Goal: Task Accomplishment & Management: Manage account settings

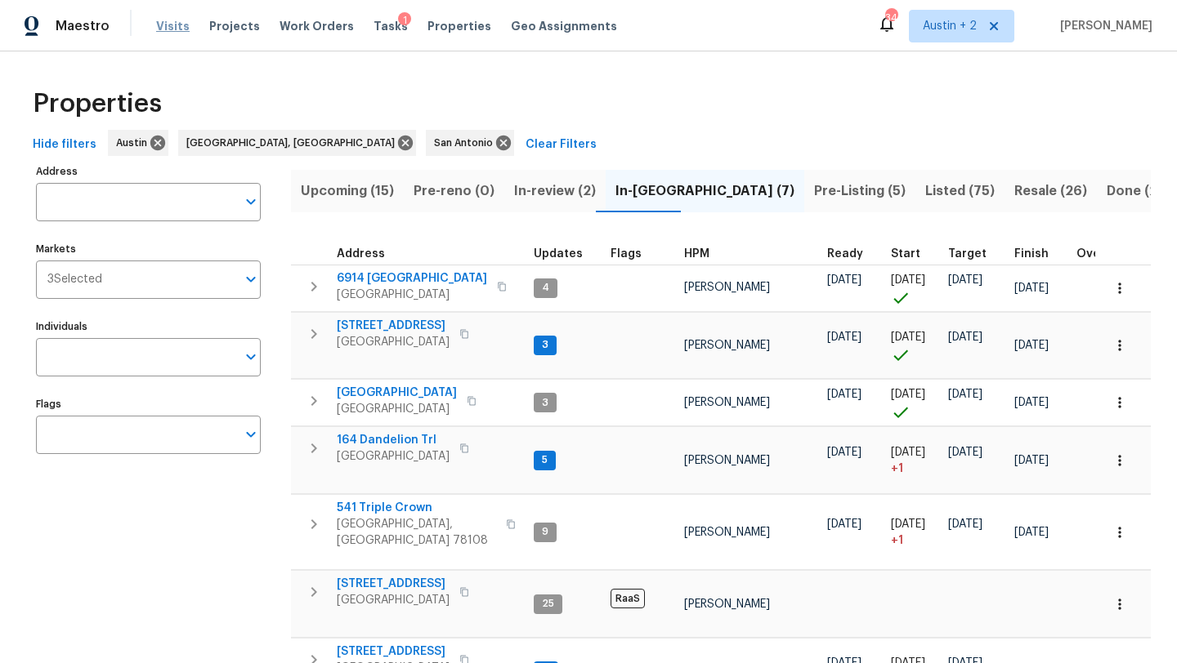
click at [164, 28] on span "Visits" at bounding box center [172, 26] width 33 height 16
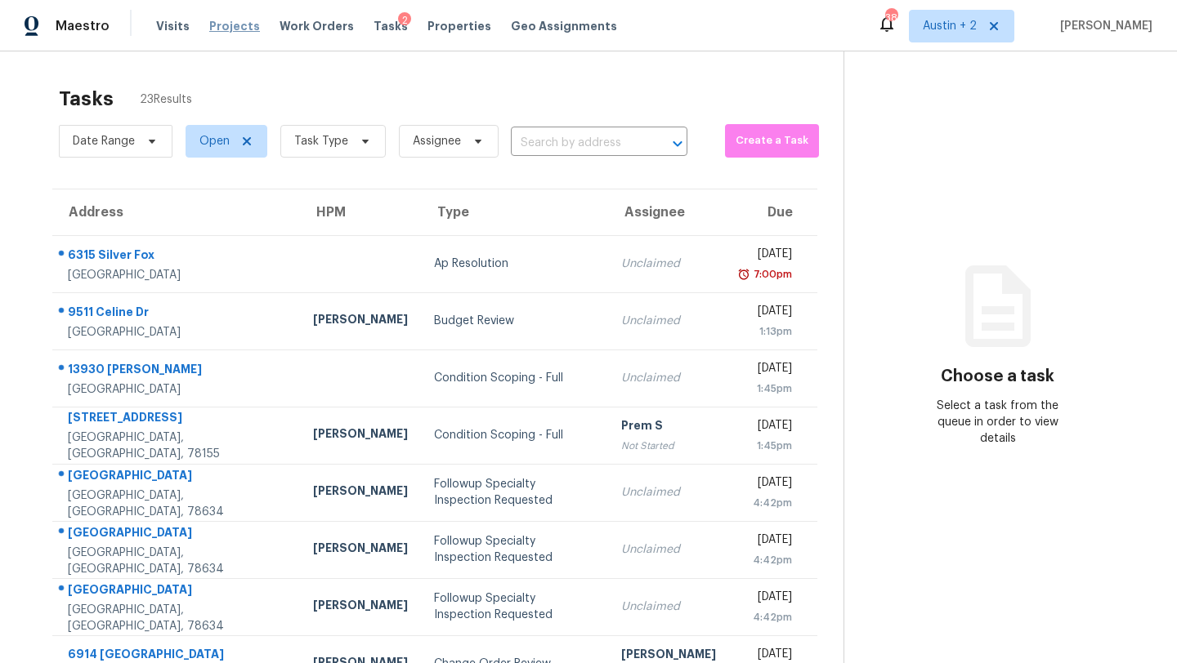
click at [248, 24] on span "Projects" at bounding box center [234, 26] width 51 height 16
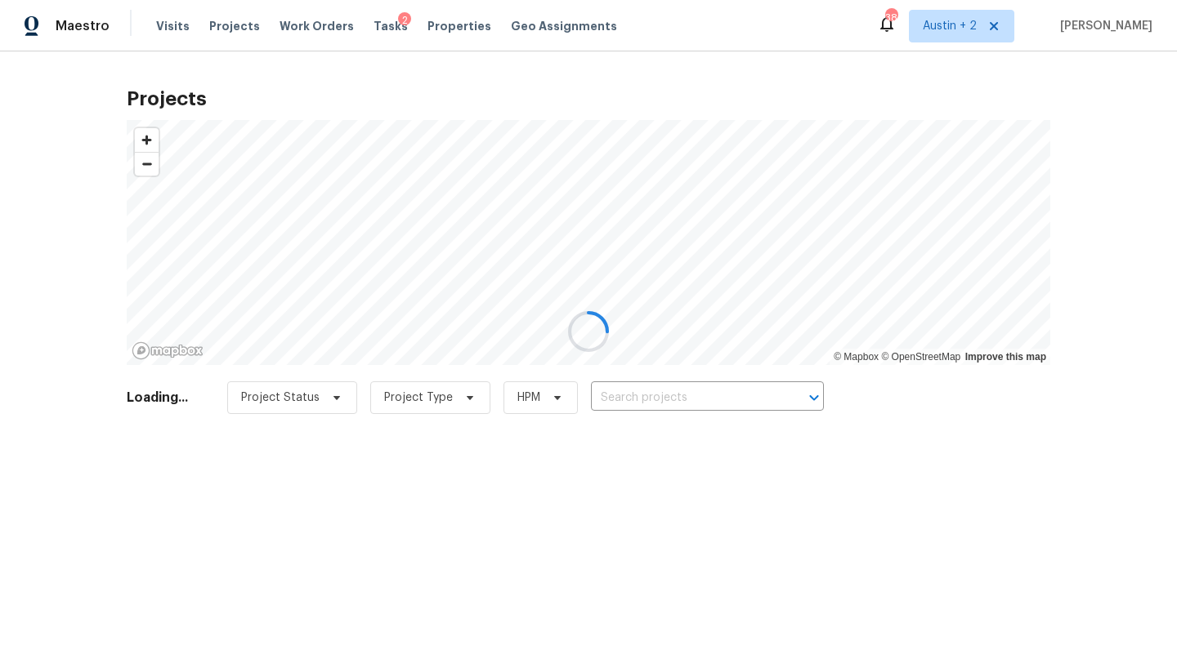
click at [675, 390] on div at bounding box center [588, 331] width 1177 height 663
click at [651, 394] on div at bounding box center [588, 331] width 1177 height 663
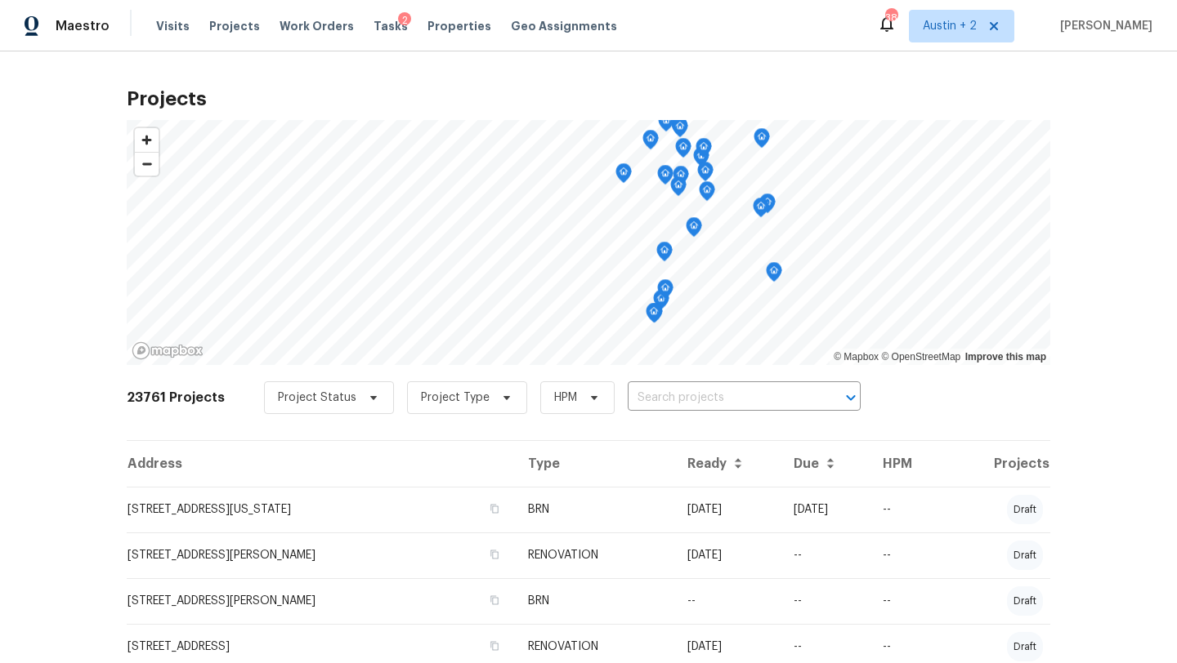
click at [641, 394] on input "text" at bounding box center [720, 398] width 187 height 25
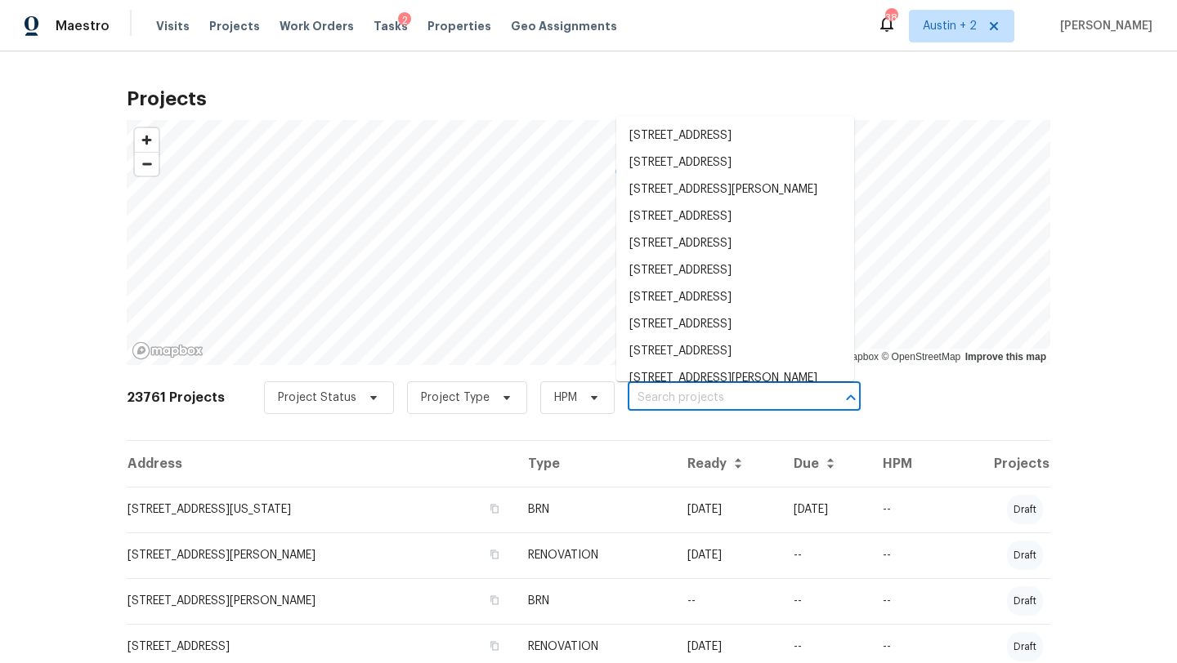
paste input "404 Stewart Dr, Hutto, TX 78634"
type input "404 Stewart Dr, Hutto, TX 78634"
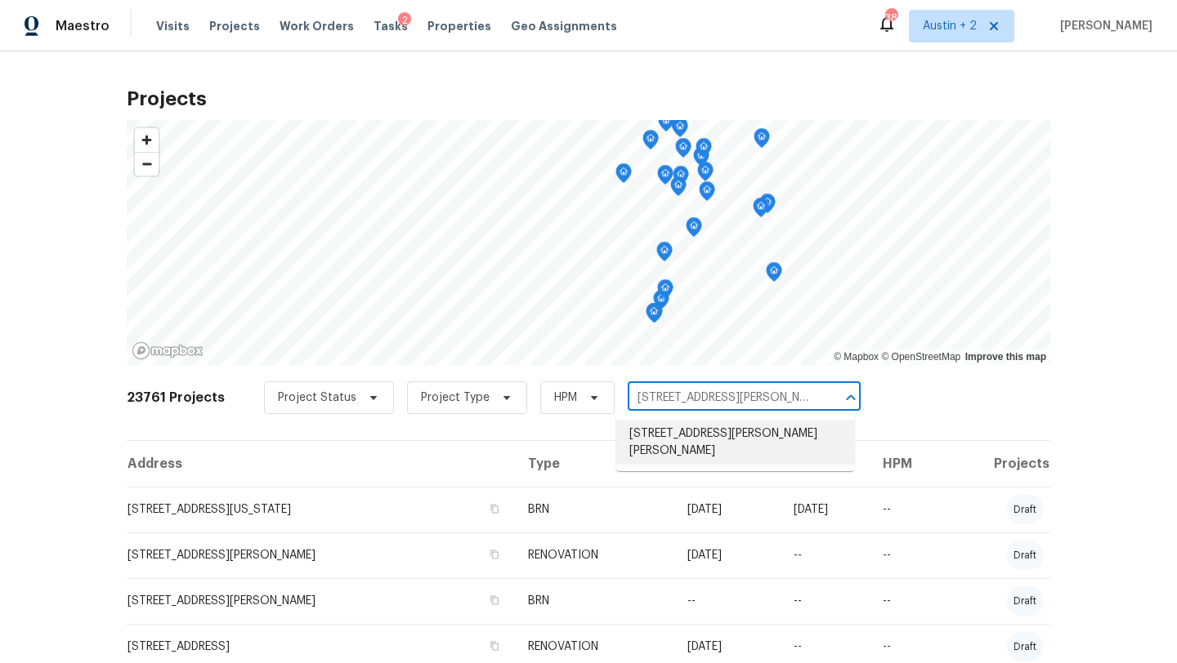
click at [659, 427] on li "404 Stewart Dr, Hutto, TX 78634" at bounding box center [735, 443] width 238 height 44
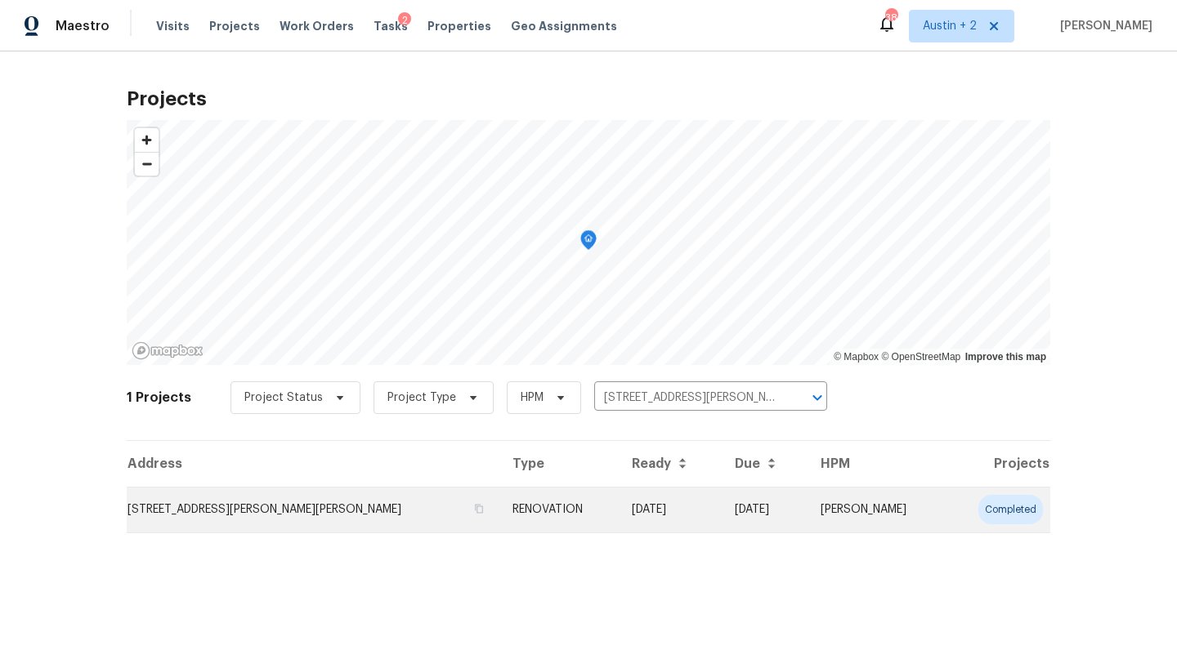
click at [188, 516] on td "404 Stewart Dr, Hutto, TX 78634" at bounding box center [313, 510] width 373 height 46
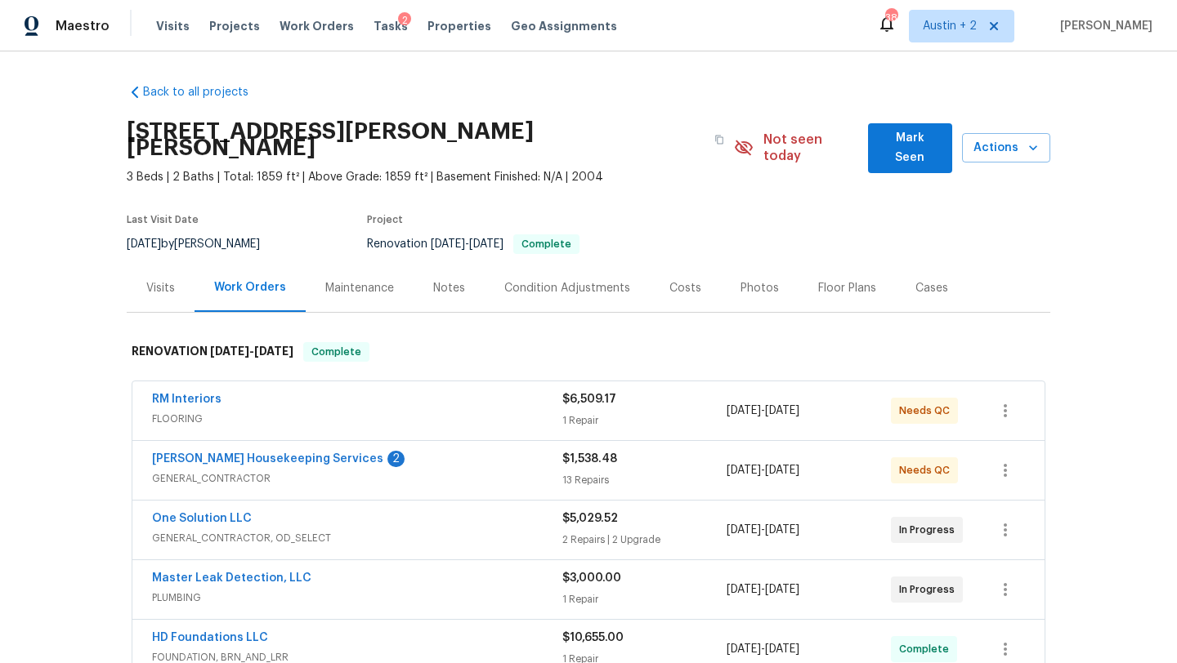
click at [911, 134] on span "Mark Seen" at bounding box center [910, 148] width 58 height 40
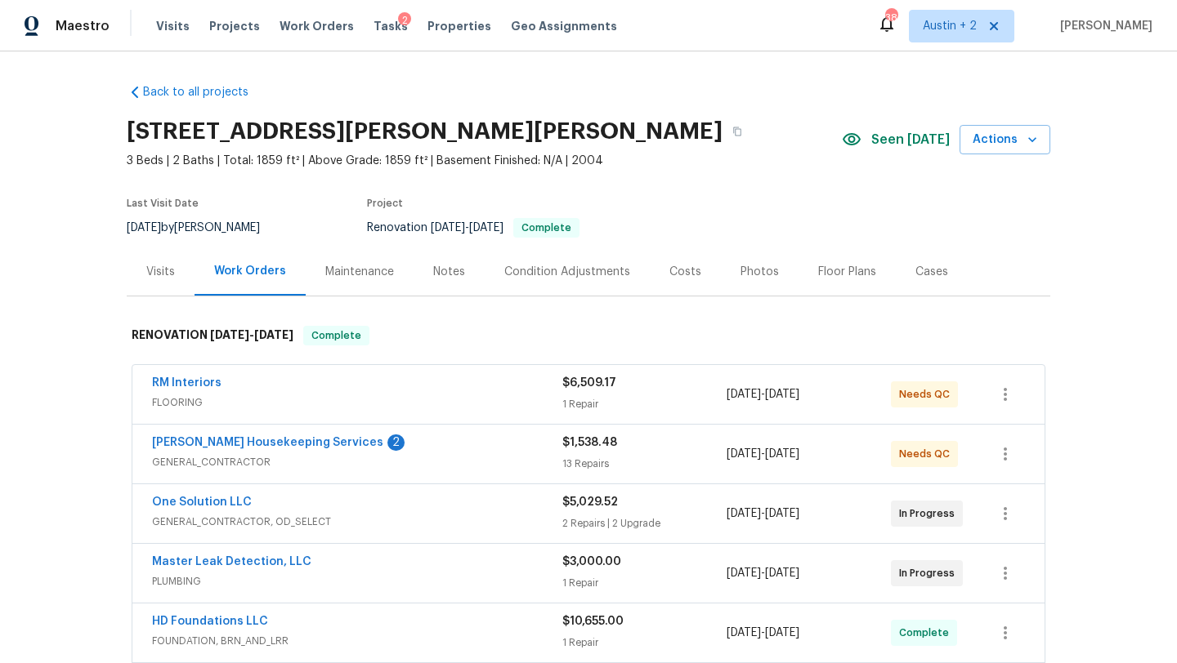
click at [172, 272] on div "Visits" at bounding box center [160, 272] width 29 height 16
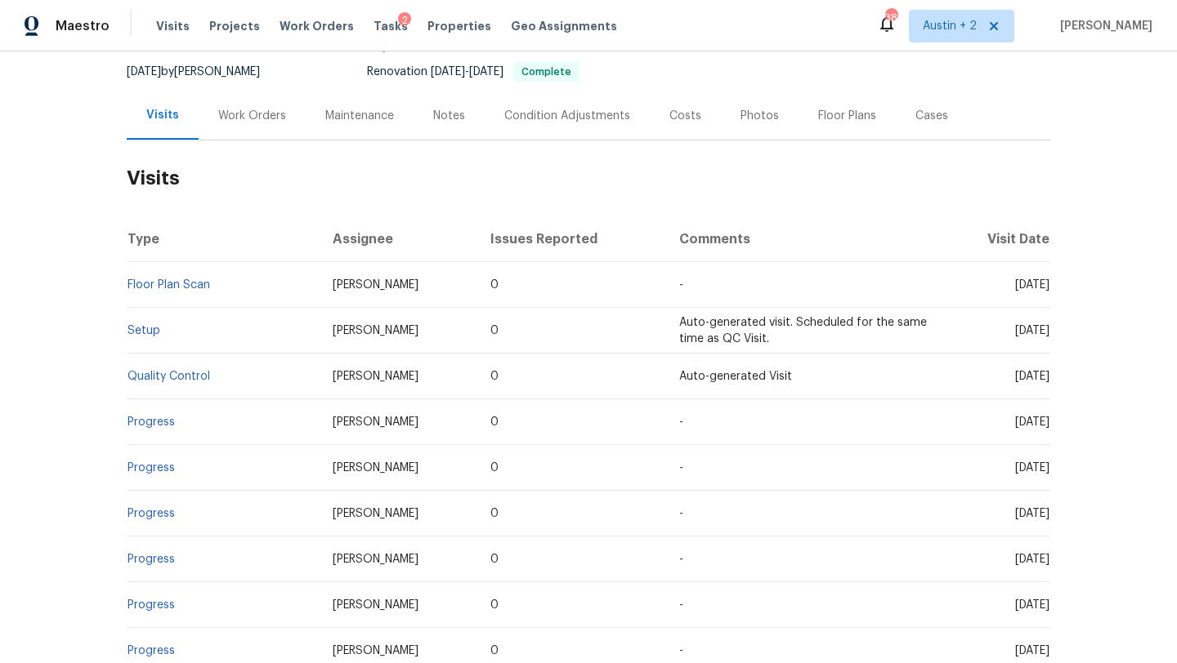
scroll to position [159, 0]
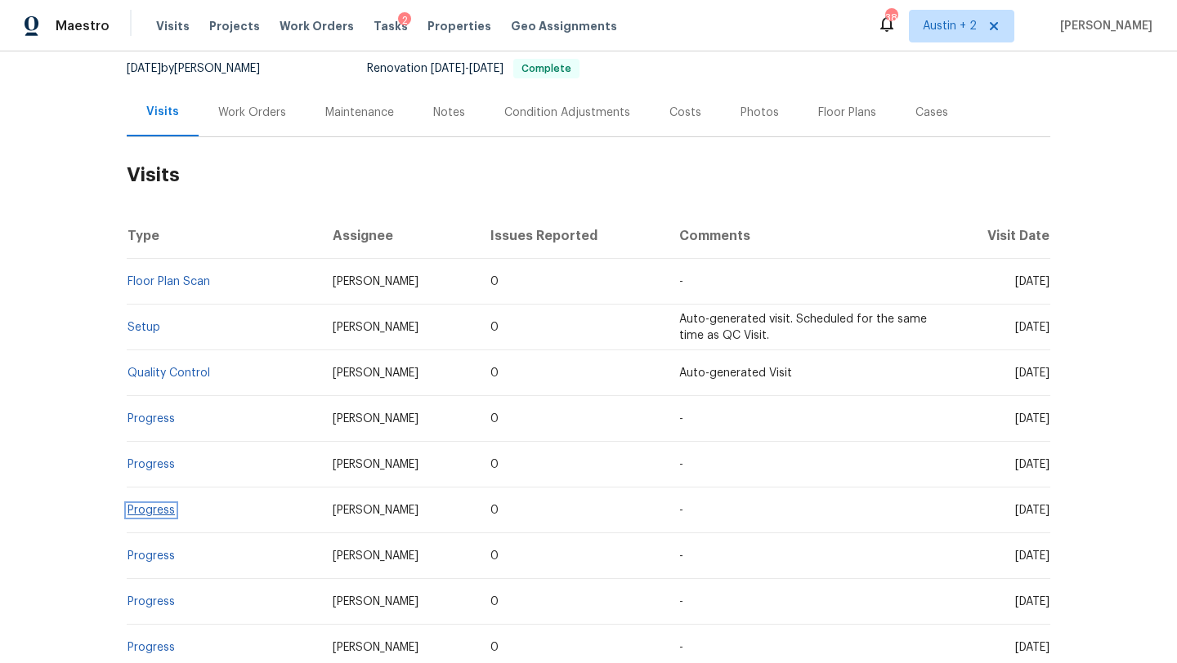
click at [159, 511] on link "Progress" at bounding box center [150, 510] width 47 height 11
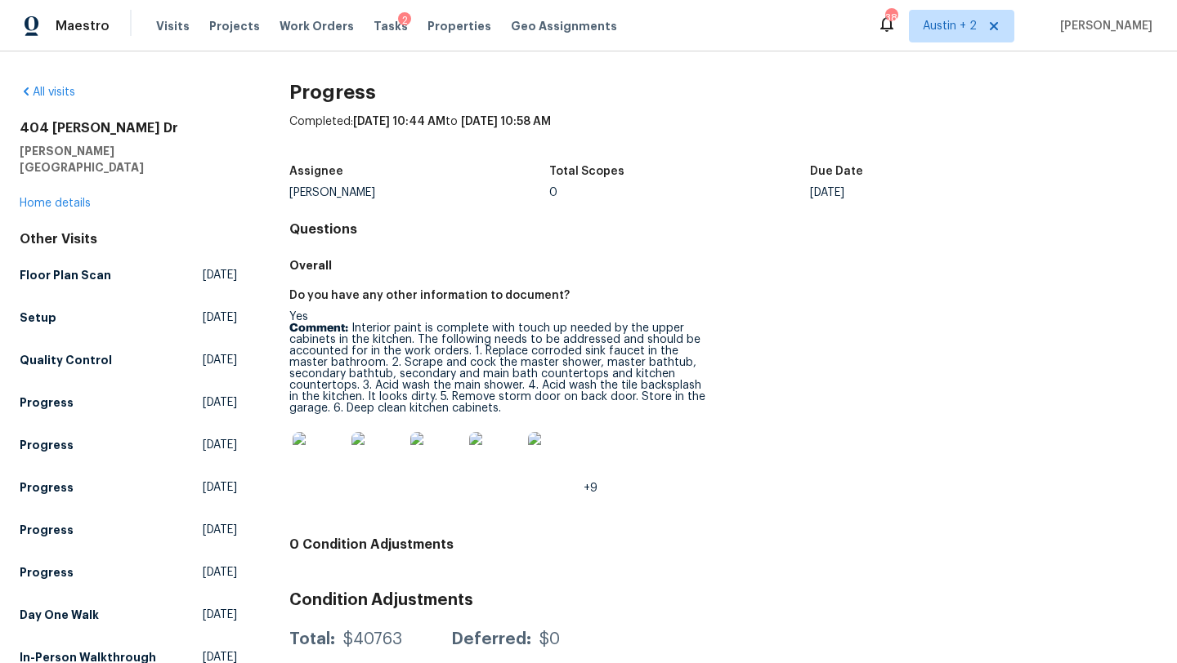
scroll to position [35, 0]
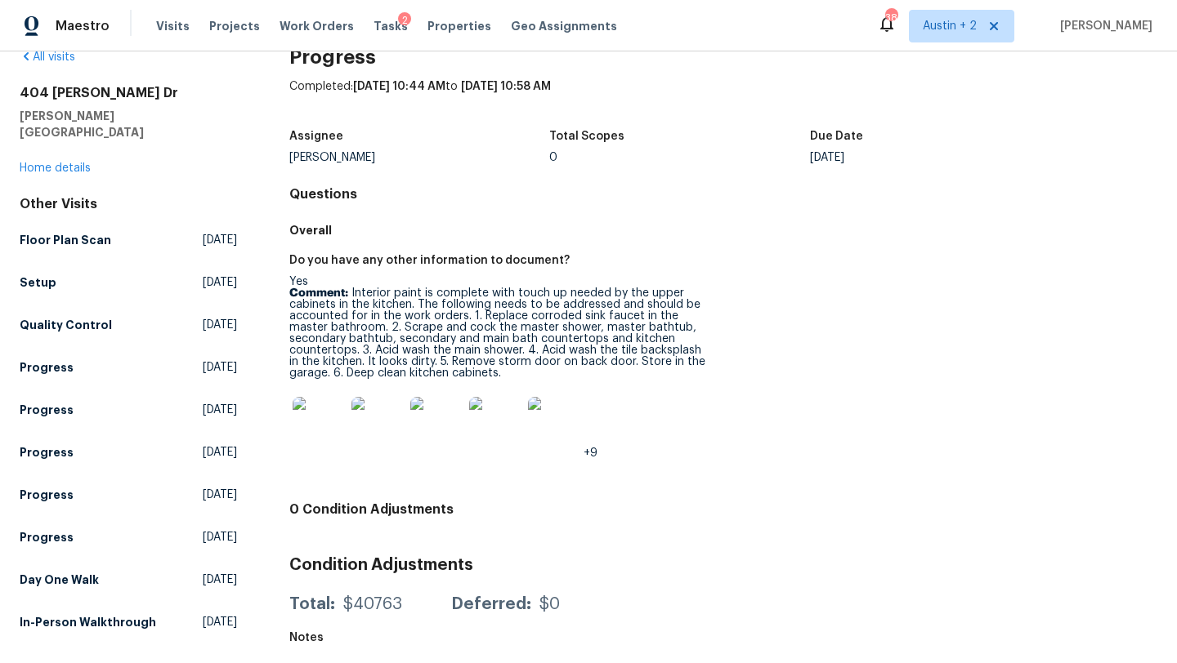
click at [310, 422] on img at bounding box center [319, 423] width 52 height 52
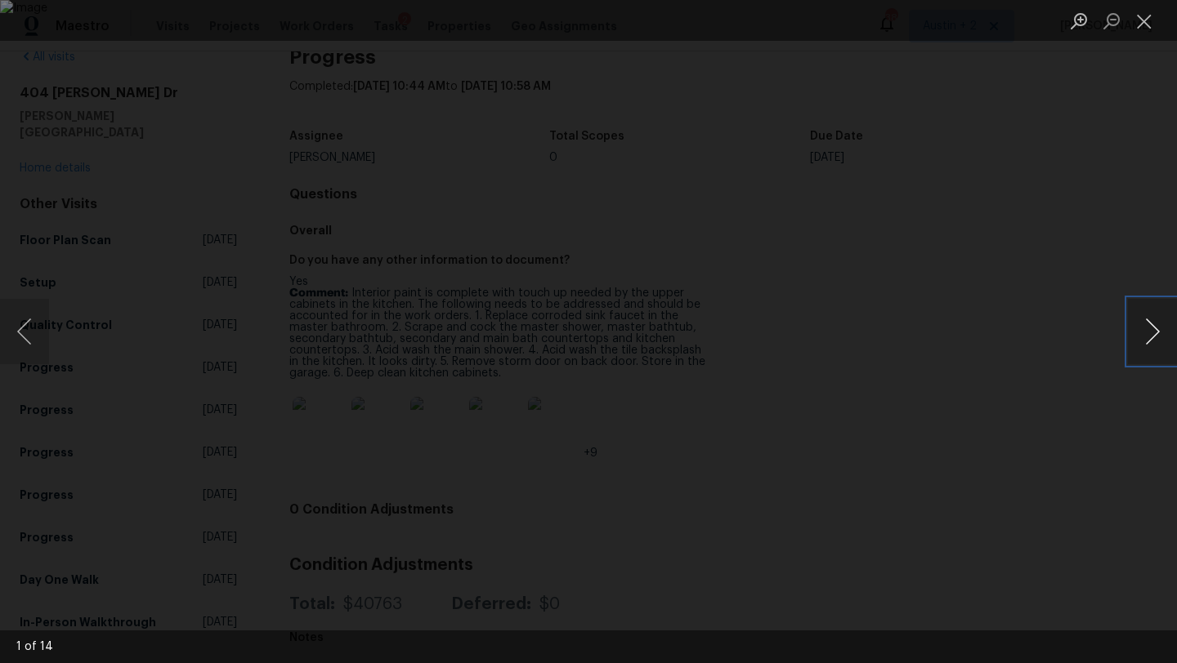
click at [1147, 334] on button "Next image" at bounding box center [1152, 331] width 49 height 65
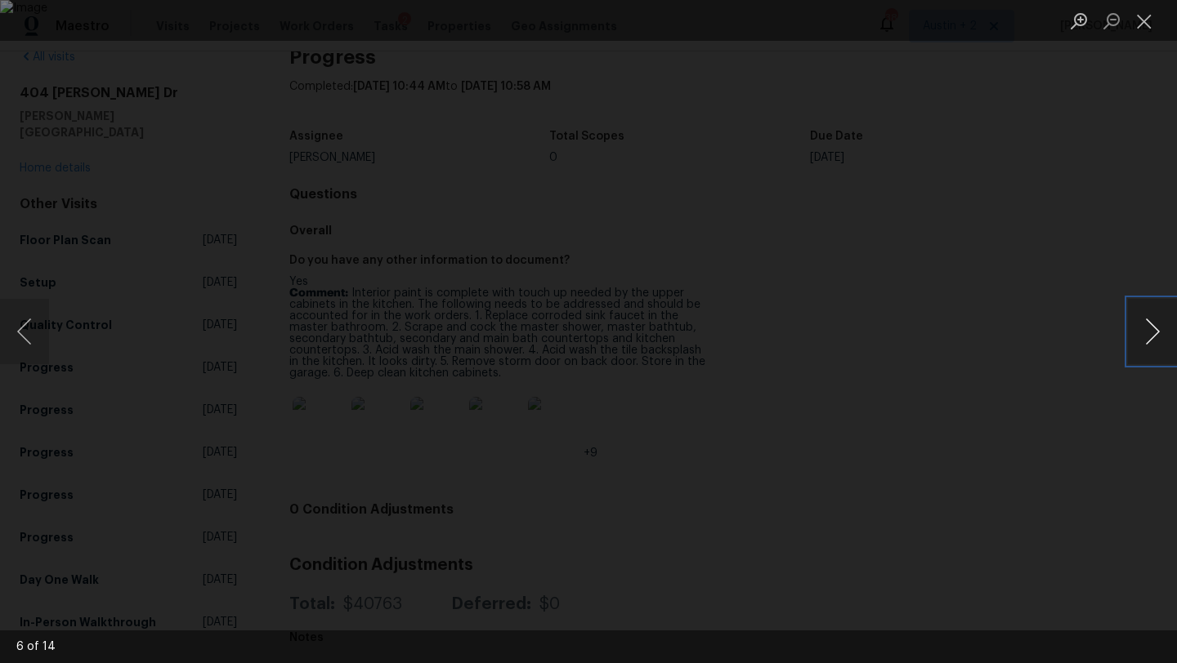
click at [1147, 334] on button "Next image" at bounding box center [1152, 331] width 49 height 65
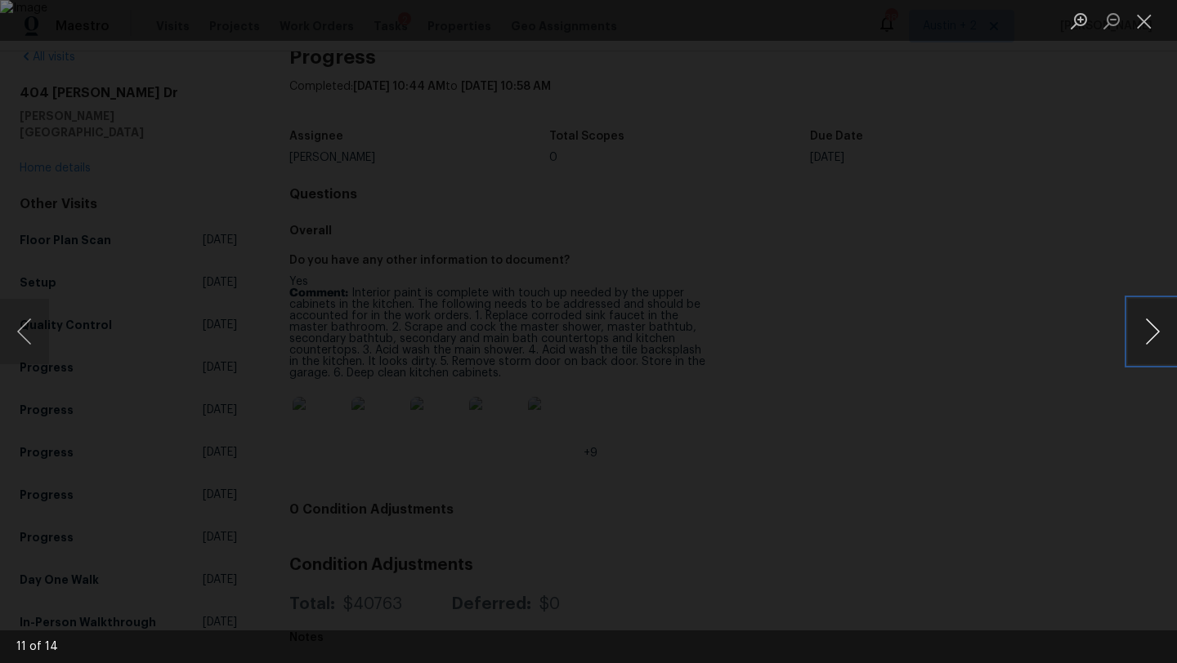
click at [1147, 334] on button "Next image" at bounding box center [1152, 331] width 49 height 65
click at [1136, 29] on button "Close lightbox" at bounding box center [1144, 21] width 33 height 29
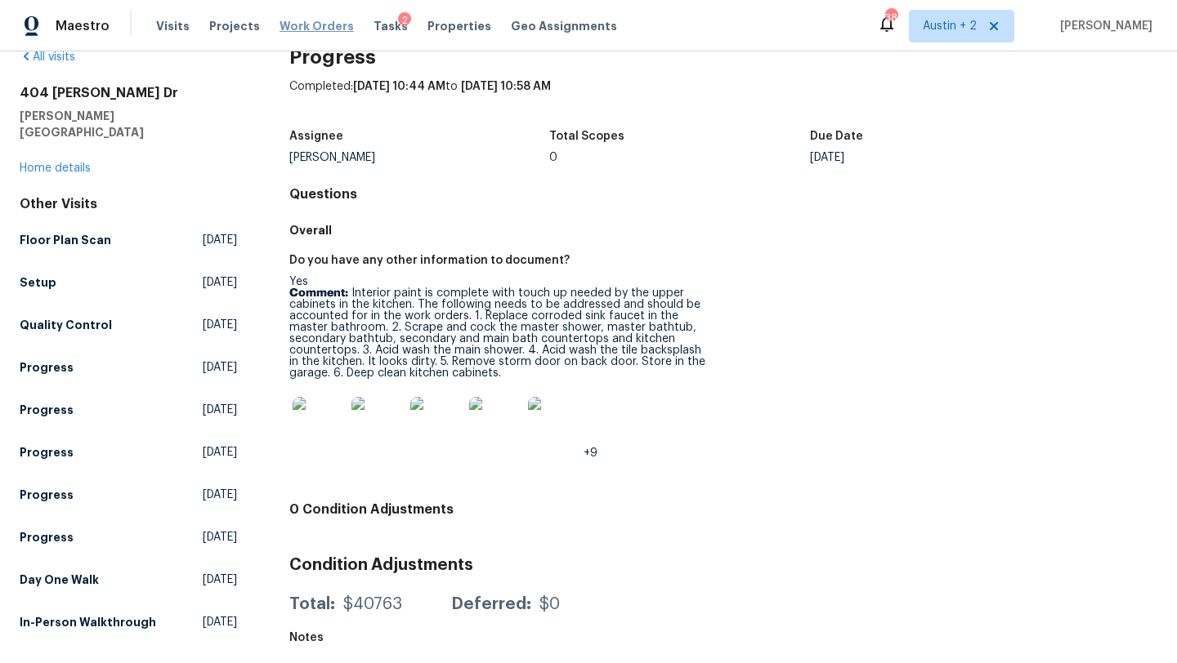
click at [301, 28] on span "Work Orders" at bounding box center [316, 26] width 74 height 16
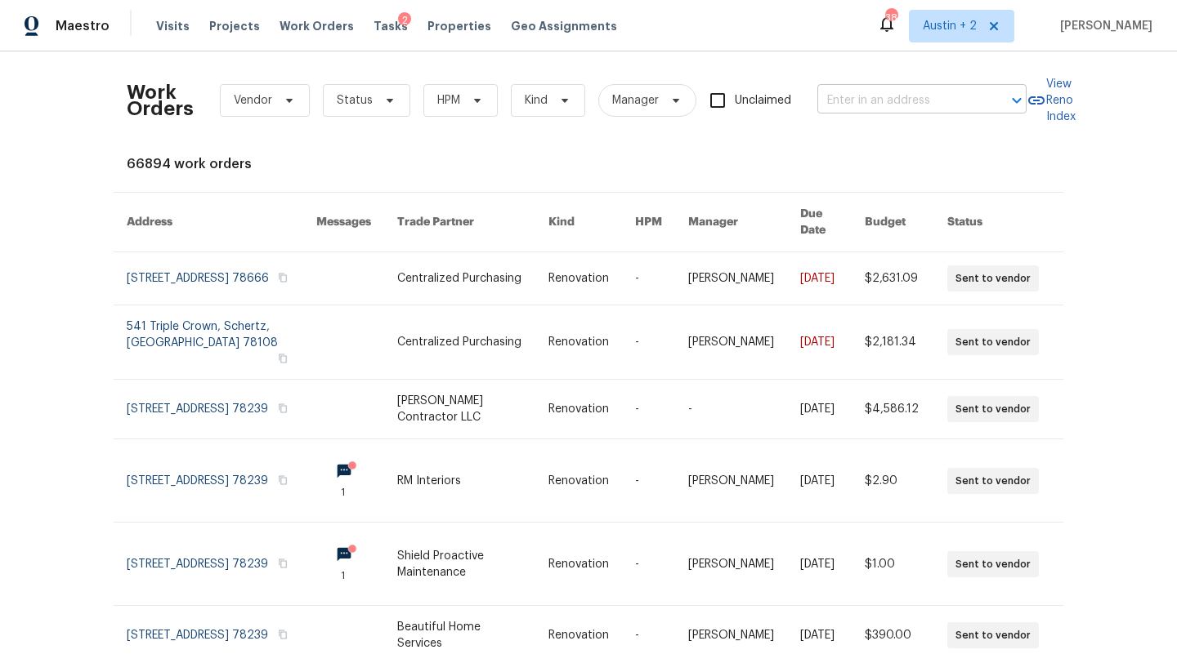
click at [861, 98] on input "text" at bounding box center [898, 100] width 163 height 25
type input "draco"
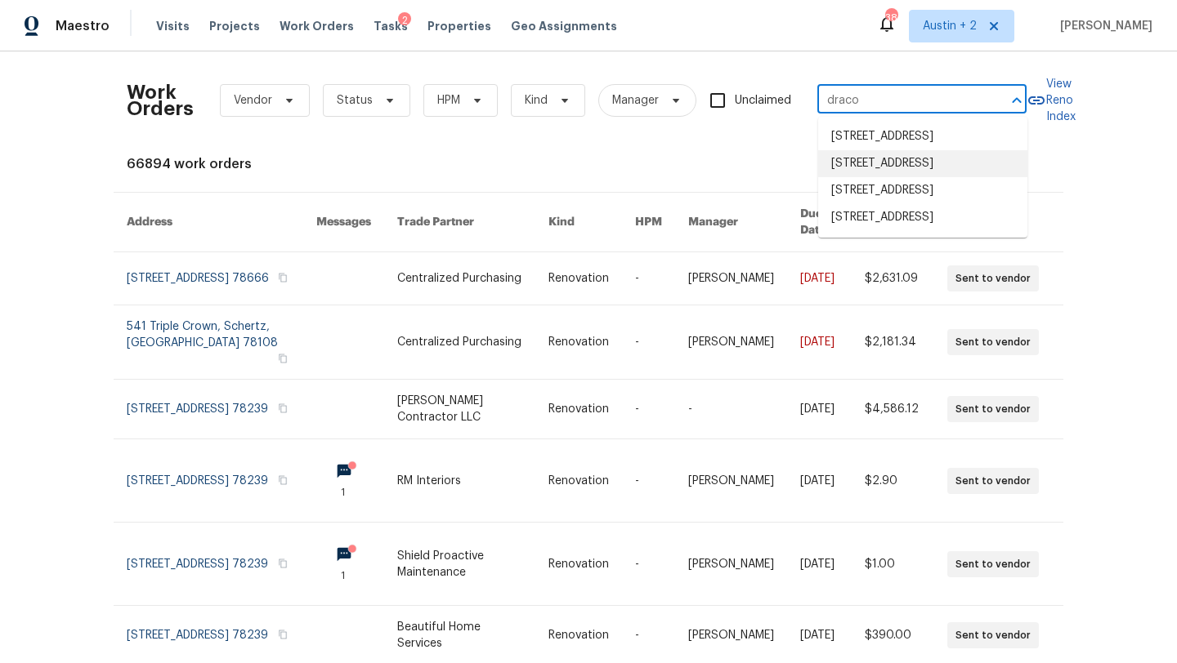
click at [875, 162] on li "[STREET_ADDRESS]" at bounding box center [922, 163] width 209 height 27
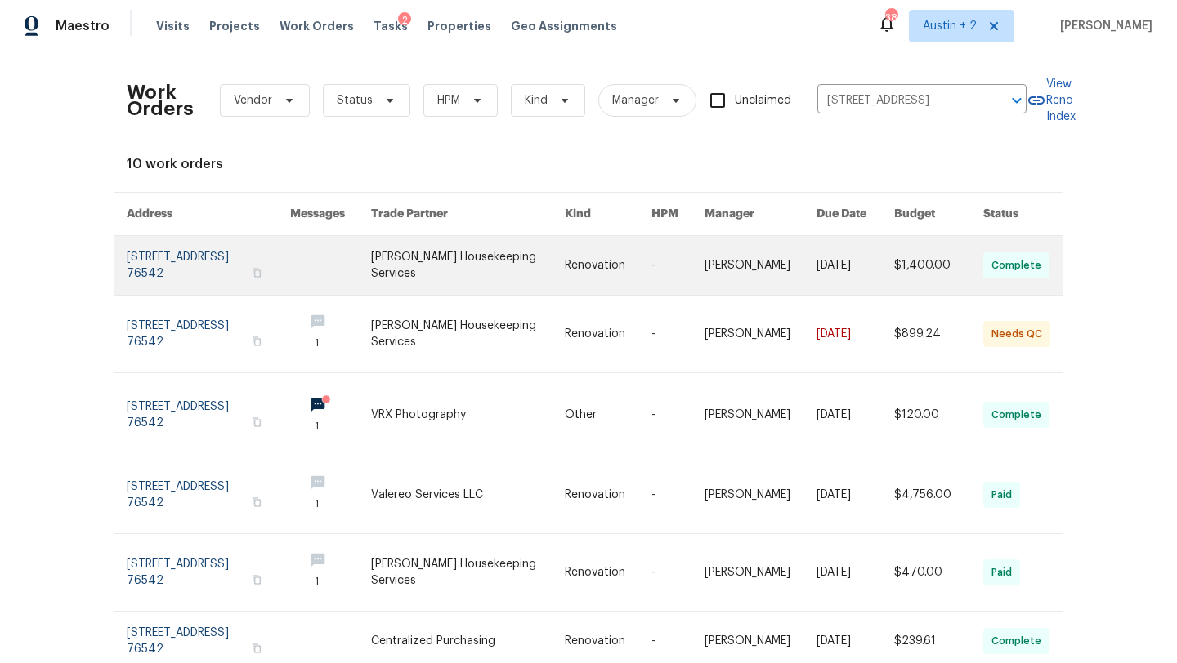
click at [211, 255] on link at bounding box center [208, 265] width 163 height 59
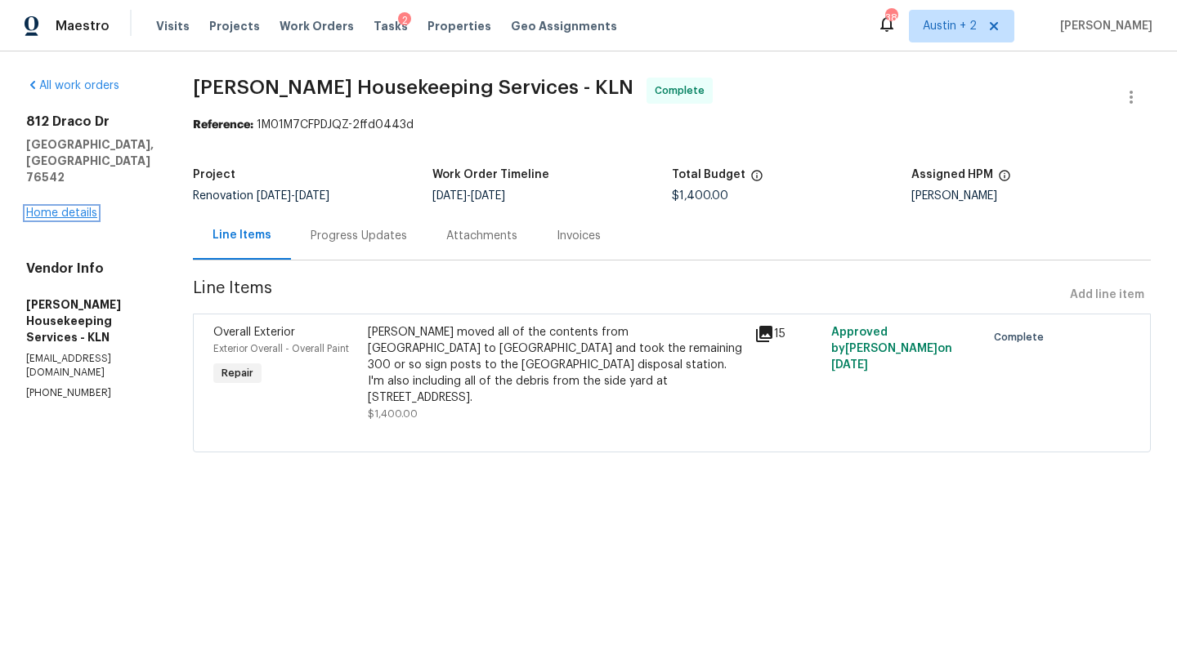
click at [59, 208] on link "Home details" at bounding box center [61, 213] width 71 height 11
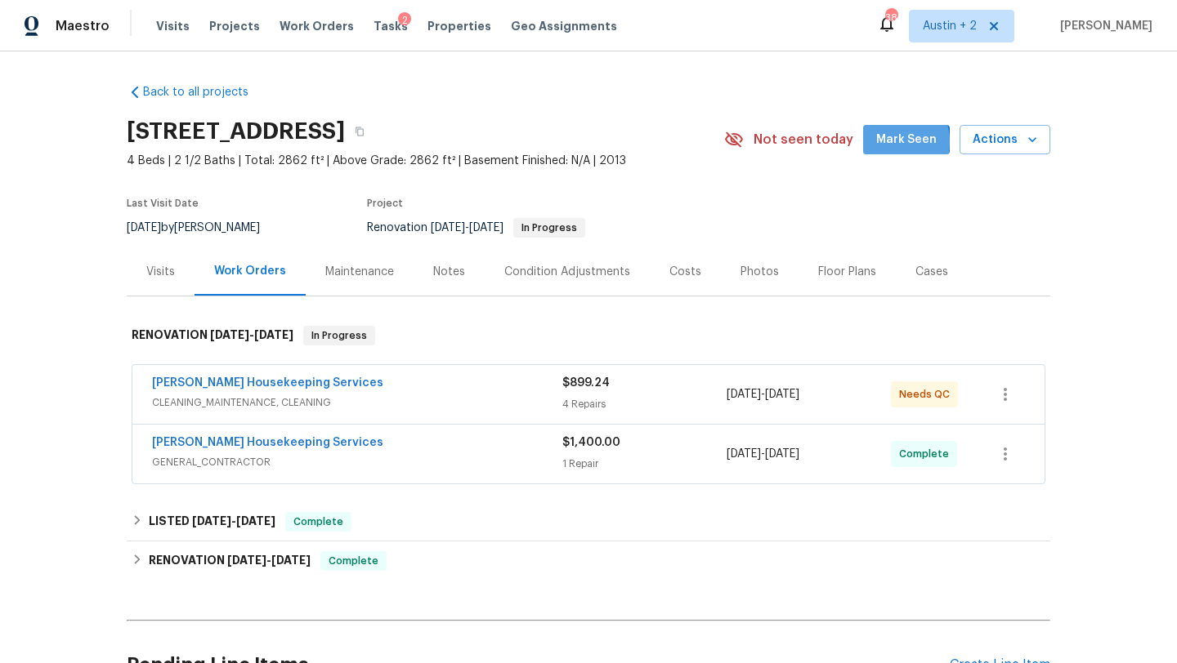
click at [888, 142] on span "Mark Seen" at bounding box center [906, 140] width 60 height 20
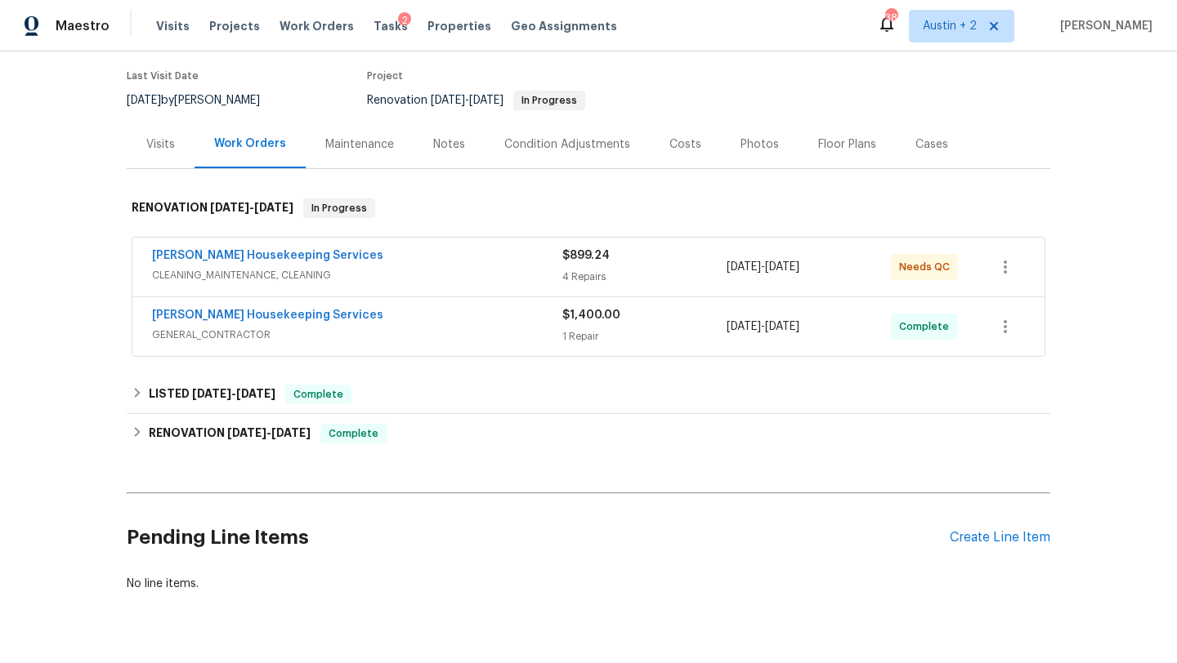
scroll to position [129, 0]
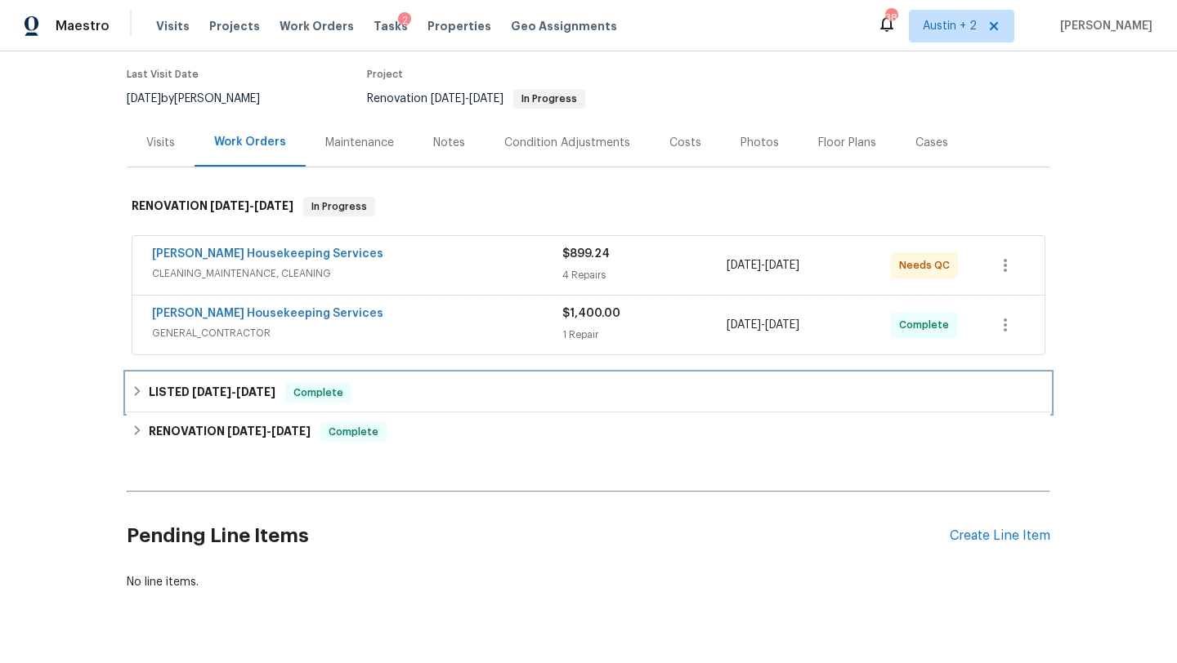
click at [483, 397] on div "LISTED 8/5/25 - 8/6/25 Complete" at bounding box center [588, 393] width 913 height 20
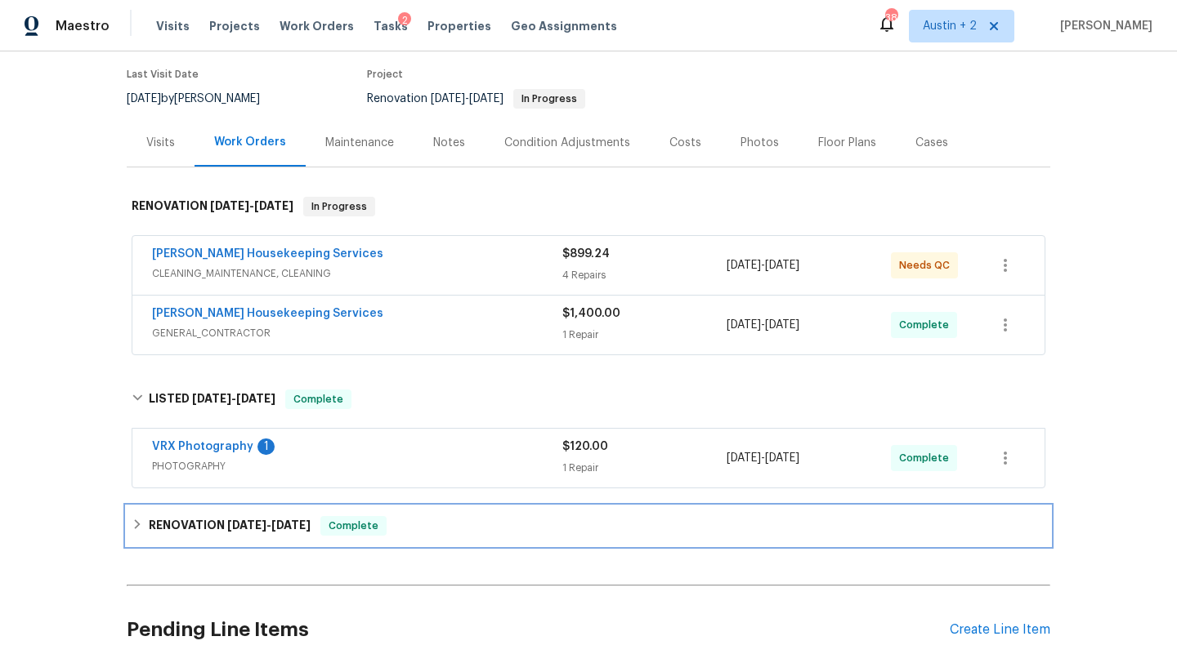
click at [501, 527] on div "RENOVATION 7/7/25 - 8/2/25 Complete" at bounding box center [588, 526] width 913 height 20
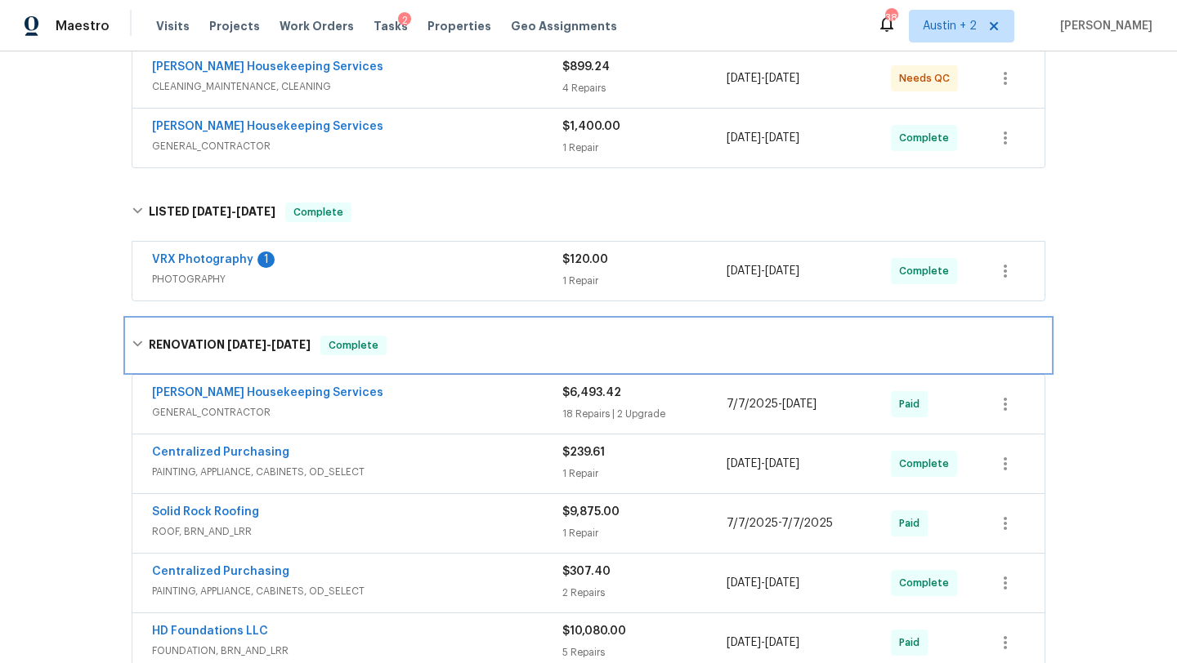
scroll to position [0, 0]
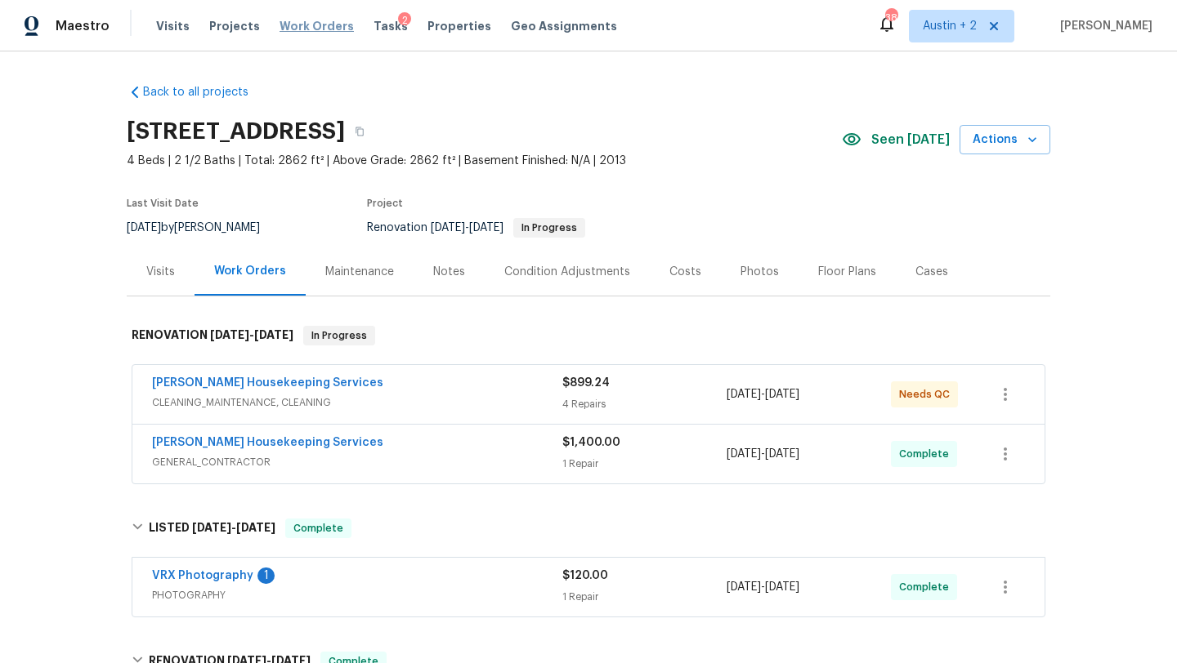
click at [294, 28] on span "Work Orders" at bounding box center [316, 26] width 74 height 16
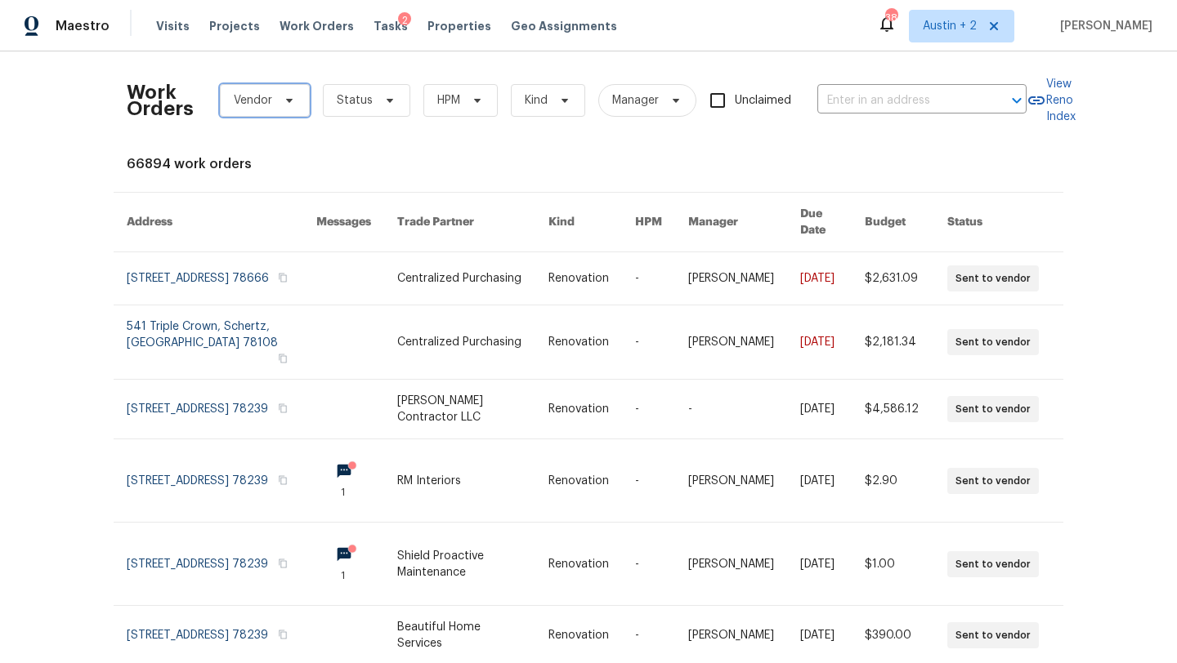
click at [280, 107] on span "Vendor" at bounding box center [265, 100] width 90 height 33
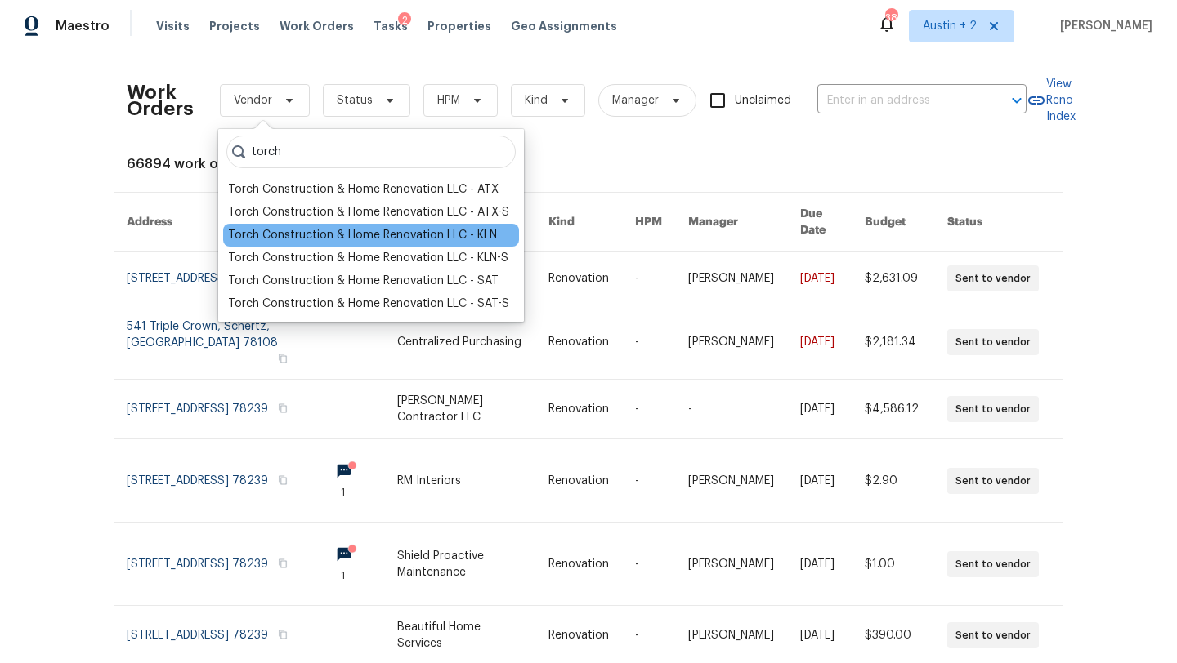
type input "torch"
click at [342, 234] on div "Torch Construction & Home Renovation LLC - KLN" at bounding box center [362, 235] width 269 height 16
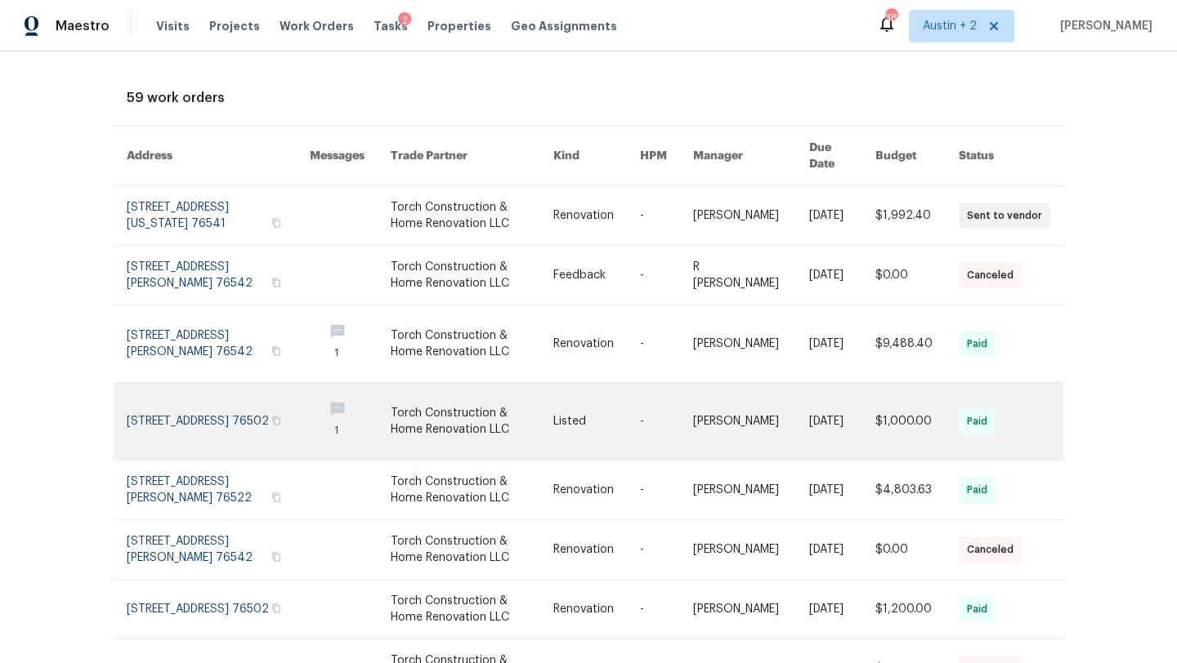
scroll to position [260, 0]
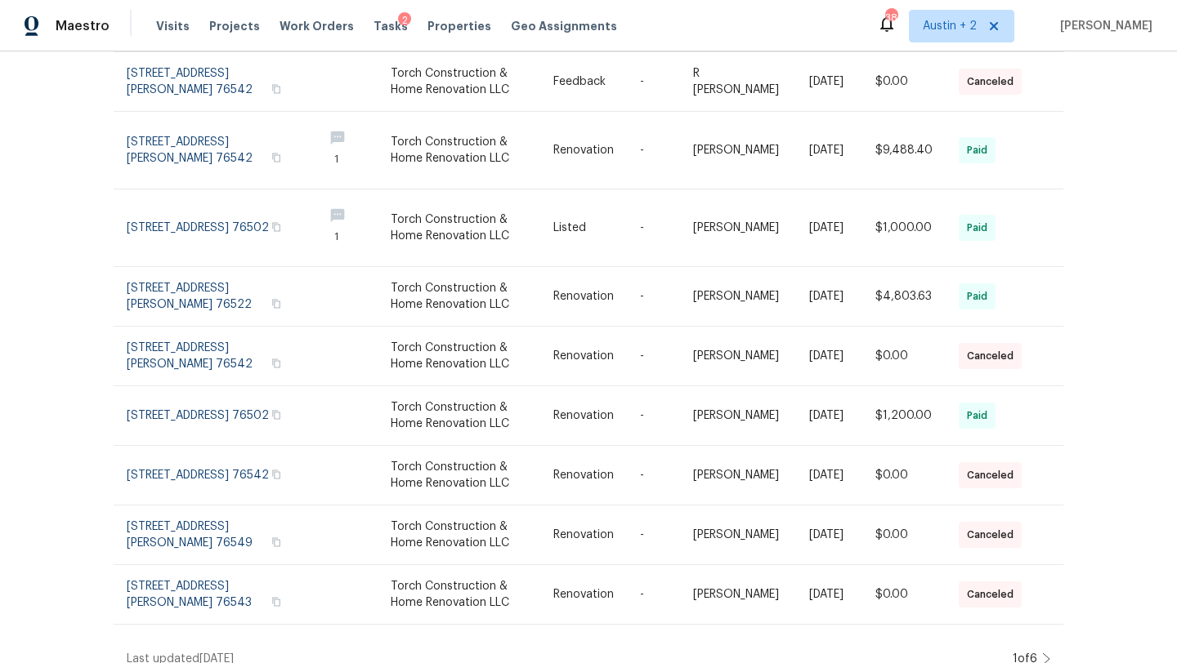
click at [1044, 653] on icon at bounding box center [1046, 659] width 8 height 13
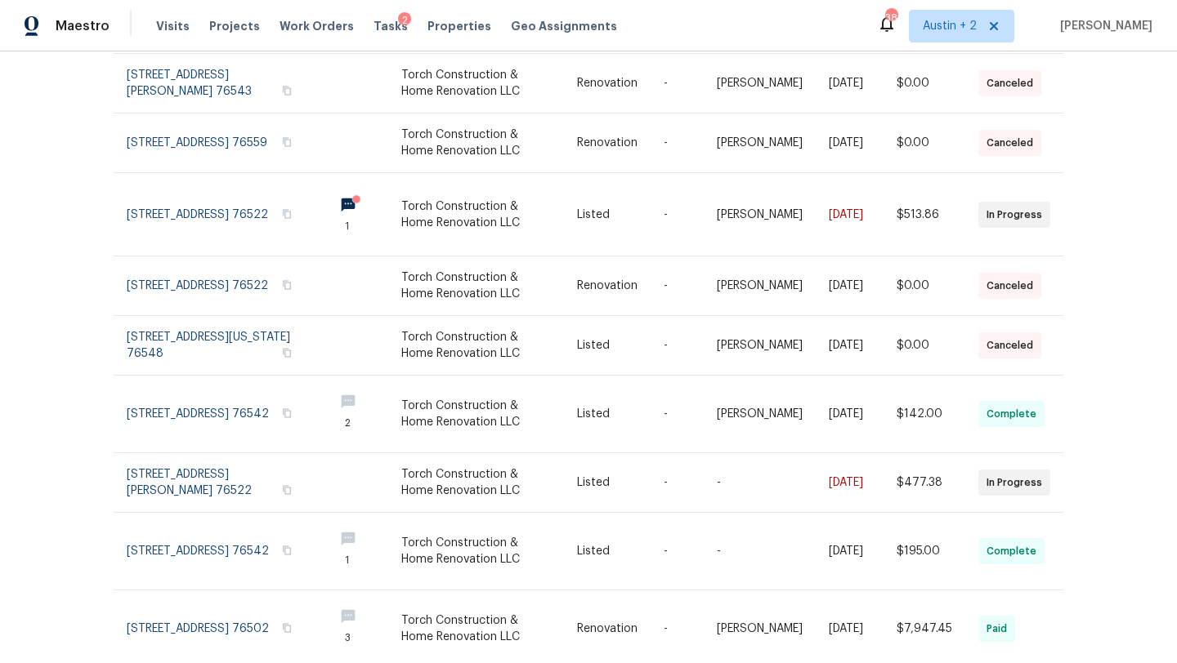
scroll to position [301, 0]
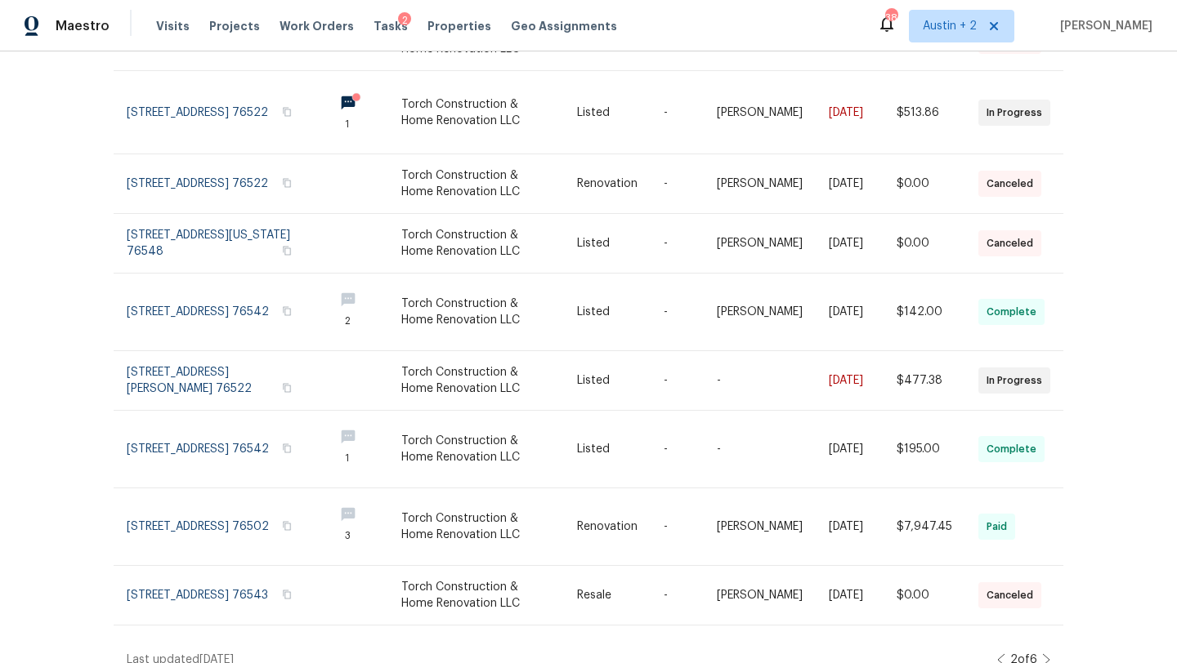
click at [1043, 654] on icon at bounding box center [1046, 660] width 8 height 13
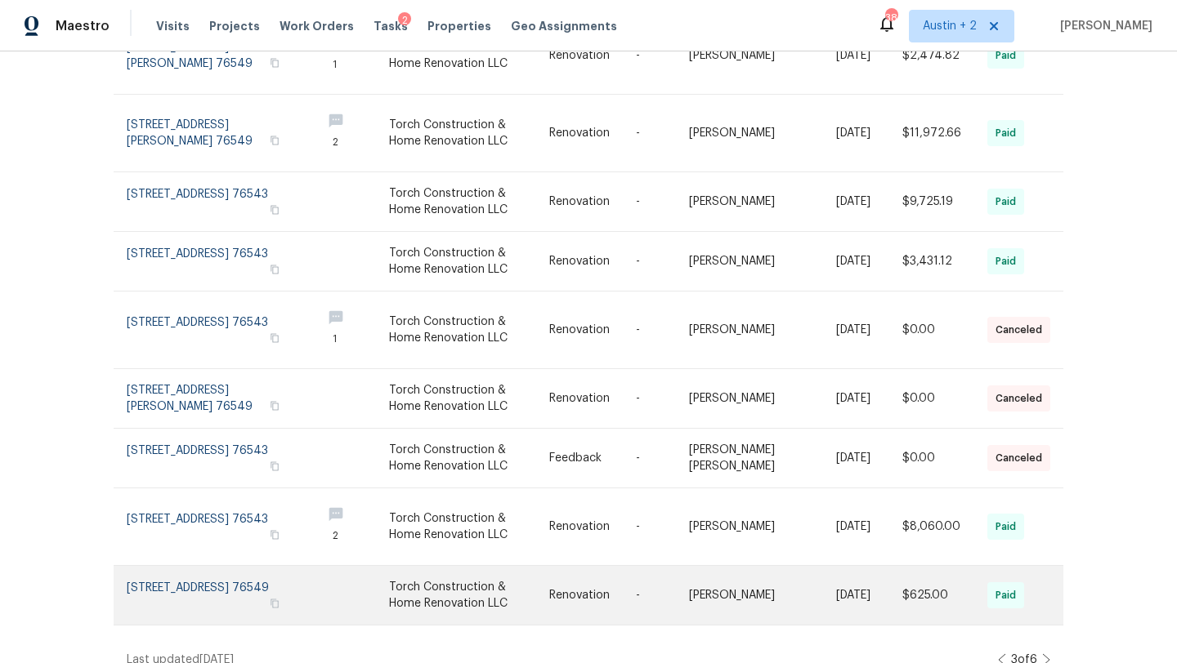
scroll to position [0, 0]
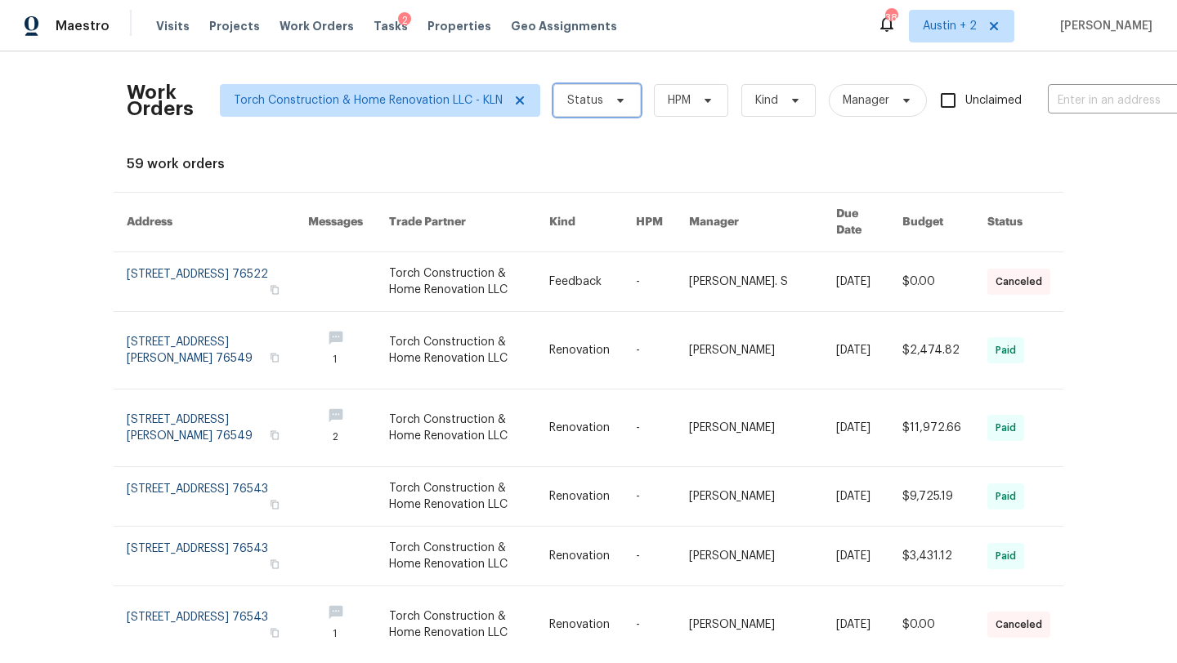
click at [599, 105] on span "Status" at bounding box center [596, 100] width 87 height 33
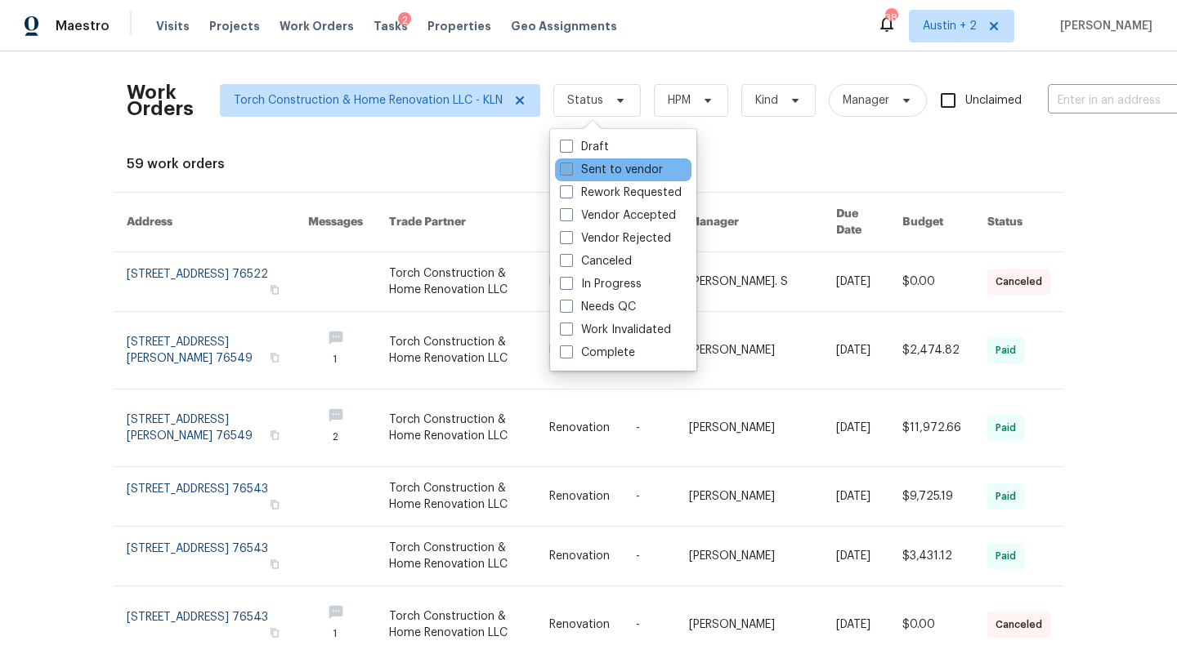
click at [599, 164] on label "Sent to vendor" at bounding box center [611, 170] width 103 height 16
click at [570, 164] on input "Sent to vendor" at bounding box center [565, 167] width 11 height 11
checkbox input "true"
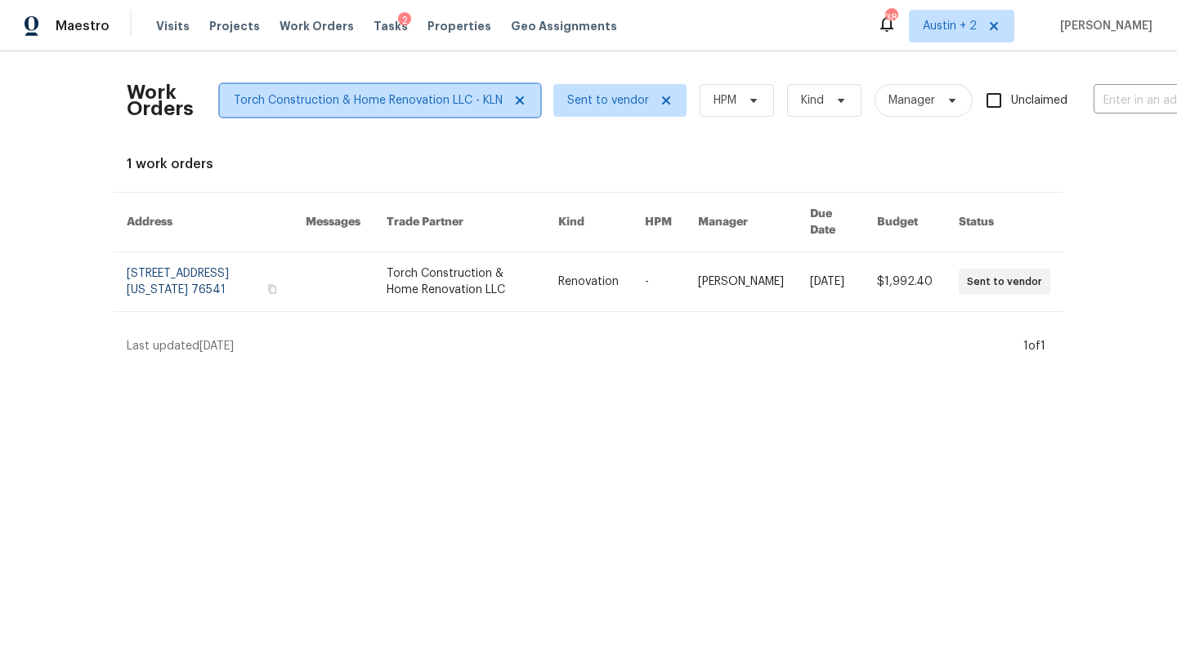
click at [516, 102] on icon at bounding box center [520, 100] width 8 height 8
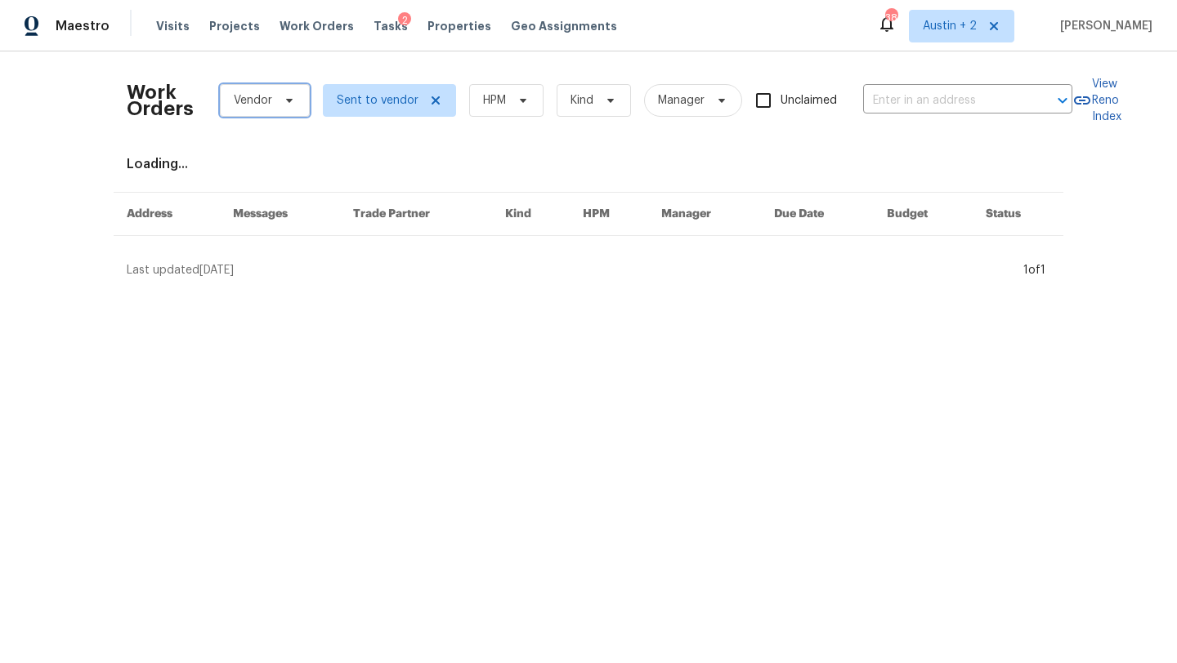
click at [293, 99] on icon at bounding box center [289, 100] width 13 height 13
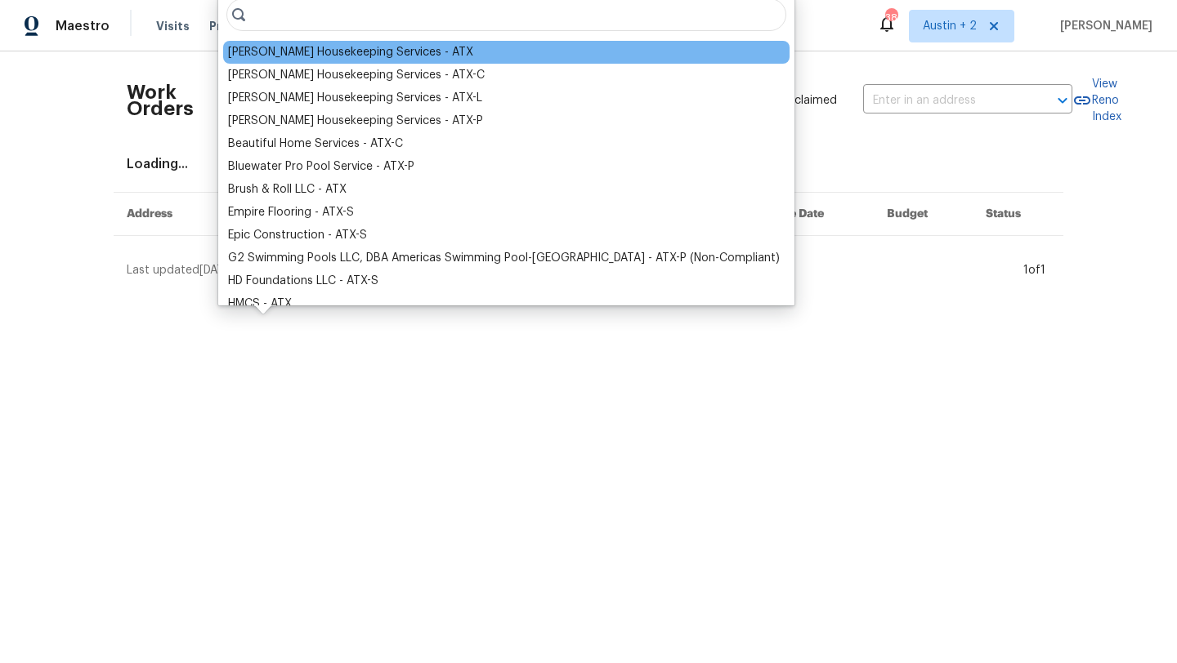
click at [321, 54] on div "Arelis Housekeeping Services - ATX" at bounding box center [350, 52] width 245 height 16
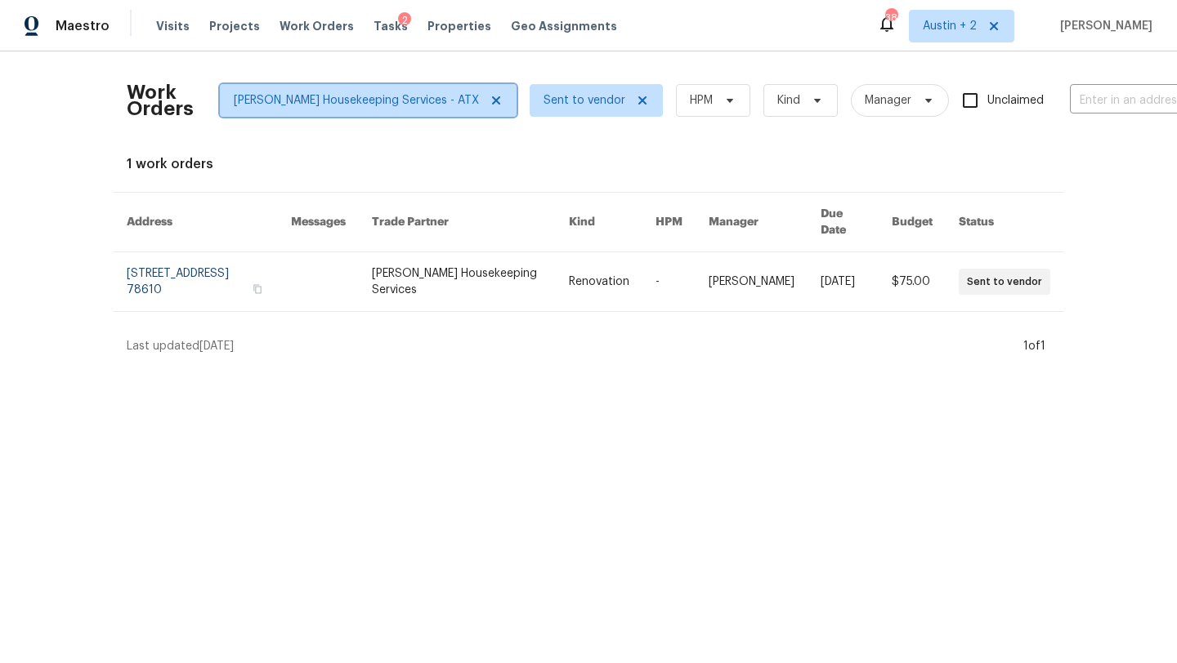
click at [382, 101] on span "Arelis Housekeeping Services - ATX" at bounding box center [356, 100] width 245 height 16
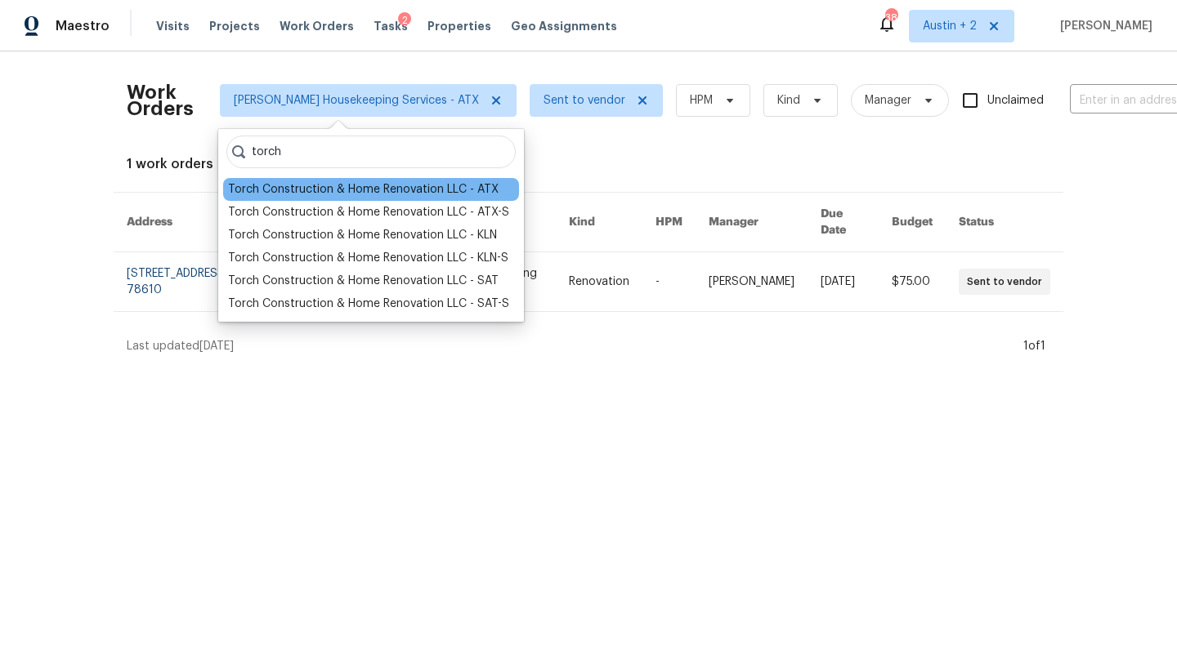
type input "torch"
click at [351, 196] on div "Torch Construction & Home Renovation LLC - ATX" at bounding box center [363, 189] width 270 height 16
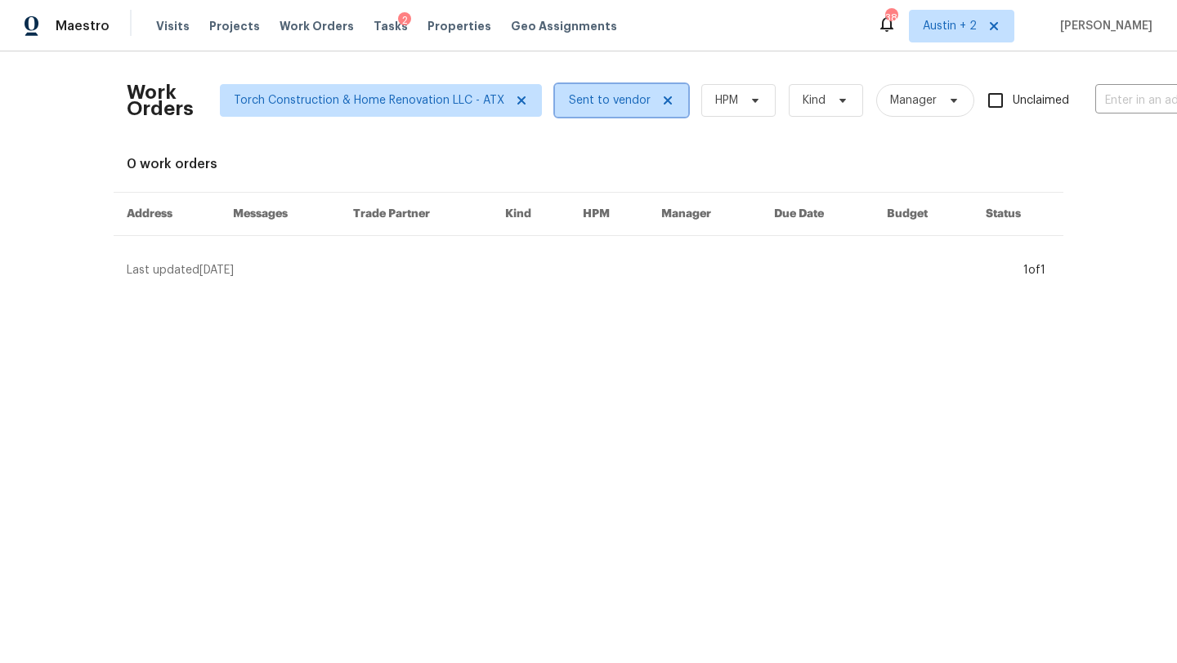
click at [577, 109] on span "Sent to vendor" at bounding box center [621, 100] width 133 height 33
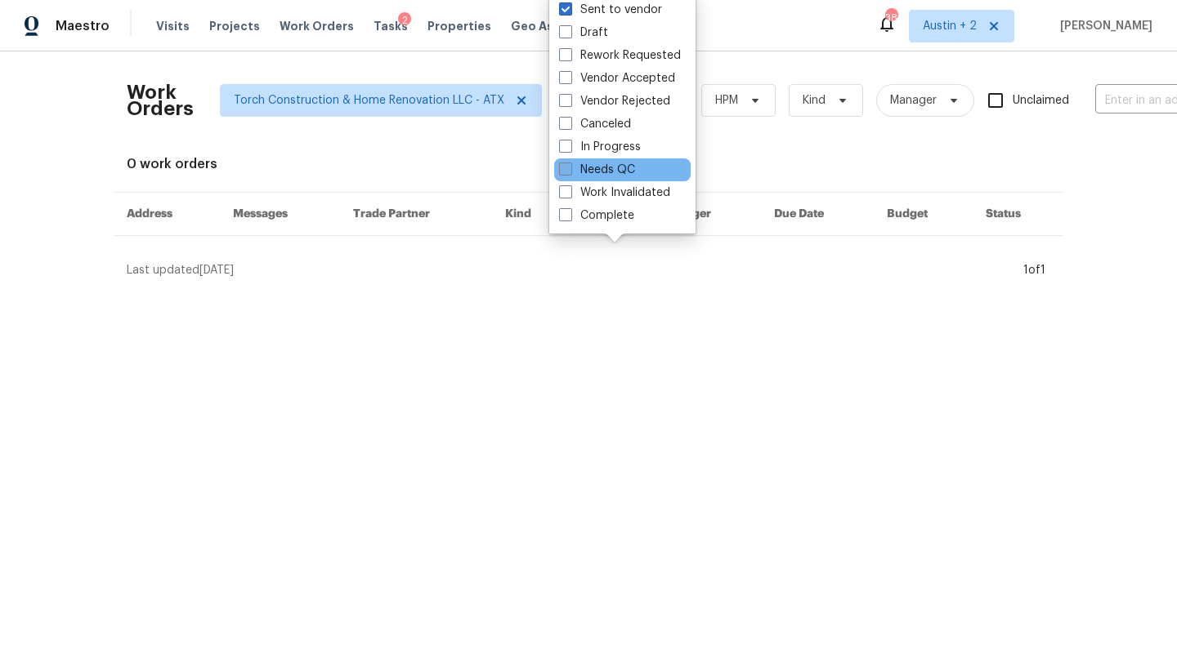
click at [601, 168] on label "Needs QC" at bounding box center [597, 170] width 76 height 16
click at [569, 168] on input "Needs QC" at bounding box center [564, 167] width 11 height 11
checkbox input "true"
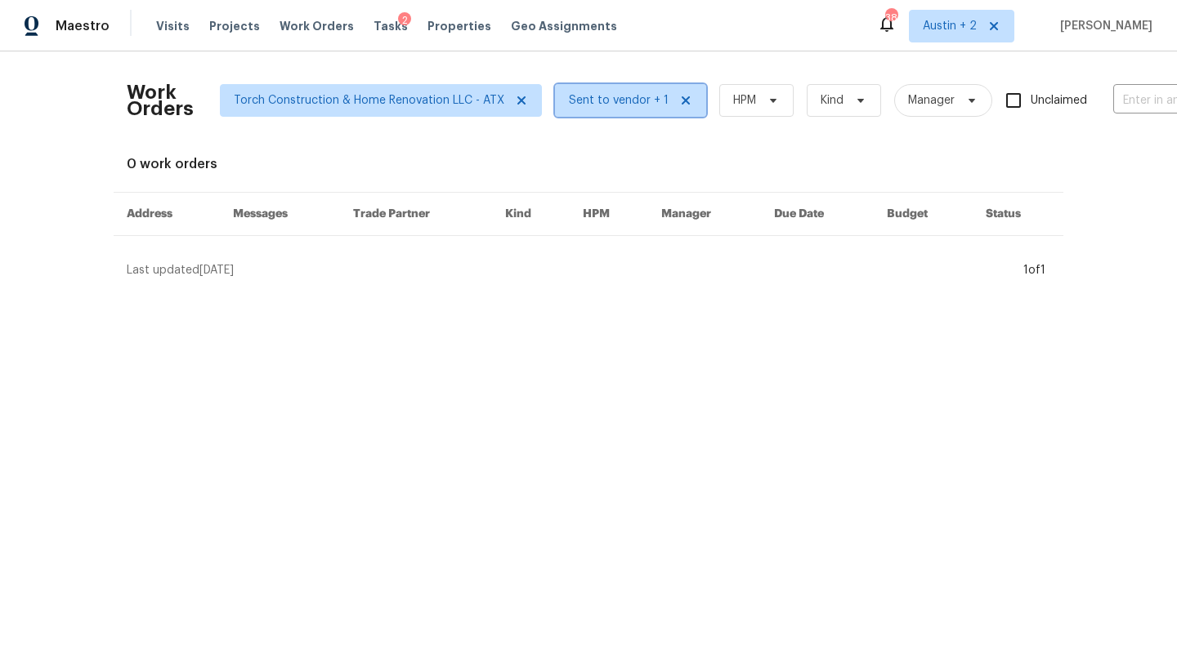
click at [592, 102] on span "Sent to vendor + 1" at bounding box center [619, 100] width 100 height 16
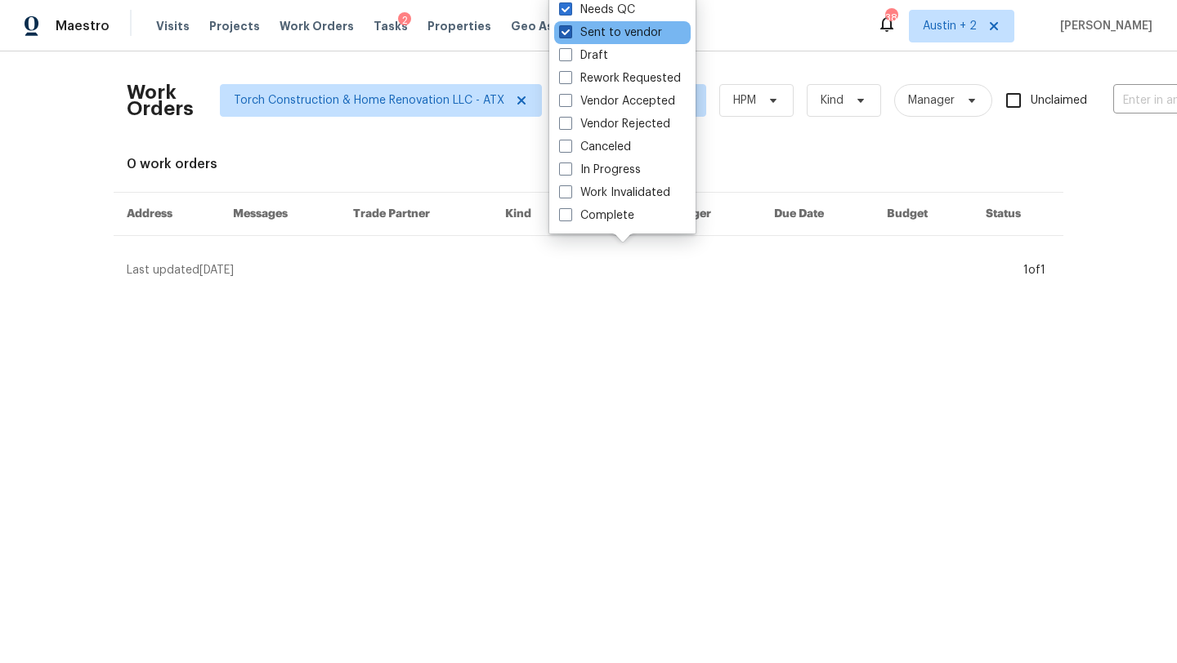
click at [606, 37] on label "Sent to vendor" at bounding box center [610, 33] width 103 height 16
click at [569, 35] on input "Sent to vendor" at bounding box center [564, 30] width 11 height 11
checkbox input "false"
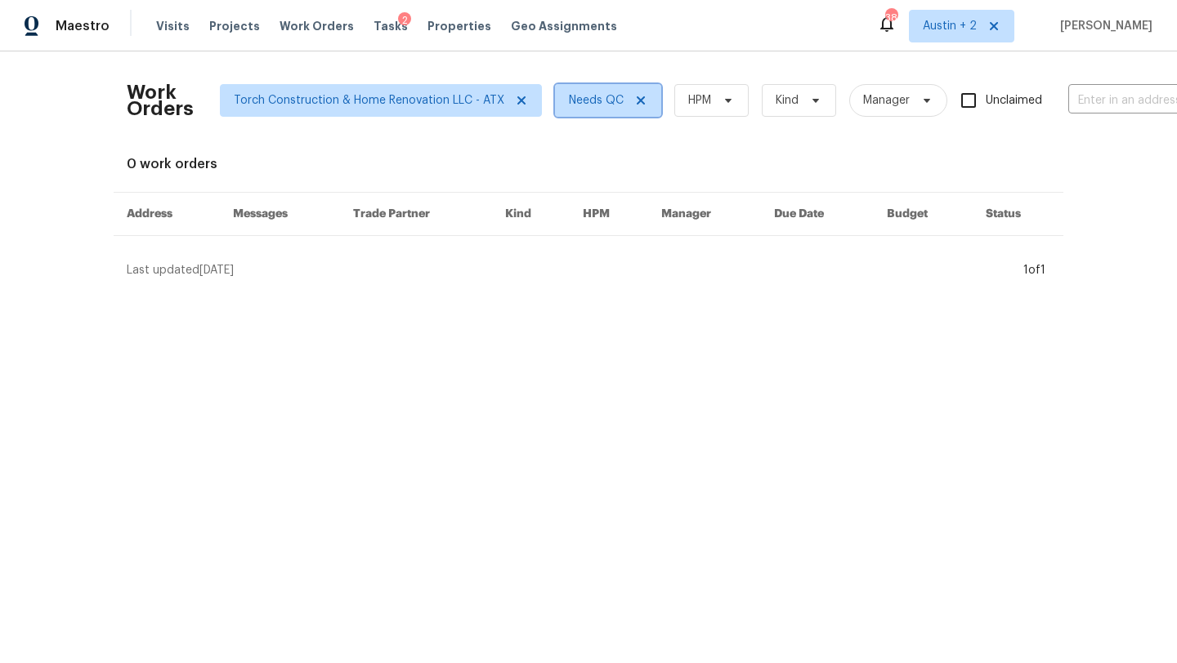
click at [585, 92] on span "Needs QC" at bounding box center [608, 100] width 106 height 33
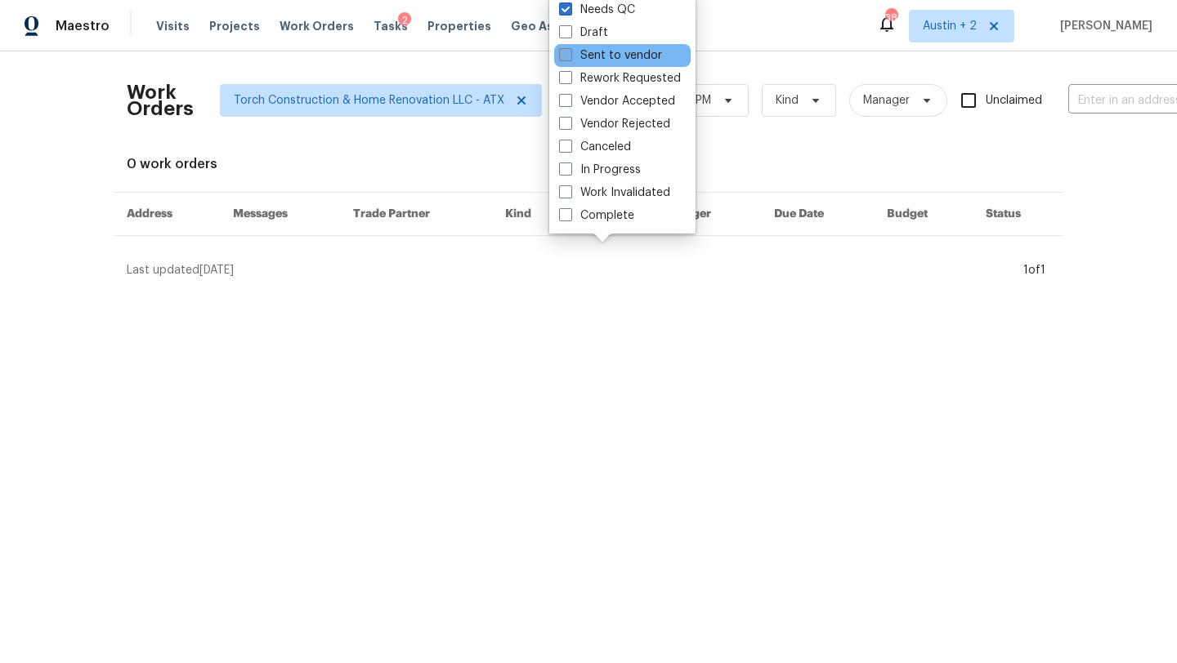
click at [587, 53] on label "Sent to vendor" at bounding box center [610, 55] width 103 height 16
click at [569, 53] on input "Sent to vendor" at bounding box center [564, 52] width 11 height 11
checkbox input "true"
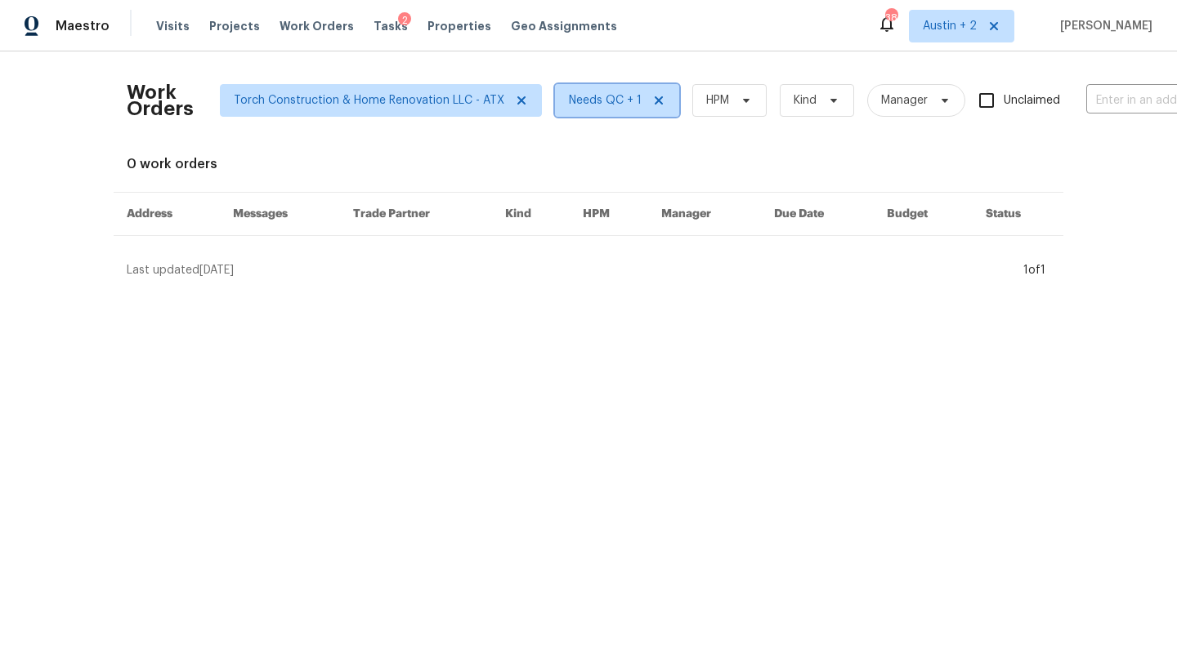
click at [593, 99] on span "Needs QC + 1" at bounding box center [605, 100] width 73 height 16
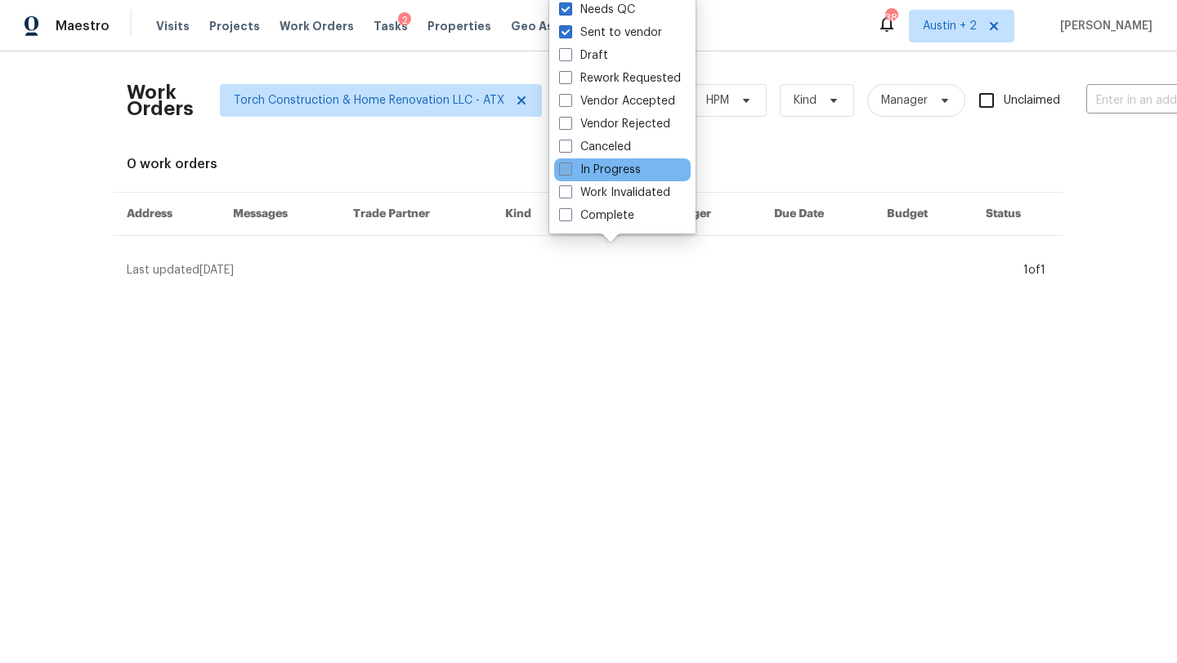
click at [599, 164] on label "In Progress" at bounding box center [600, 170] width 82 height 16
click at [569, 164] on input "In Progress" at bounding box center [564, 167] width 11 height 11
checkbox input "true"
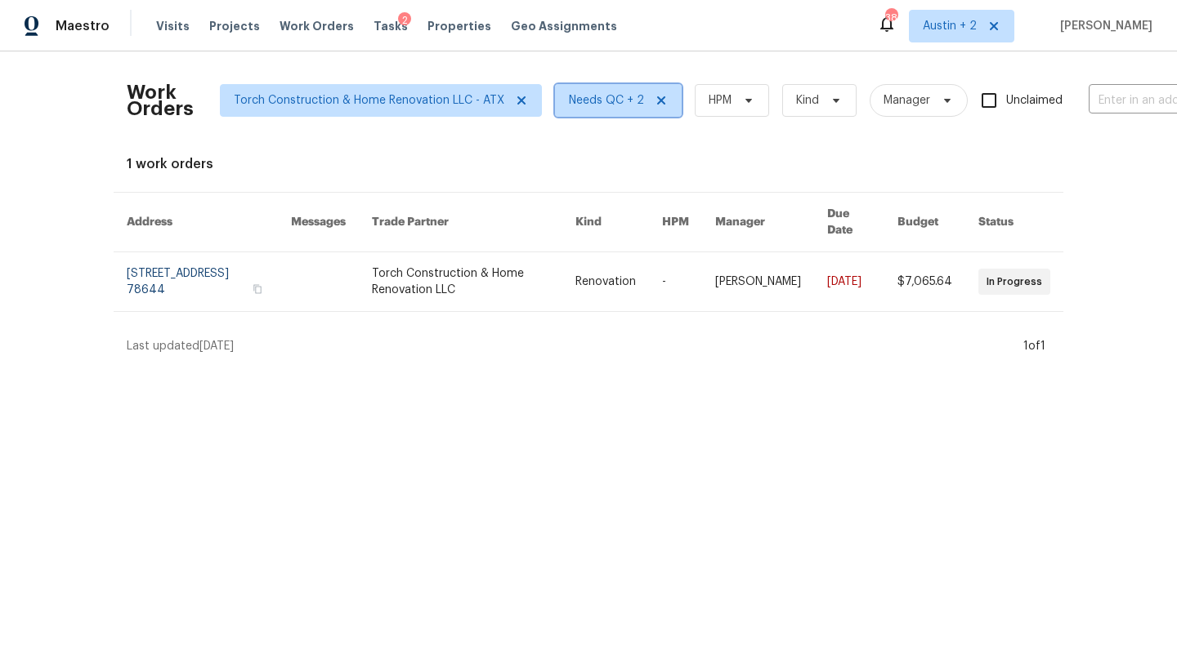
click at [587, 100] on span "Needs QC + 2" at bounding box center [606, 100] width 75 height 16
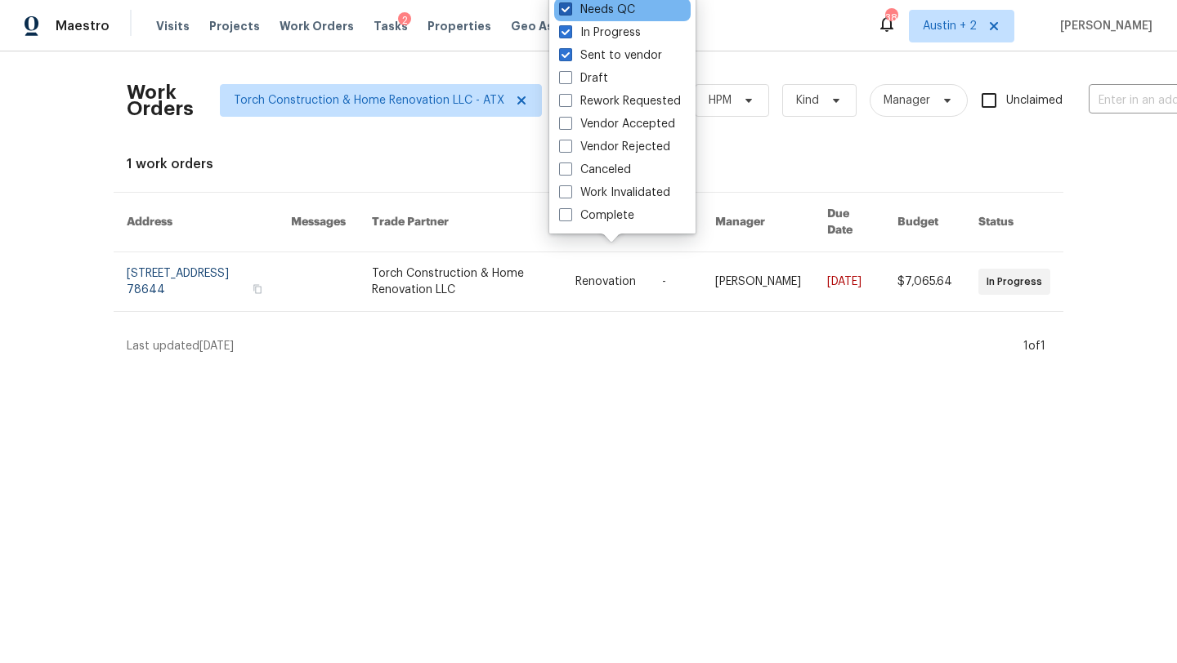
click at [565, 5] on span at bounding box center [565, 8] width 13 height 13
click at [565, 5] on input "Needs QC" at bounding box center [564, 7] width 11 height 11
checkbox input "false"
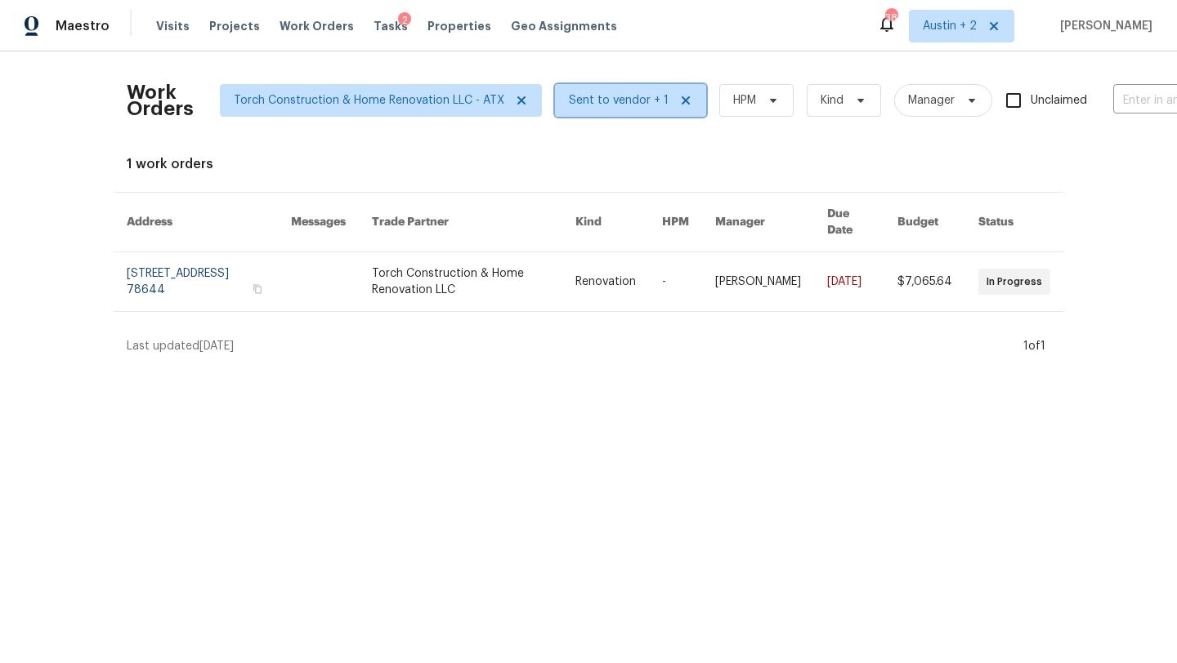
click at [575, 100] on span "Sent to vendor + 1" at bounding box center [619, 100] width 100 height 16
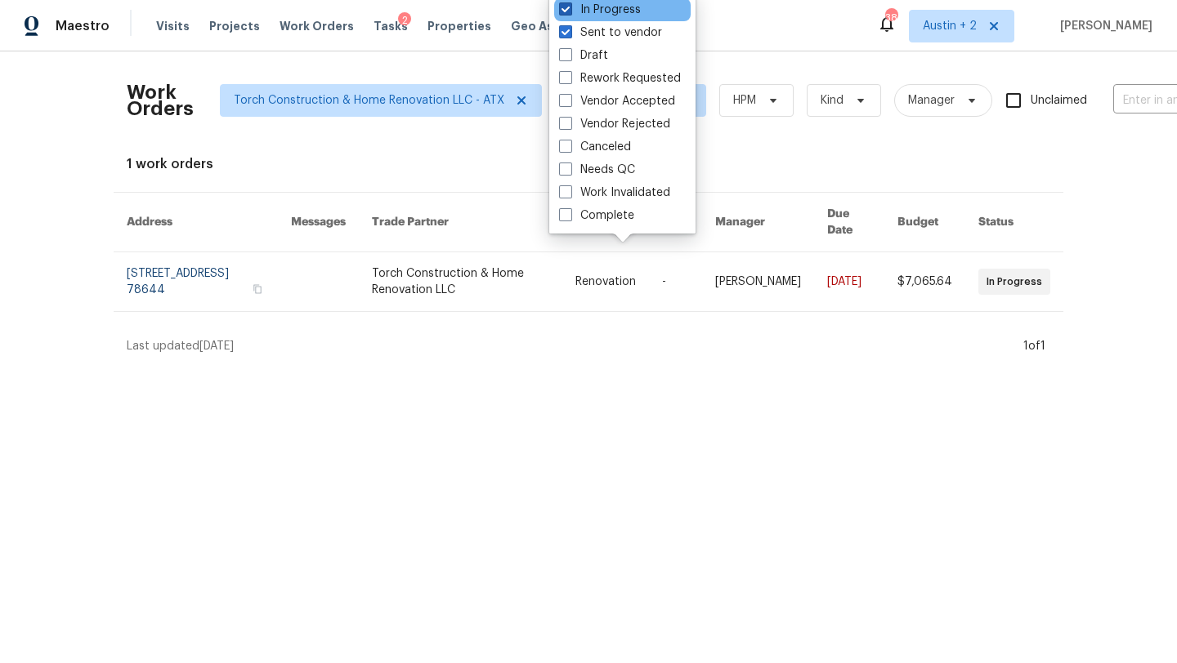
click at [567, 8] on span at bounding box center [565, 8] width 13 height 13
click at [567, 8] on input "In Progress" at bounding box center [564, 7] width 11 height 11
checkbox input "false"
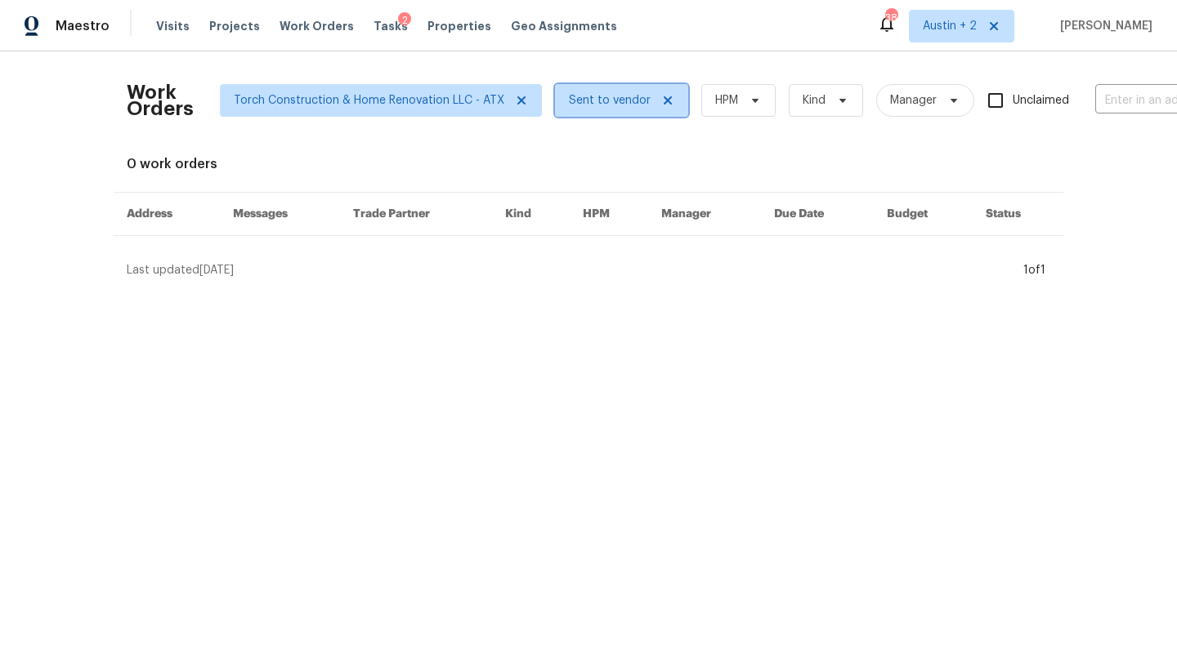
click at [592, 102] on span "Sent to vendor" at bounding box center [610, 100] width 82 height 16
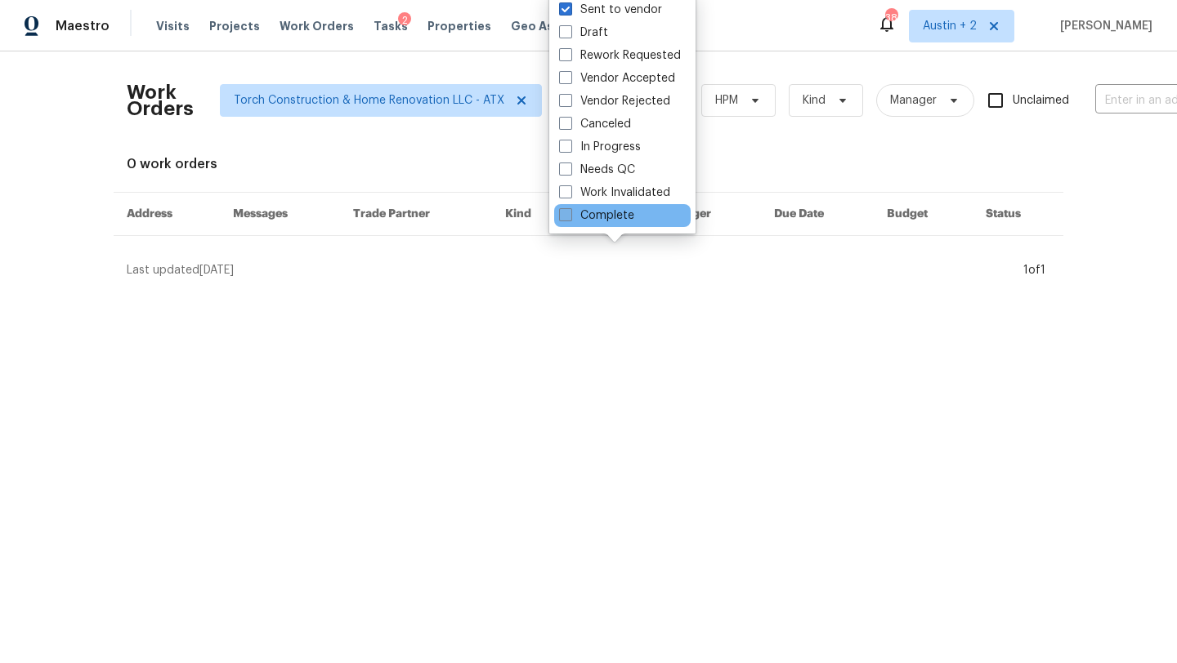
click at [616, 217] on label "Complete" at bounding box center [596, 216] width 75 height 16
click at [569, 217] on input "Complete" at bounding box center [564, 213] width 11 height 11
checkbox input "true"
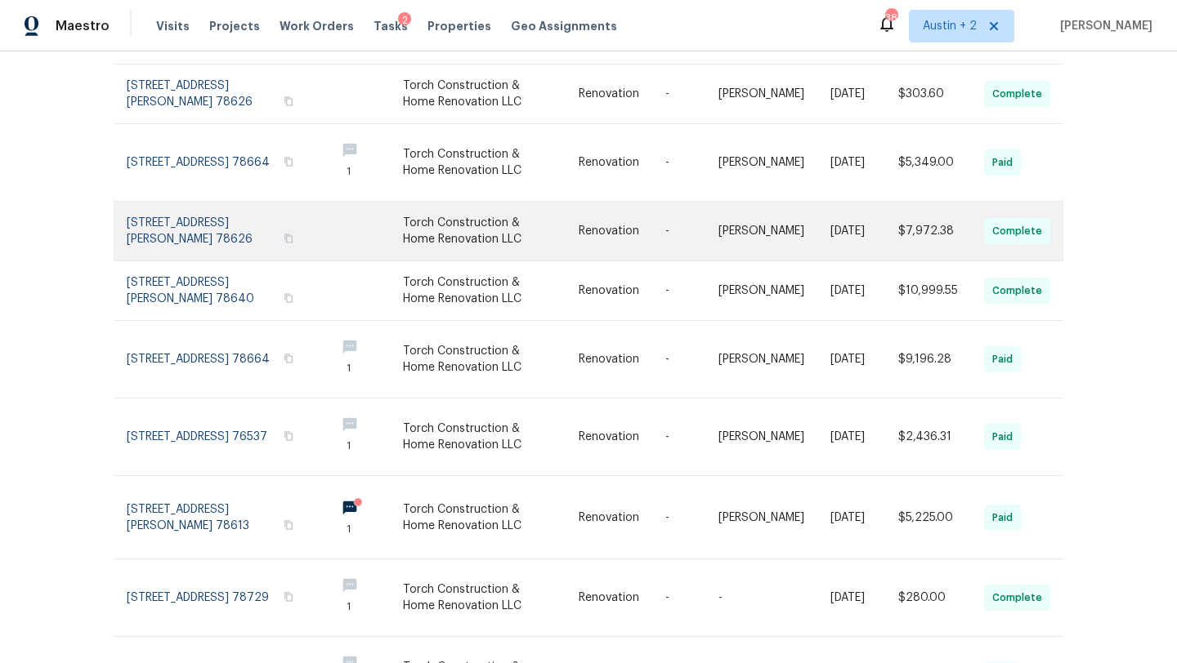
scroll to position [353, 0]
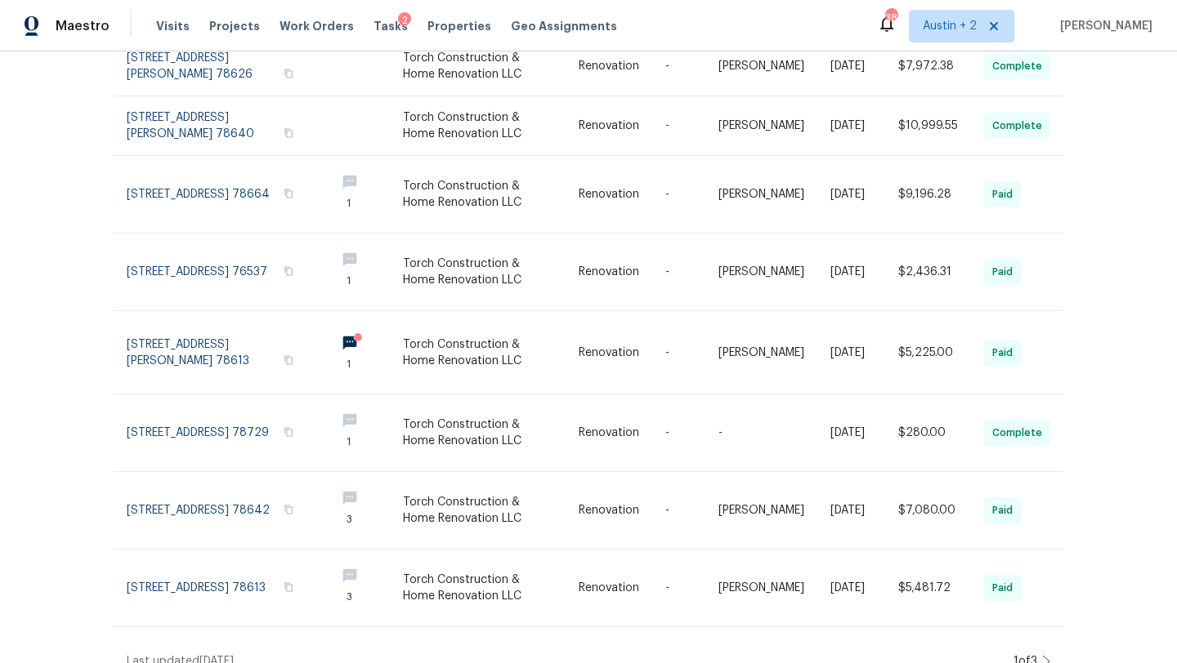
click at [1047, 655] on icon at bounding box center [1046, 661] width 8 height 13
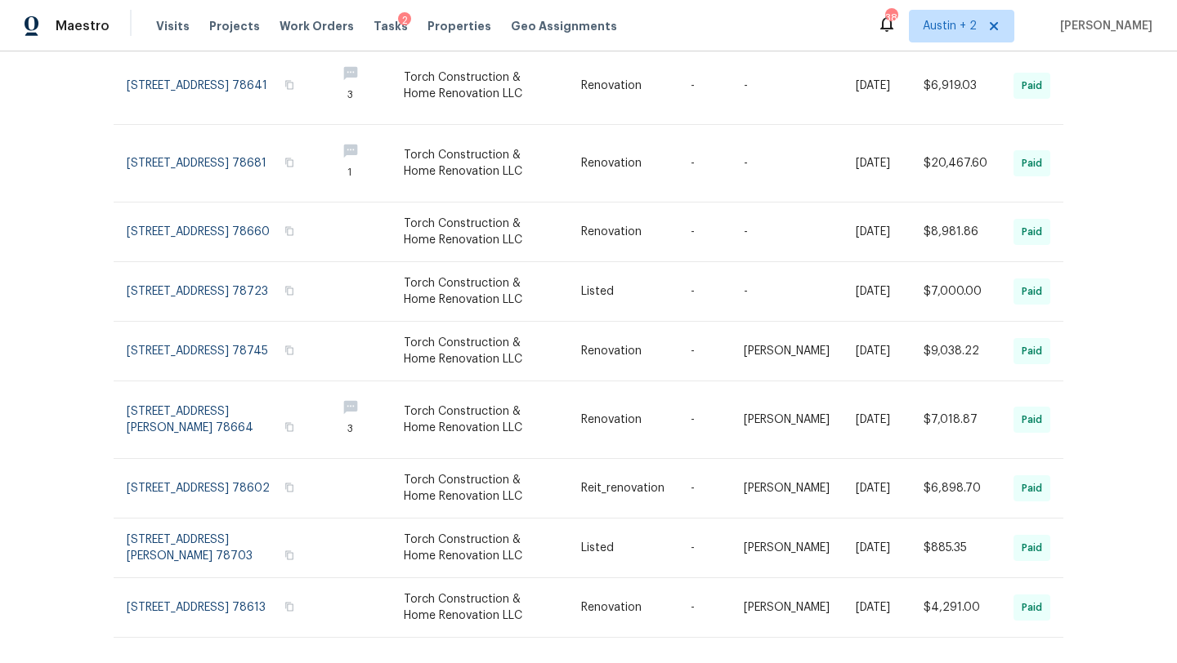
scroll to position [295, 0]
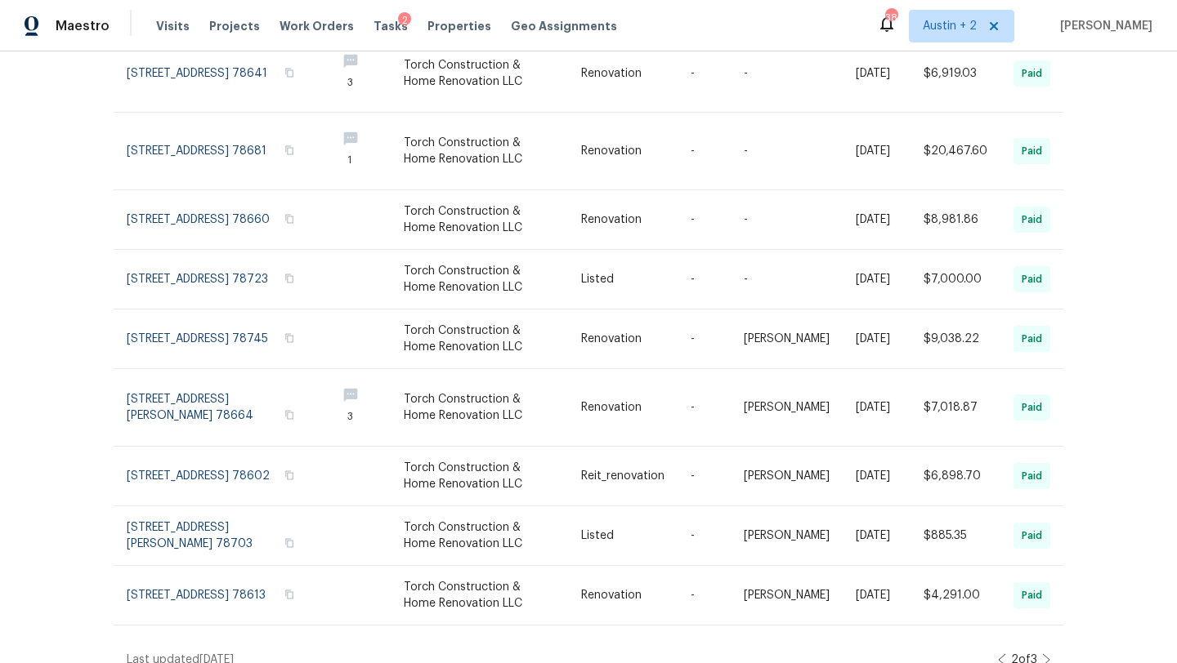
click at [1047, 654] on icon at bounding box center [1046, 659] width 7 height 11
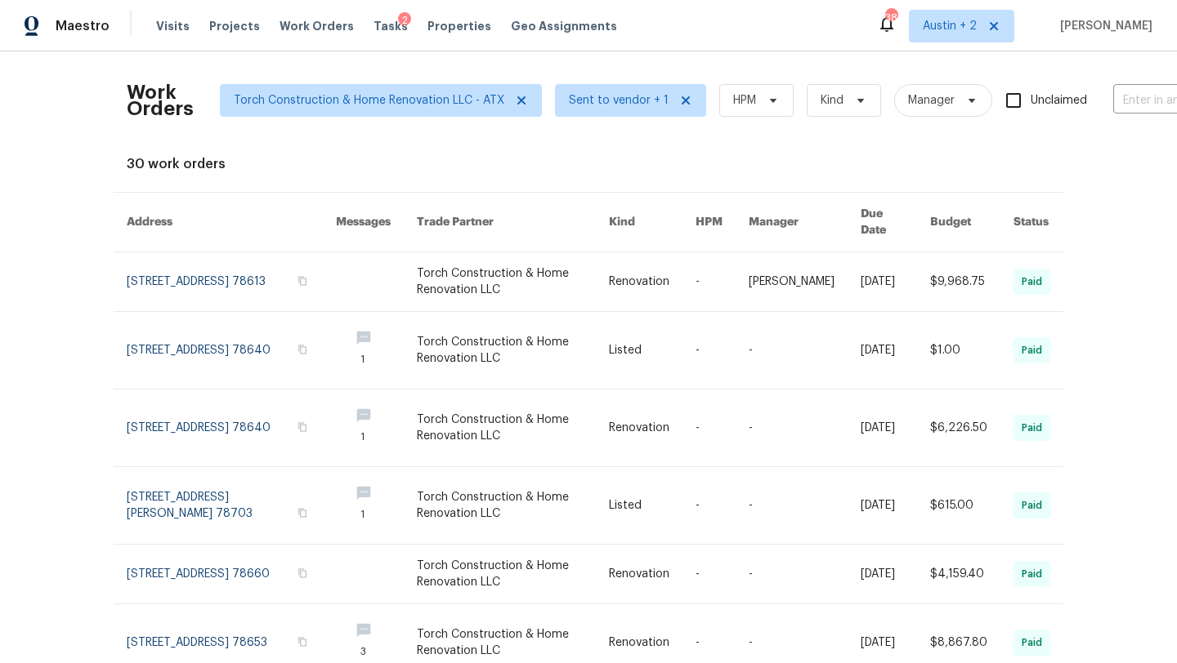
scroll to position [330, 0]
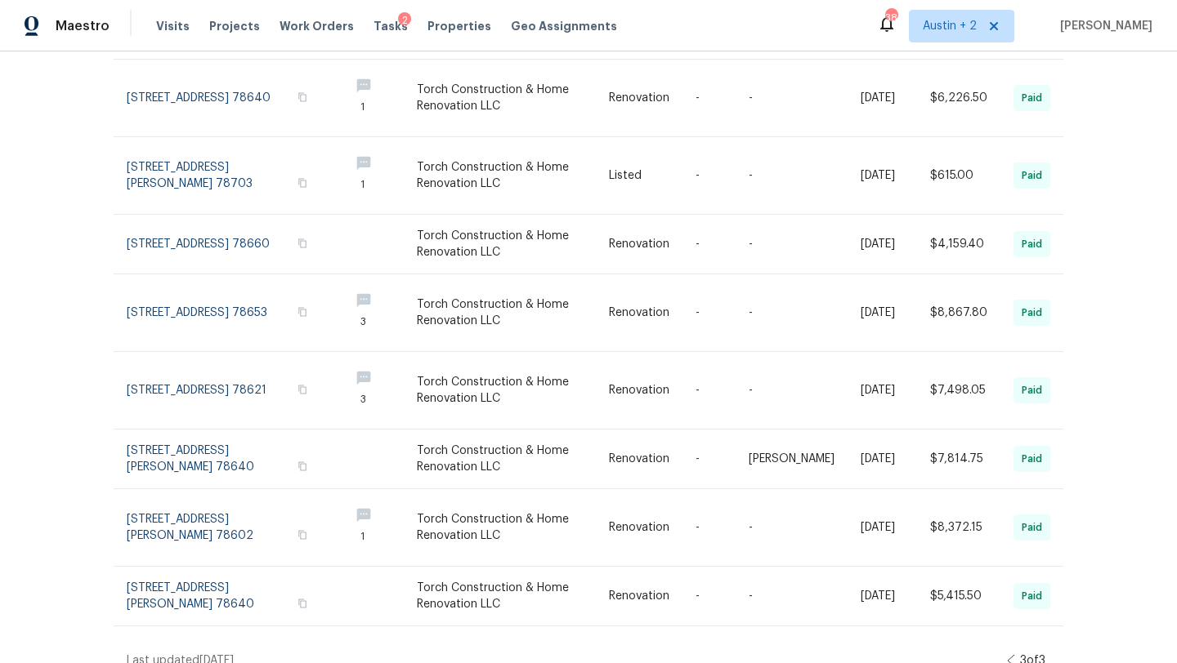
click at [1007, 654] on icon at bounding box center [1011, 660] width 8 height 13
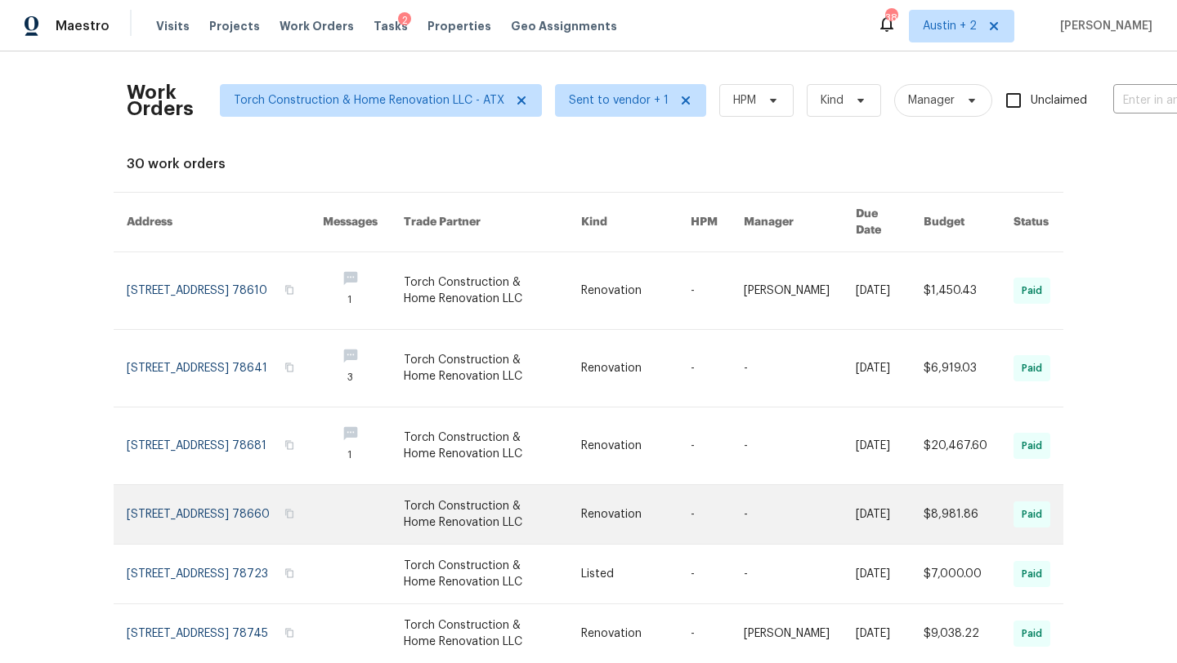
scroll to position [295, 0]
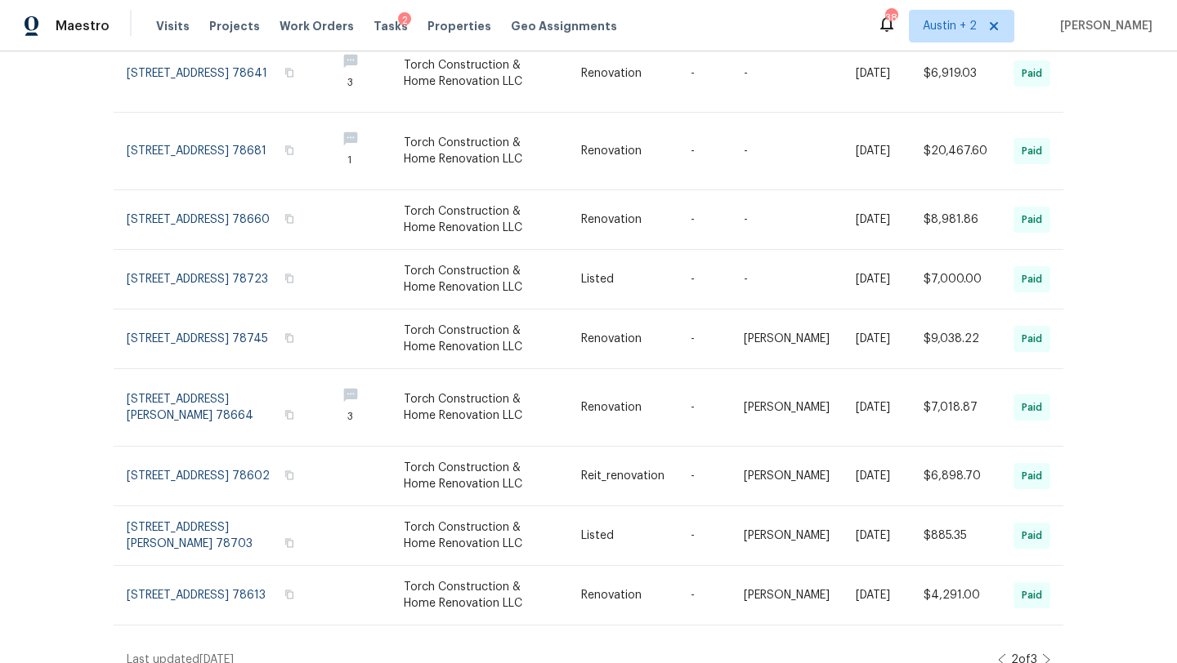
click at [998, 654] on icon at bounding box center [1001, 659] width 7 height 11
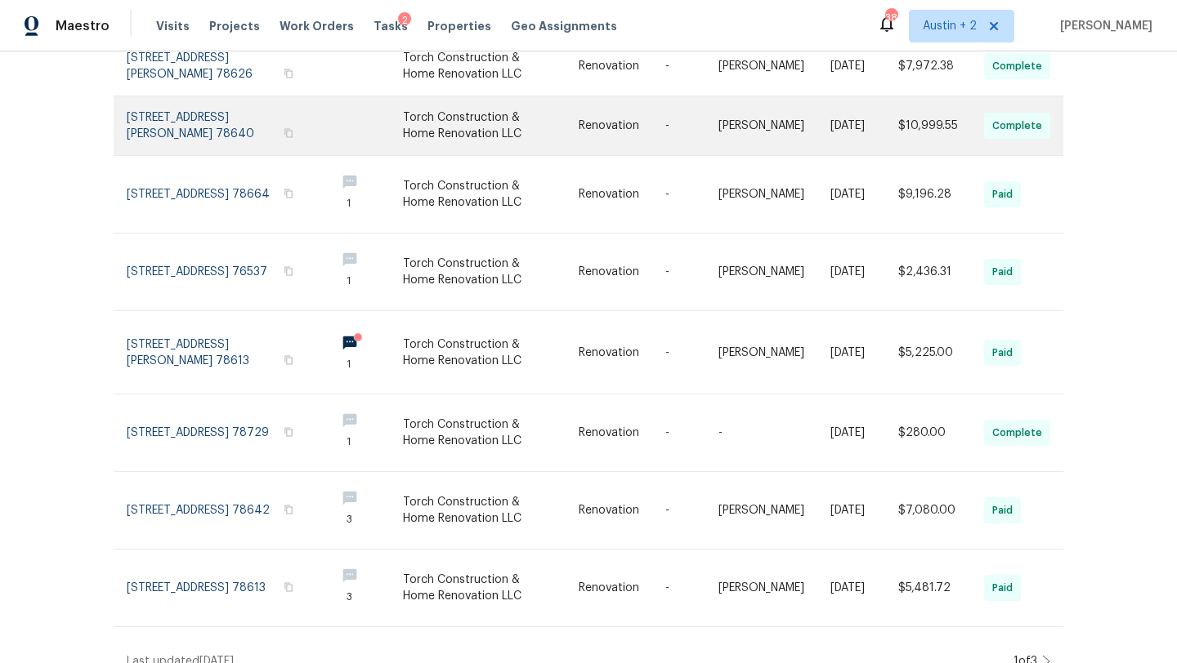
scroll to position [0, 0]
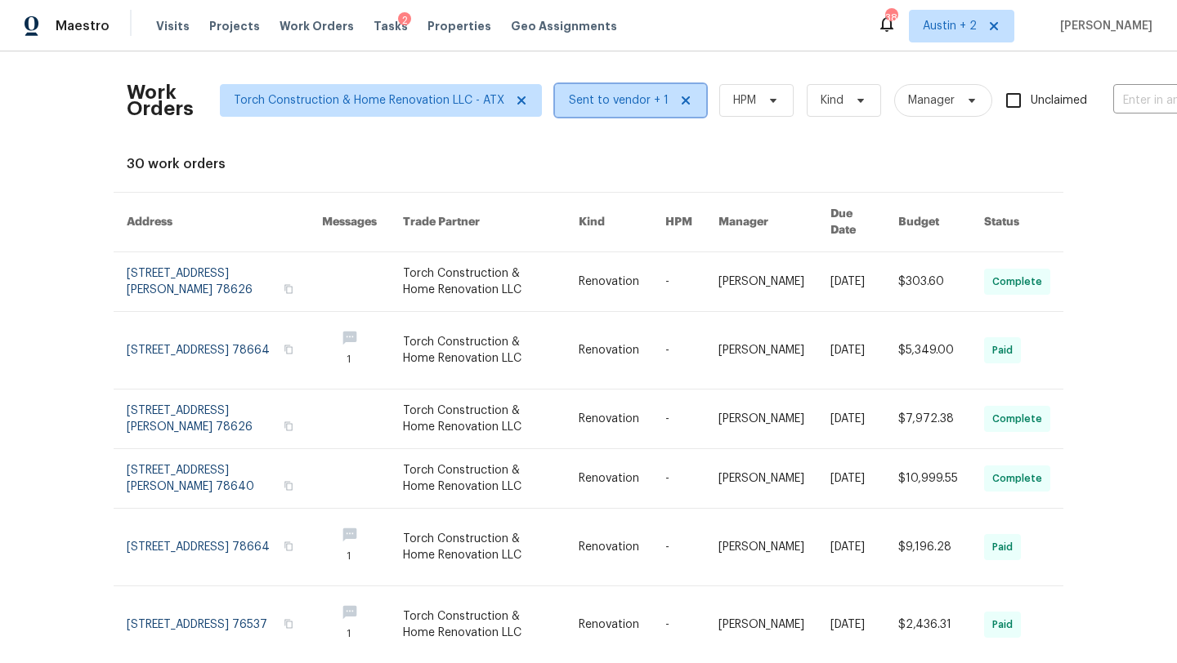
click at [679, 100] on icon at bounding box center [685, 100] width 13 height 13
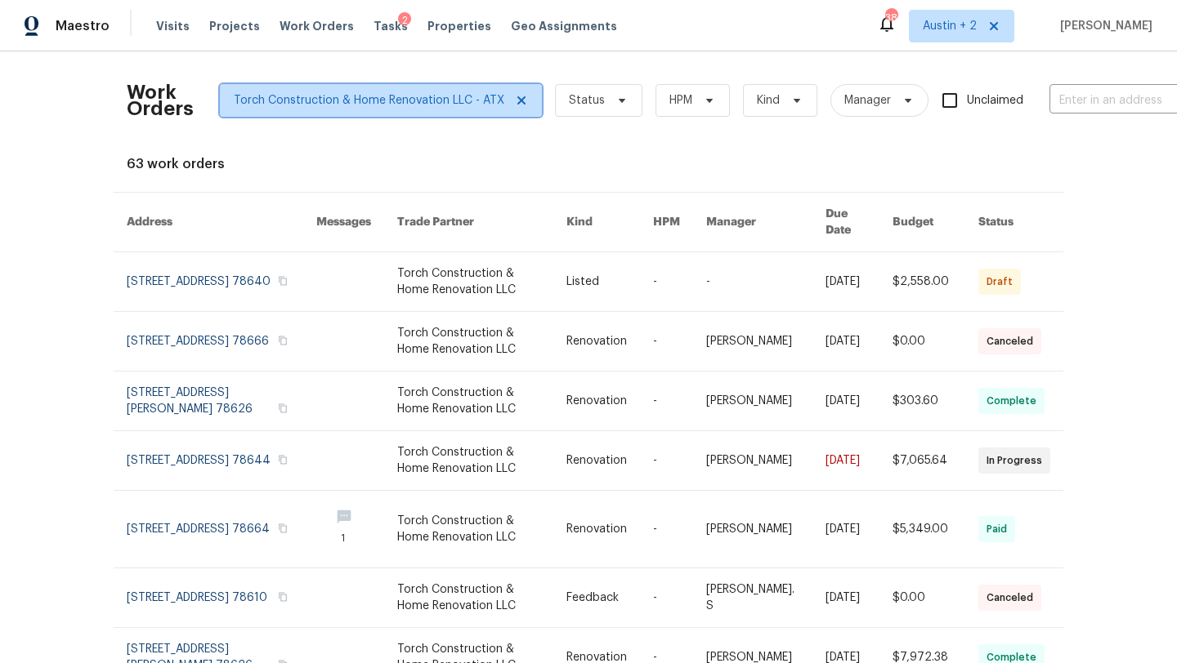
click at [517, 98] on icon at bounding box center [521, 100] width 8 height 8
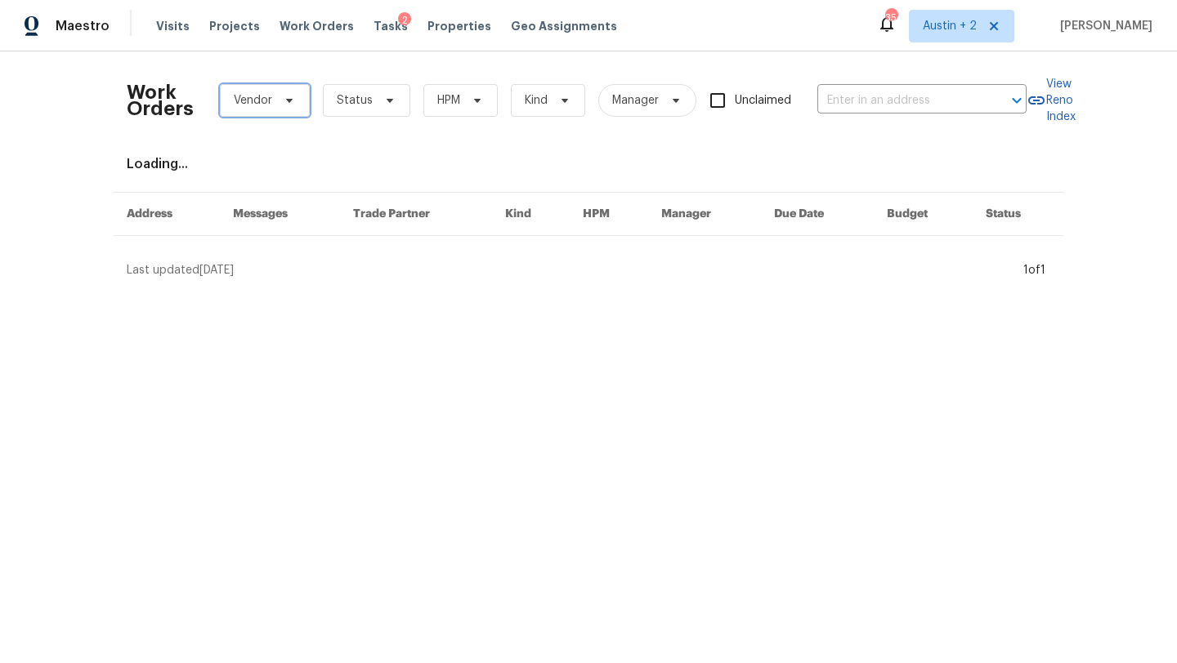
click at [286, 100] on icon at bounding box center [289, 101] width 7 height 4
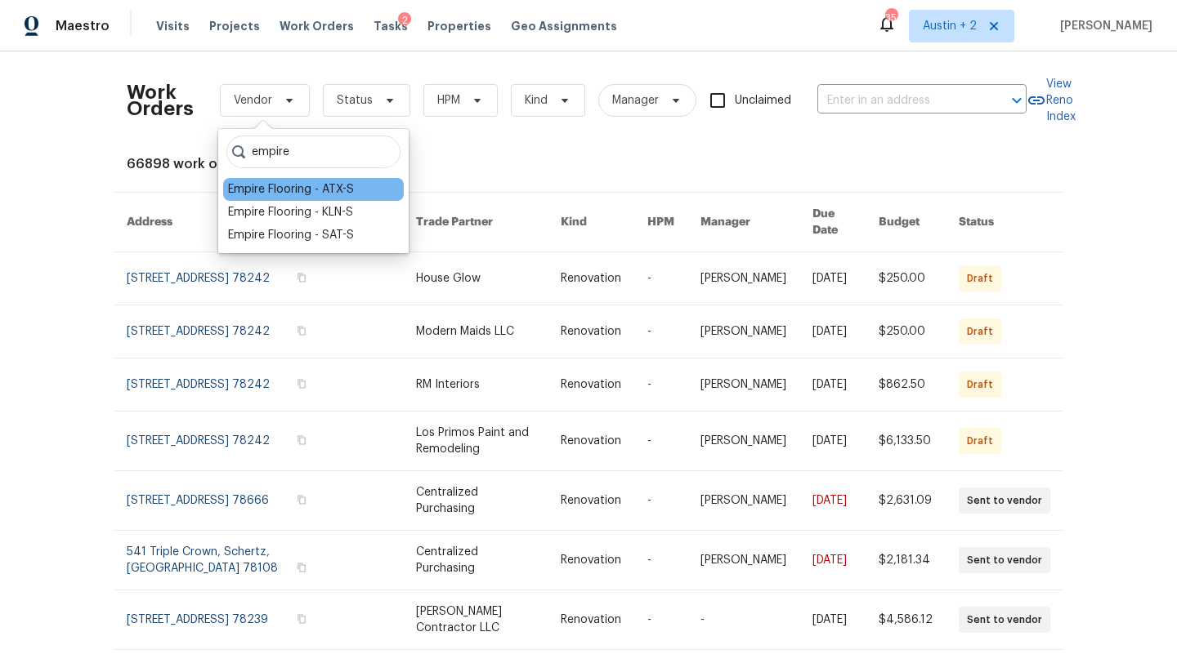
type input "empire"
click at [259, 191] on div "Empire Flooring - ATX-S" at bounding box center [291, 189] width 126 height 16
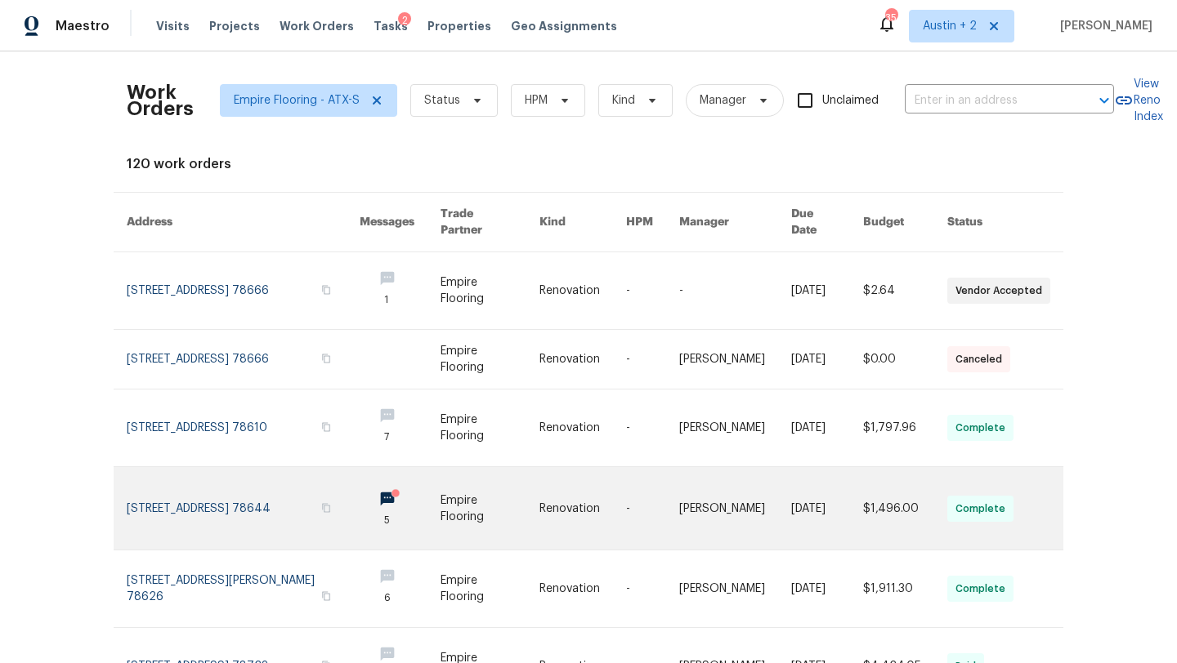
click at [194, 486] on link at bounding box center [243, 508] width 233 height 83
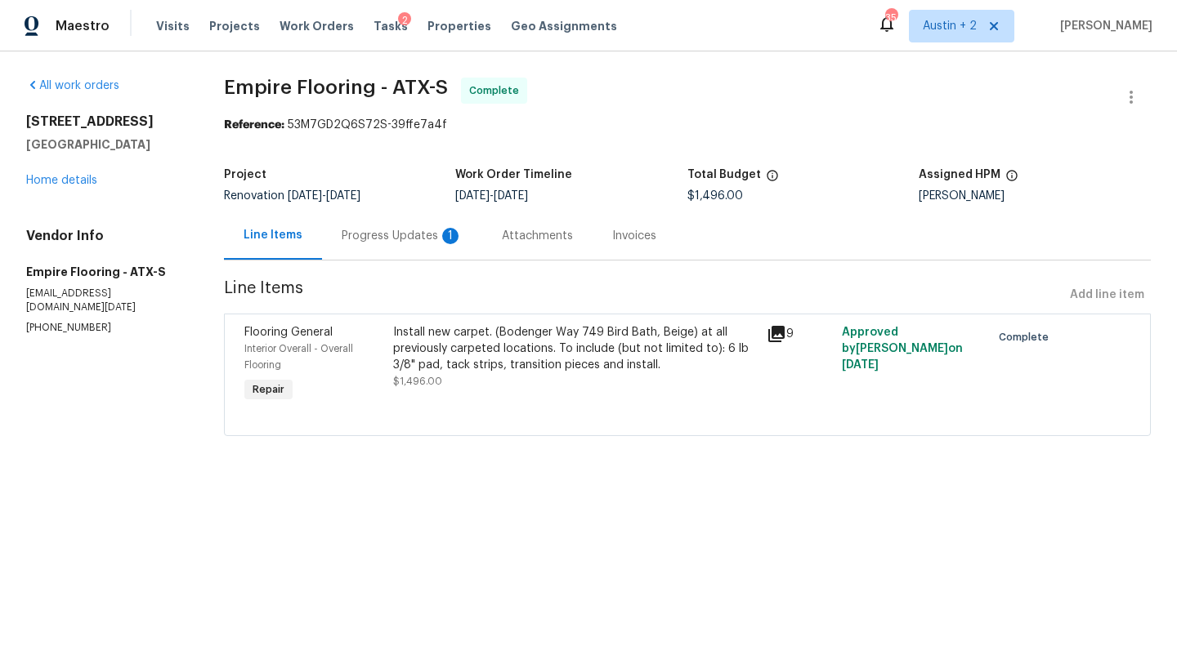
click at [395, 237] on div "Progress Updates 1" at bounding box center [402, 236] width 121 height 16
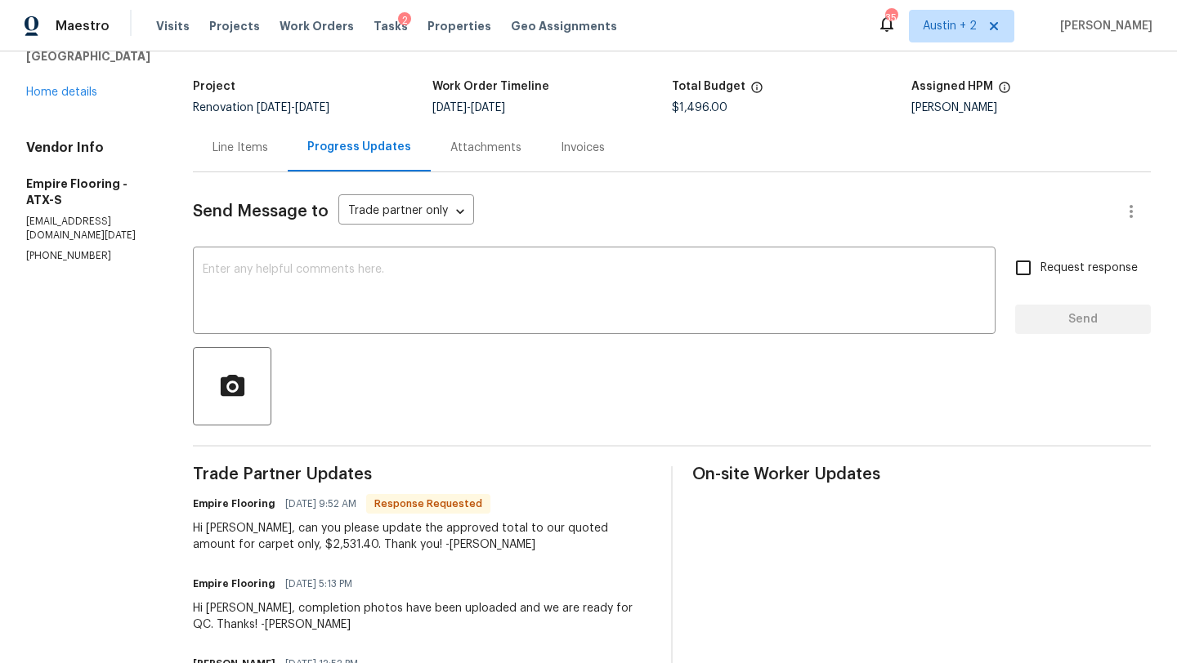
scroll to position [89, 0]
click at [256, 146] on div "Line Items" at bounding box center [240, 147] width 56 height 16
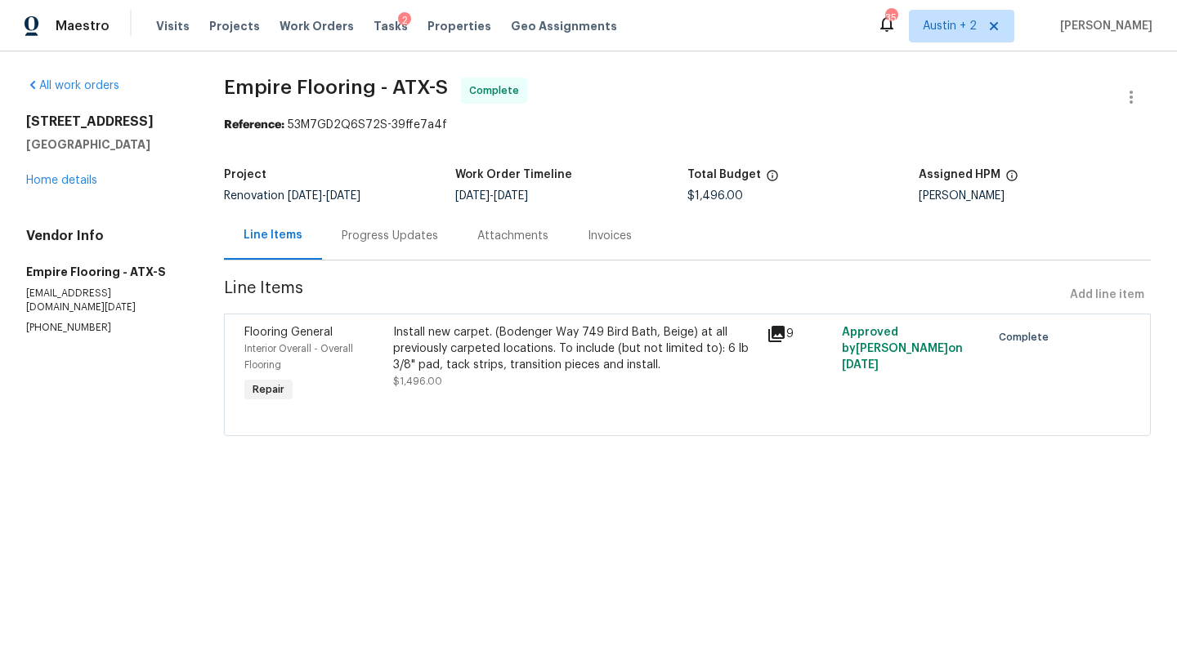
click at [450, 348] on div "Install new carpet. (Bodenger Way 749 Bird Bath, Beige) at all previously carpe…" at bounding box center [575, 348] width 364 height 49
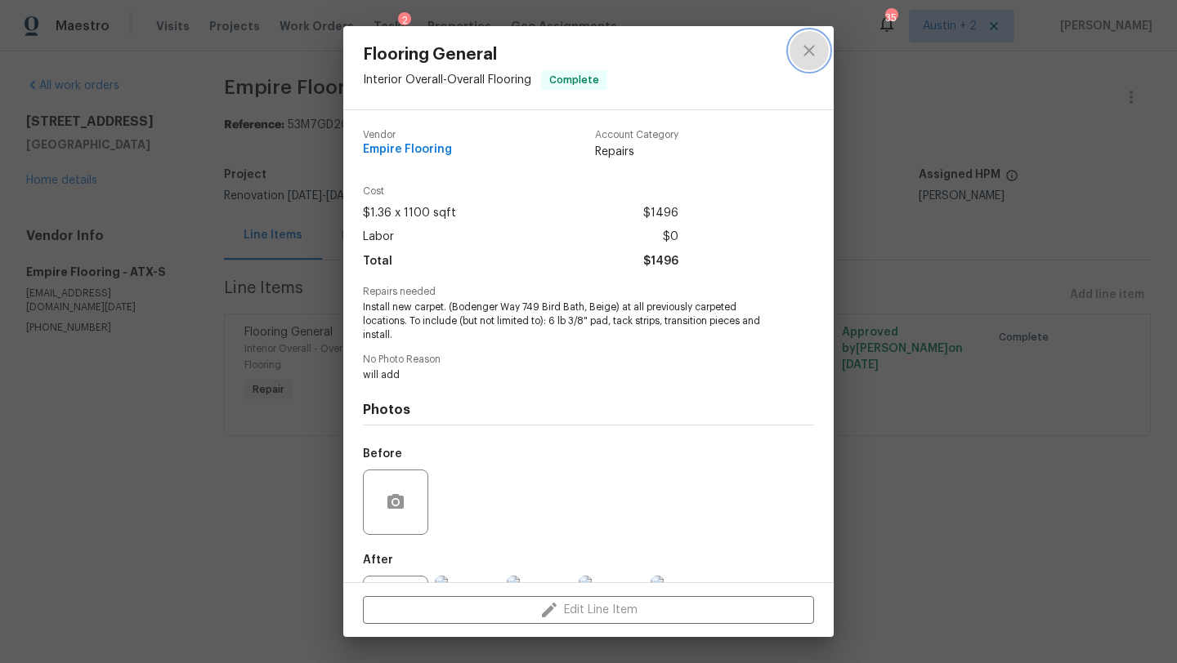
click at [803, 50] on icon "close" at bounding box center [809, 51] width 20 height 20
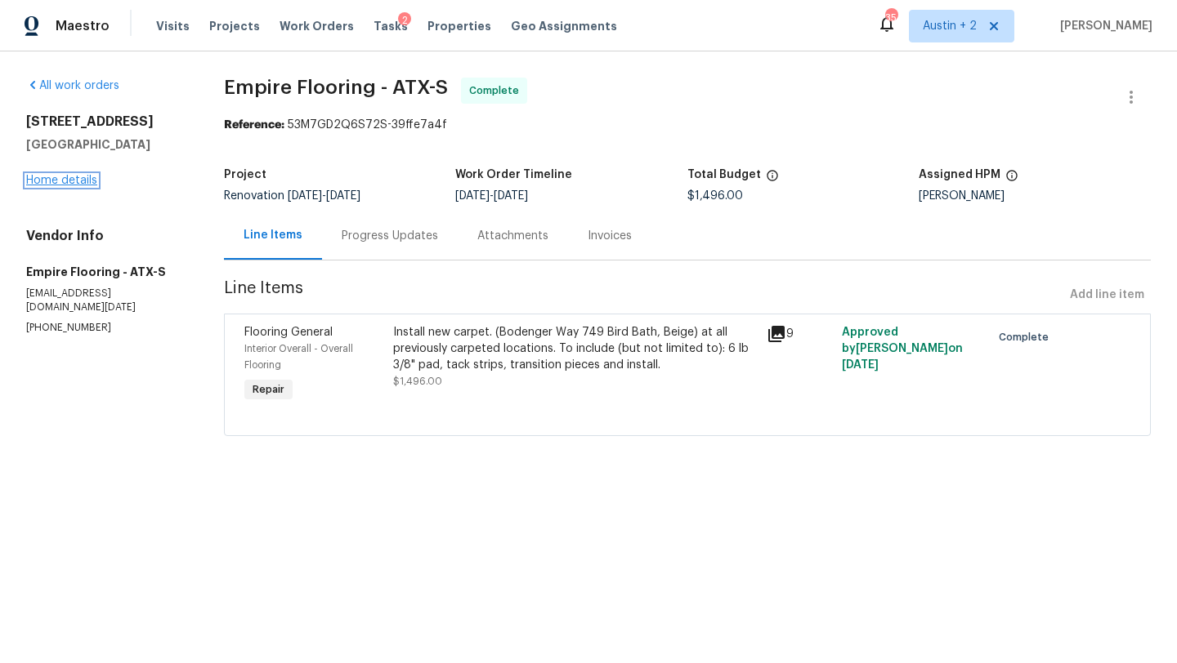
click at [56, 176] on link "Home details" at bounding box center [61, 180] width 71 height 11
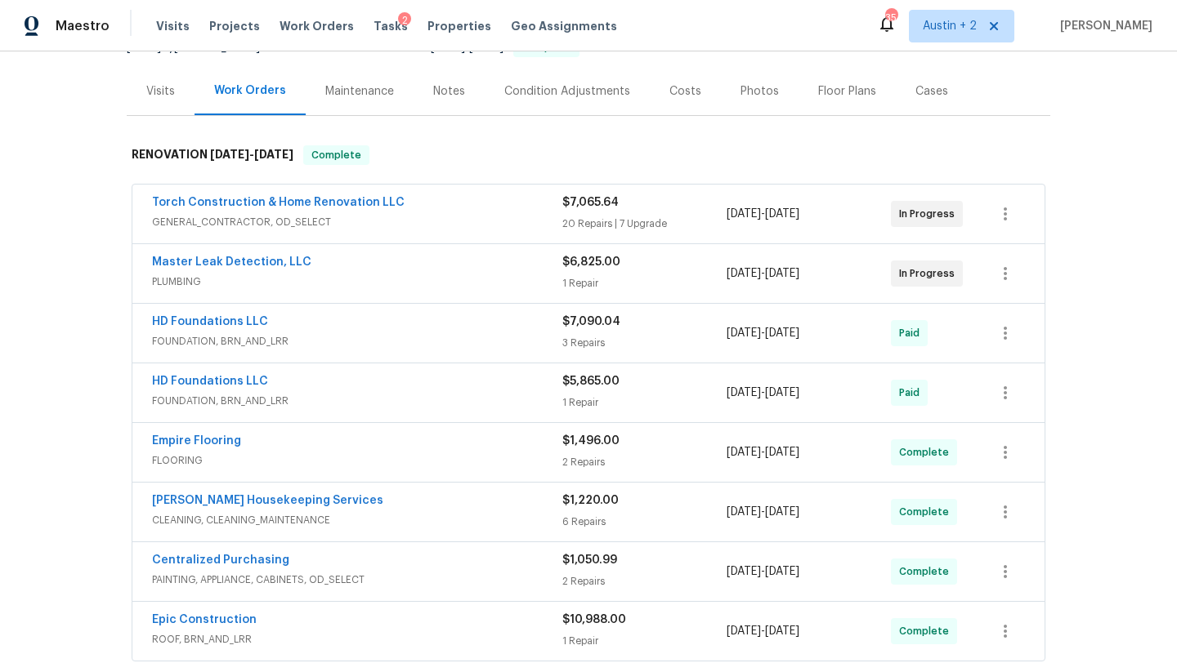
scroll to position [181, 0]
click at [212, 437] on link "Empire Flooring" at bounding box center [196, 440] width 89 height 11
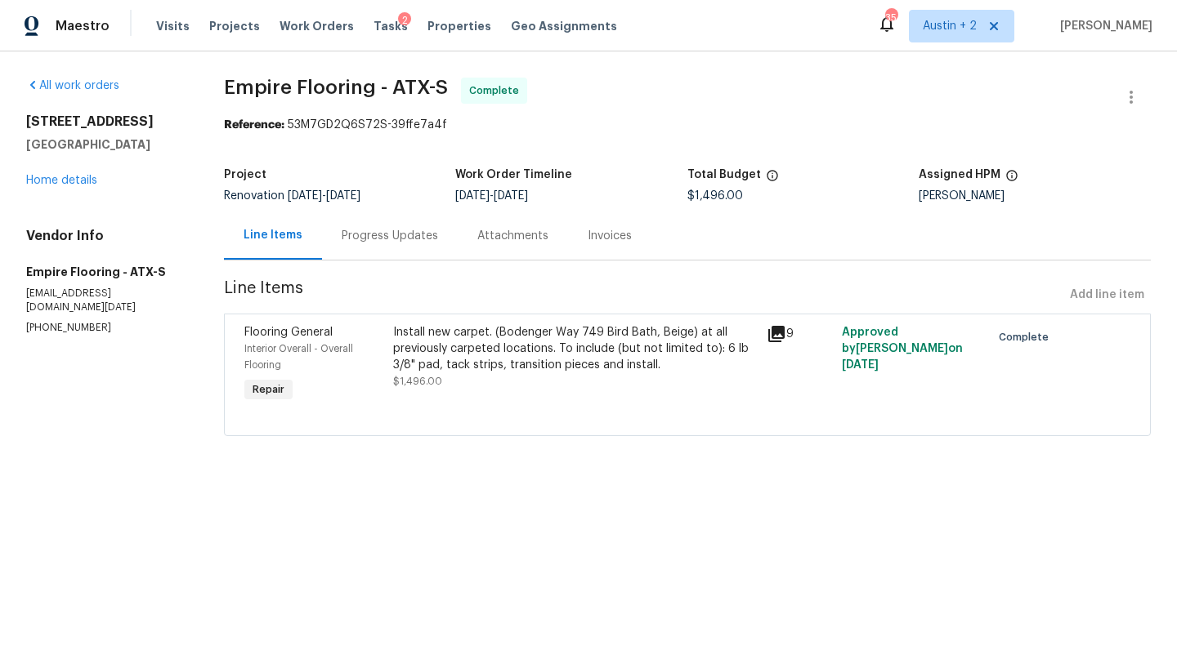
click at [393, 238] on div "Progress Updates" at bounding box center [390, 236] width 96 height 16
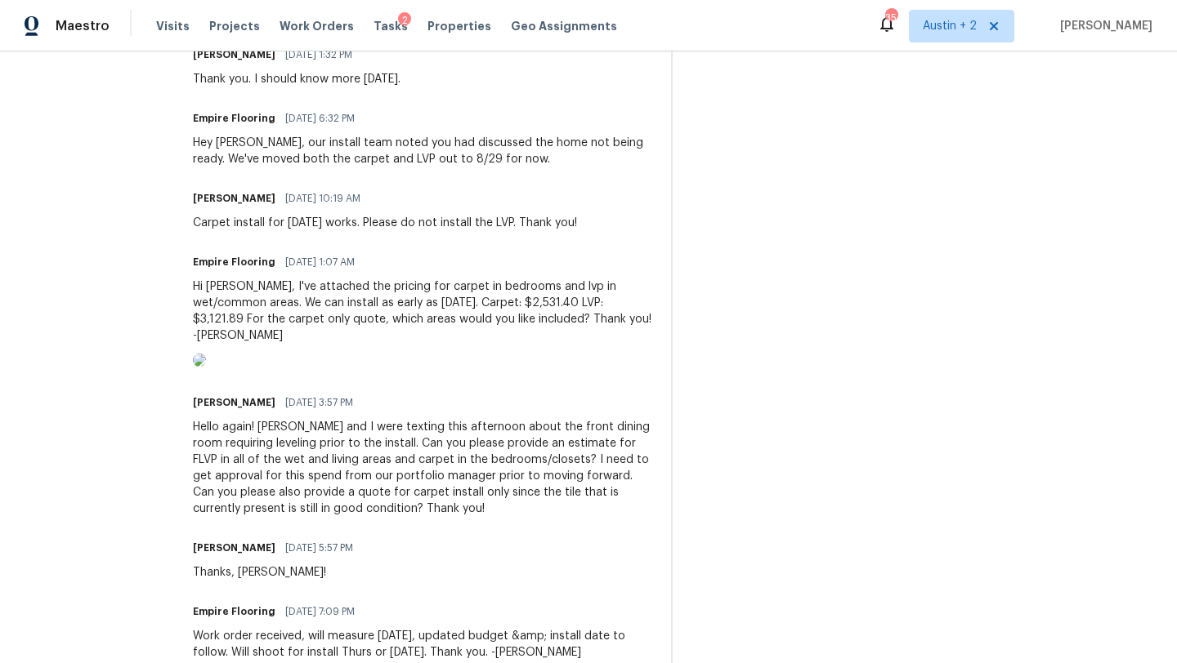
scroll to position [842, 0]
click at [206, 366] on img at bounding box center [199, 359] width 13 height 13
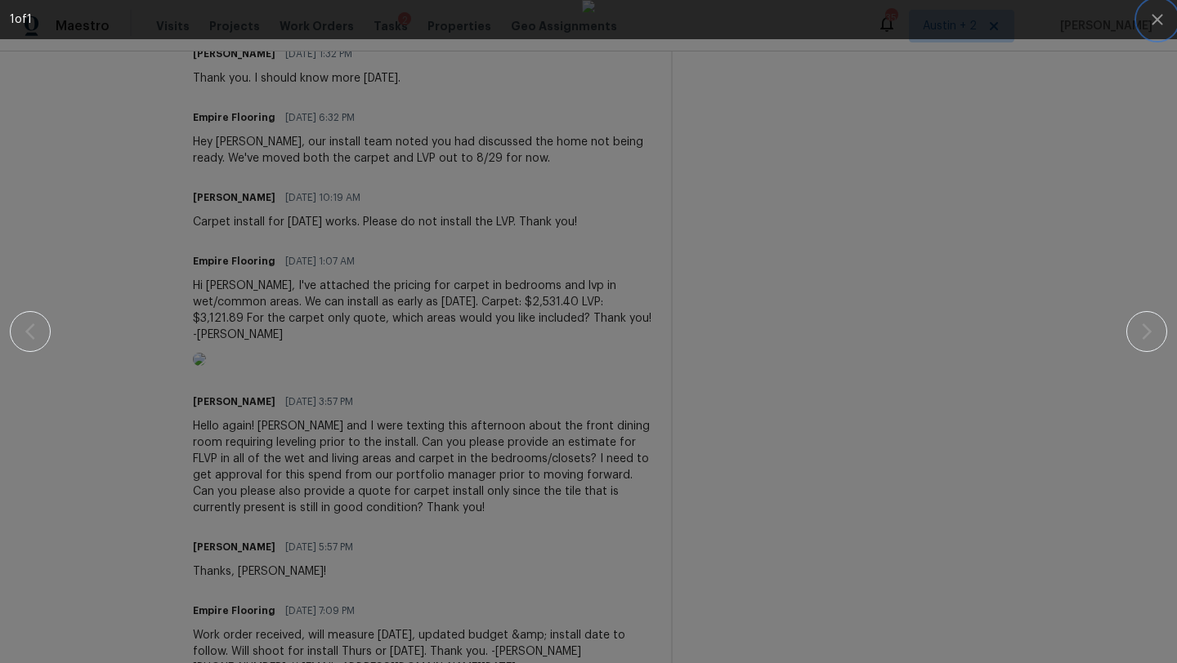
click at [1153, 20] on icon "button" at bounding box center [1157, 20] width 20 height 20
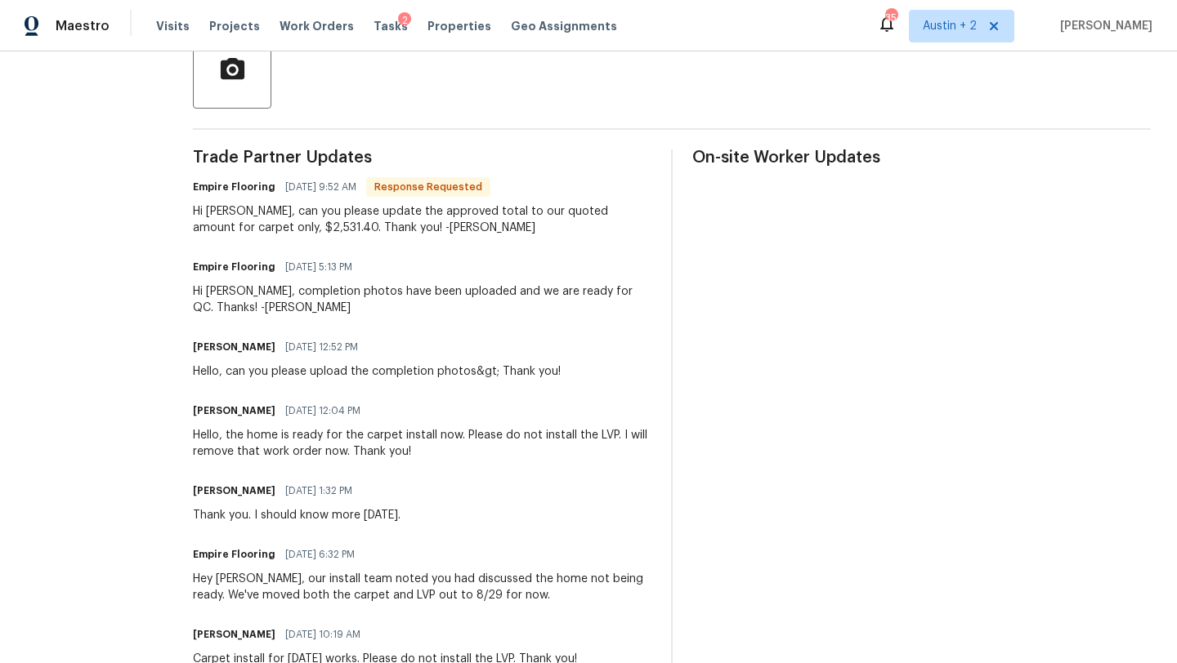
scroll to position [0, 0]
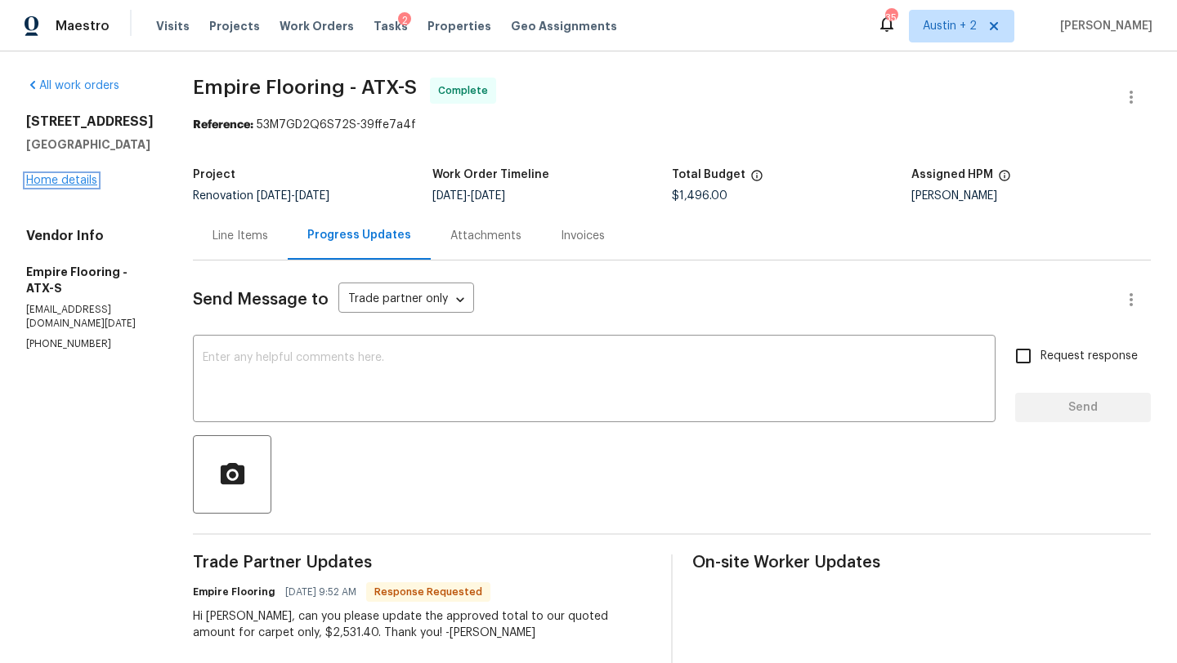
click at [88, 182] on link "Home details" at bounding box center [61, 180] width 71 height 11
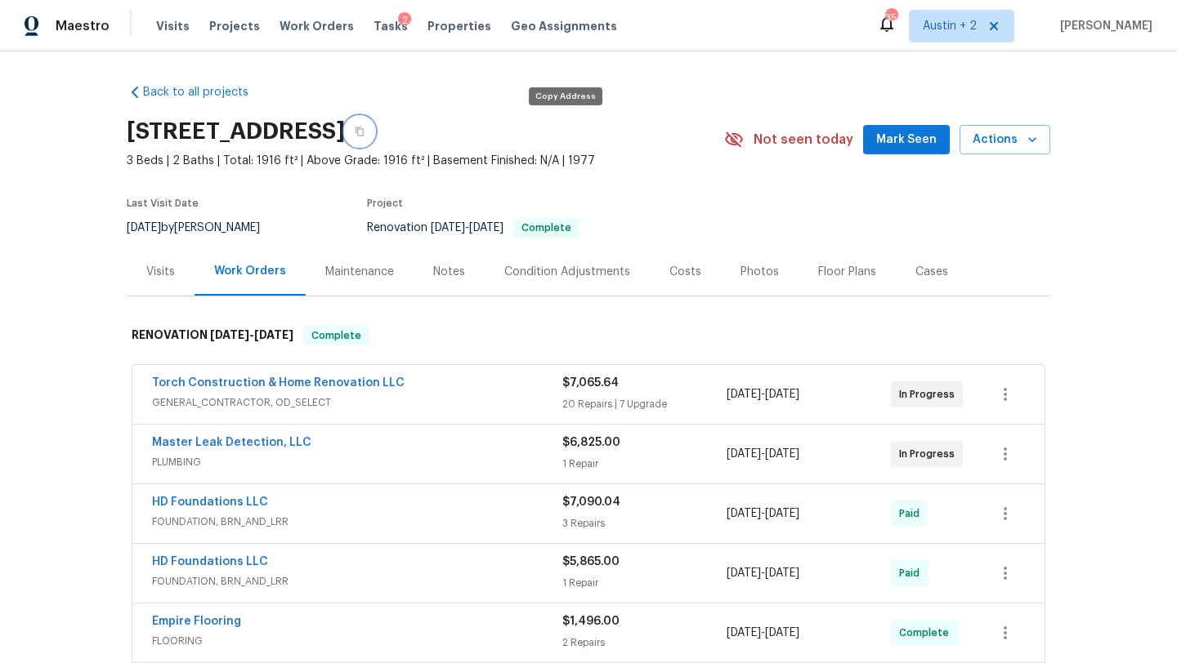
click at [374, 137] on button "button" at bounding box center [359, 131] width 29 height 29
click at [903, 139] on span "Mark Seen" at bounding box center [906, 140] width 60 height 20
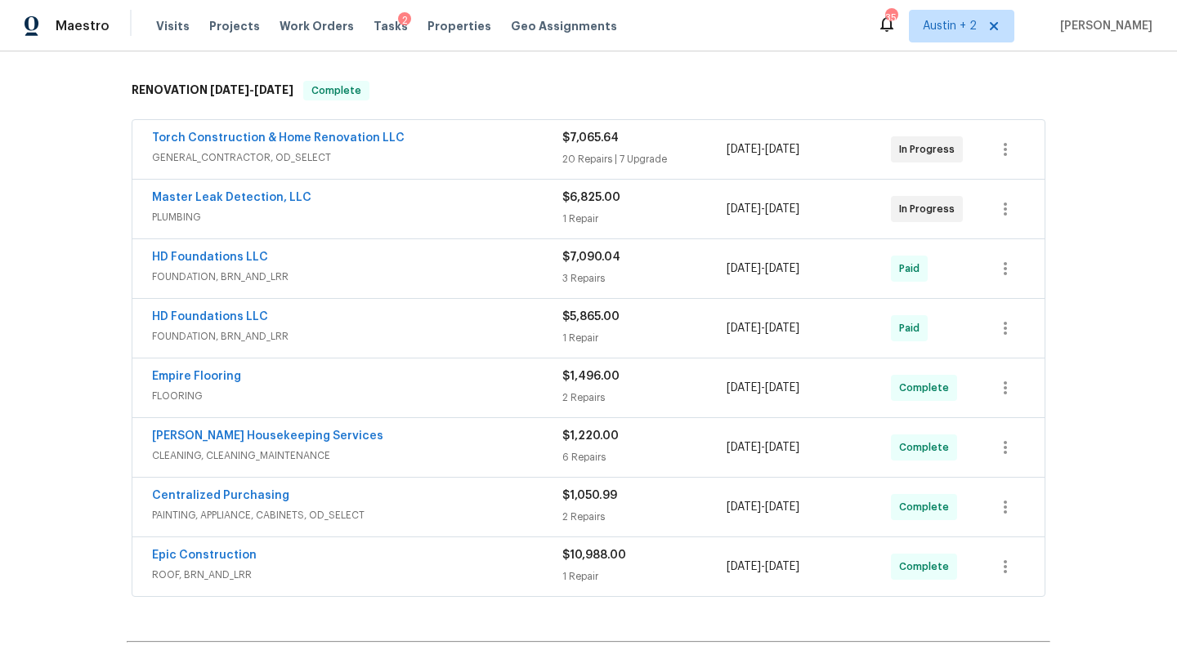
scroll to position [248, 0]
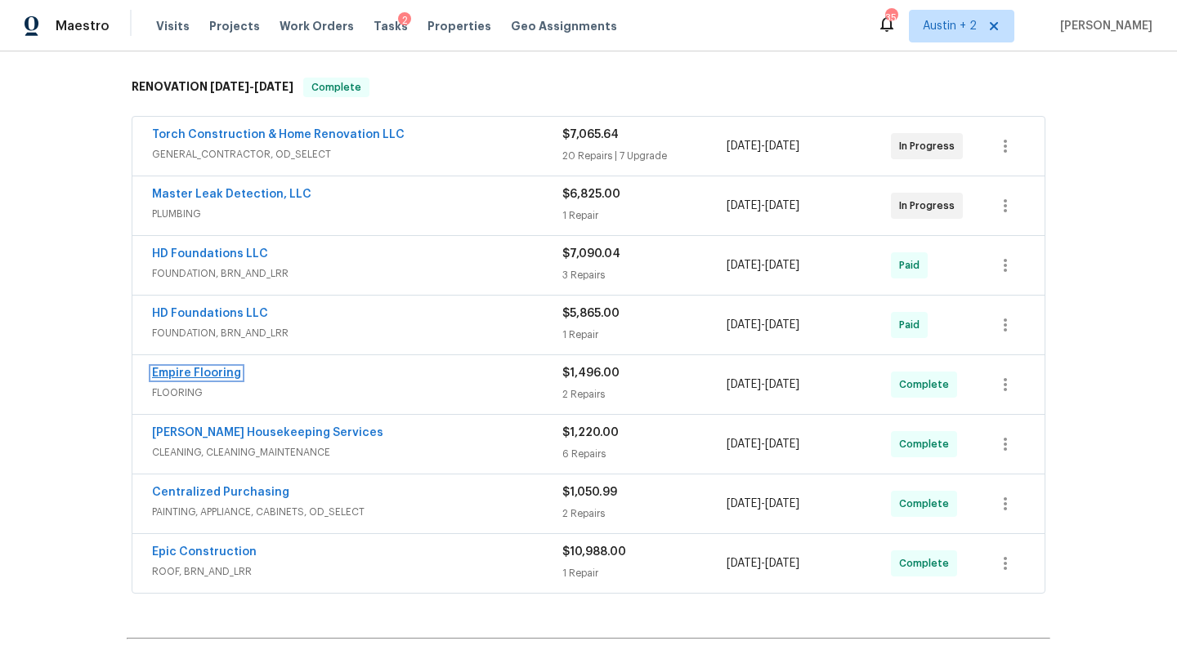
click at [230, 374] on link "Empire Flooring" at bounding box center [196, 373] width 89 height 11
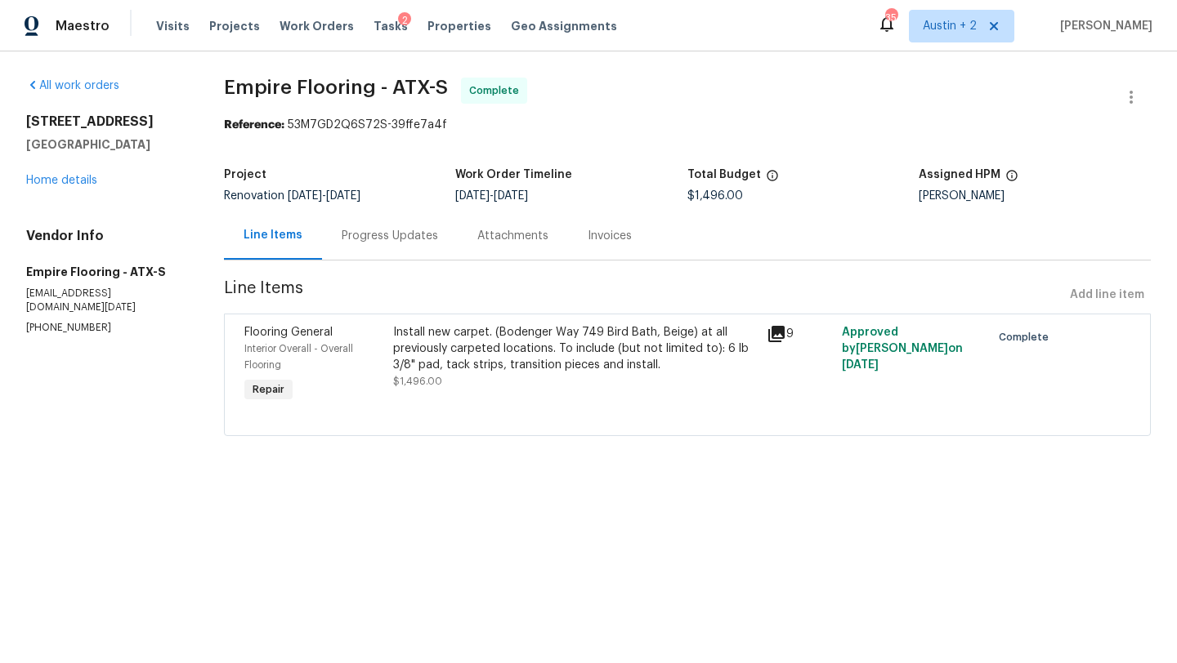
click at [390, 234] on div "Progress Updates" at bounding box center [390, 236] width 96 height 16
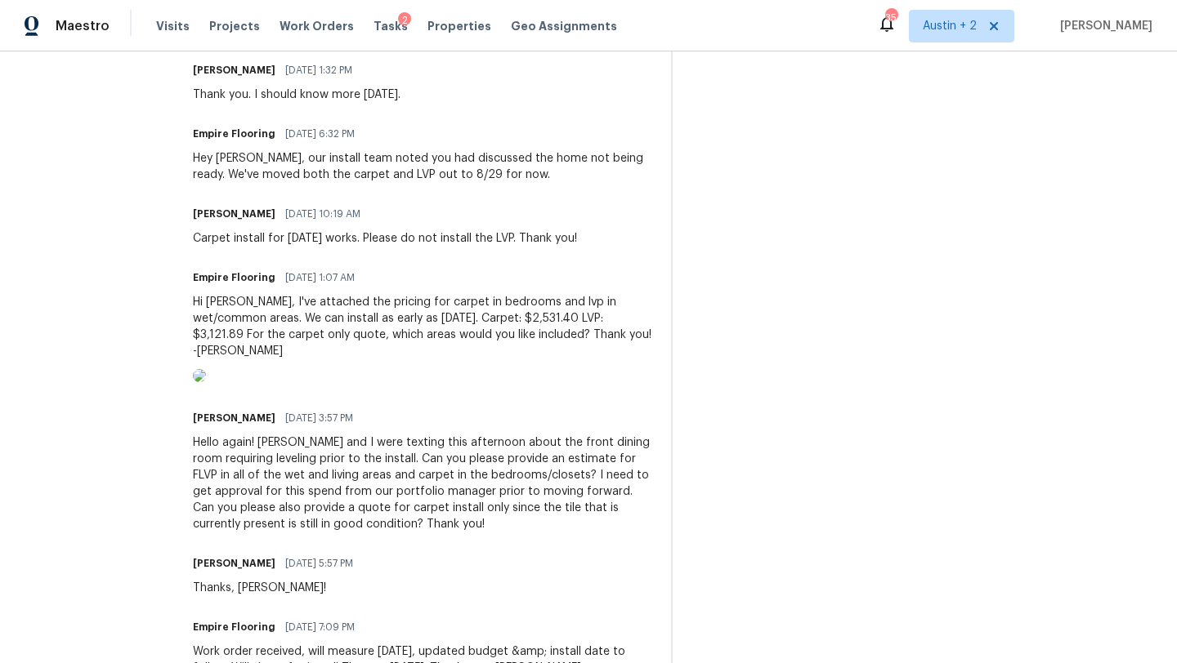
scroll to position [833, 0]
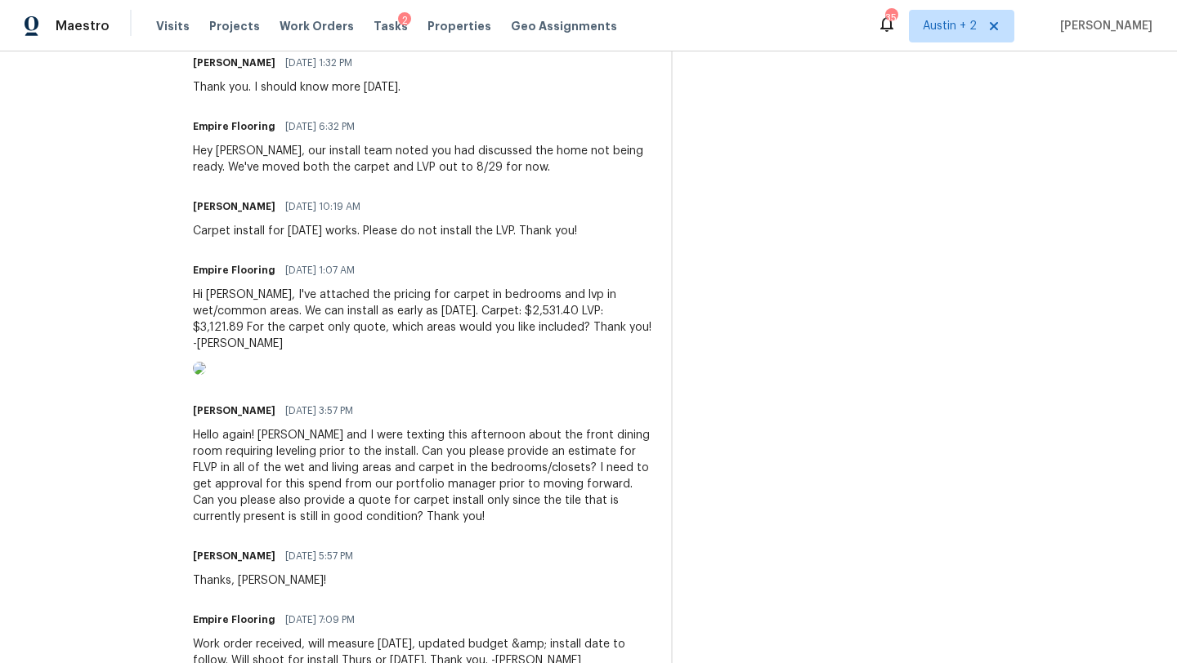
click at [206, 374] on img at bounding box center [199, 368] width 13 height 13
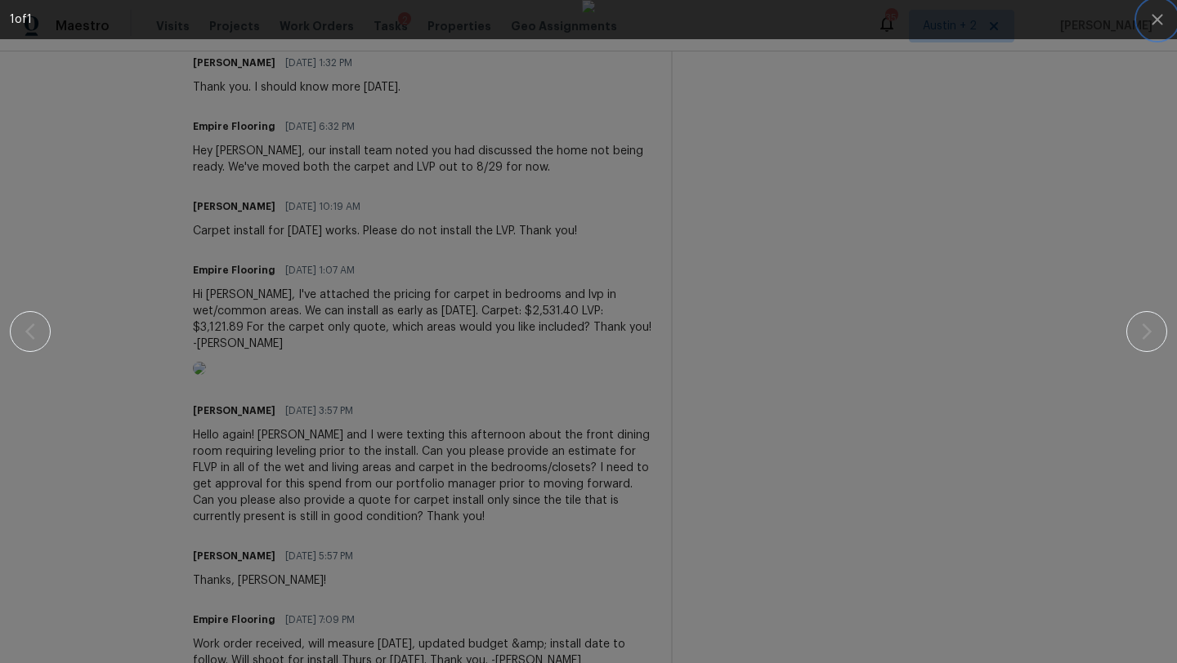
click at [1156, 20] on icon "button" at bounding box center [1156, 19] width 11 height 11
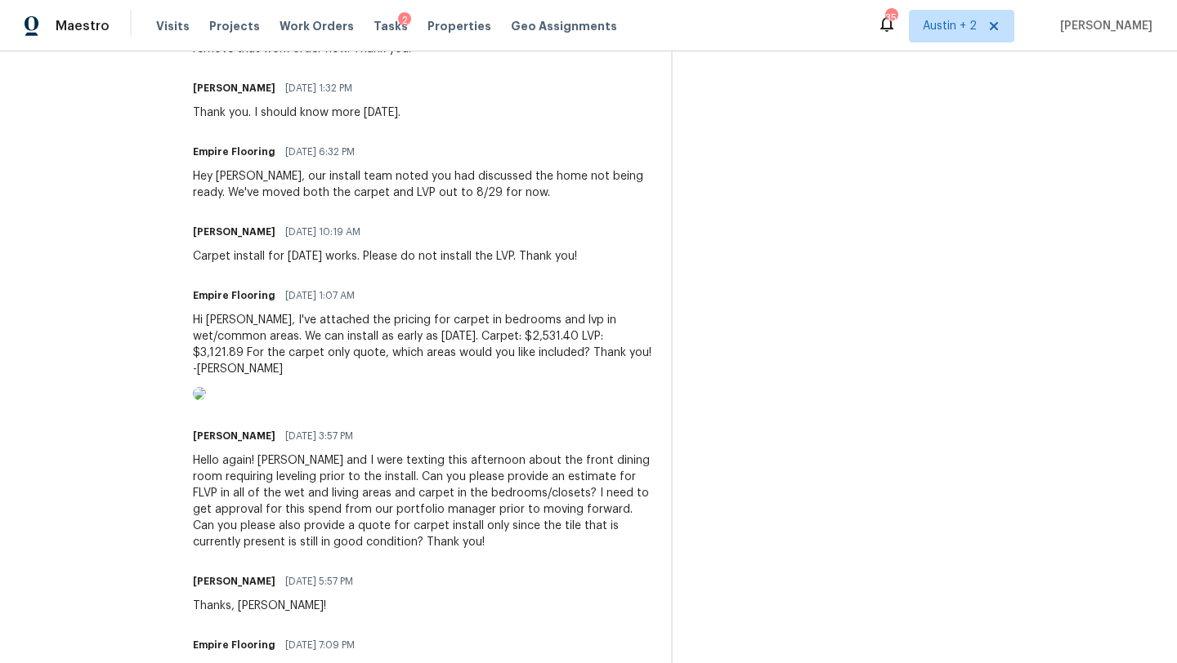
scroll to position [811, 0]
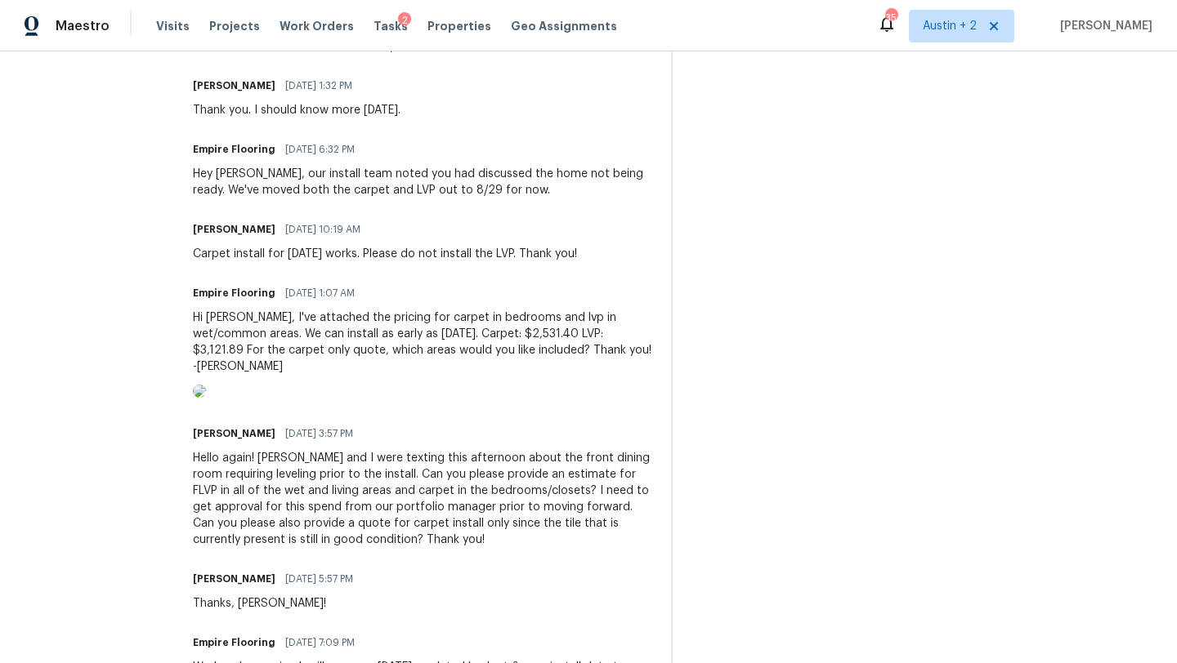
click at [206, 398] on img at bounding box center [199, 391] width 13 height 13
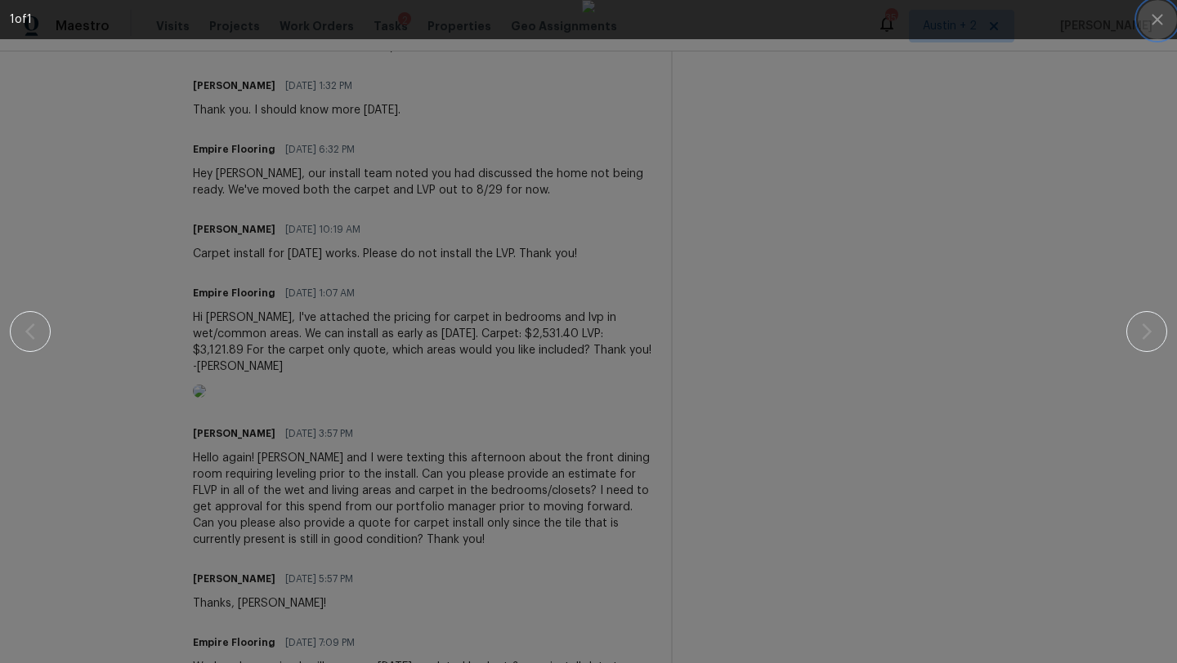
click at [1151, 15] on icon "button" at bounding box center [1156, 19] width 11 height 11
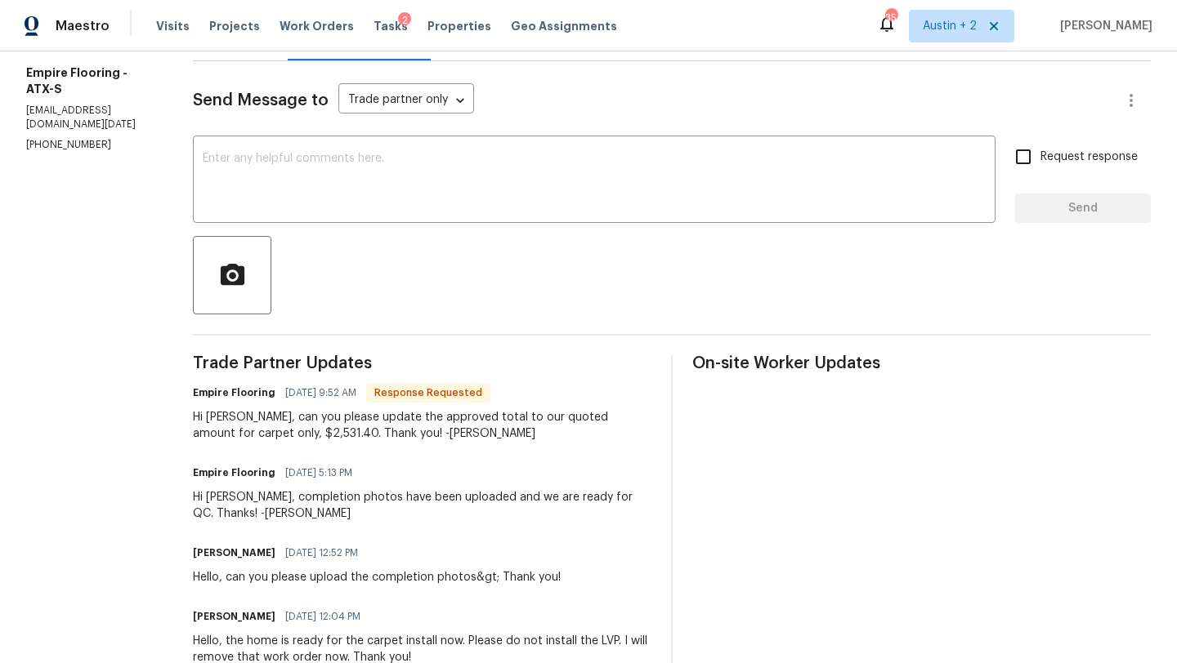
scroll to position [0, 0]
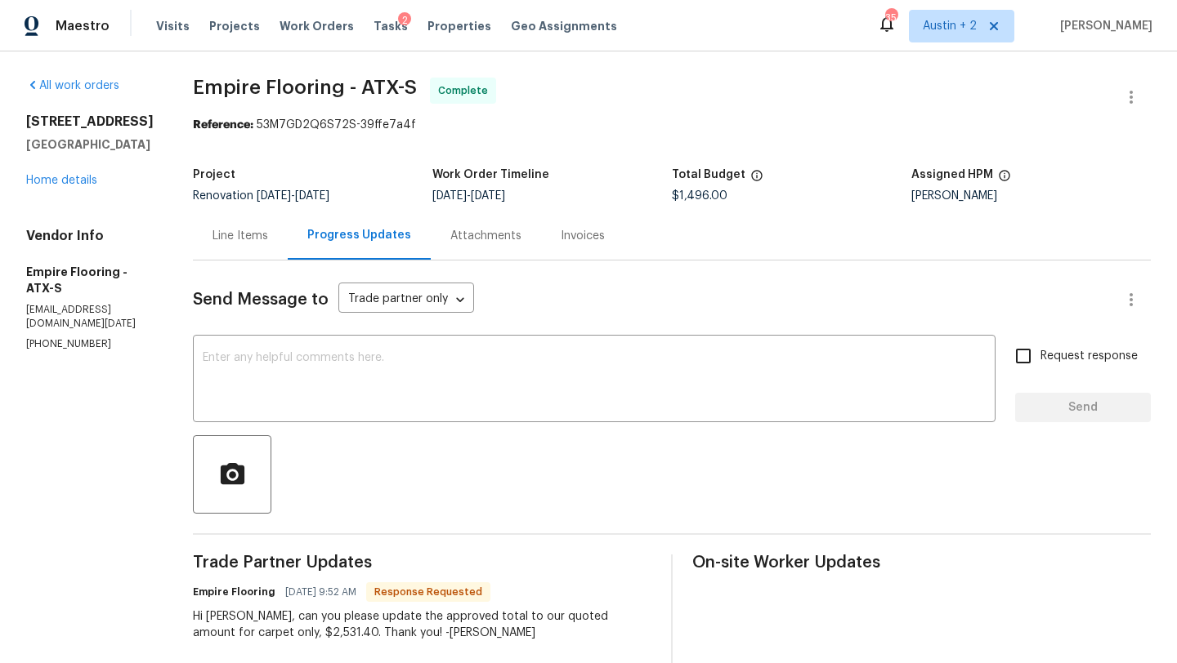
click at [268, 232] on div "Line Items" at bounding box center [240, 236] width 56 height 16
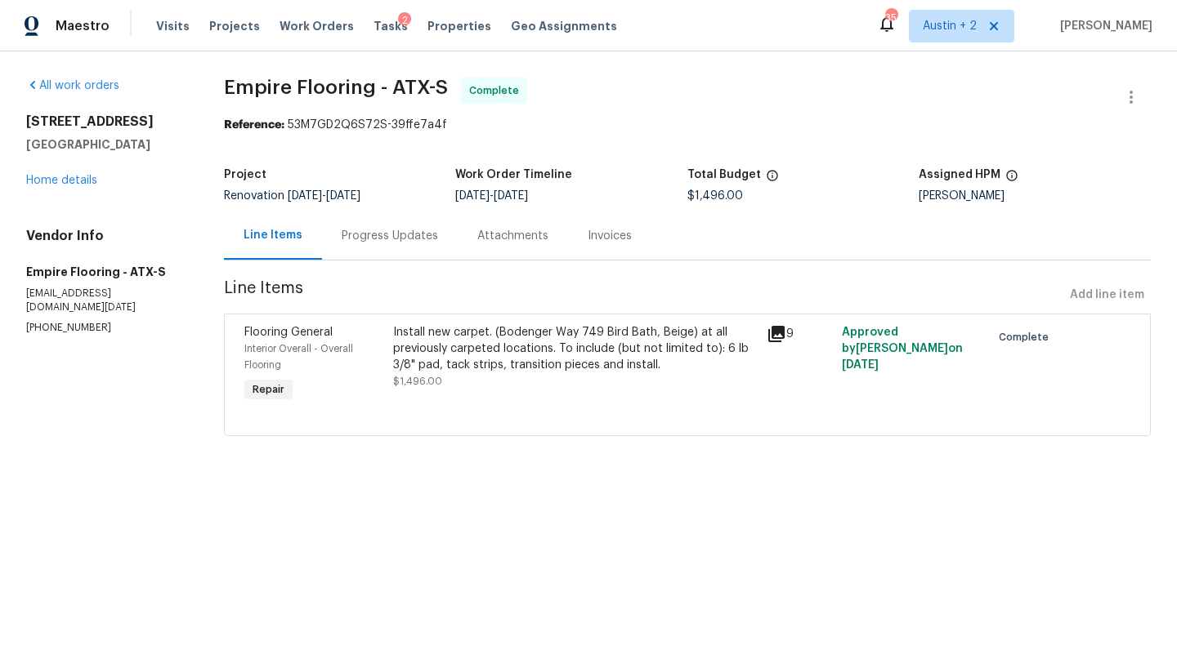
click at [781, 328] on icon at bounding box center [776, 334] width 16 height 16
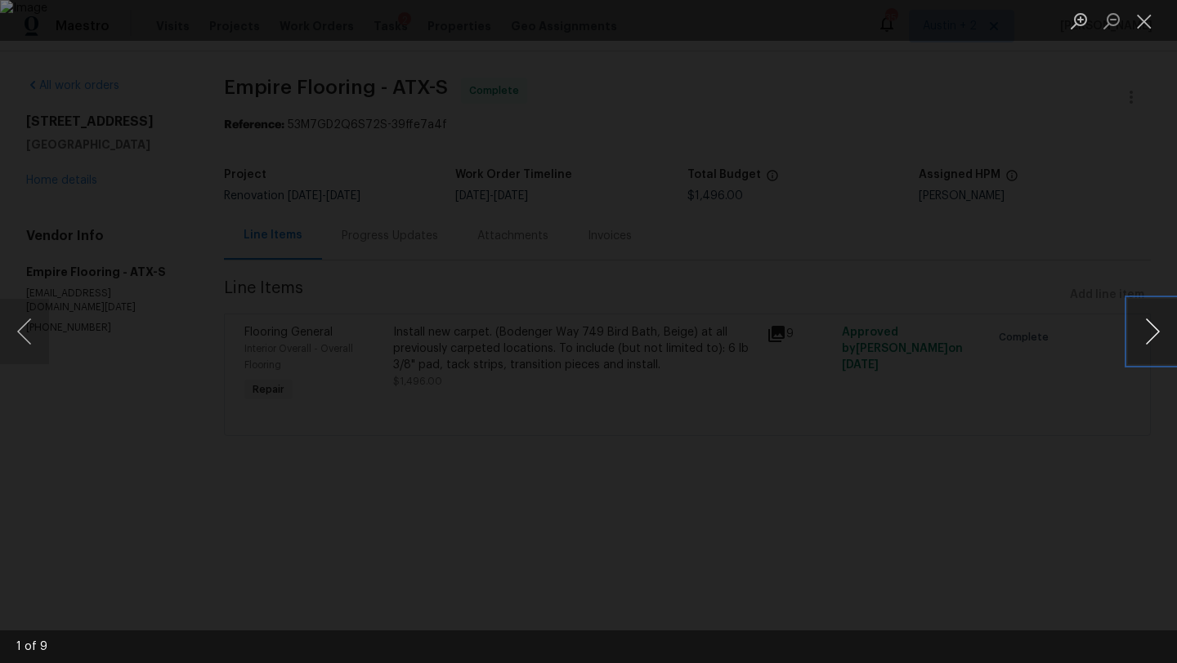
click at [1151, 340] on button "Next image" at bounding box center [1152, 331] width 49 height 65
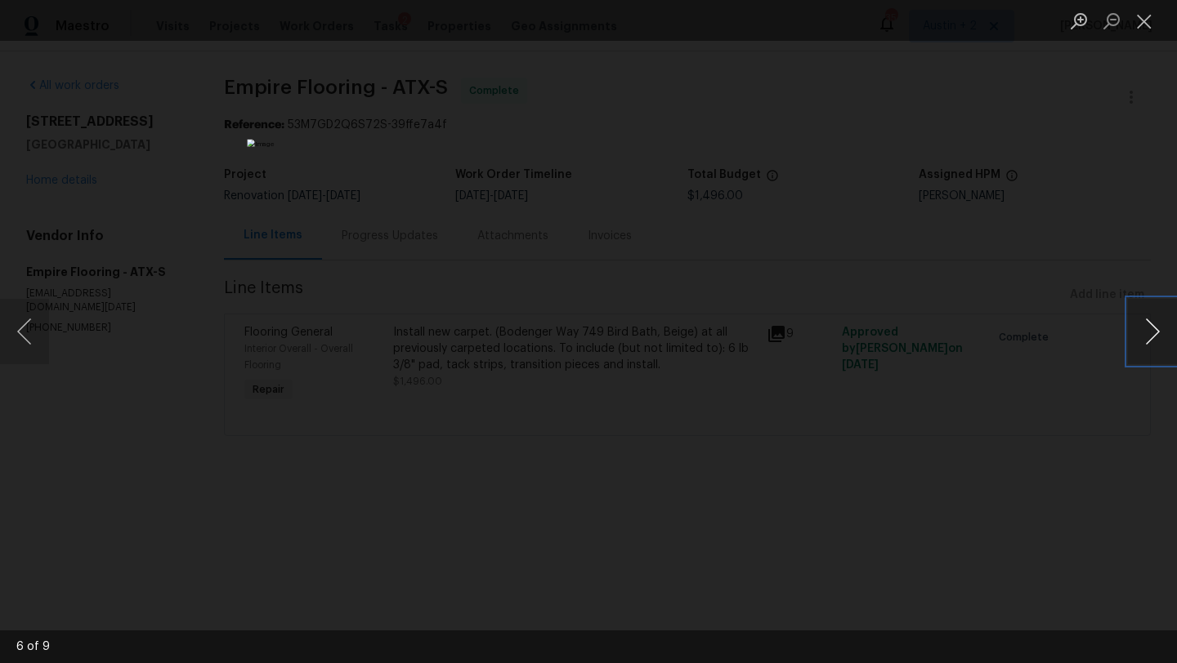
click at [1151, 340] on button "Next image" at bounding box center [1152, 331] width 49 height 65
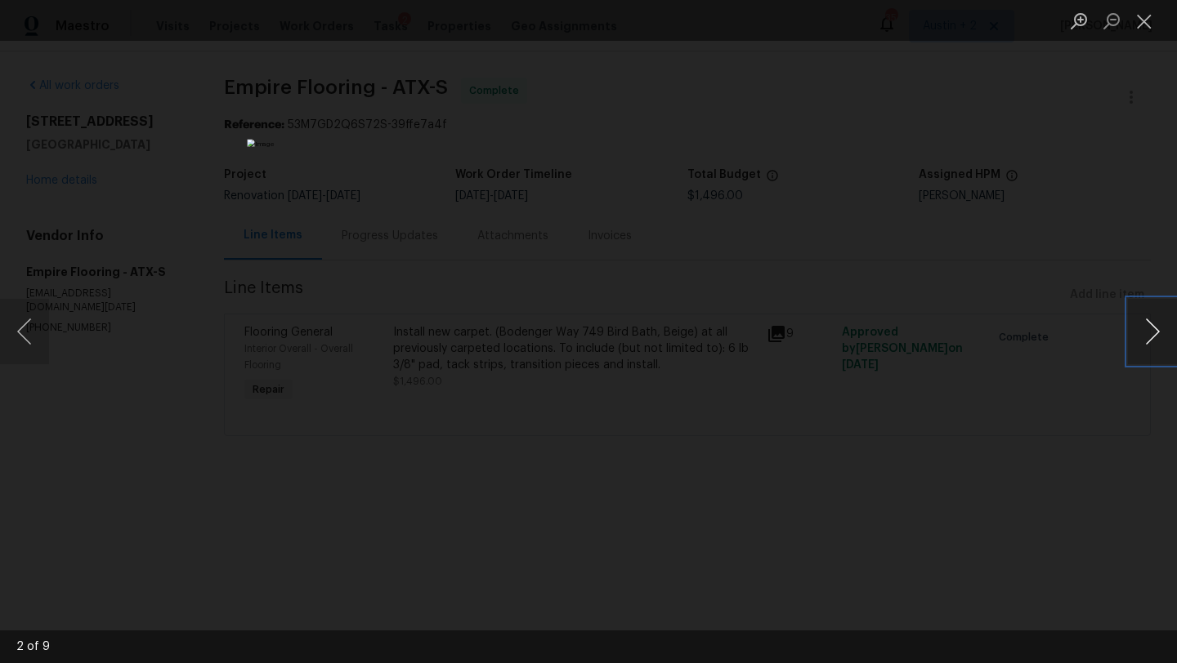
click at [1151, 340] on button "Next image" at bounding box center [1152, 331] width 49 height 65
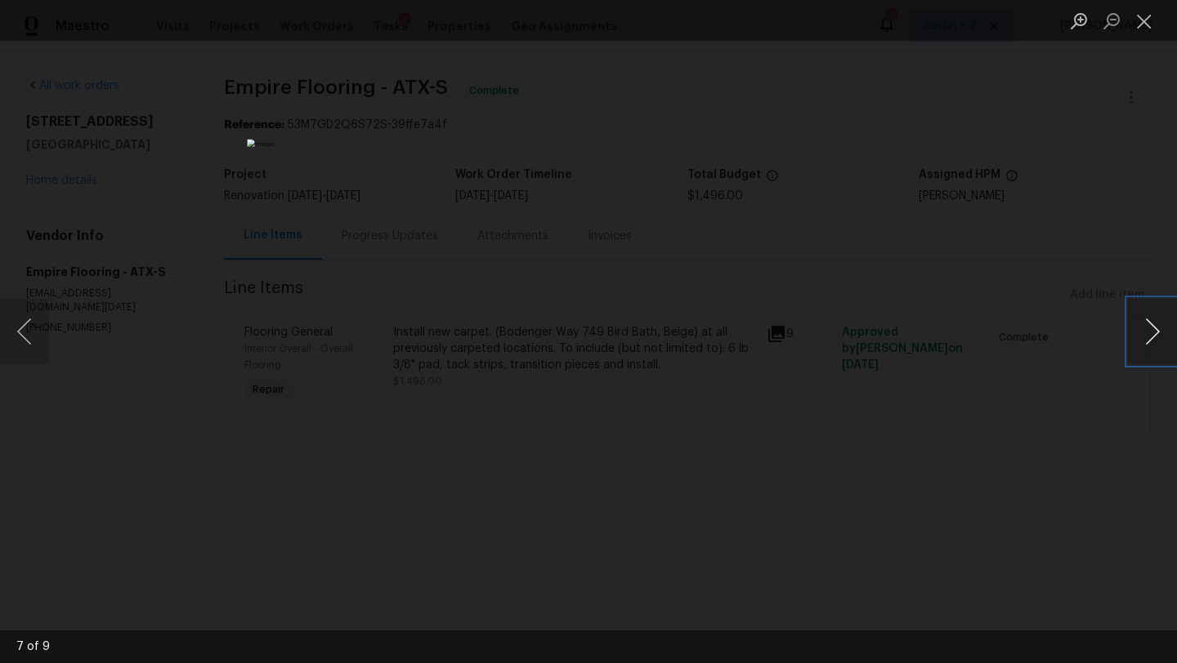
click at [1151, 340] on button "Next image" at bounding box center [1152, 331] width 49 height 65
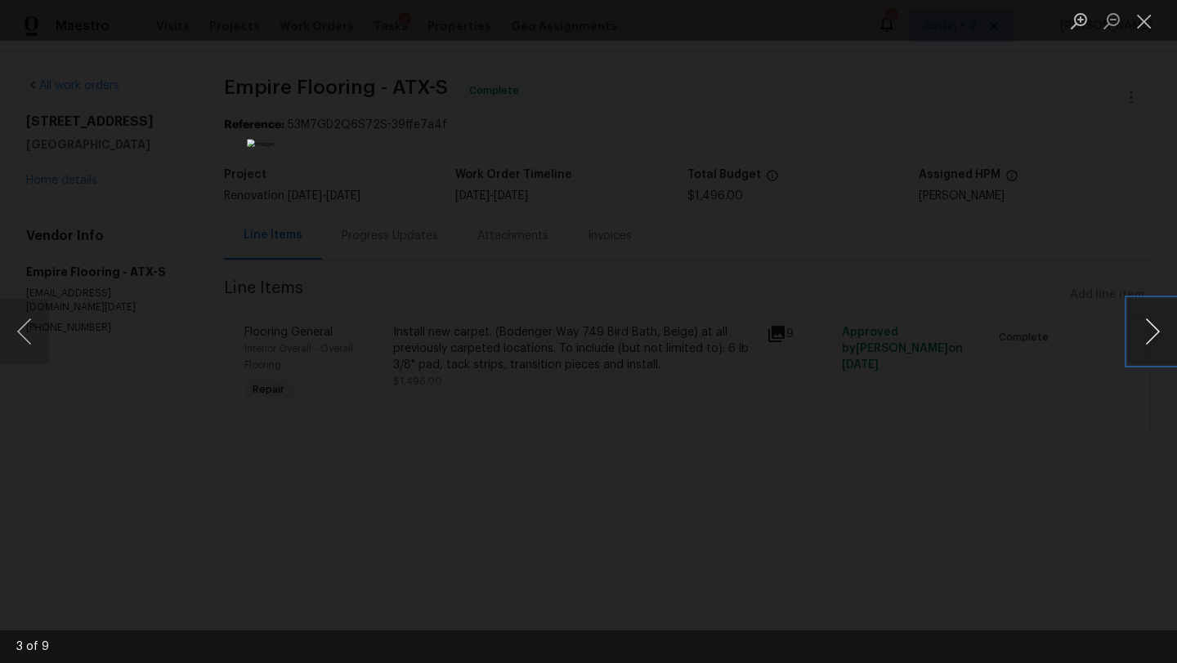
click at [1151, 340] on button "Next image" at bounding box center [1152, 331] width 49 height 65
click at [1149, 26] on button "Close lightbox" at bounding box center [1144, 21] width 33 height 29
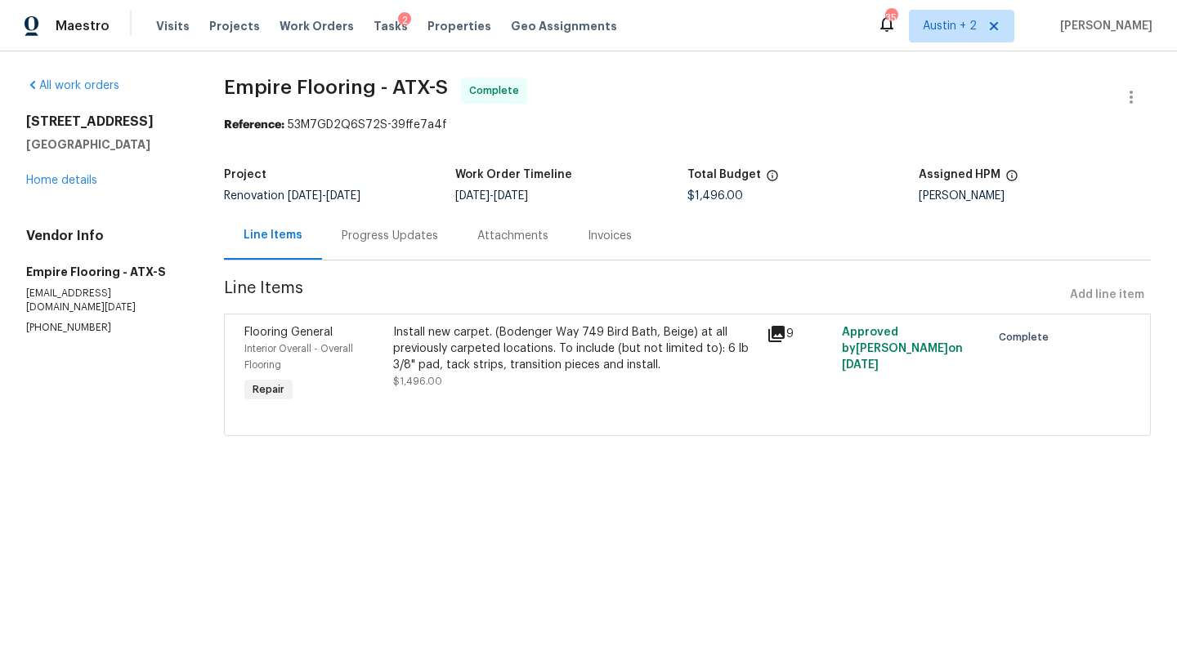
click at [382, 234] on div "Progress Updates" at bounding box center [390, 236] width 96 height 16
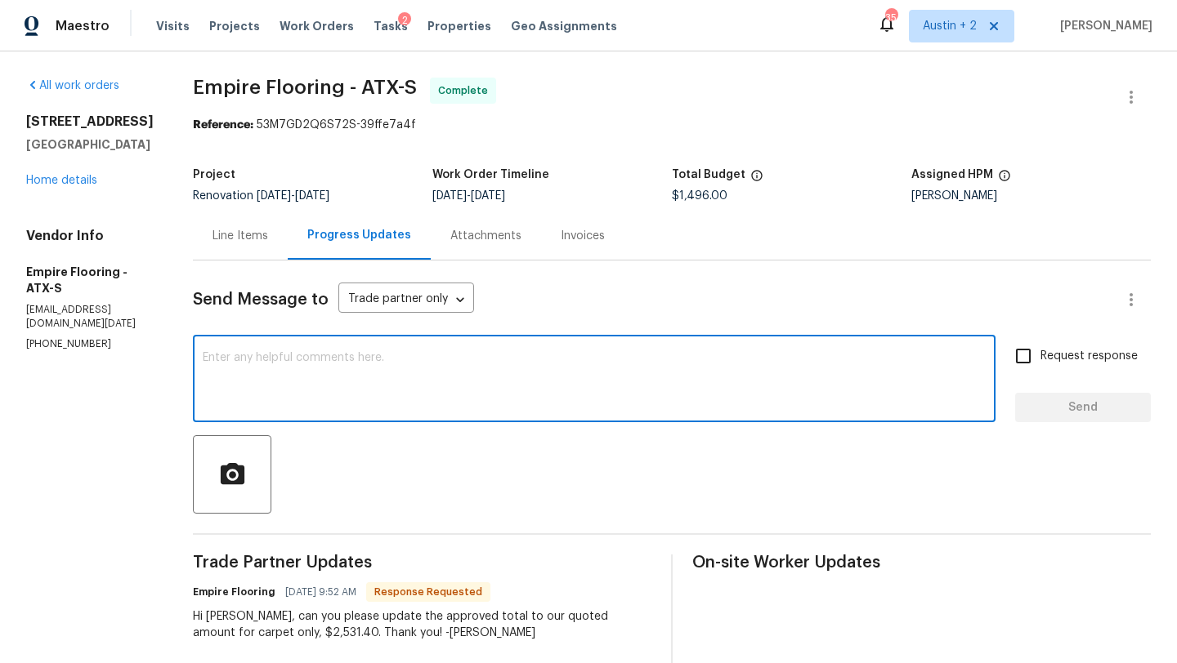
click at [328, 355] on textarea at bounding box center [594, 380] width 783 height 57
type textarea "H"
click at [254, 236] on div "Line Items" at bounding box center [240, 236] width 56 height 16
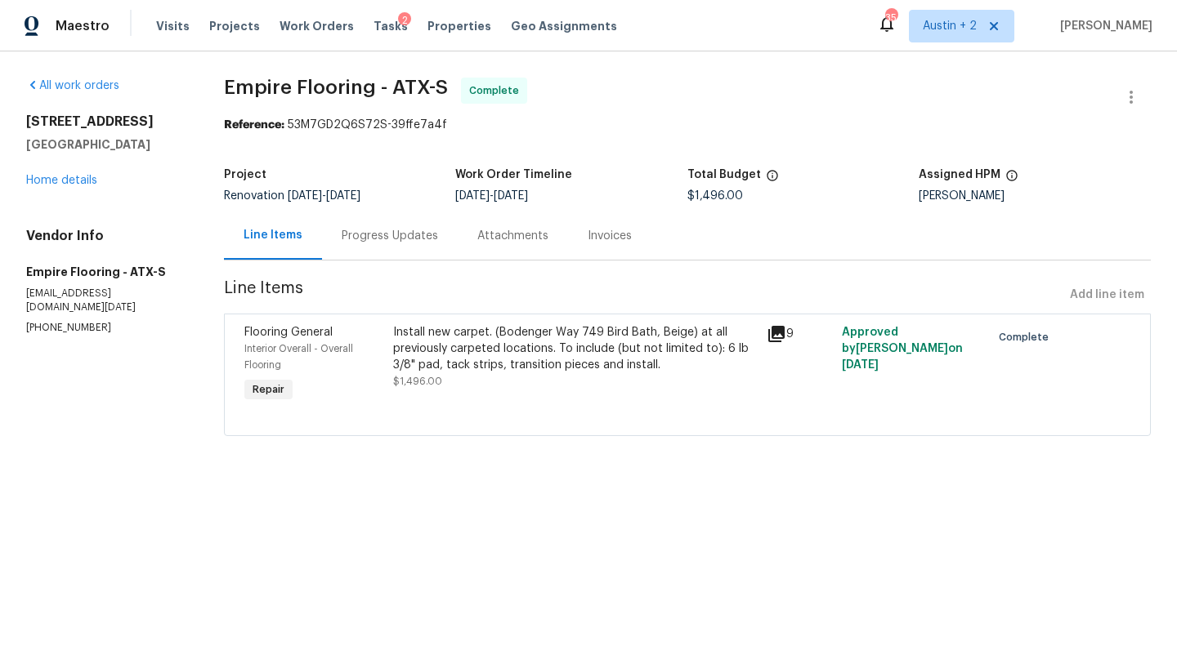
click at [397, 232] on div "Progress Updates" at bounding box center [390, 236] width 96 height 16
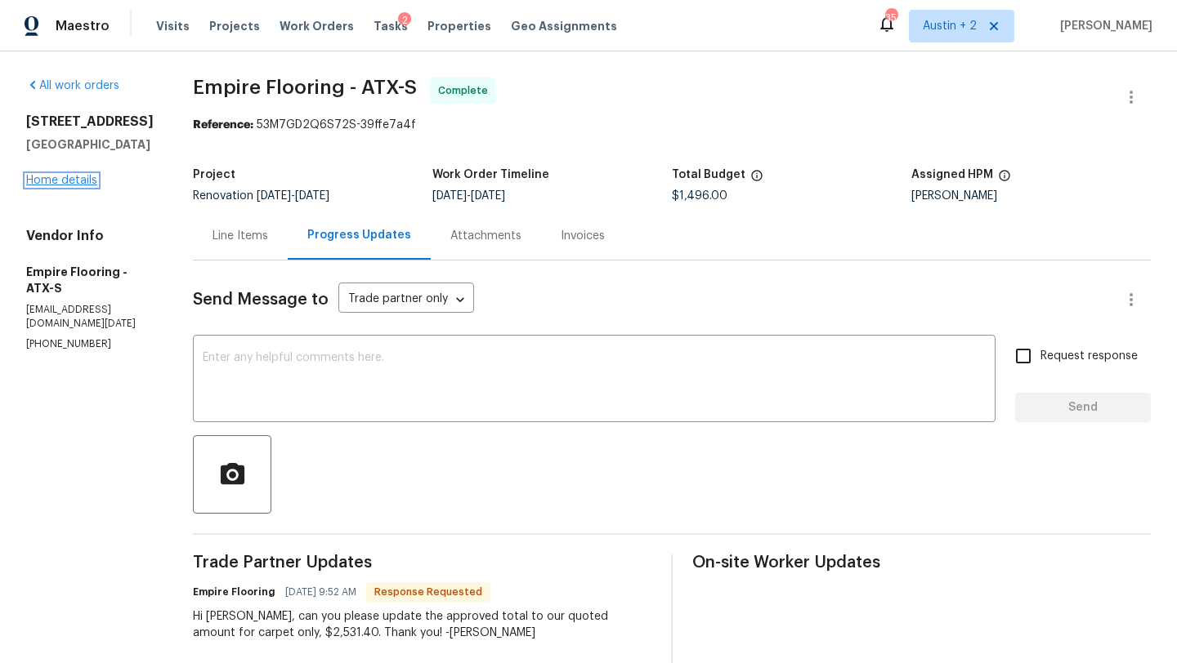
click at [84, 177] on link "Home details" at bounding box center [61, 180] width 71 height 11
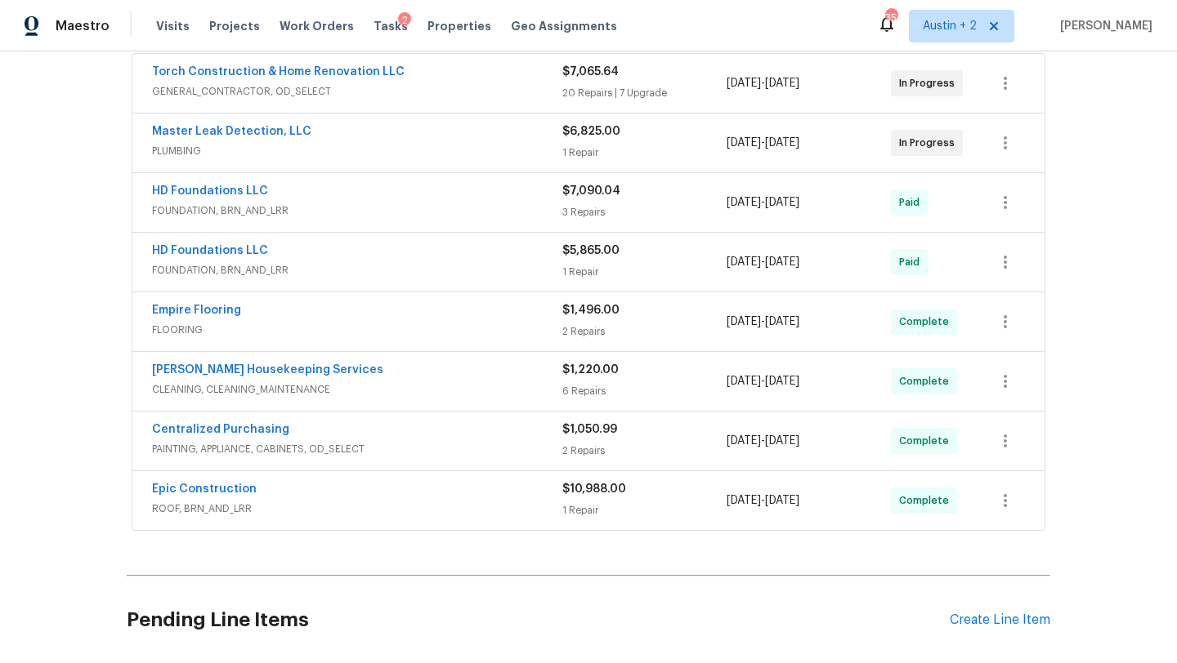
scroll to position [560, 0]
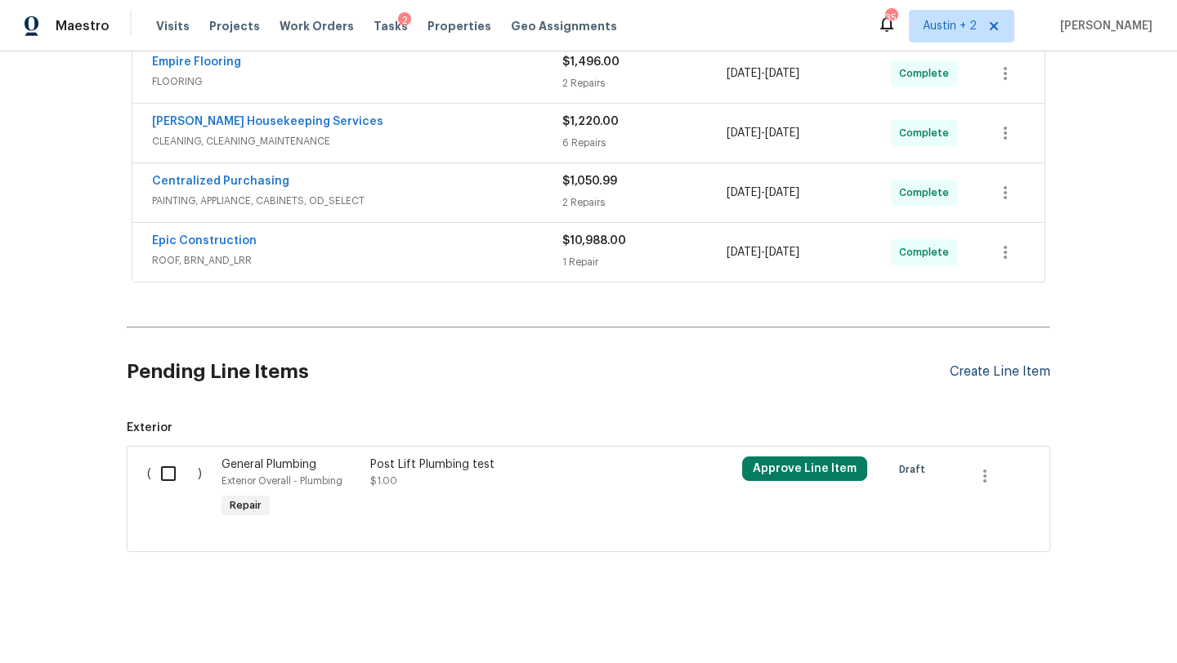
click at [1018, 371] on div "Create Line Item" at bounding box center [999, 372] width 100 height 16
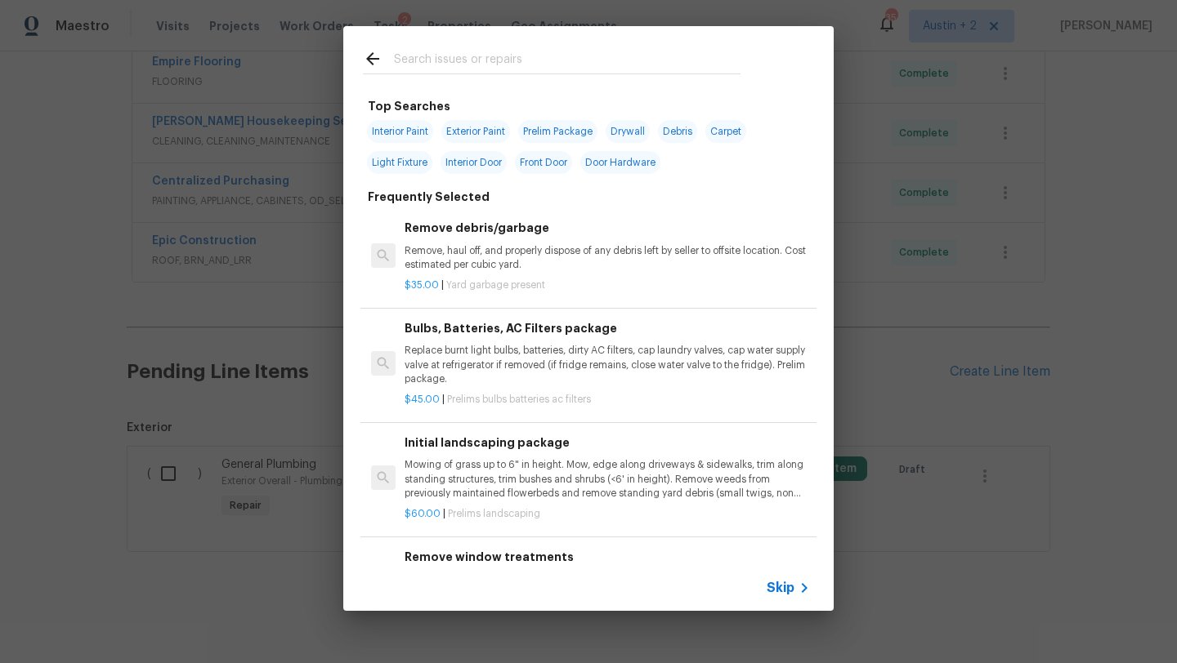
click at [436, 55] on input "text" at bounding box center [567, 61] width 346 height 25
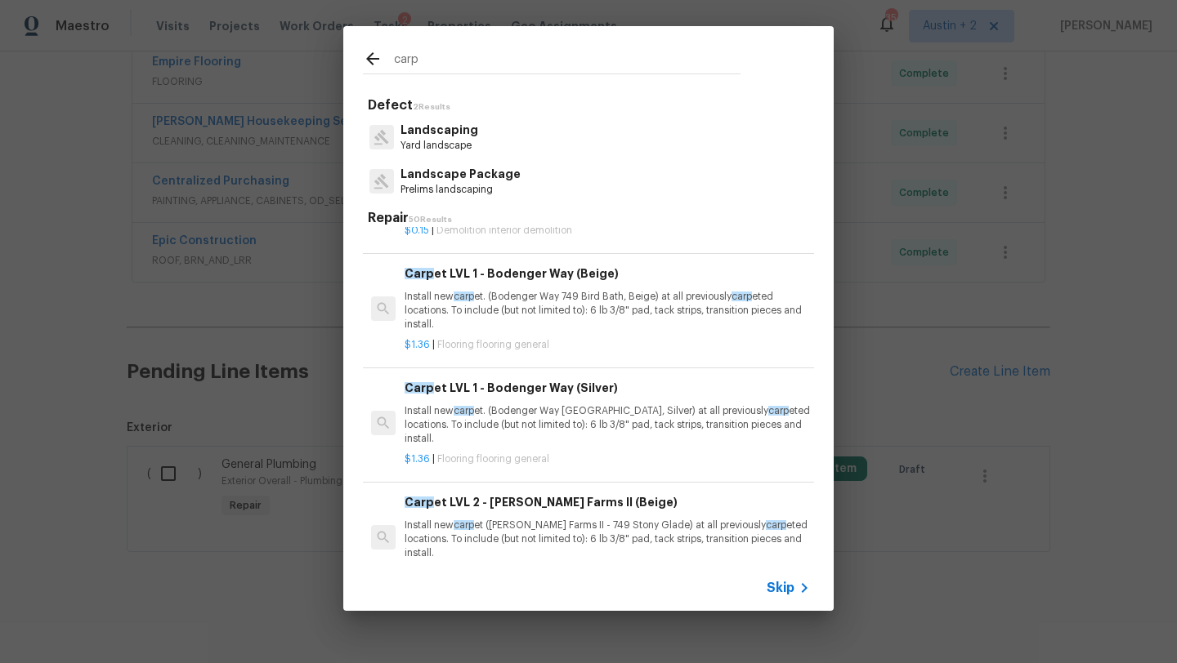
scroll to position [141, 0]
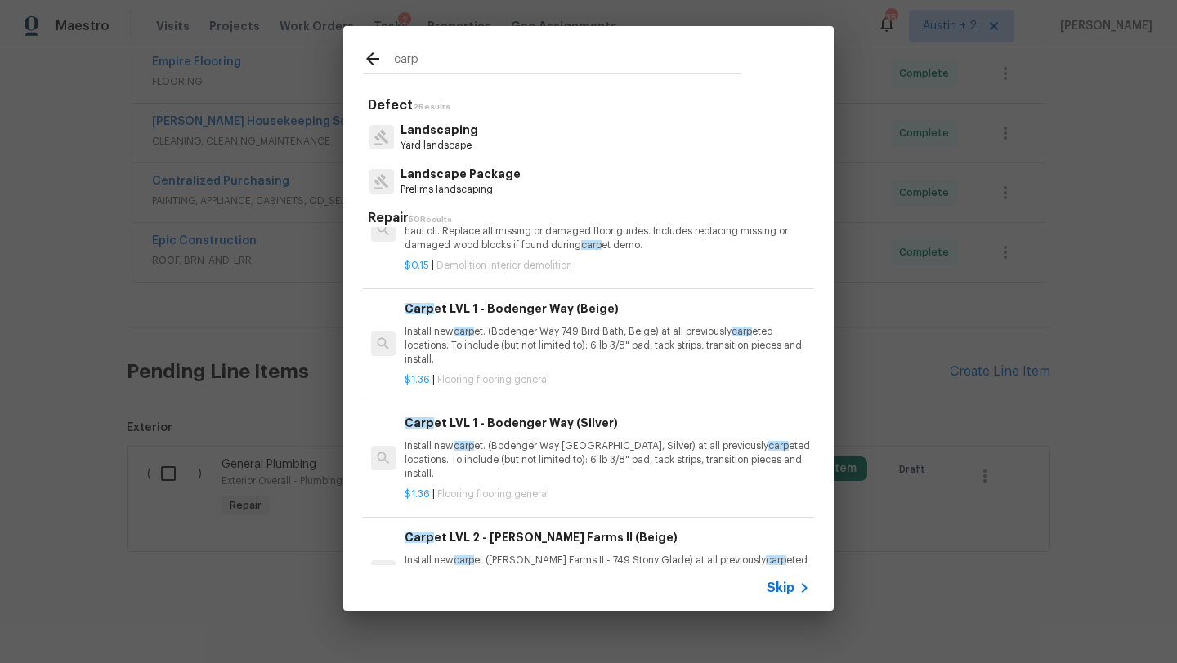
type input "carp"
click at [529, 334] on p "Install new carp et. (Bodenger Way 749 Bird Bath, Beige) at all previously carp…" at bounding box center [606, 346] width 405 height 42
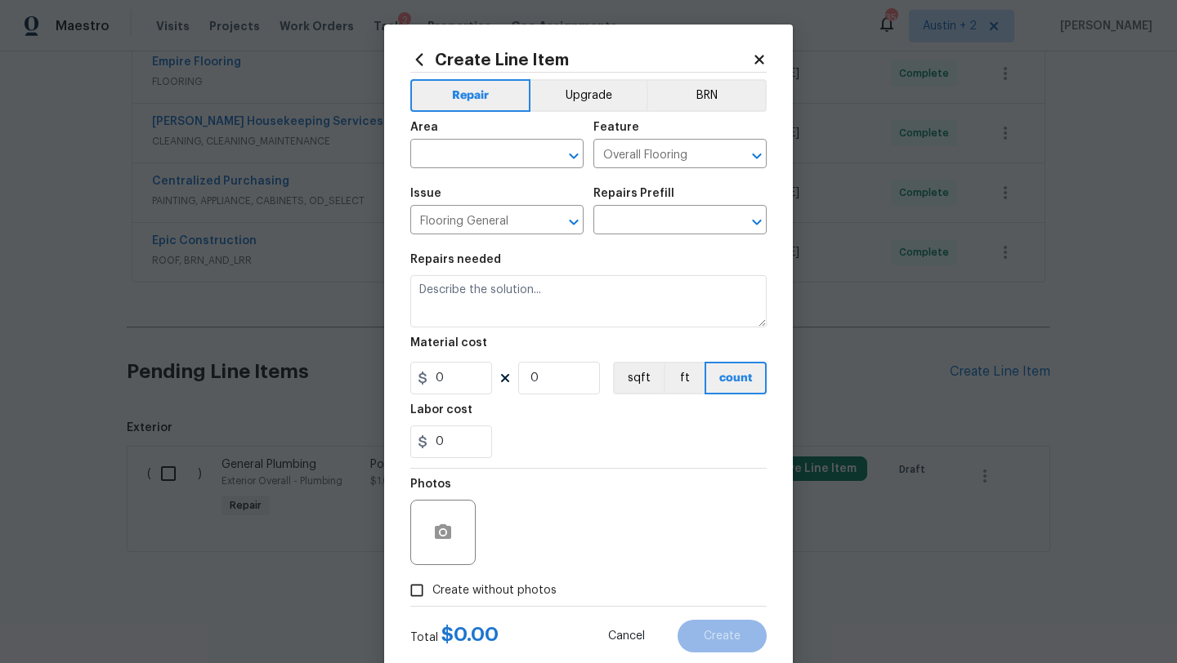
type input "Carpet LVL 1 - Bodenger Way (Beige) $1.36"
type textarea "Install new carpet. (Bodenger Way 749 Bird Bath, Beige) at all previously carpe…"
type input "1.36"
type input "1"
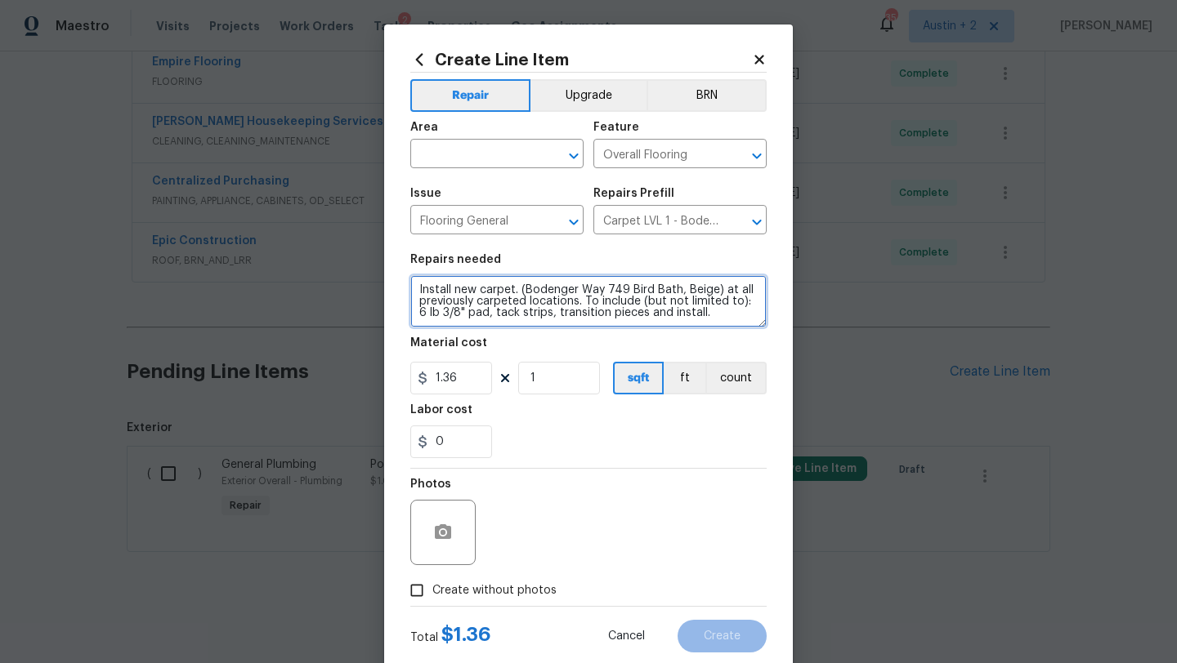
drag, startPoint x: 704, startPoint y: 317, endPoint x: 411, endPoint y: 280, distance: 295.6
click at [411, 280] on textarea "Install new carpet. (Bodenger Way 749 Bird Bath, Beige) at all previously carpe…" at bounding box center [588, 301] width 356 height 52
type textarea "Remaining amount due for carpet installation"
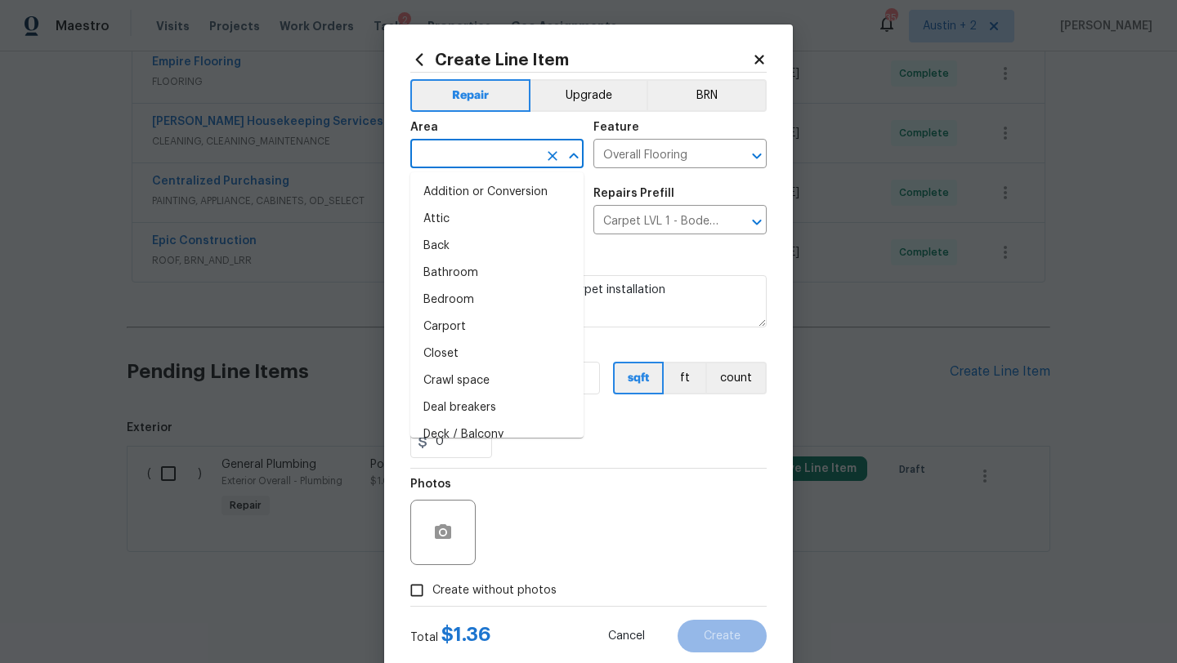
click at [509, 153] on input "text" at bounding box center [473, 155] width 127 height 25
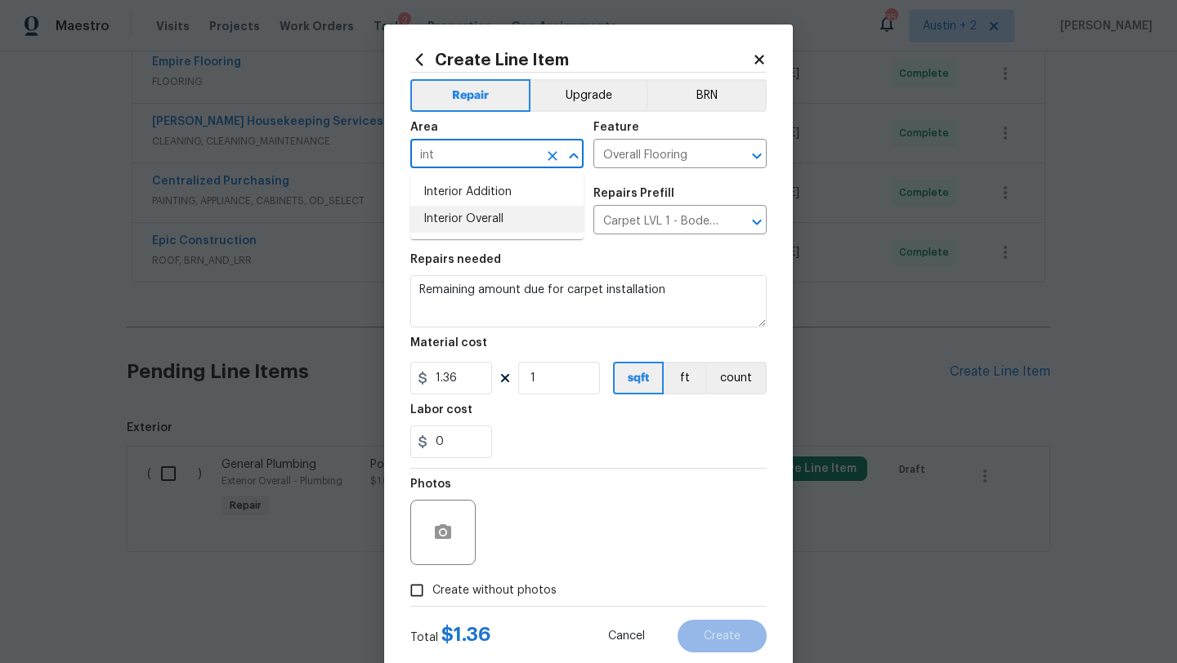
click at [497, 216] on li "Interior Overall" at bounding box center [496, 219] width 173 height 27
type input "Interior Overall"
drag, startPoint x: 475, startPoint y: 380, endPoint x: 338, endPoint y: 380, distance: 136.4
click at [338, 380] on div "Create Line Item Repair Upgrade BRN Area Interior Overall ​ Feature Overall Flo…" at bounding box center [588, 331] width 1177 height 663
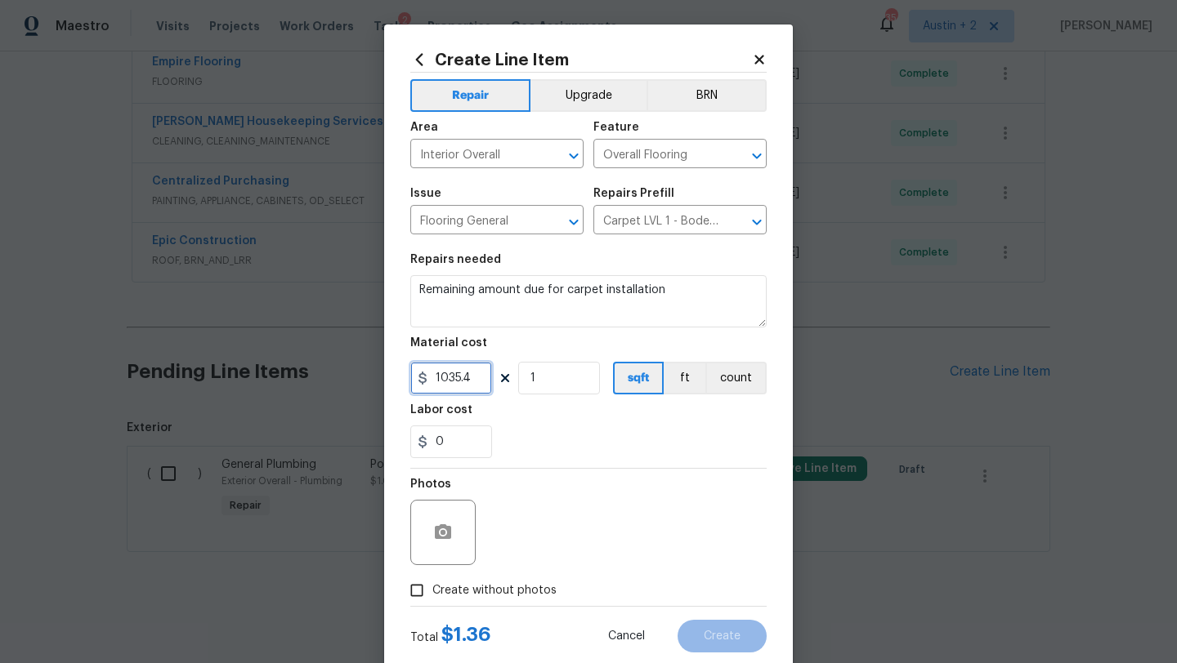
type input "1035.4"
click at [479, 589] on span "Create without photos" at bounding box center [494, 591] width 124 height 17
click at [432, 589] on input "Create without photos" at bounding box center [416, 590] width 31 height 31
checkbox input "true"
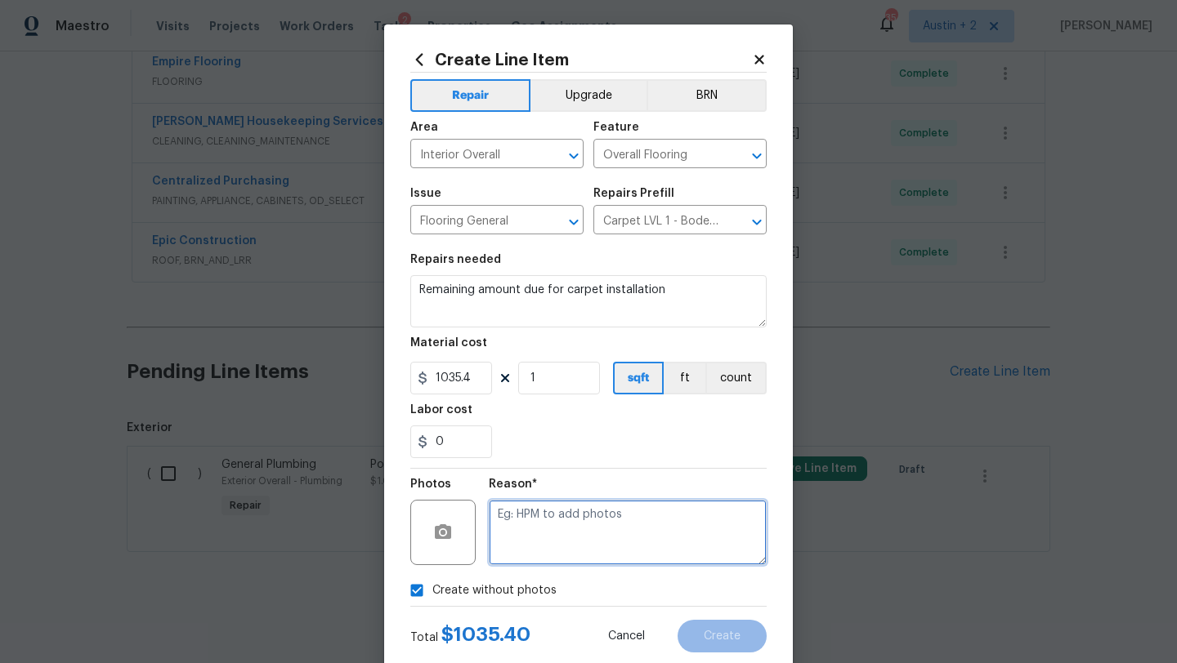
click at [530, 554] on textarea at bounding box center [628, 532] width 278 height 65
type textarea "will add"
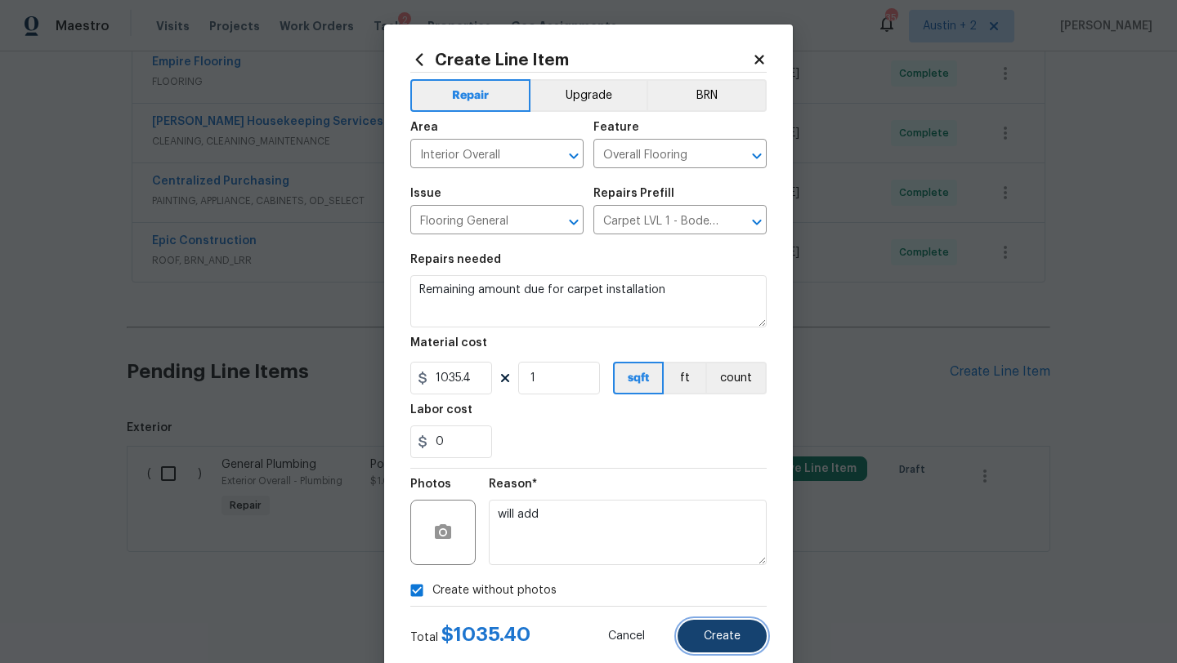
click at [712, 627] on button "Create" at bounding box center [721, 636] width 89 height 33
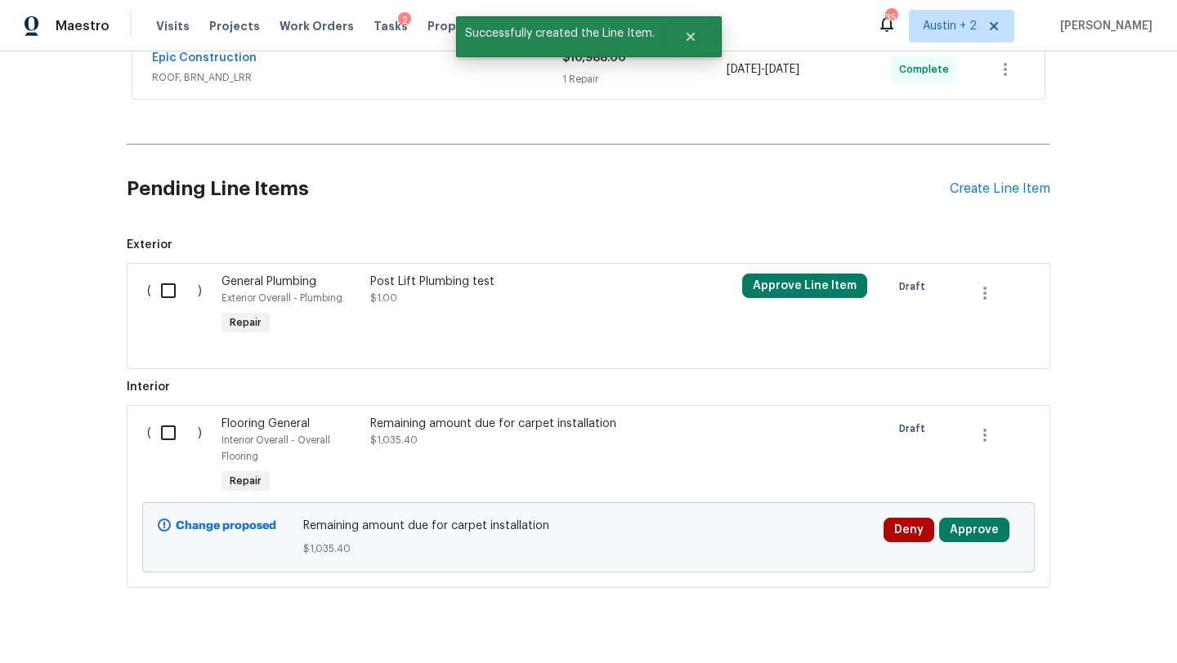
scroll to position [779, 0]
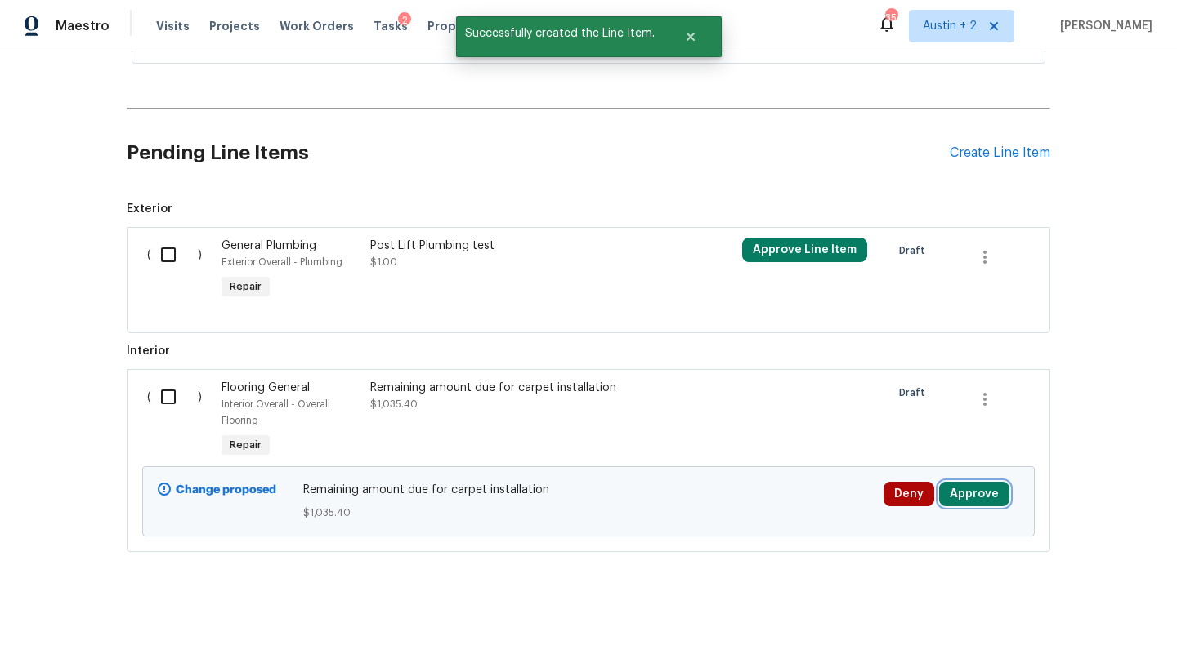
click at [989, 502] on button "Approve" at bounding box center [974, 494] width 70 height 25
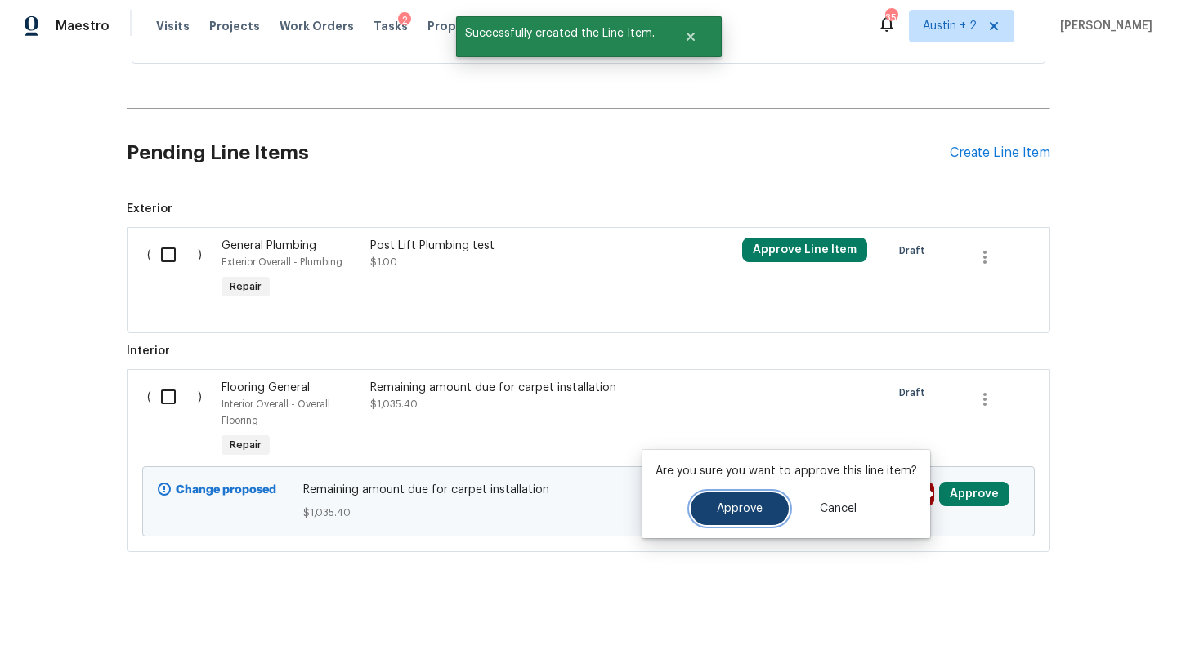
click at [762, 511] on button "Approve" at bounding box center [739, 509] width 98 height 33
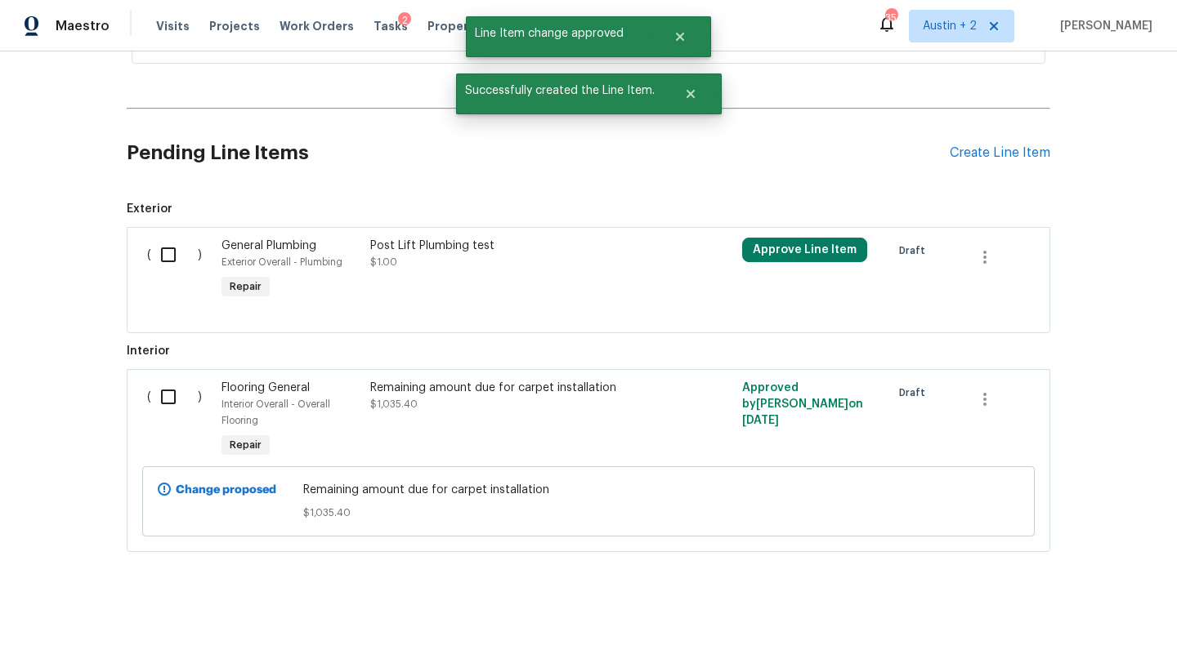
click at [171, 398] on input "checkbox" at bounding box center [174, 397] width 47 height 34
checkbox input "true"
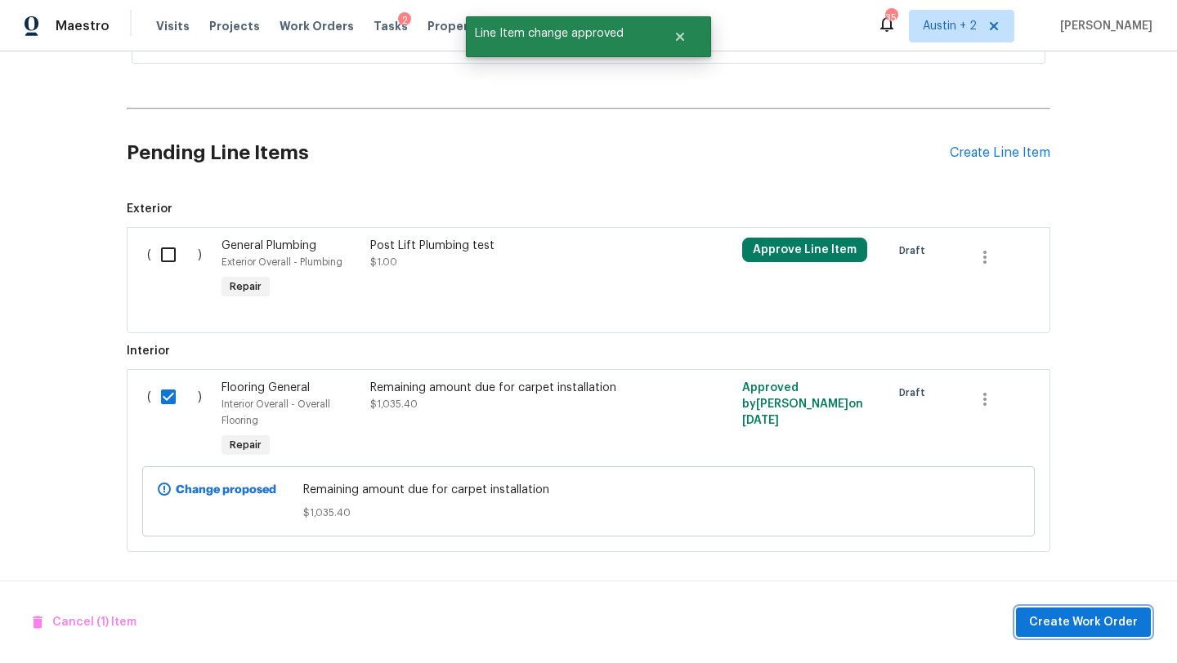
click at [1073, 619] on span "Create Work Order" at bounding box center [1083, 623] width 109 height 20
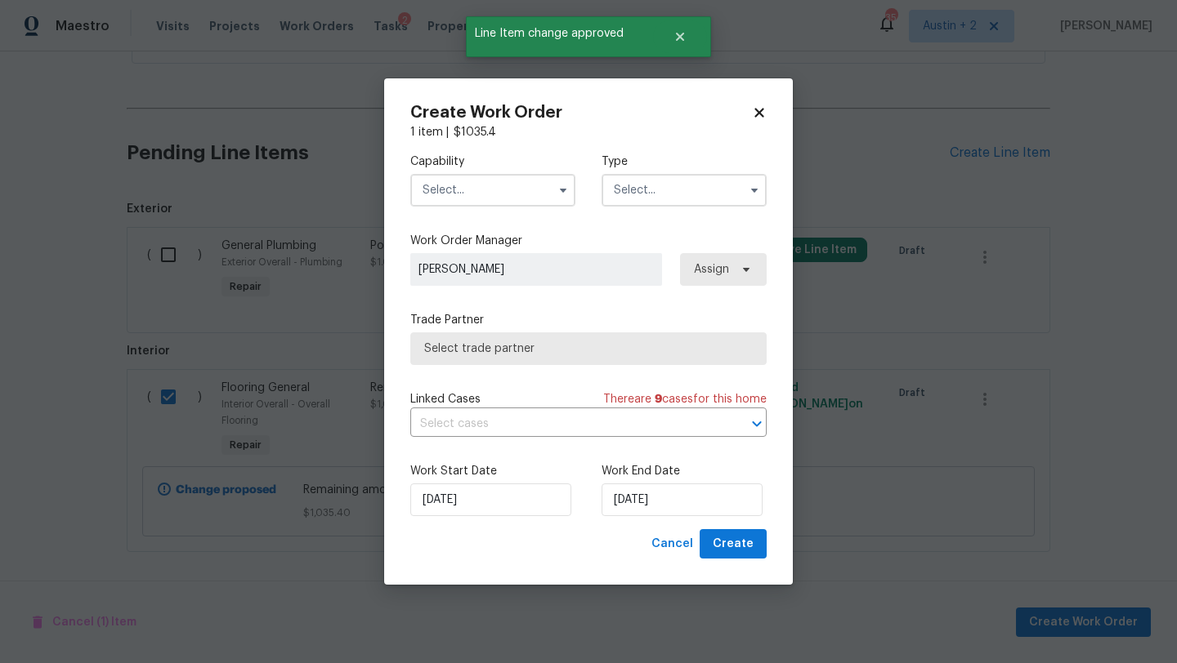
click at [498, 201] on input "text" at bounding box center [492, 190] width 165 height 33
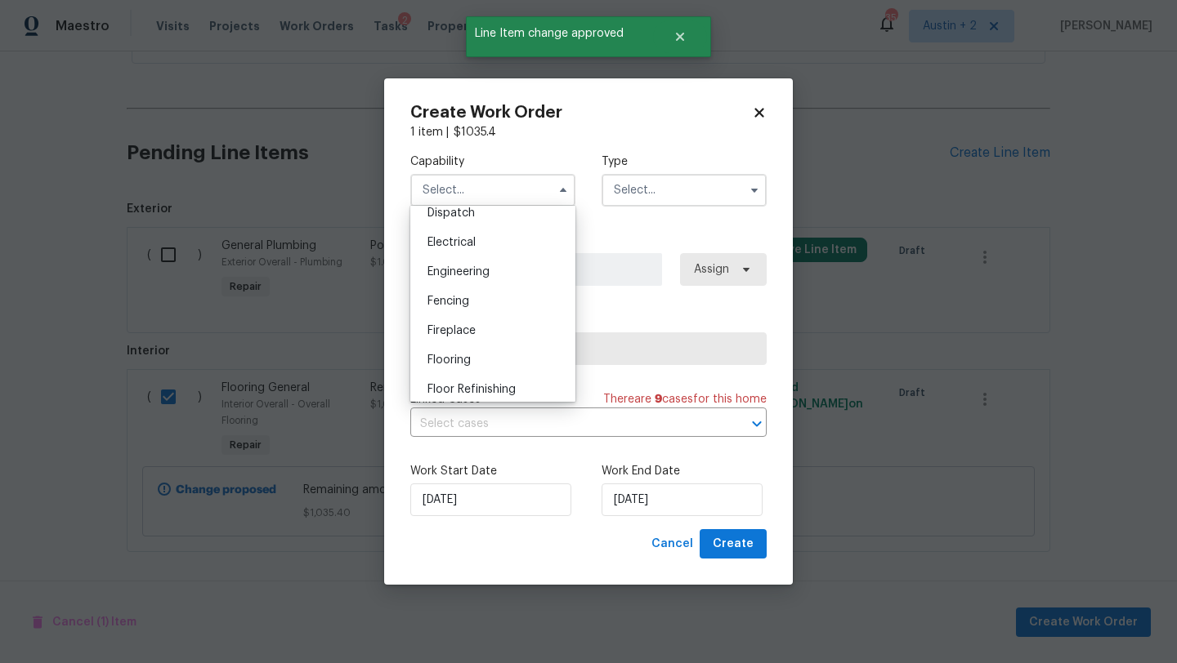
scroll to position [501, 0]
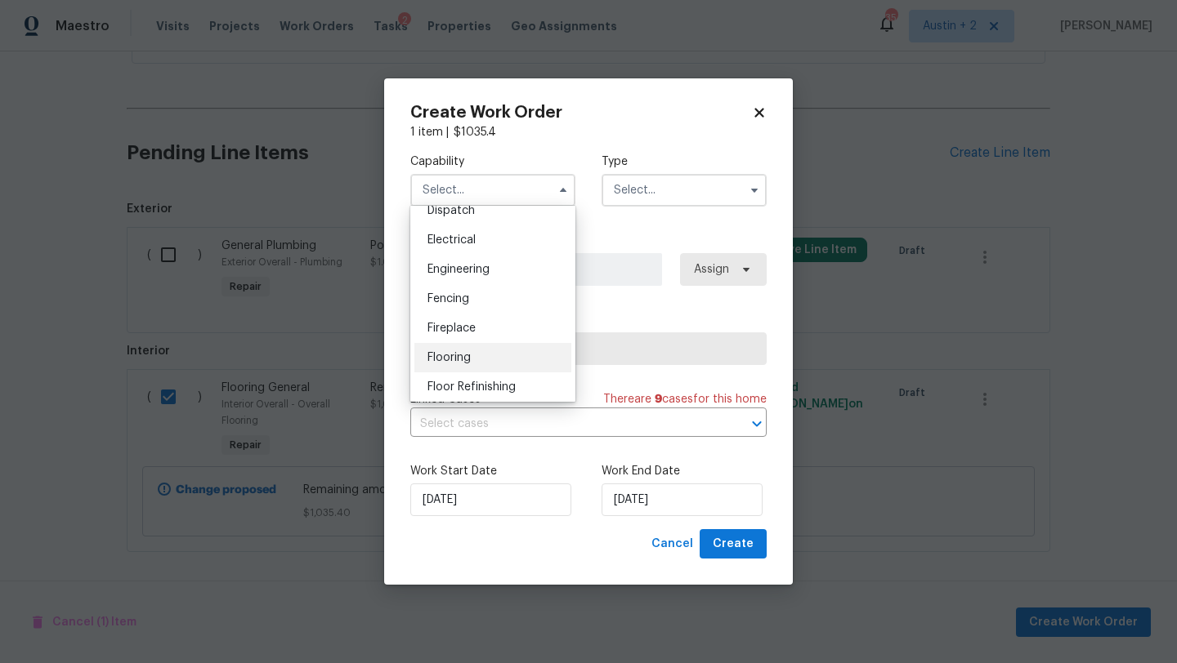
click at [481, 359] on div "Flooring" at bounding box center [492, 357] width 157 height 29
type input "Flooring"
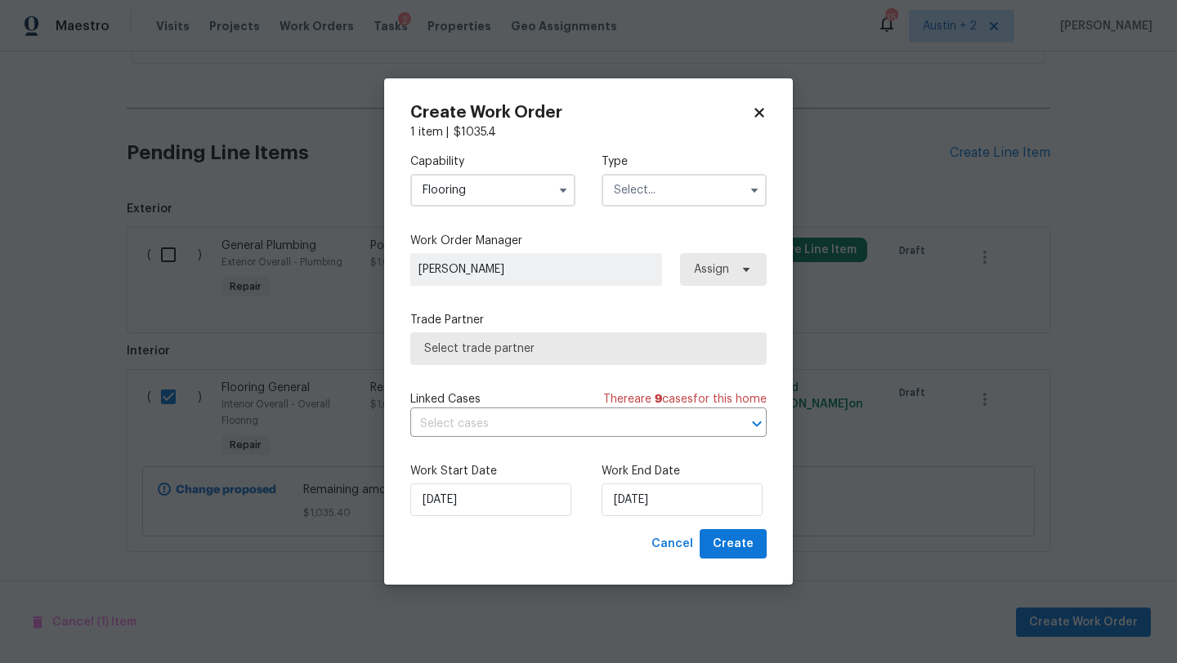
click at [656, 190] on input "text" at bounding box center [683, 190] width 165 height 33
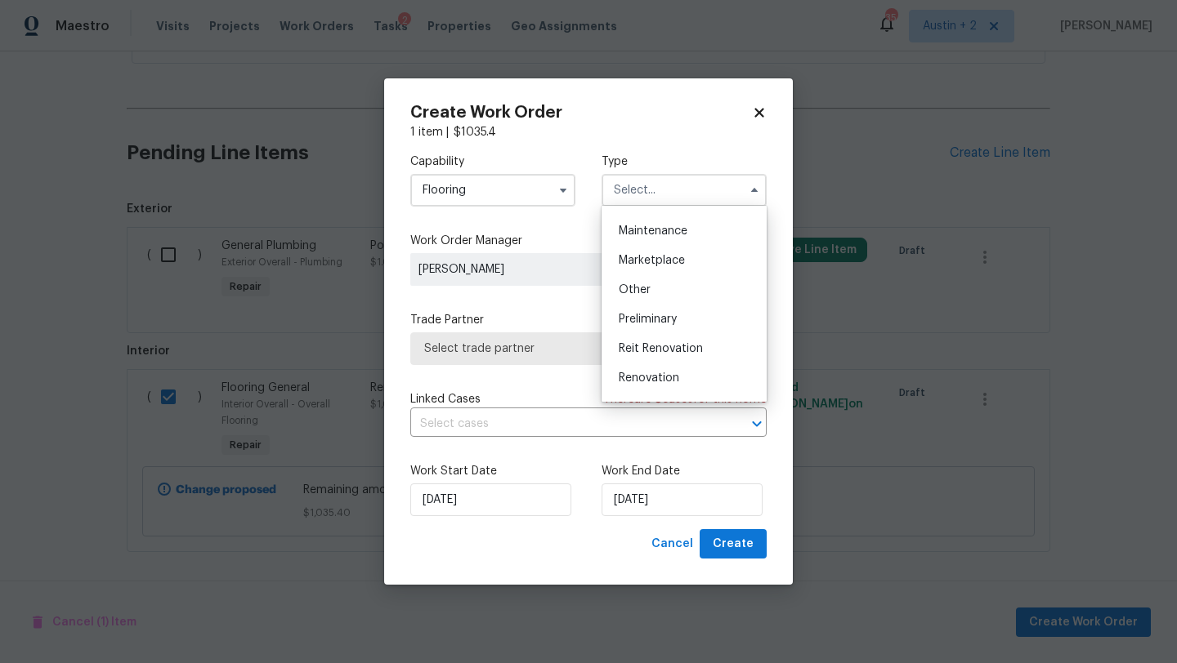
scroll to position [371, 0]
click at [668, 261] on span "Renovation" at bounding box center [649, 265] width 60 height 11
type input "Renovation"
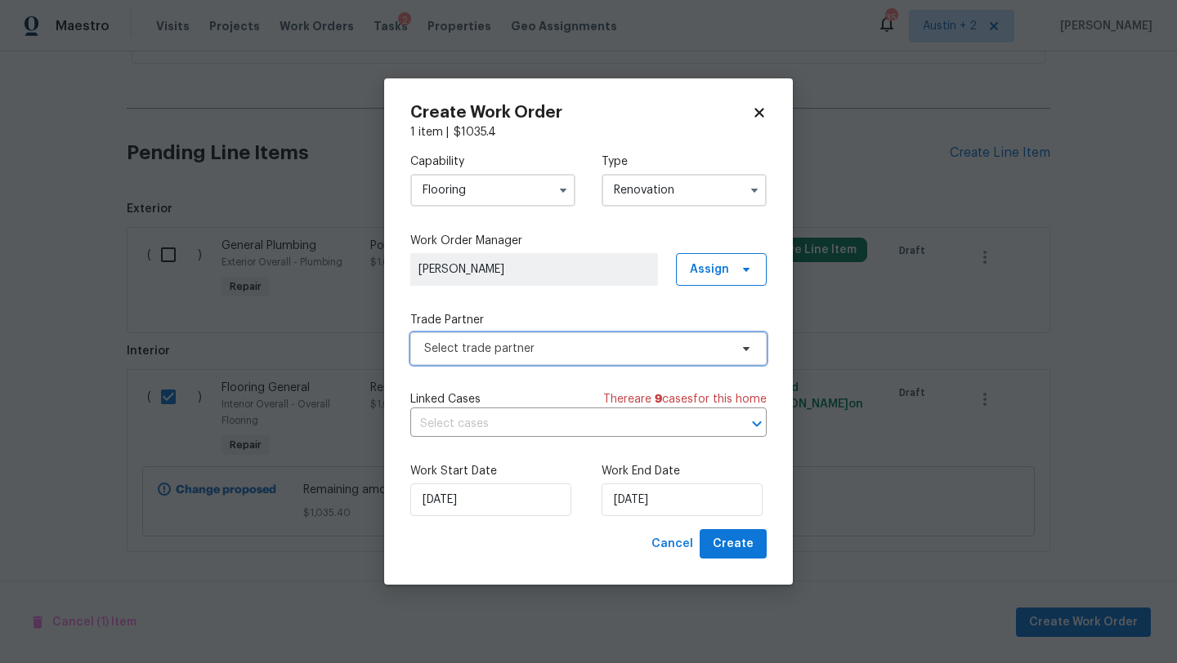
click at [570, 350] on span "Select trade partner" at bounding box center [576, 349] width 305 height 16
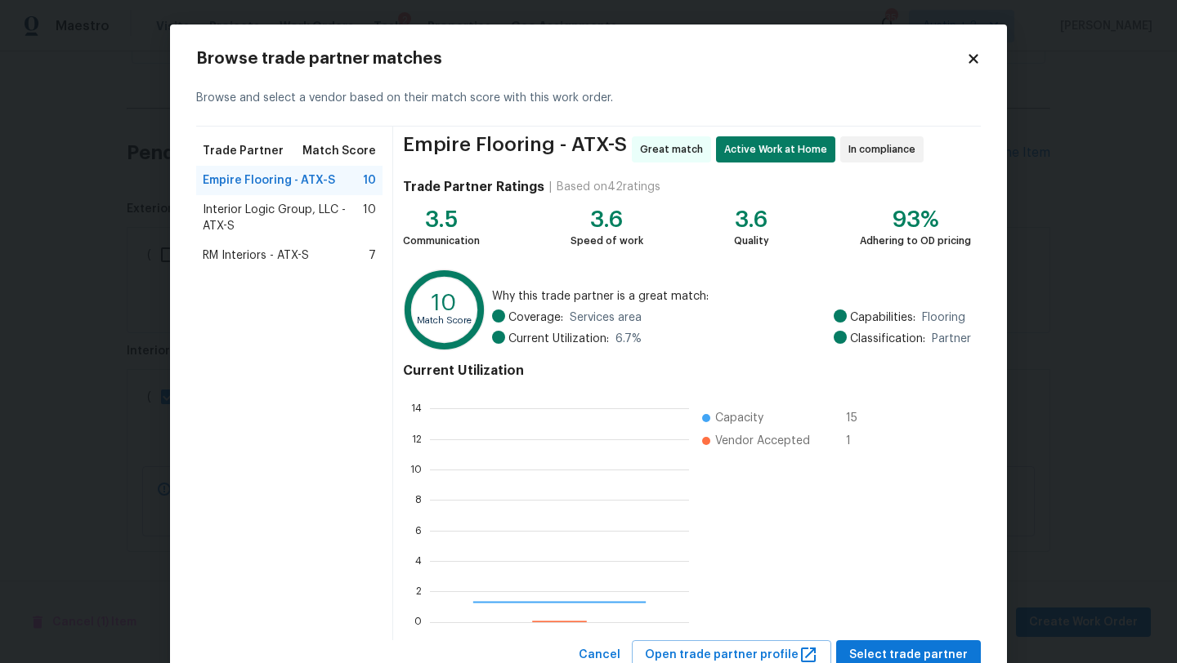
scroll to position [229, 259]
click at [877, 655] on span "Select trade partner" at bounding box center [908, 655] width 118 height 20
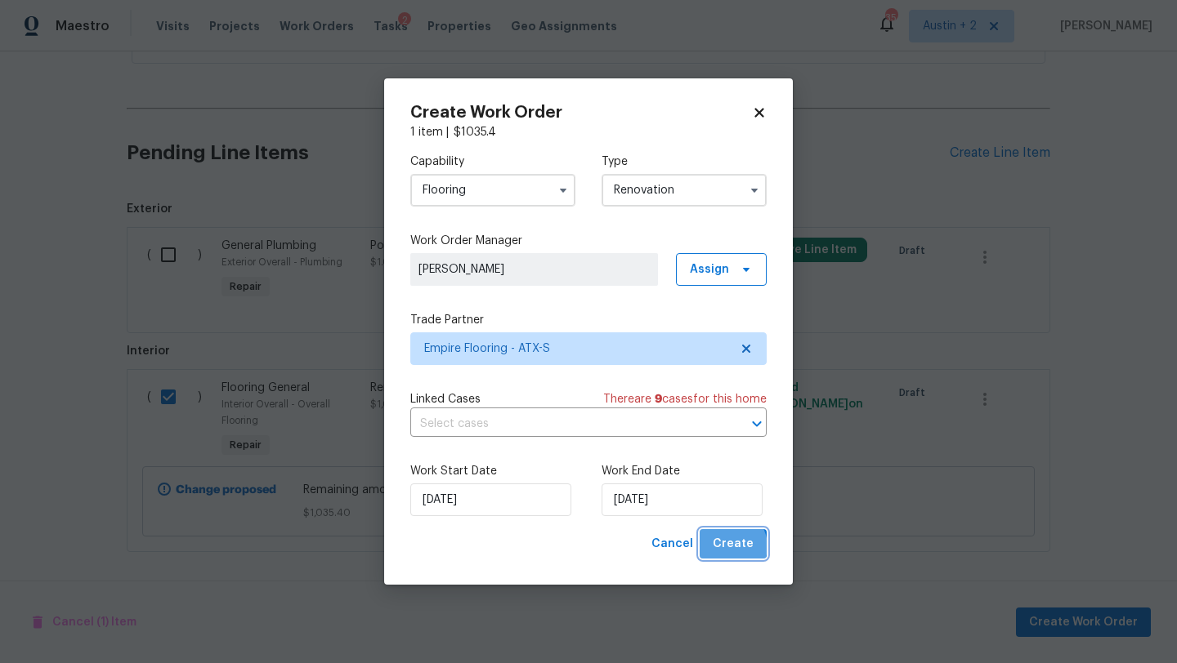
click at [731, 547] on span "Create" at bounding box center [732, 544] width 41 height 20
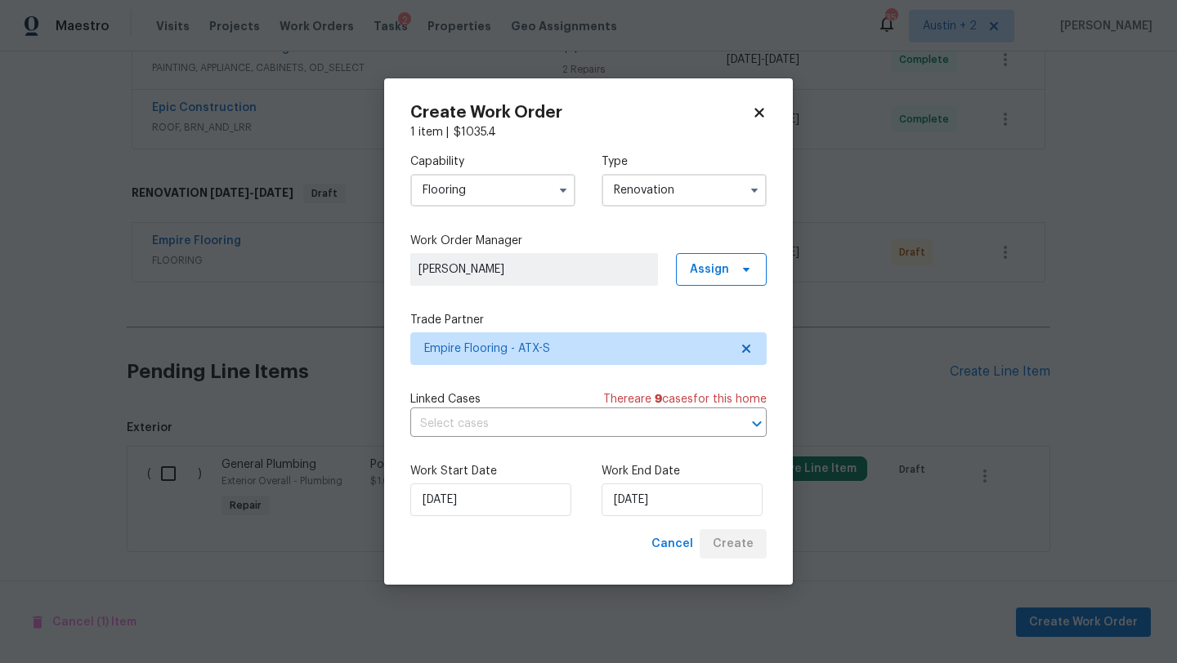
scroll to position [693, 0]
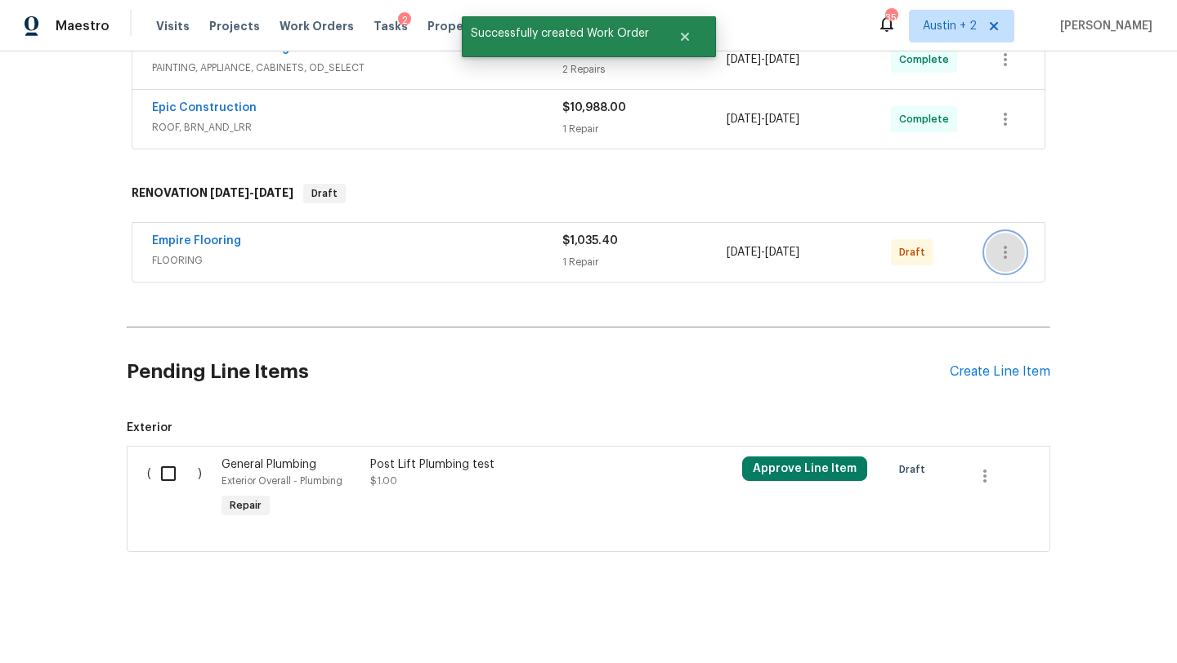
click at [1001, 244] on icon "button" at bounding box center [1005, 253] width 20 height 20
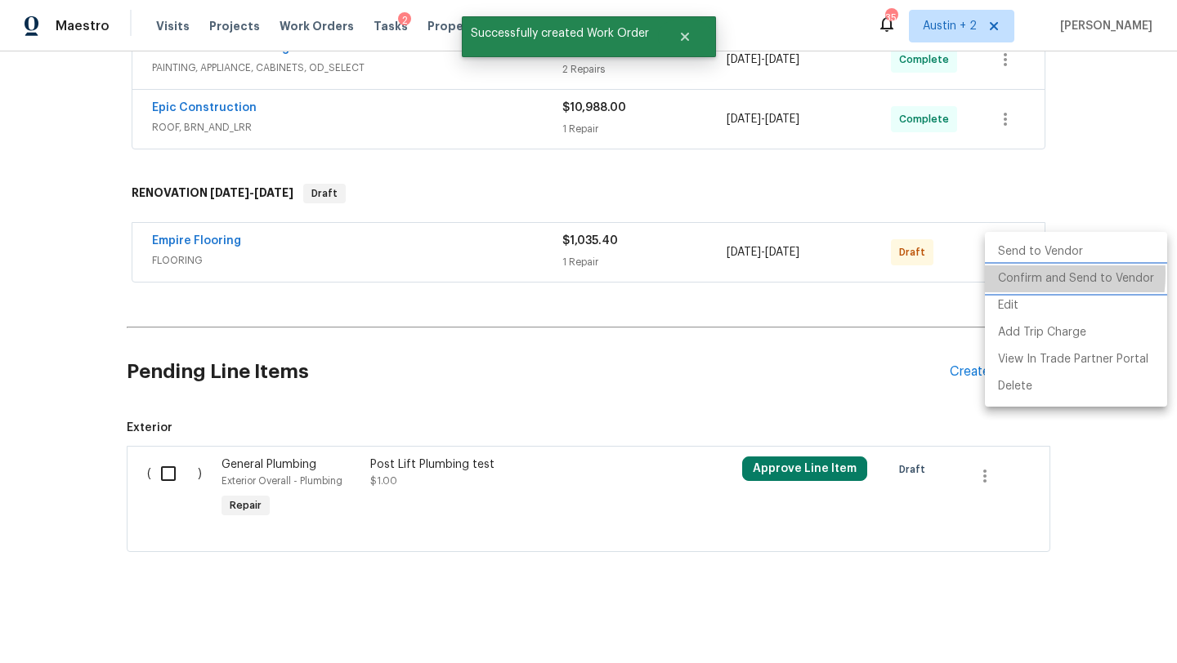
click at [1003, 274] on li "Confirm and Send to Vendor" at bounding box center [1076, 279] width 182 height 27
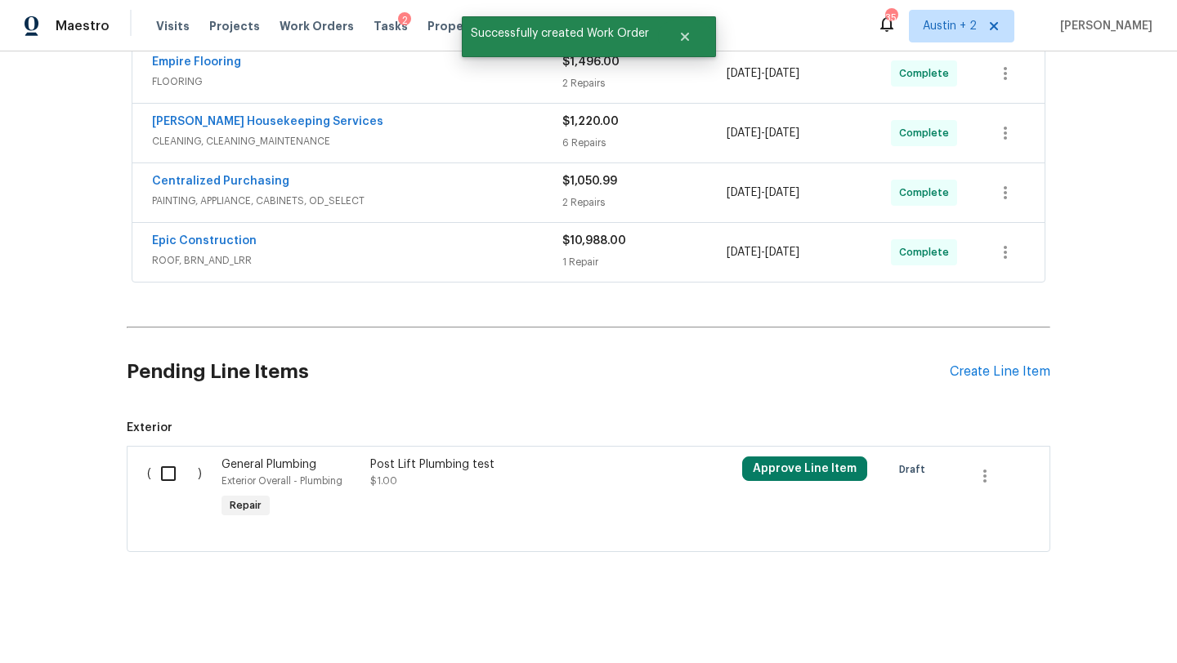
scroll to position [0, 0]
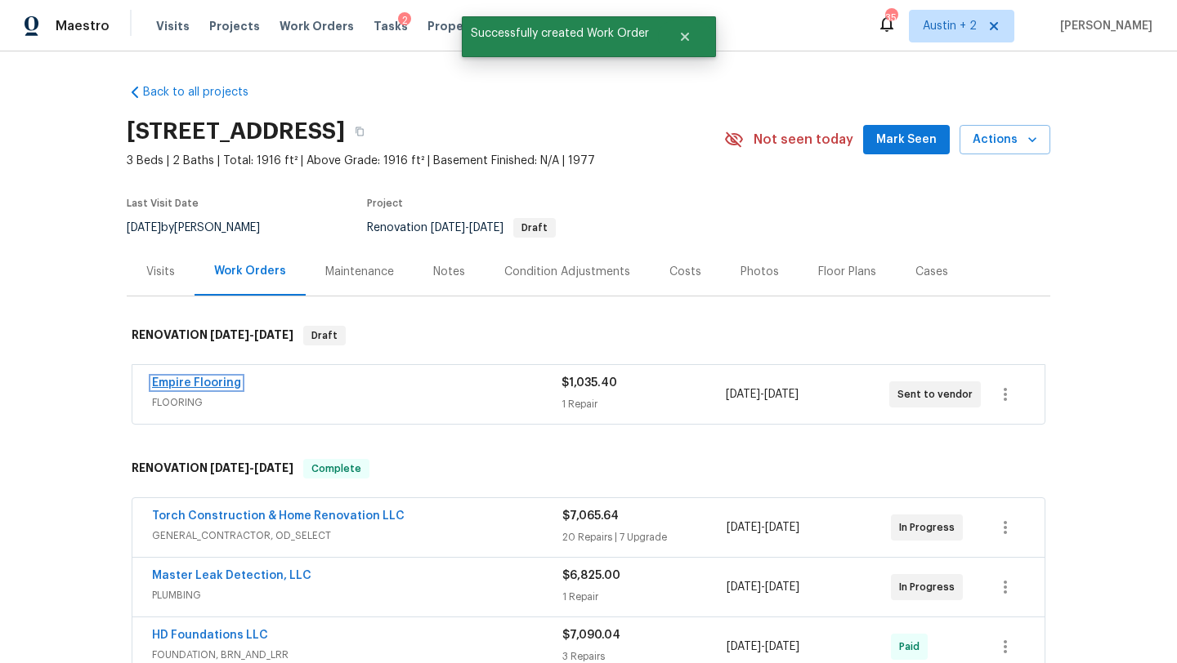
click at [218, 381] on link "Empire Flooring" at bounding box center [196, 382] width 89 height 11
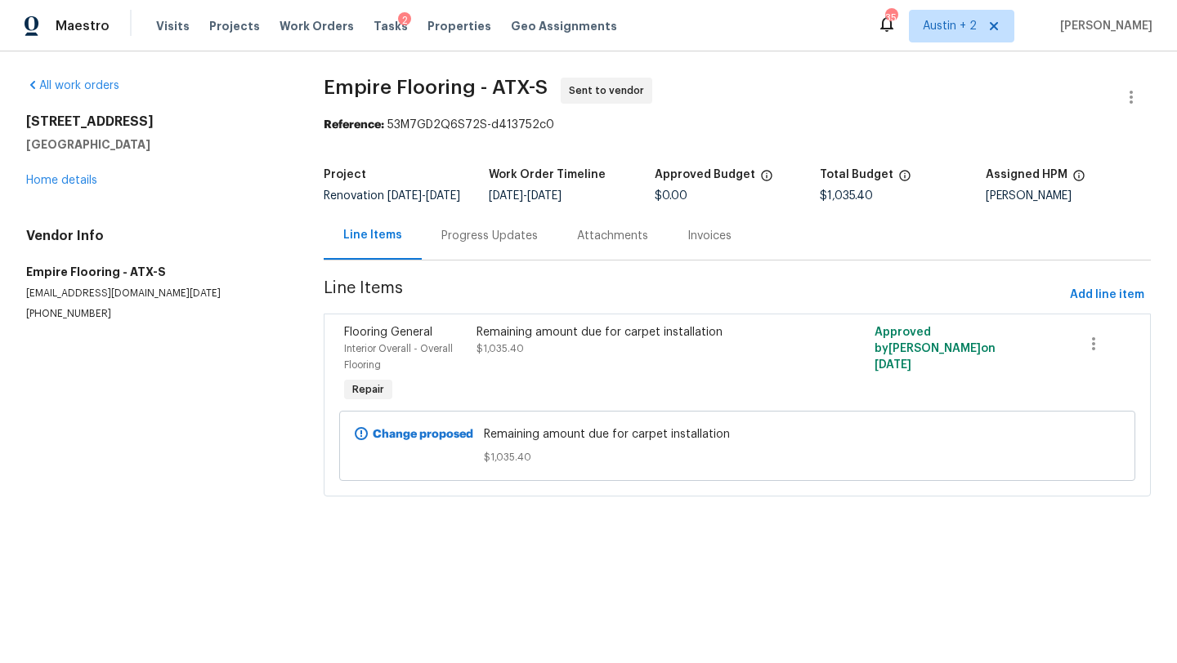
click at [471, 244] on div "Progress Updates" at bounding box center [489, 236] width 96 height 16
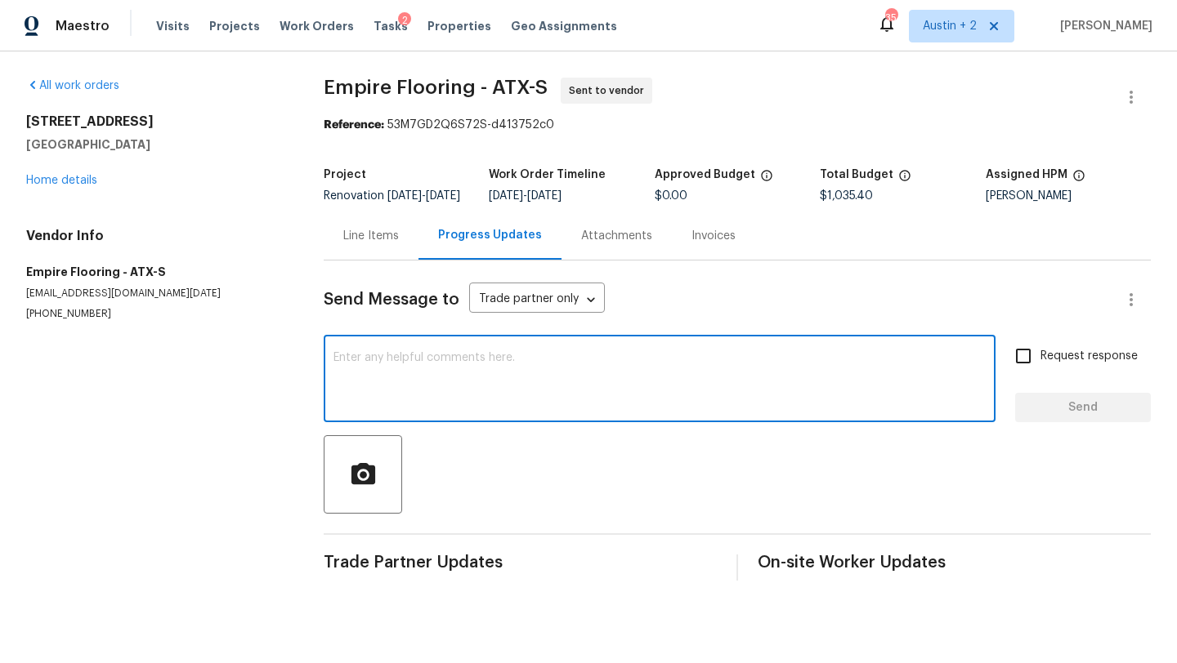
click at [382, 375] on textarea at bounding box center [659, 380] width 652 height 57
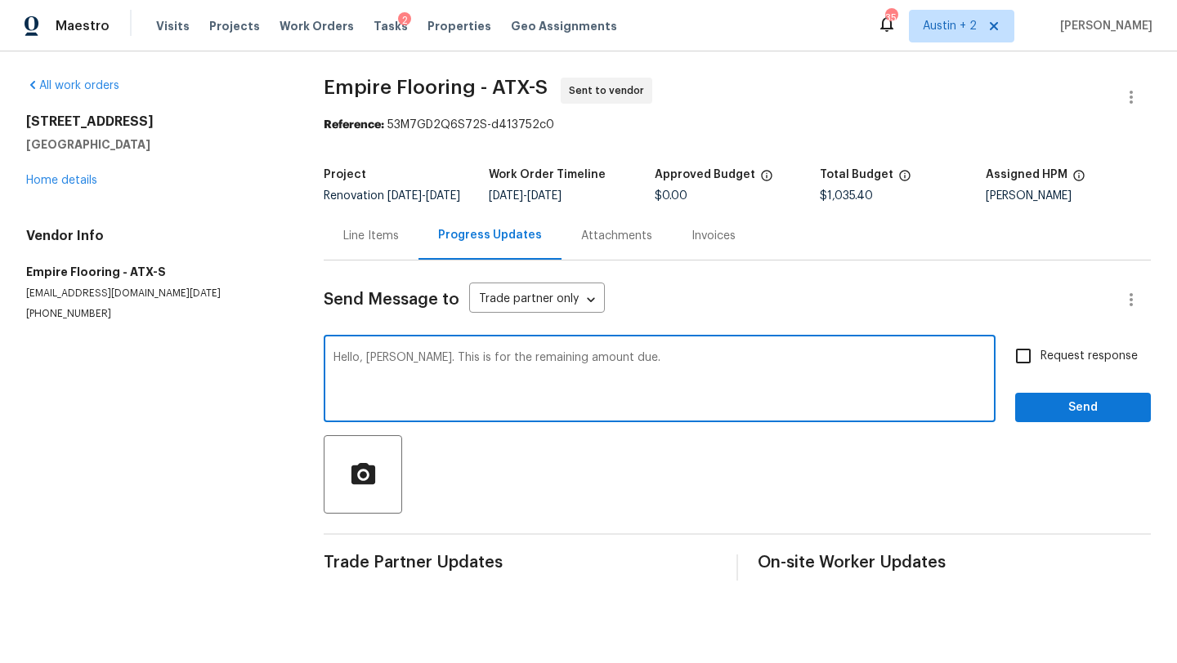
type textarea "Hello, Vincent. This is for the remaining amount due."
click at [1103, 418] on span "Send" at bounding box center [1082, 408] width 109 height 20
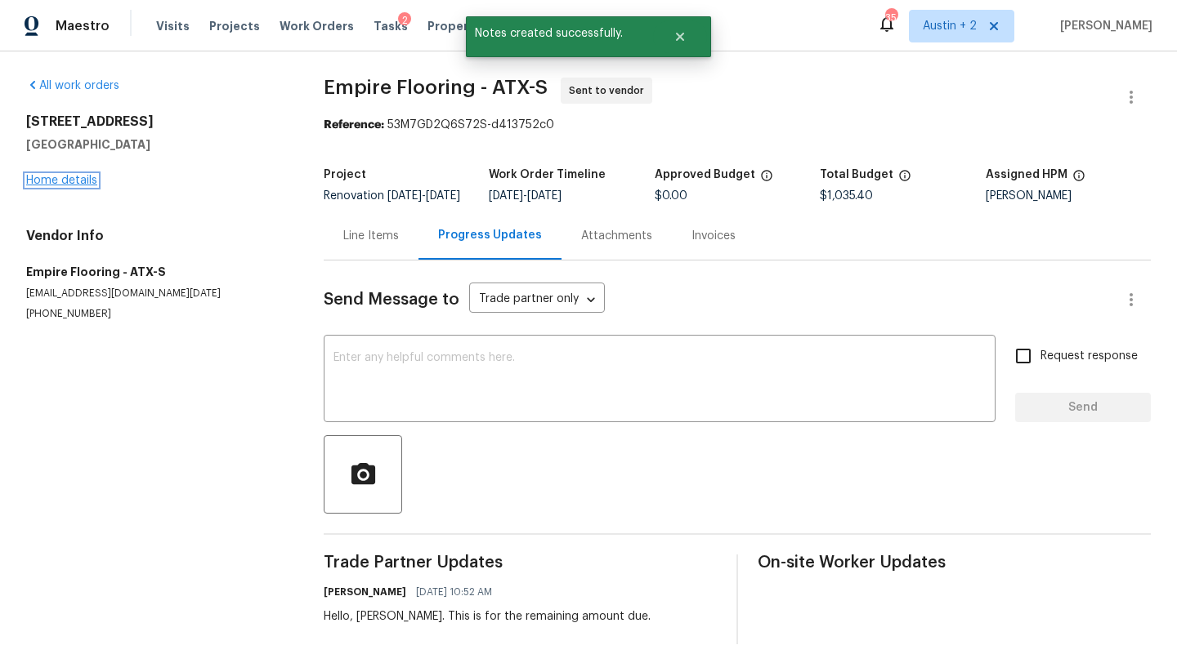
click at [68, 181] on link "Home details" at bounding box center [61, 180] width 71 height 11
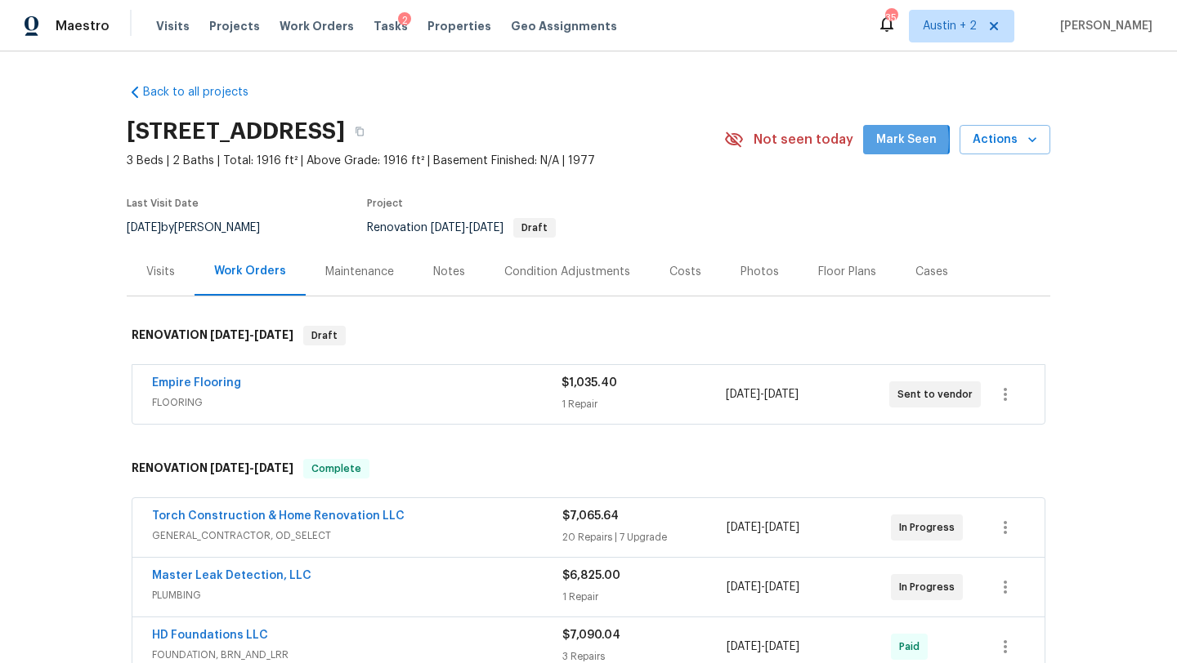
click at [883, 141] on span "Mark Seen" at bounding box center [906, 140] width 60 height 20
click at [677, 260] on div "Costs" at bounding box center [685, 272] width 71 height 48
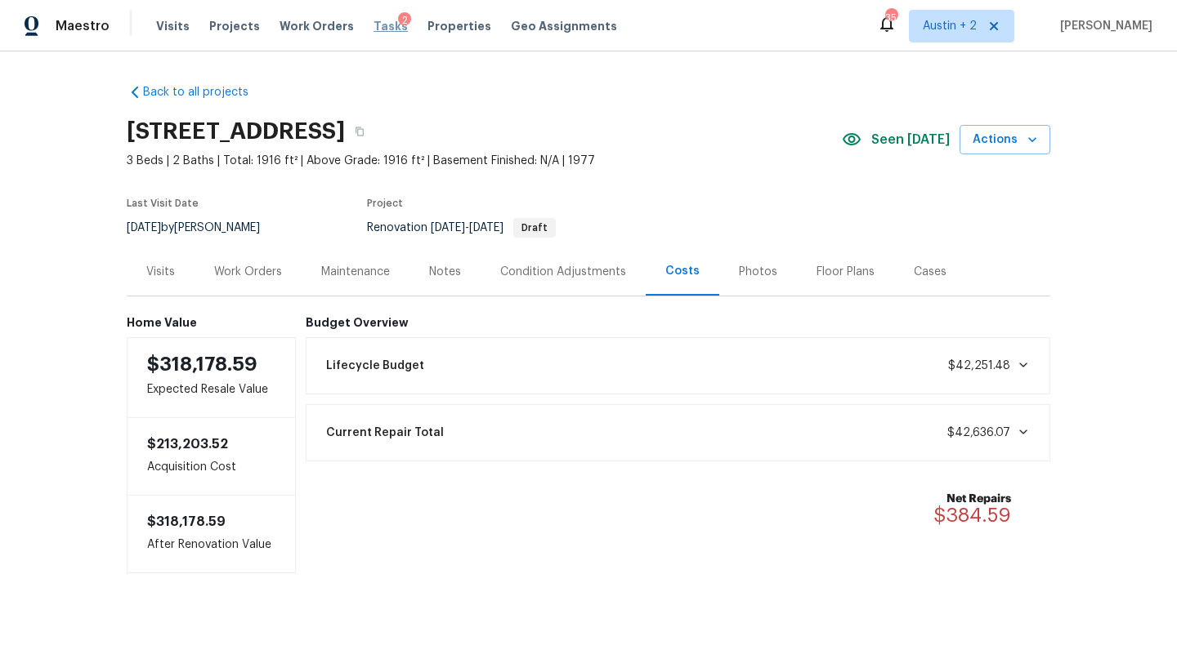
click at [373, 24] on span "Tasks" at bounding box center [390, 25] width 34 height 11
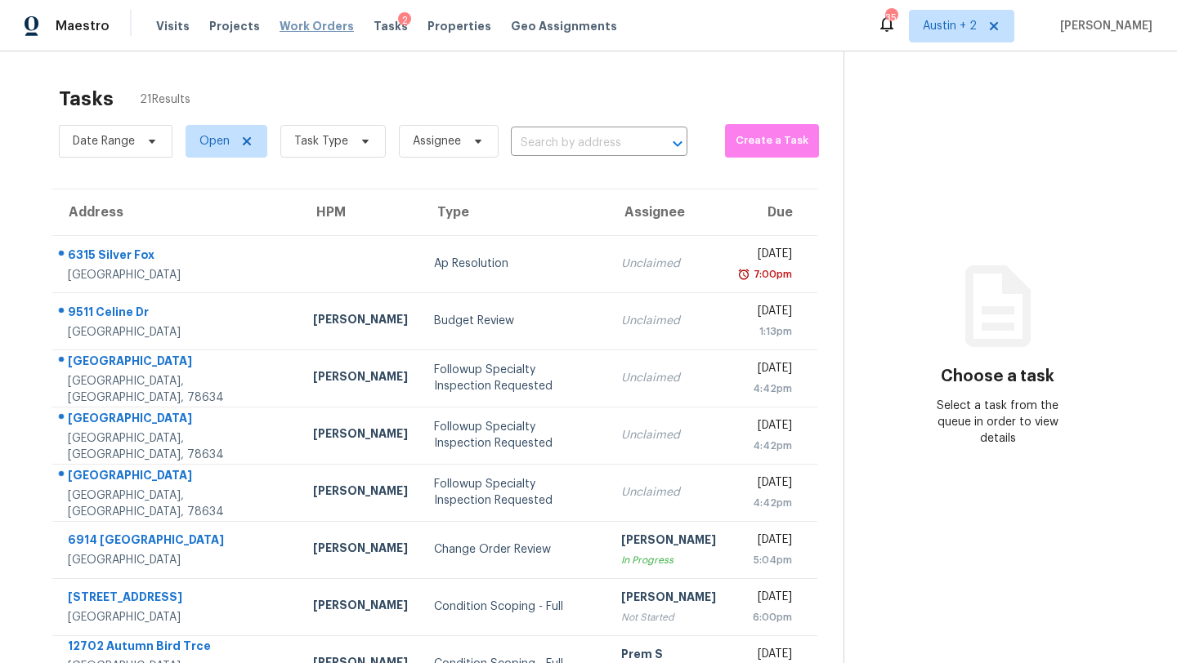
click at [314, 28] on span "Work Orders" at bounding box center [316, 26] width 74 height 16
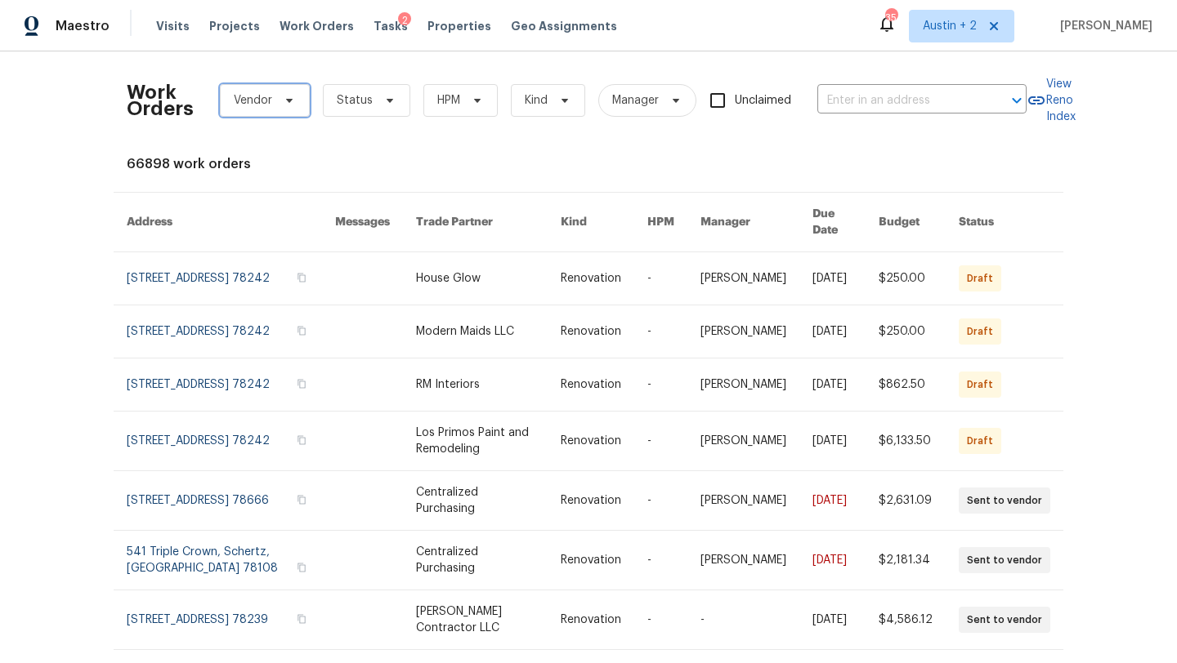
click at [292, 107] on span "Vendor" at bounding box center [265, 100] width 90 height 33
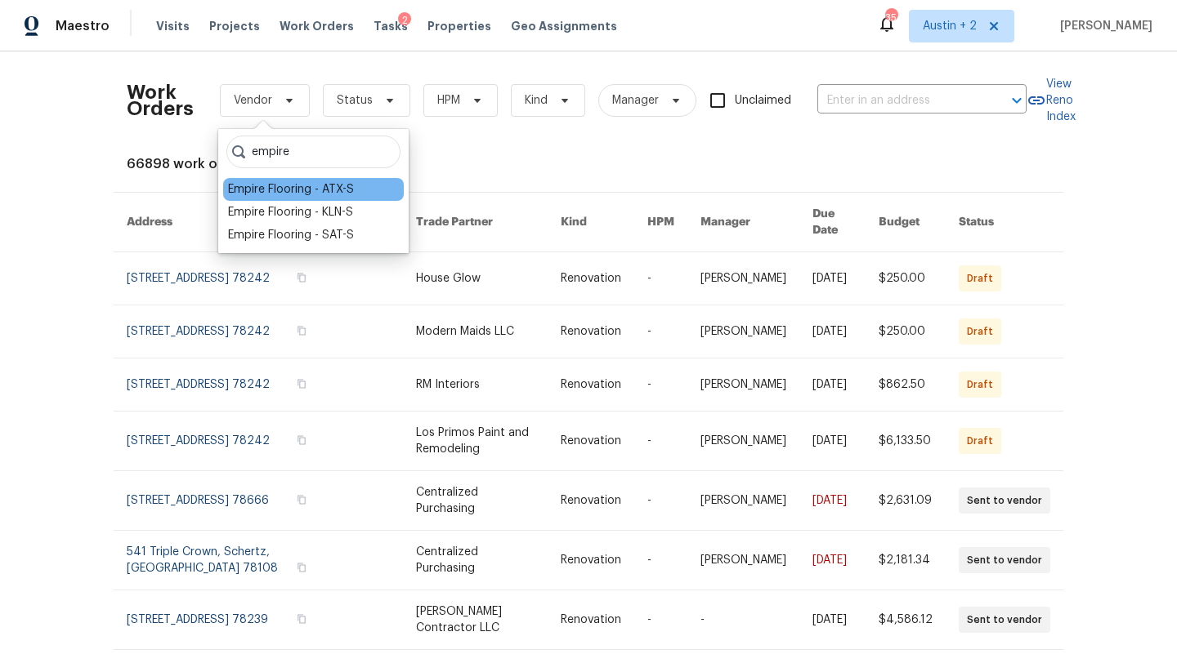
type input "empire"
click at [310, 188] on div "Empire Flooring - ATX-S" at bounding box center [291, 189] width 126 height 16
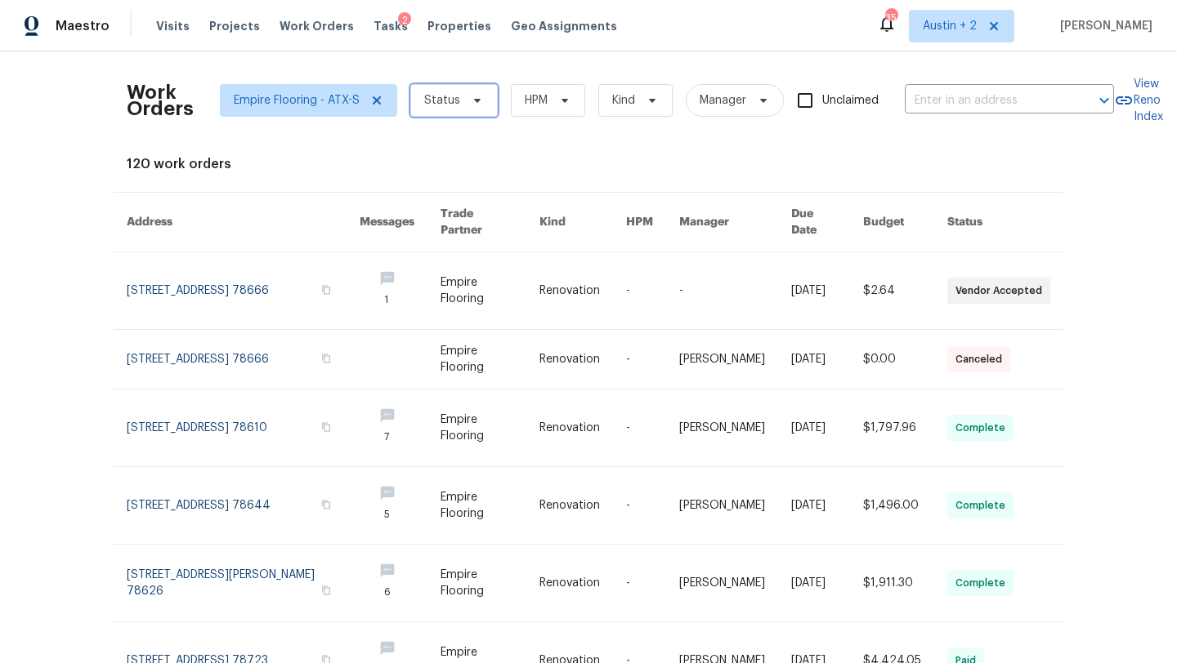
click at [480, 100] on icon at bounding box center [477, 100] width 13 height 13
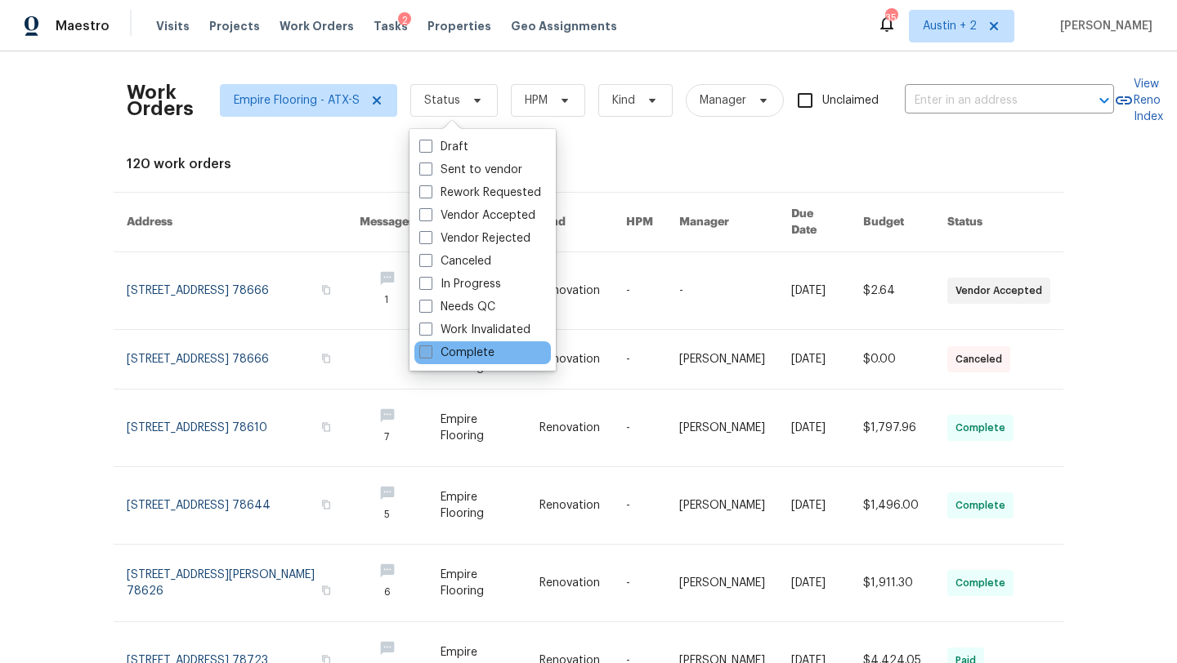
click at [471, 353] on label "Complete" at bounding box center [456, 353] width 75 height 16
click at [430, 353] on input "Complete" at bounding box center [424, 350] width 11 height 11
checkbox input "true"
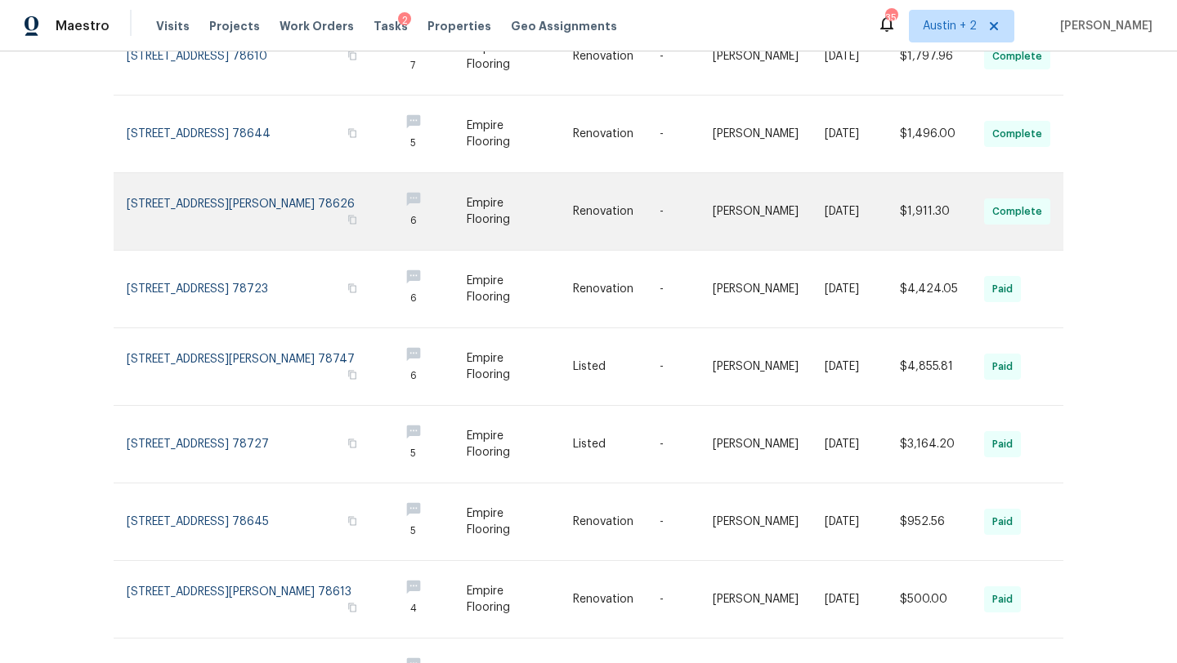
scroll to position [400, 0]
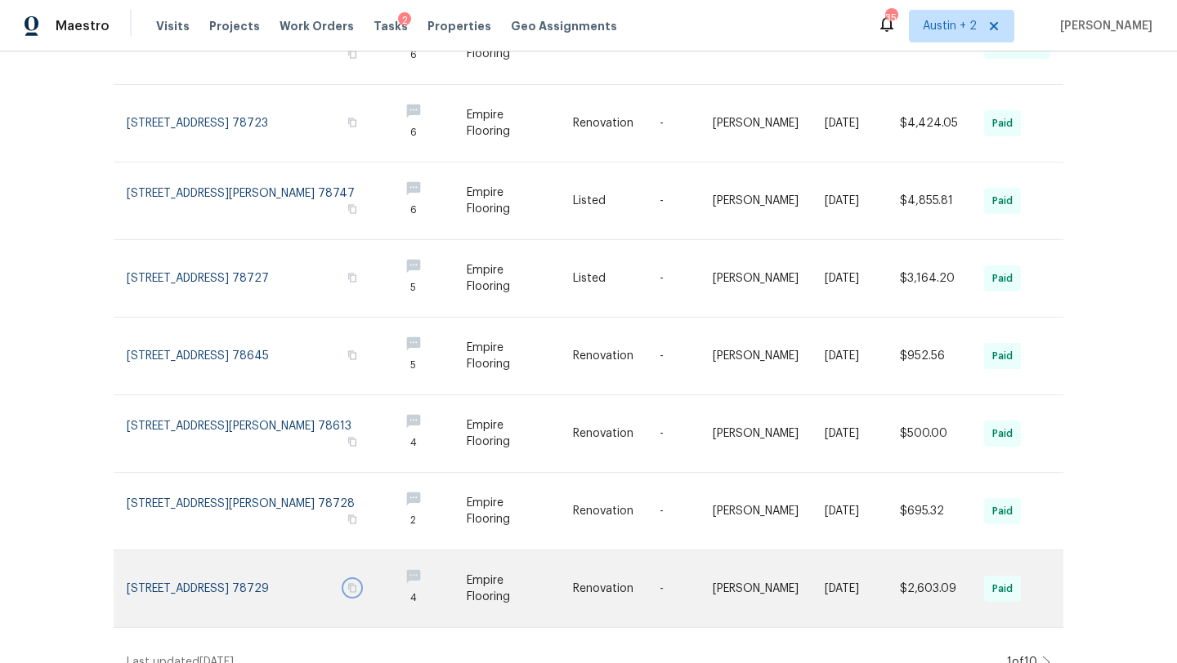
click at [357, 583] on icon "button" at bounding box center [352, 588] width 10 height 10
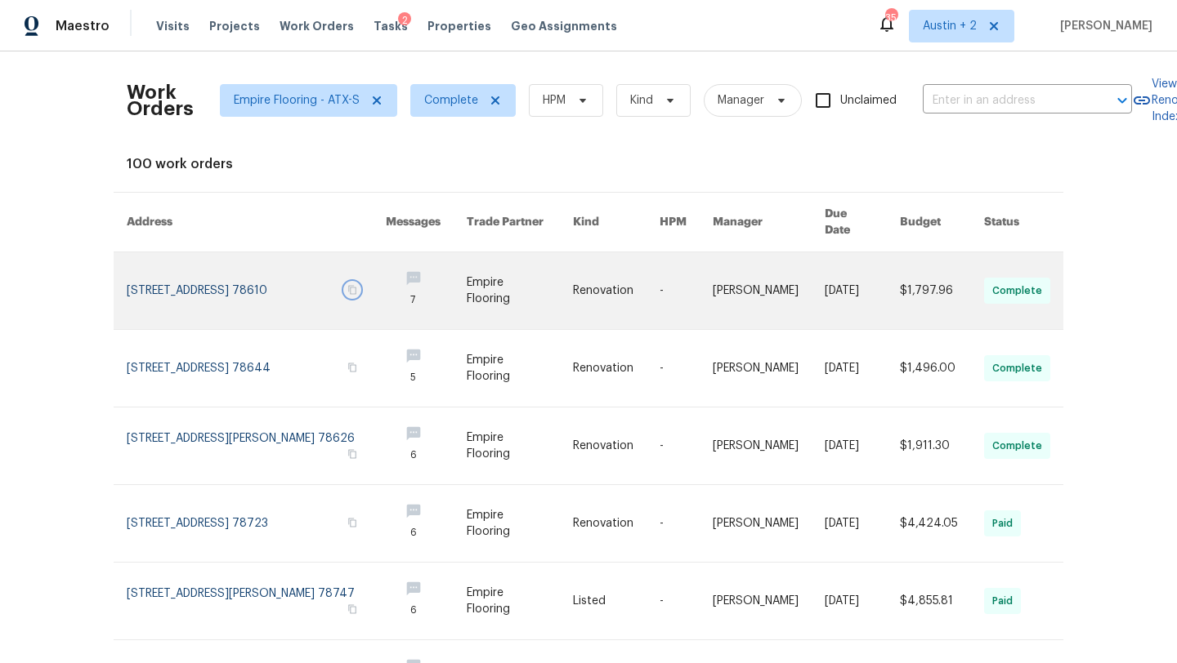
click at [357, 285] on icon "button" at bounding box center [352, 290] width 10 height 10
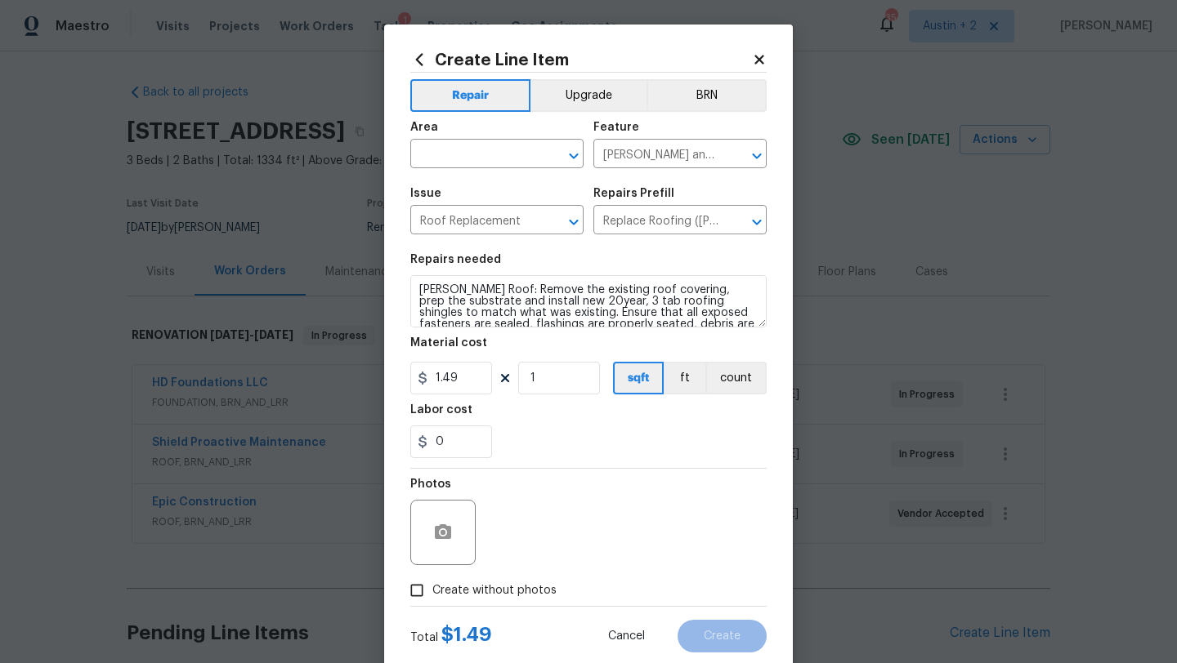
scroll to position [23, 0]
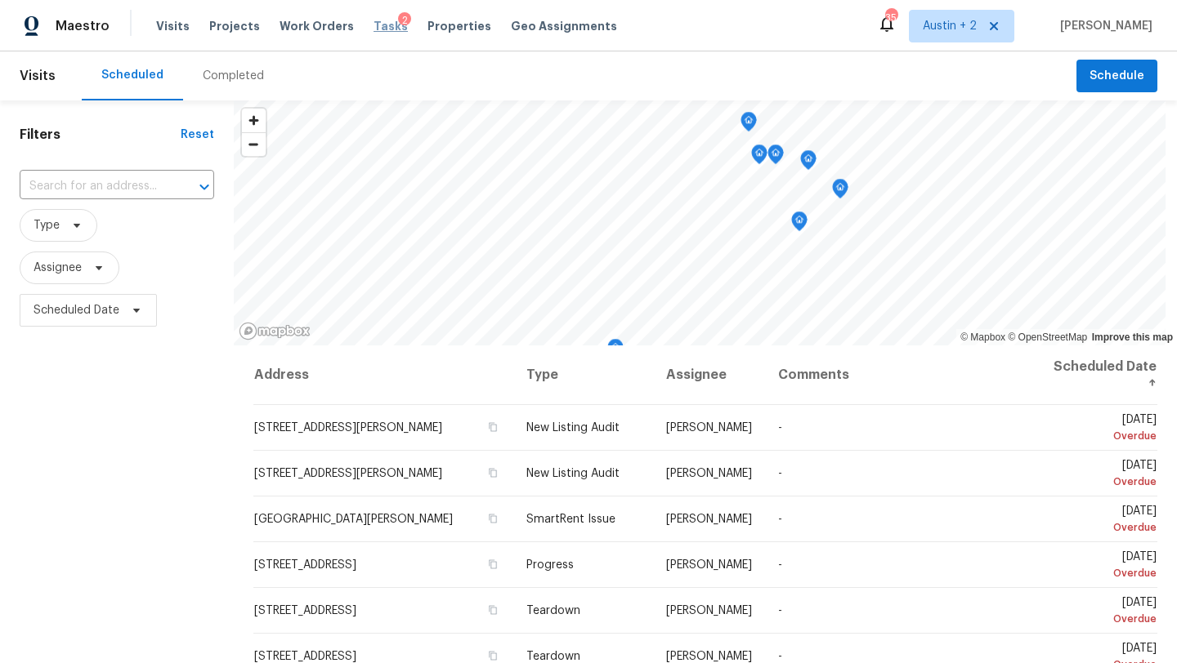
click at [374, 29] on span "Tasks" at bounding box center [390, 25] width 34 height 11
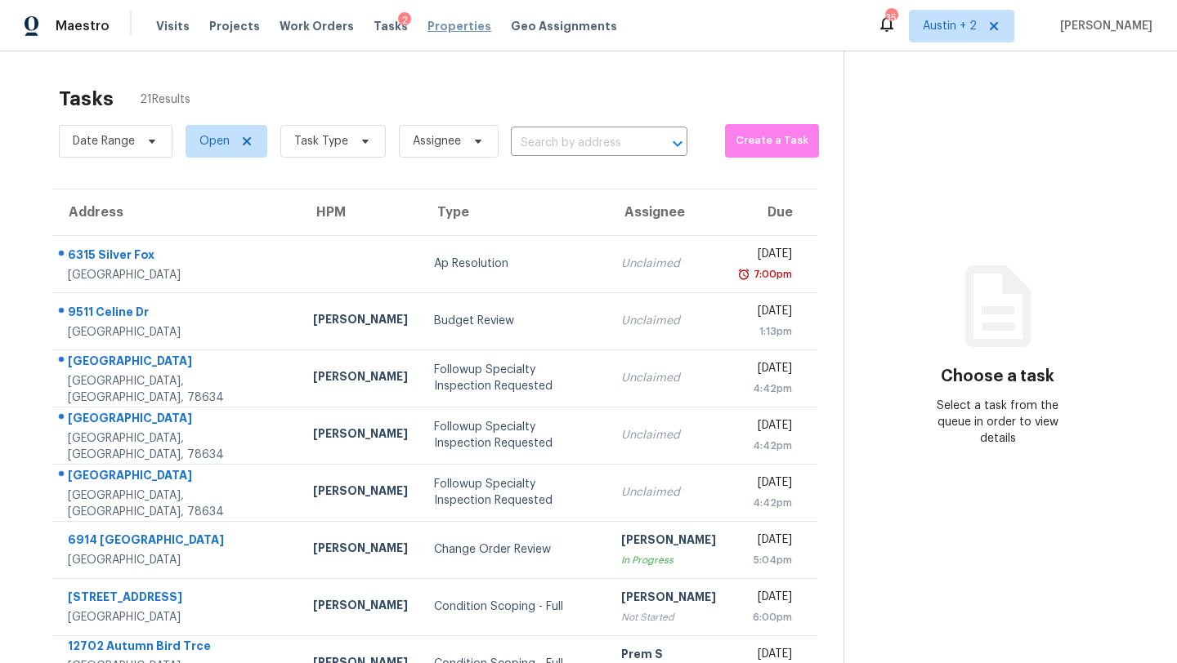
click at [447, 30] on span "Properties" at bounding box center [459, 26] width 64 height 16
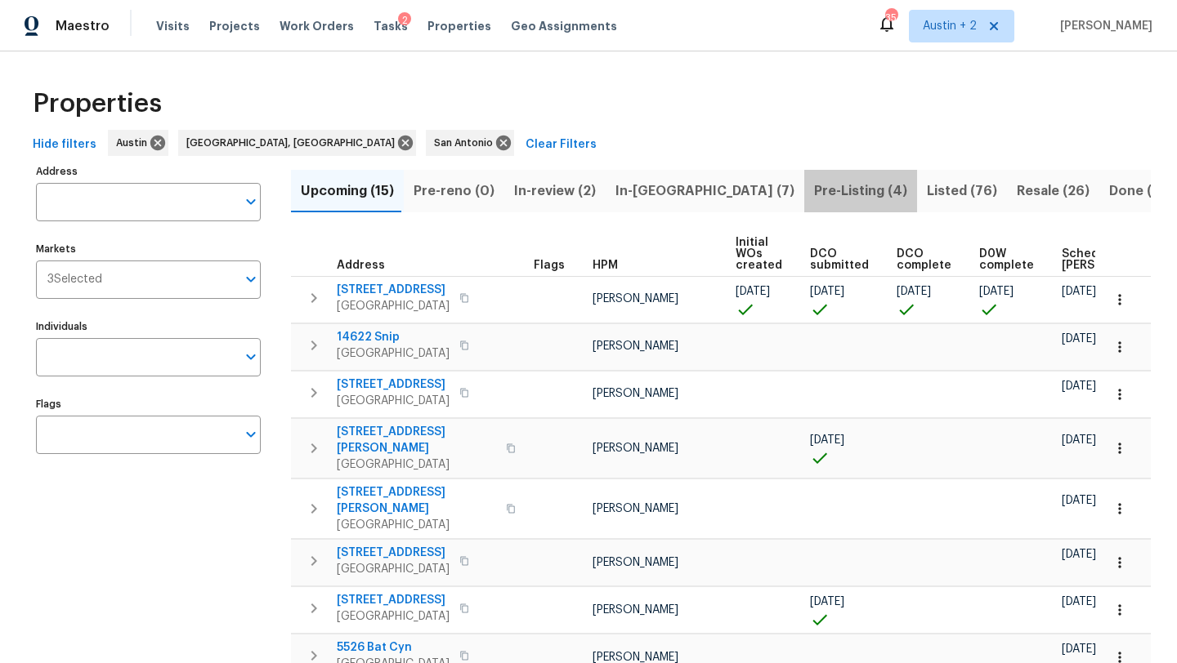
click at [814, 193] on span "Pre-Listing (4)" at bounding box center [860, 191] width 93 height 23
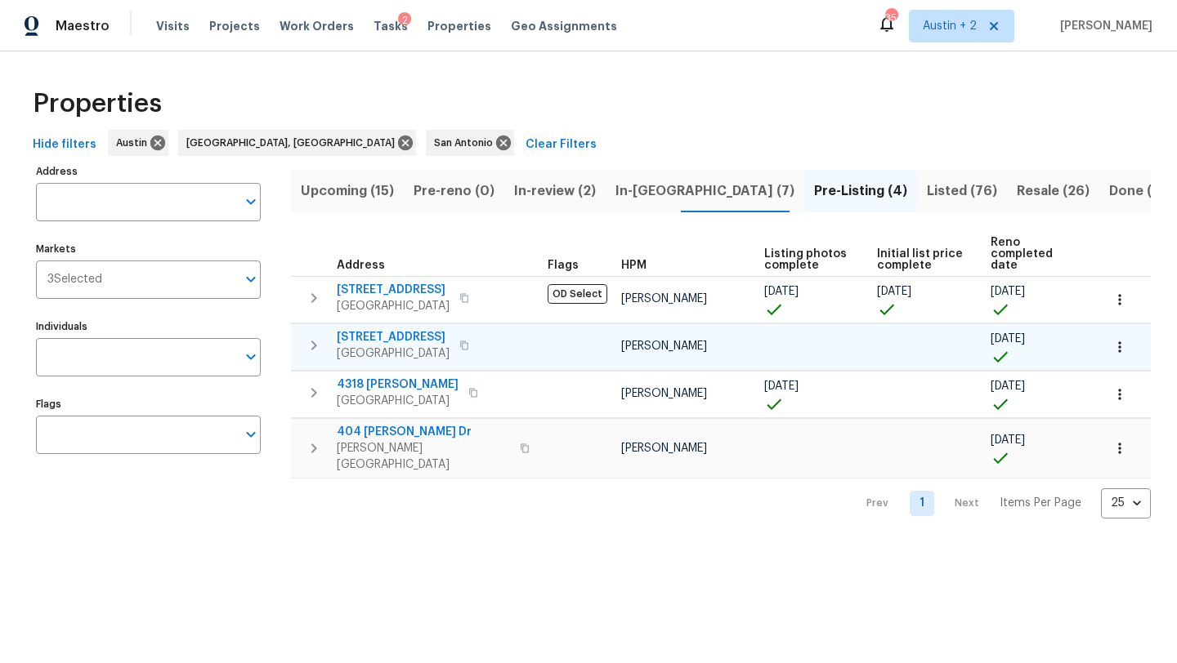
click at [395, 329] on span "503 Hackberry St" at bounding box center [393, 337] width 113 height 16
click at [169, 30] on span "Visits" at bounding box center [172, 26] width 33 height 16
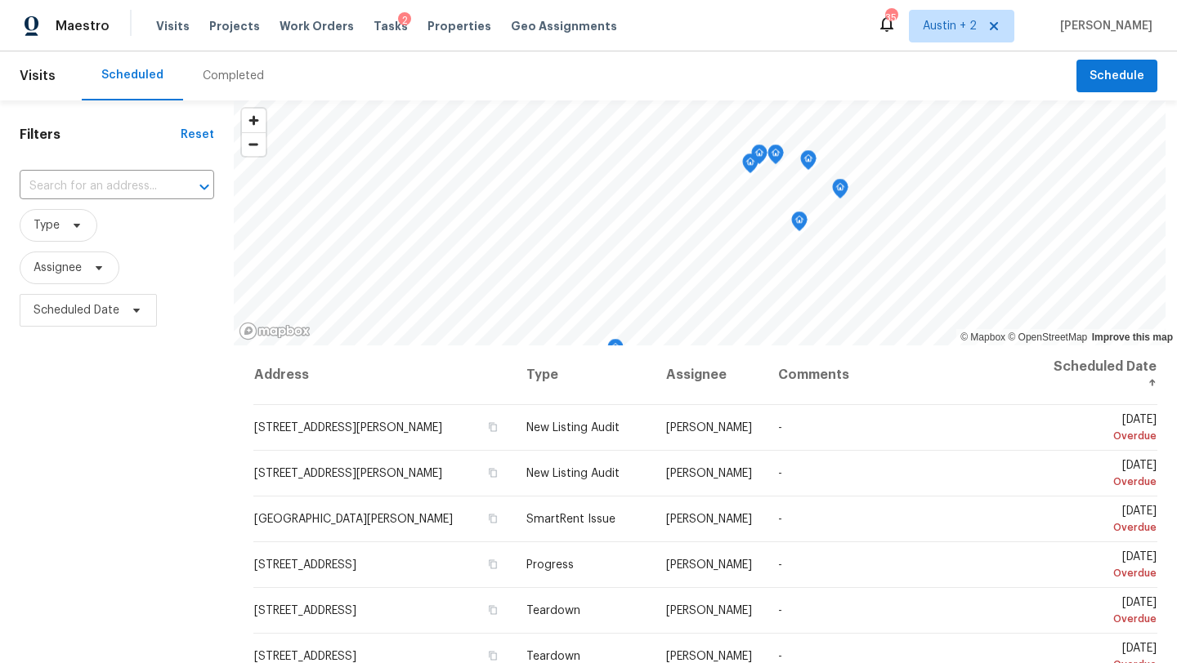
scroll to position [212, 0]
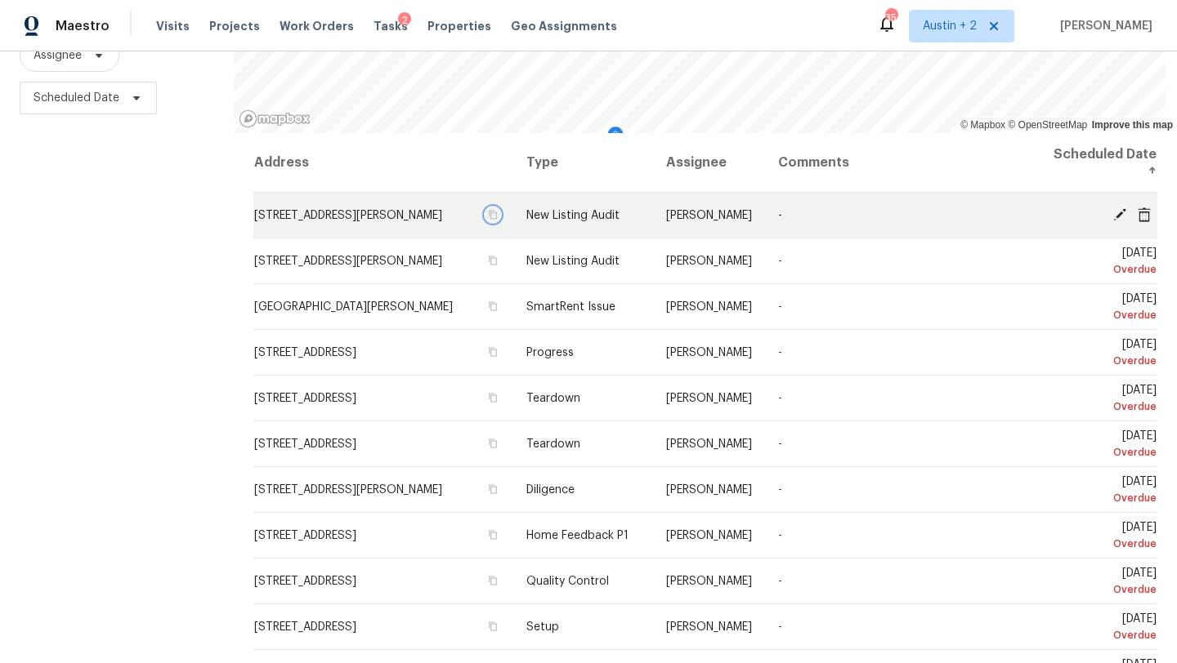
click at [488, 214] on icon "button" at bounding box center [493, 215] width 10 height 10
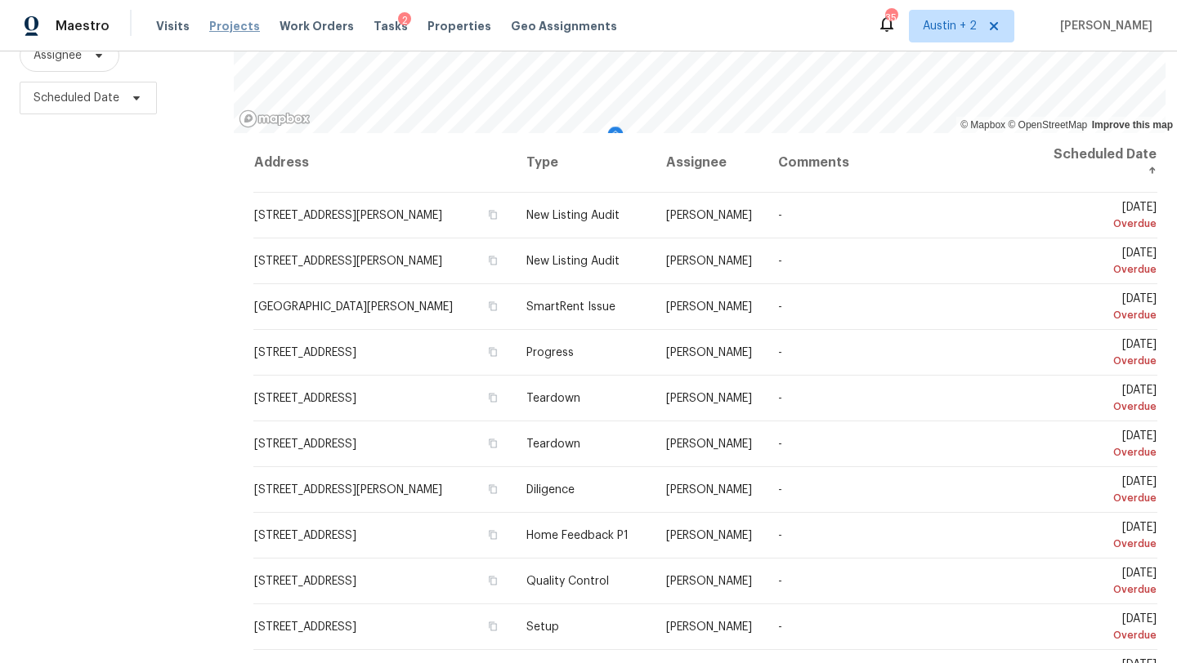
click at [236, 27] on span "Projects" at bounding box center [234, 26] width 51 height 16
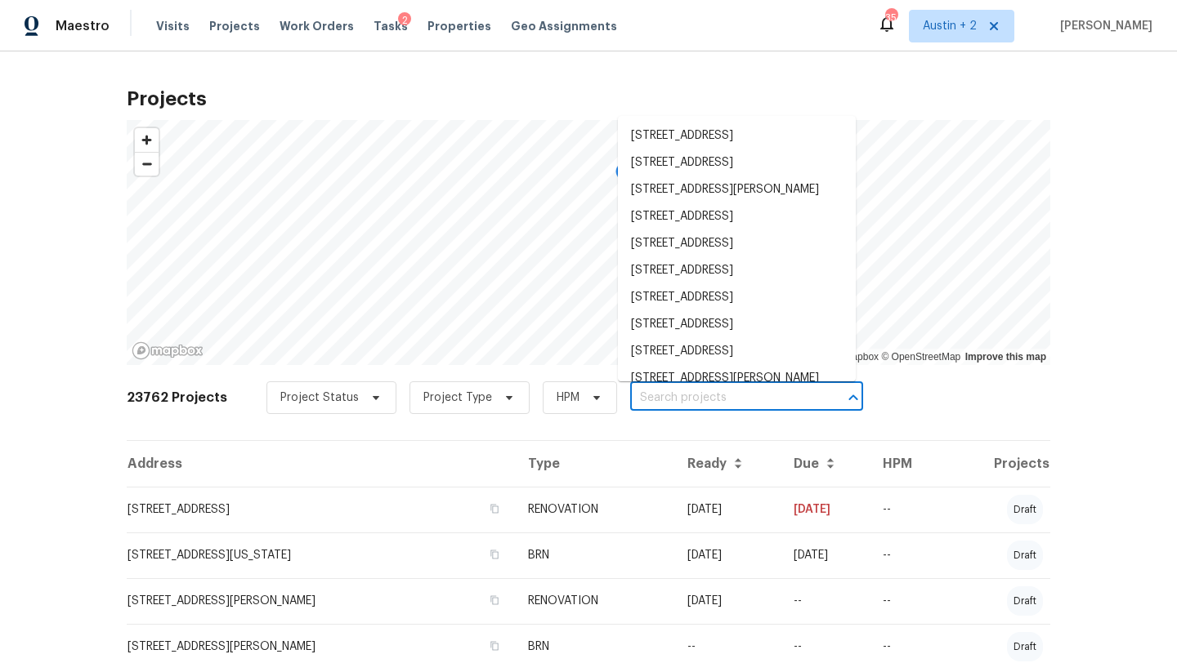
click at [641, 395] on input "text" at bounding box center [723, 398] width 187 height 25
paste input "[STREET_ADDRESS][PERSON_NAME]"
type input "[STREET_ADDRESS][PERSON_NAME]"
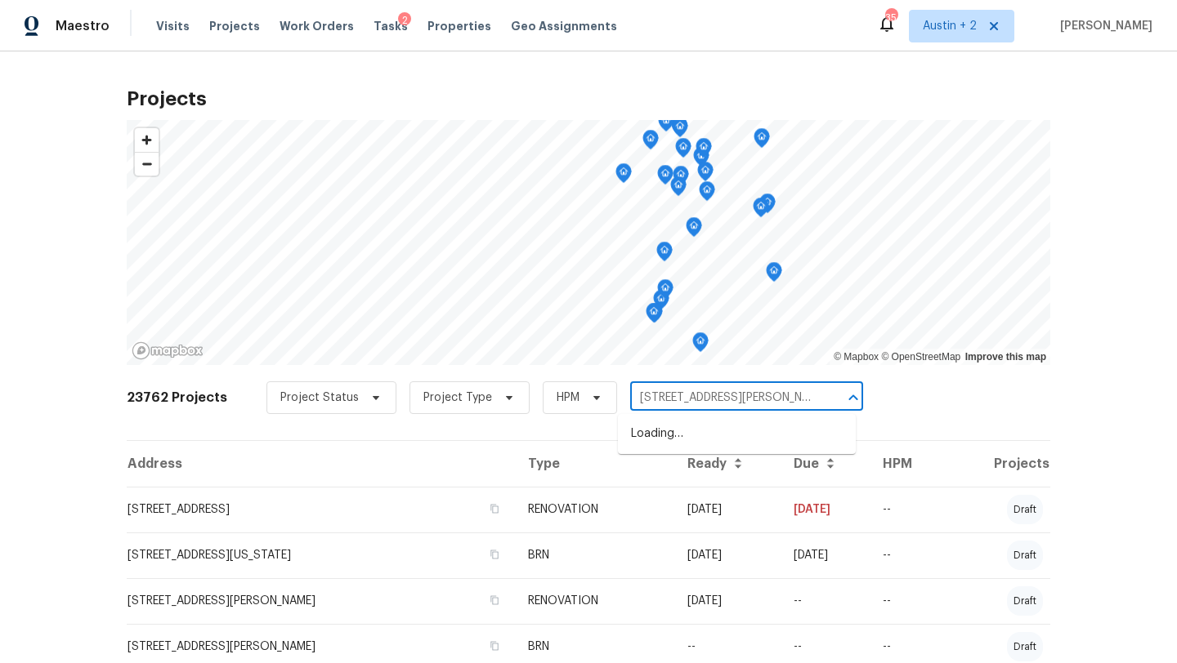
scroll to position [0, 40]
click at [643, 440] on li "[STREET_ADDRESS][PERSON_NAME]" at bounding box center [737, 434] width 238 height 27
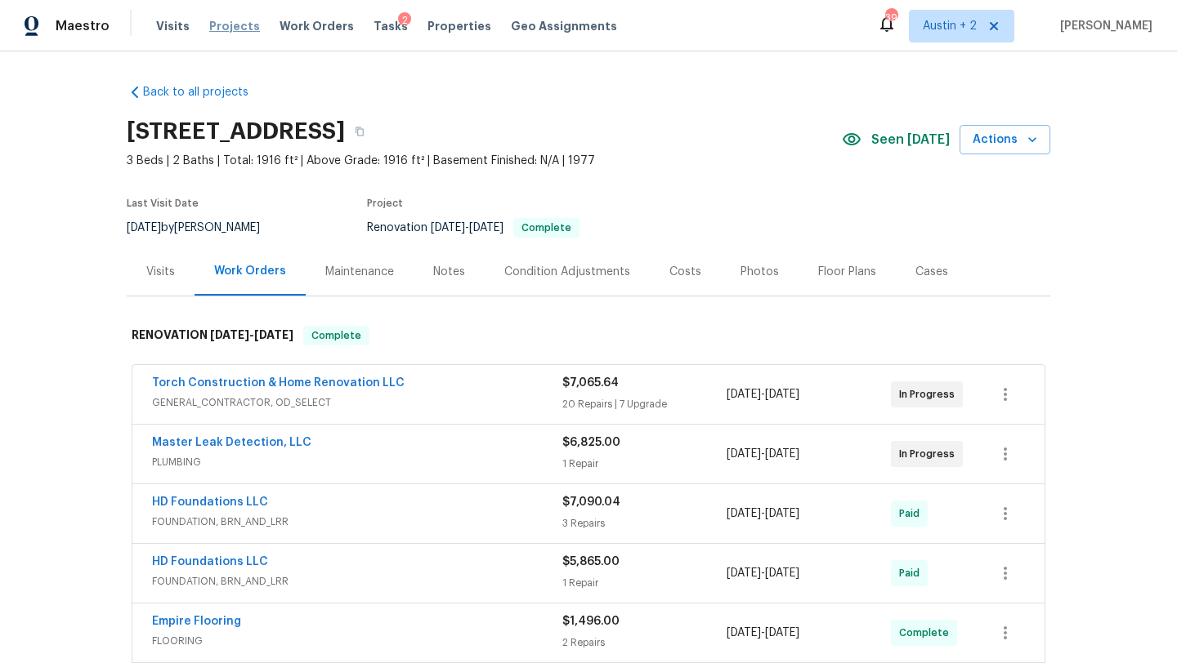
click at [234, 26] on span "Projects" at bounding box center [234, 26] width 51 height 16
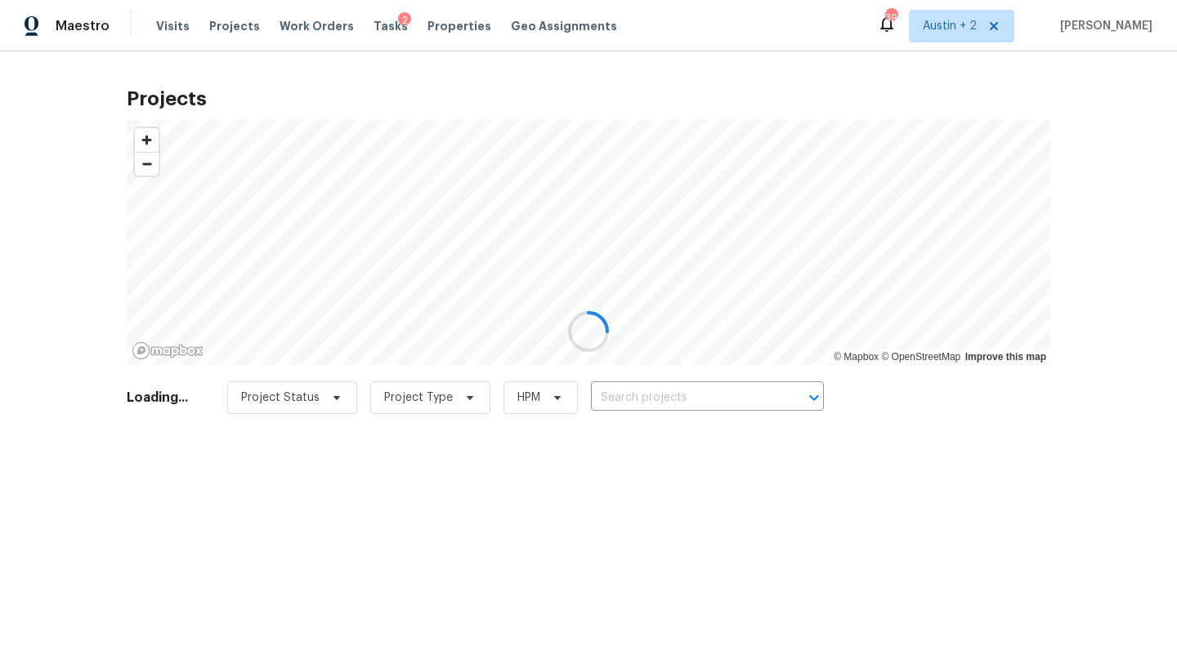
click at [638, 388] on div at bounding box center [588, 331] width 1177 height 663
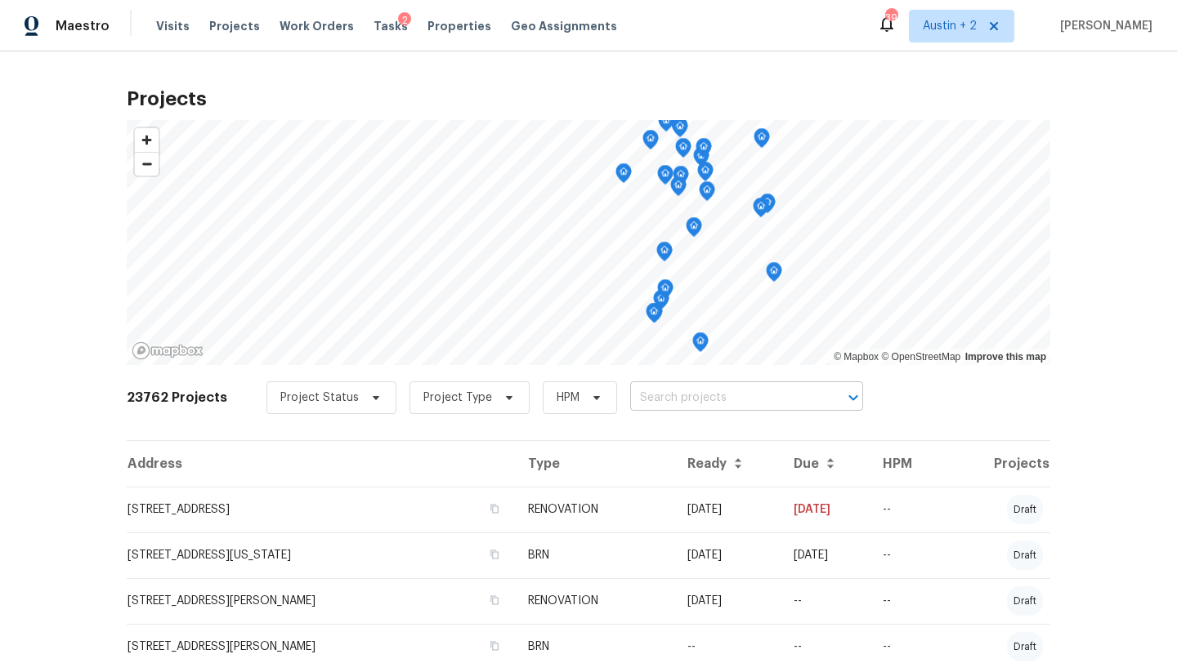
click at [632, 398] on input "text" at bounding box center [723, 398] width 187 height 25
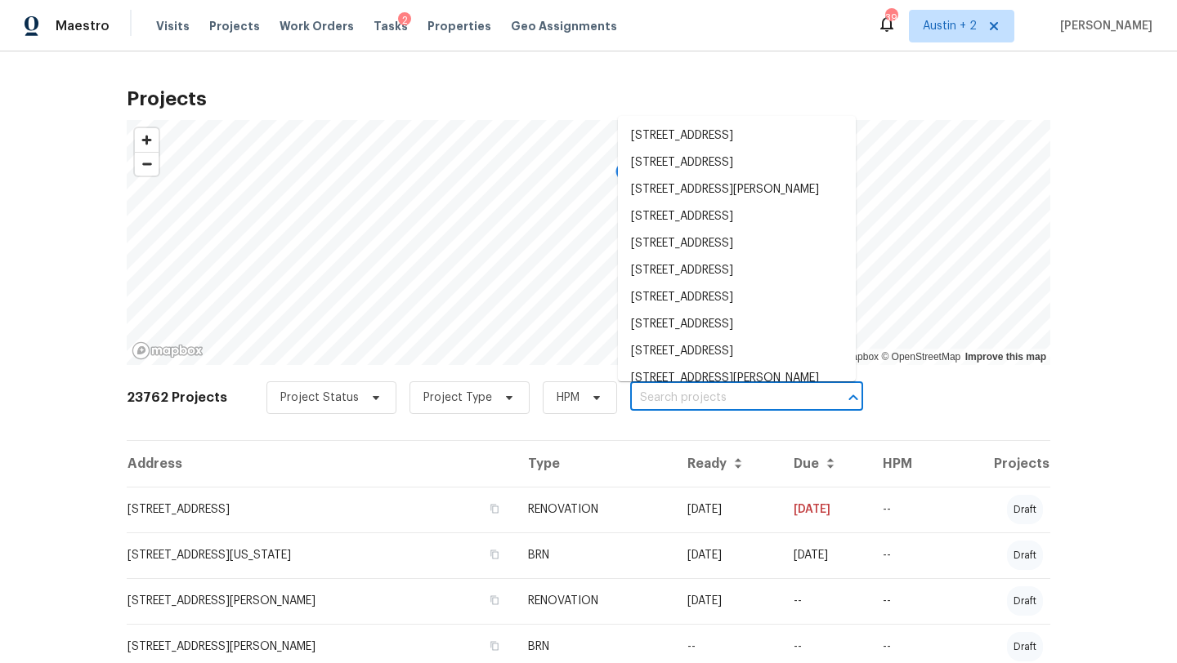
paste input "[STREET_ADDRESS][PERSON_NAME]"
type input "[STREET_ADDRESS][PERSON_NAME]"
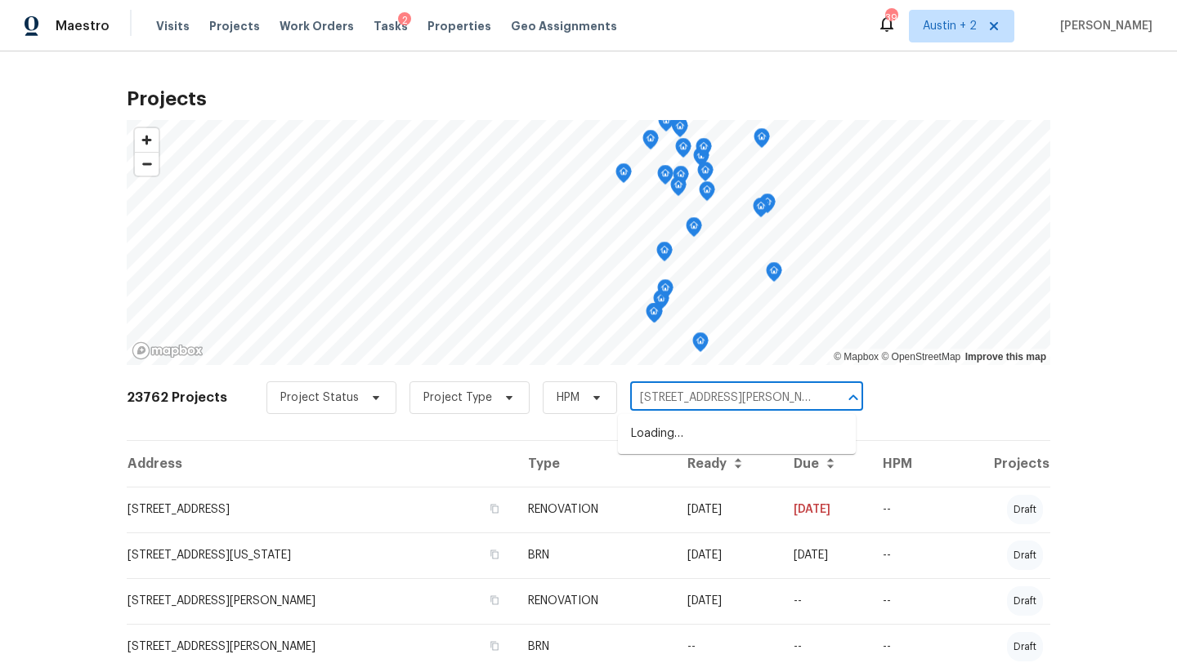
scroll to position [0, 40]
click at [666, 448] on li "[STREET_ADDRESS][PERSON_NAME]" at bounding box center [737, 434] width 238 height 27
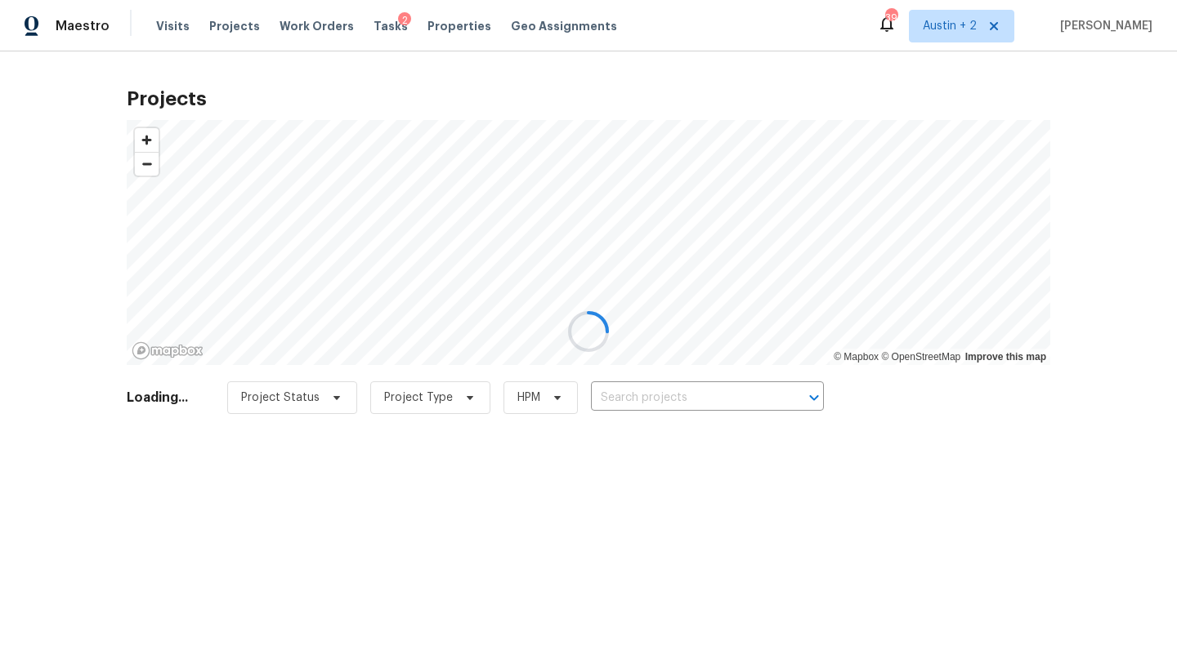
type input "[STREET_ADDRESS][PERSON_NAME]"
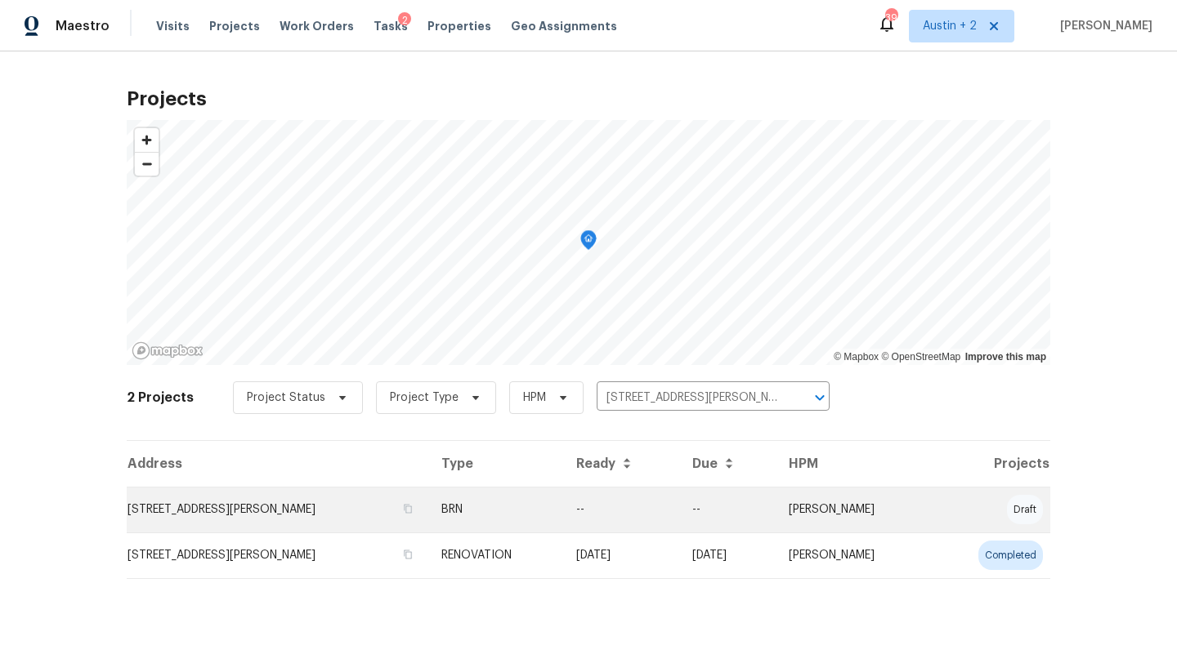
click at [244, 513] on td "[STREET_ADDRESS][PERSON_NAME]" at bounding box center [277, 510] width 301 height 46
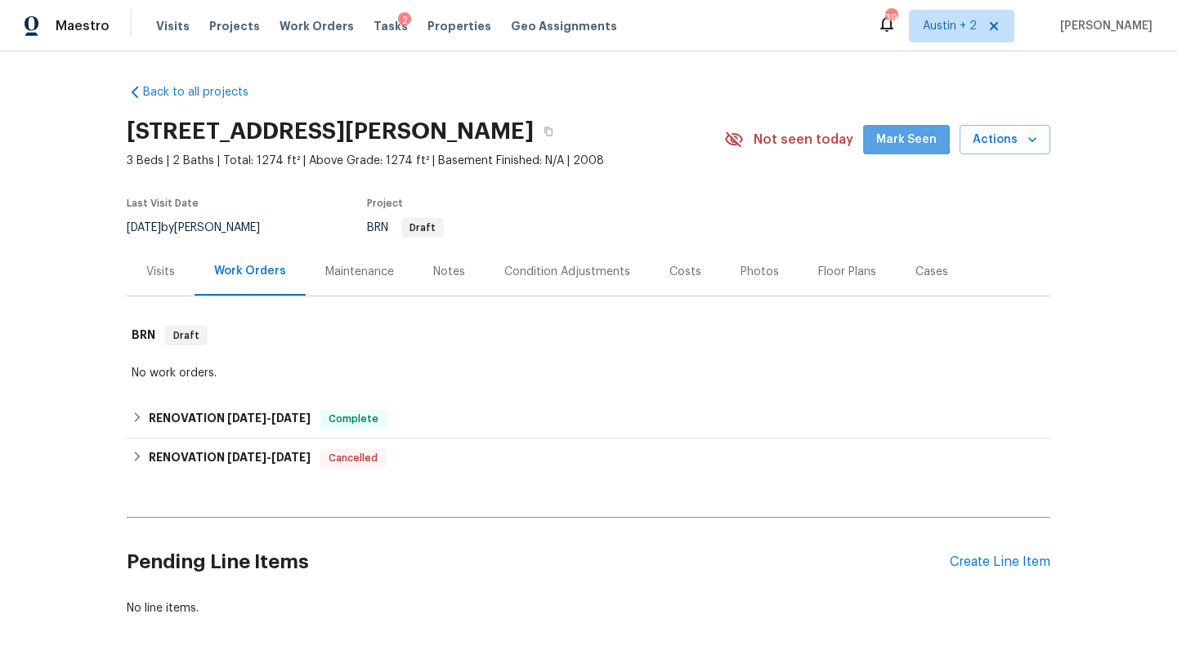
click at [896, 135] on span "Mark Seen" at bounding box center [906, 140] width 60 height 20
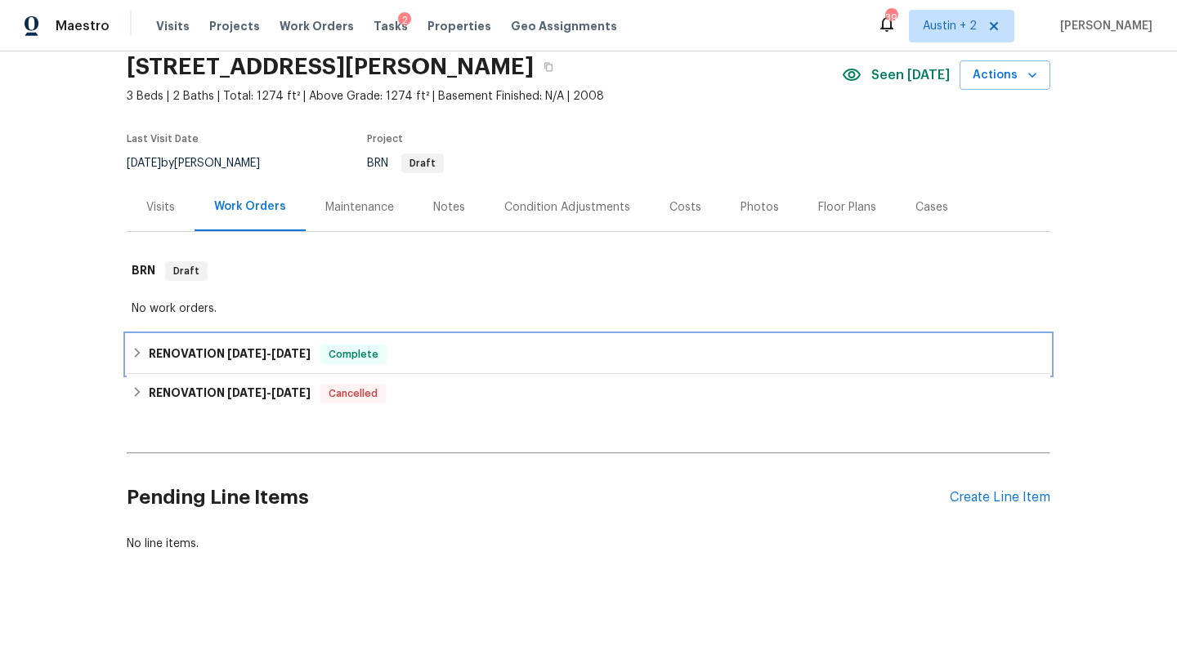
click at [444, 359] on div "RENOVATION [DATE] - [DATE] Complete" at bounding box center [588, 355] width 913 height 20
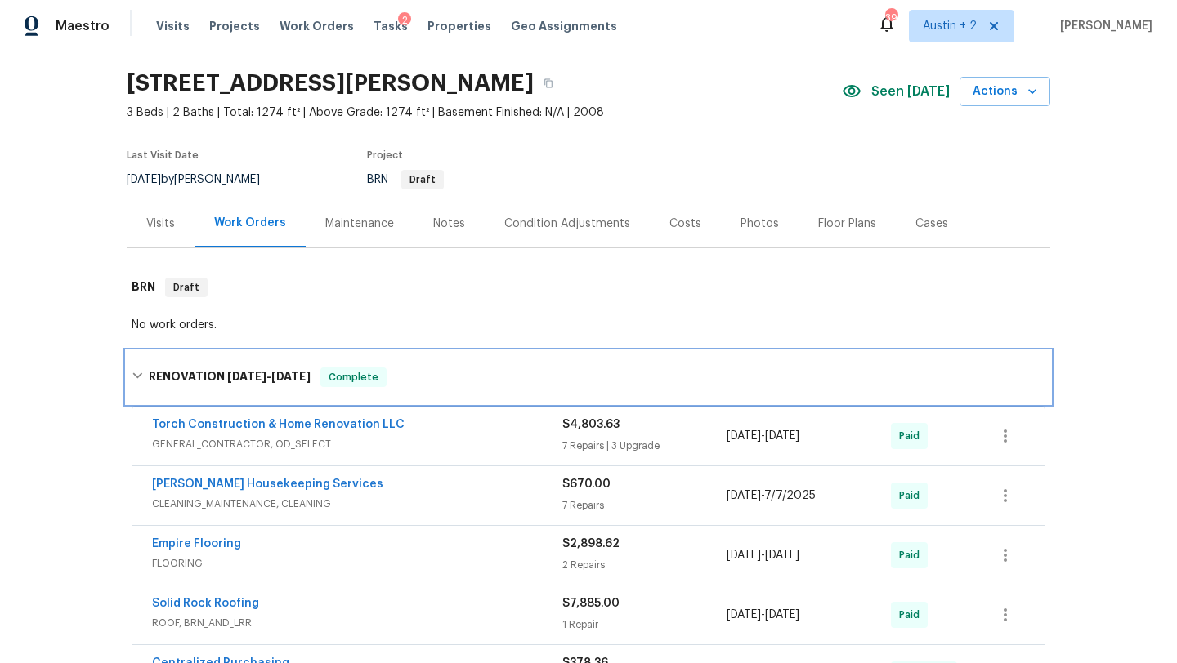
scroll to position [26, 0]
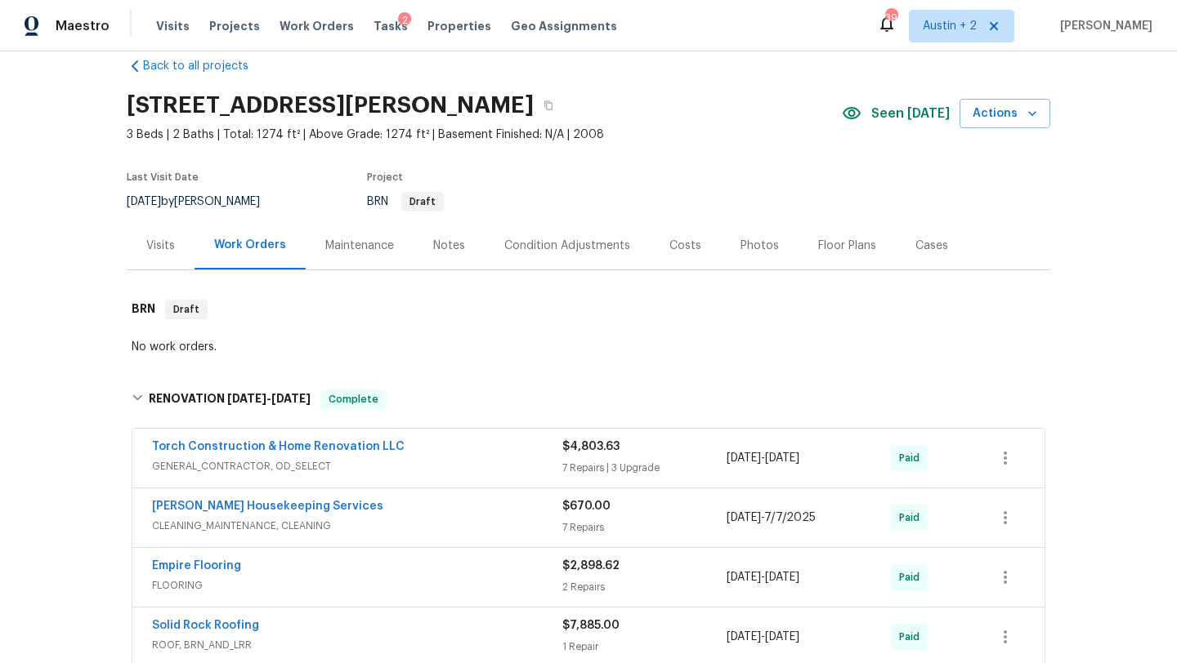
click at [681, 243] on div "Costs" at bounding box center [685, 246] width 32 height 16
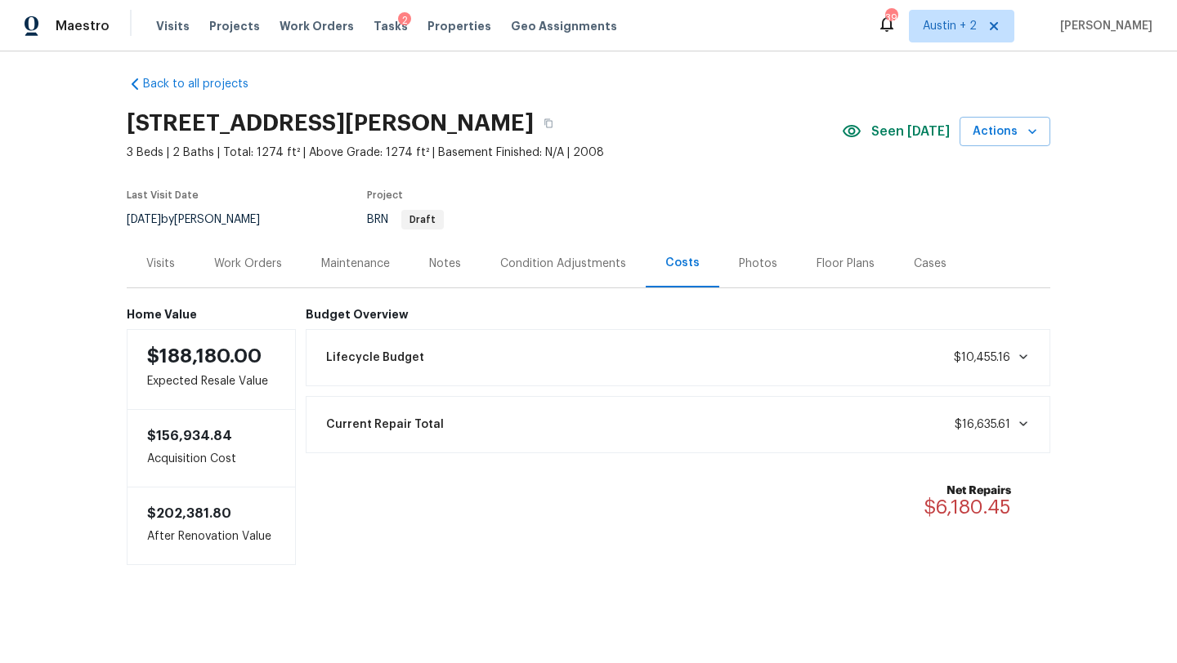
click at [435, 266] on div "Notes" at bounding box center [445, 264] width 32 height 16
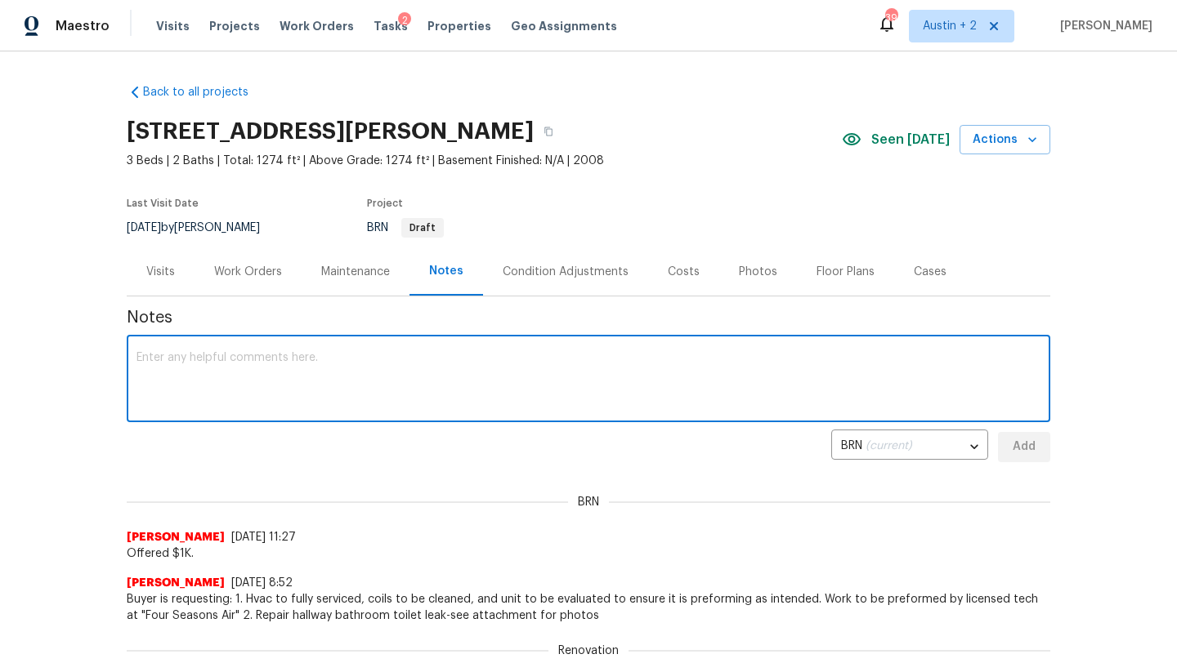
click at [181, 368] on textarea at bounding box center [588, 380] width 904 height 57
paste textarea "NLA Checklist (In Person NLA Completed): ****OD SELECT**** 1. [PERSON_NAME]/DCO…"
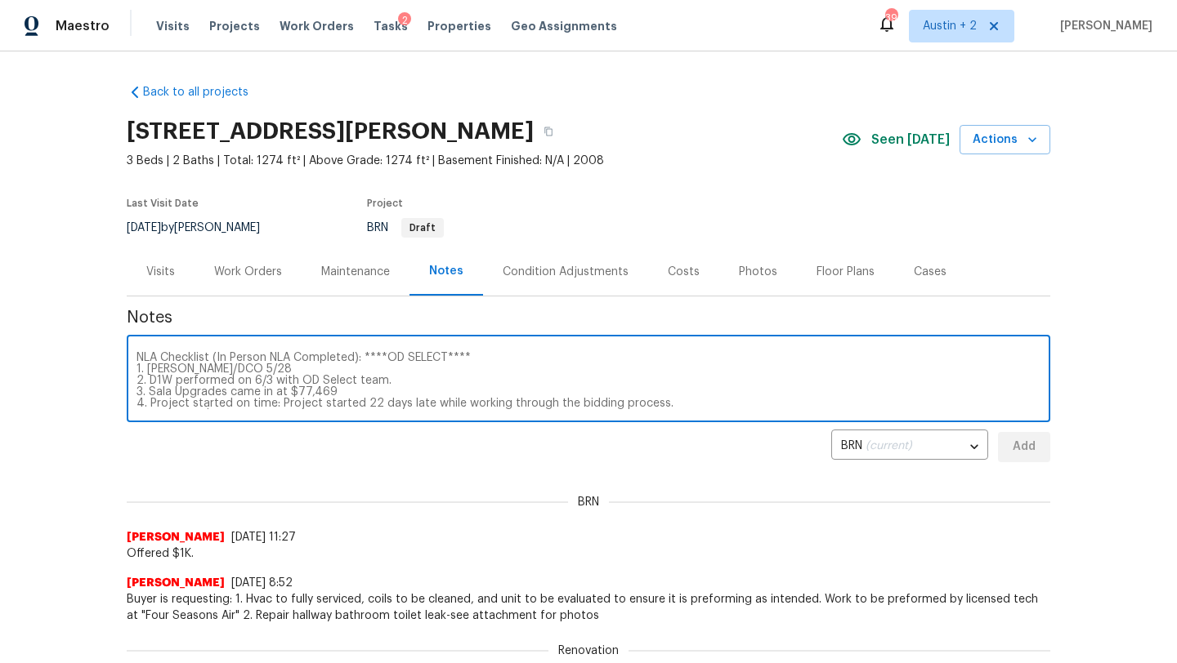
scroll to position [103, 0]
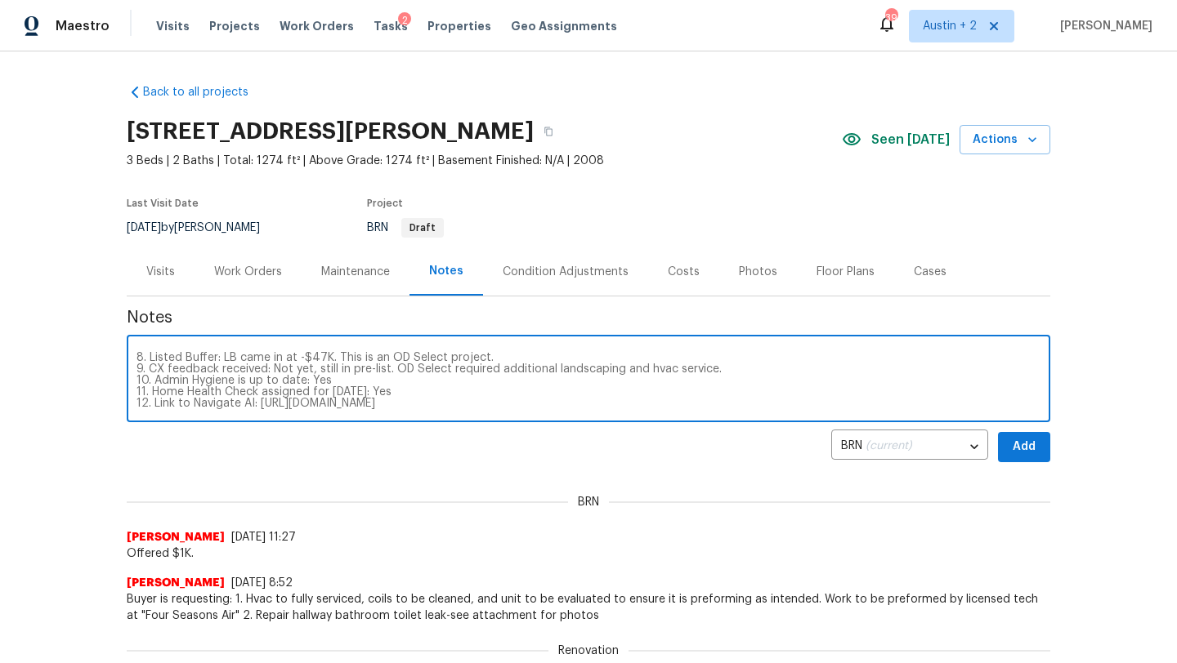
type textarea "NLA Checklist (In Person NLA Completed): ****OD SELECT**** 1. [PERSON_NAME]/DCO…"
click at [169, 275] on div "Visits" at bounding box center [160, 272] width 29 height 16
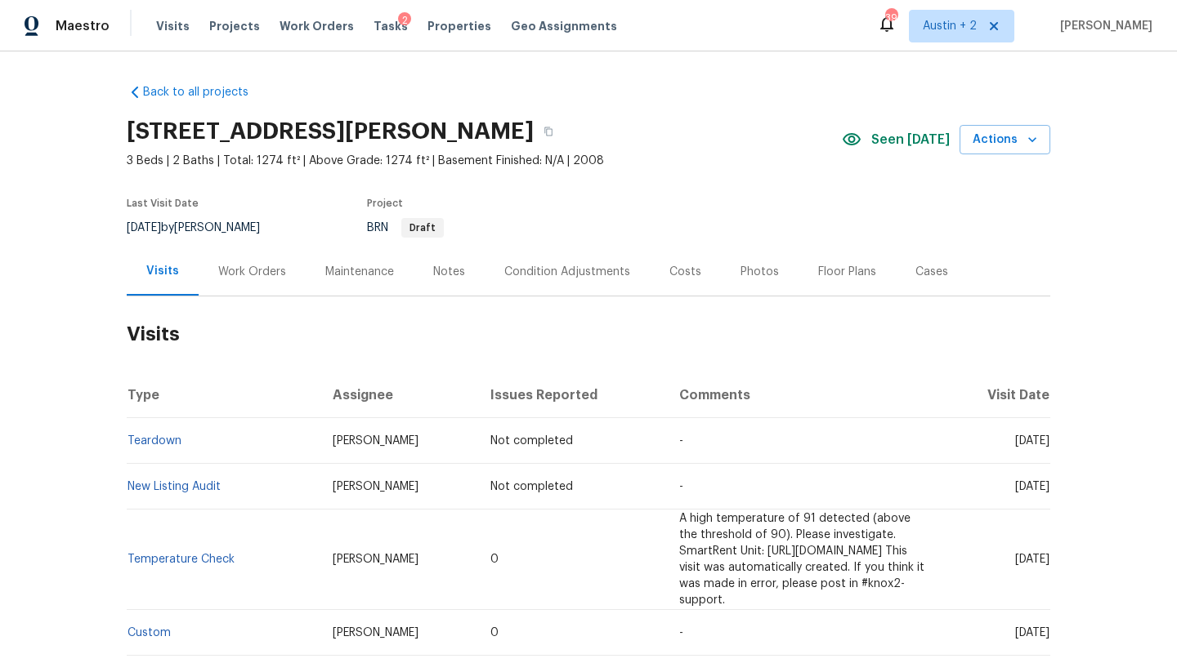
click at [247, 267] on div "Work Orders" at bounding box center [252, 272] width 68 height 16
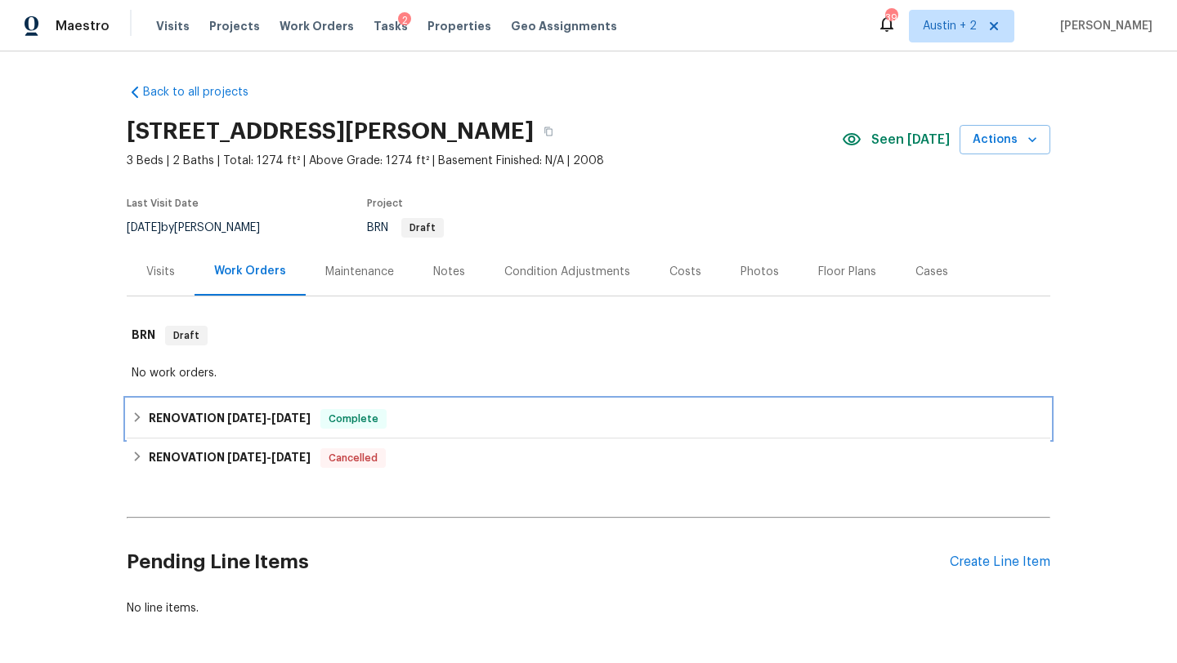
click at [416, 422] on div "RENOVATION 6/30/25 - 7/7/25 Complete" at bounding box center [588, 419] width 913 height 20
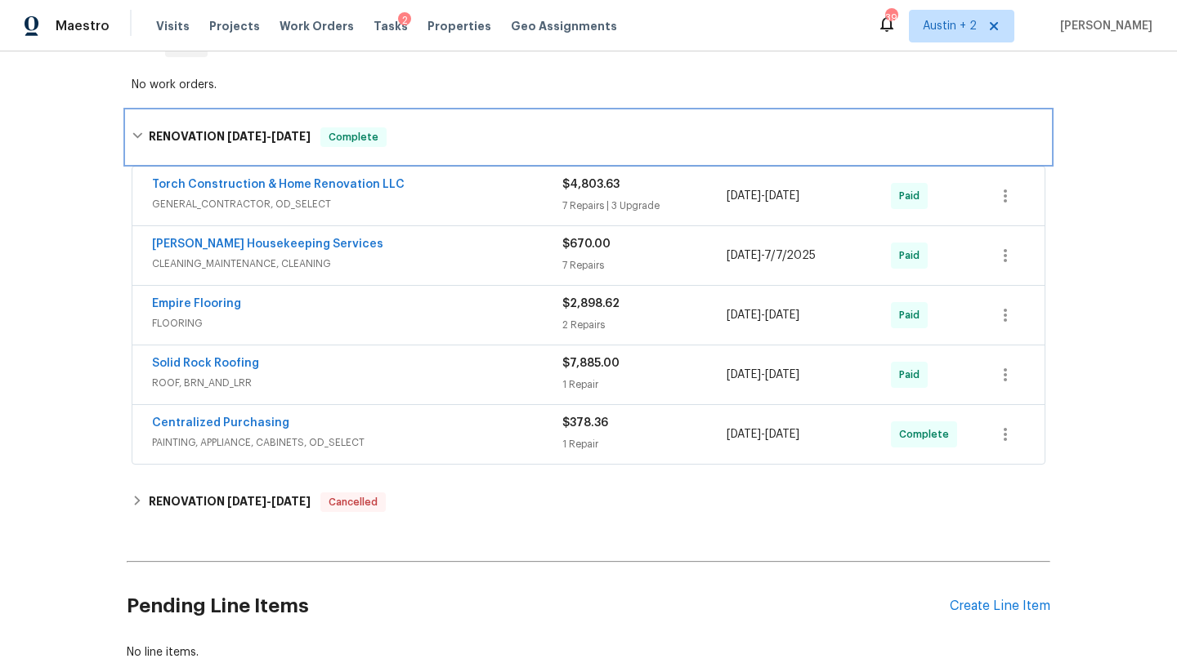
scroll to position [290, 0]
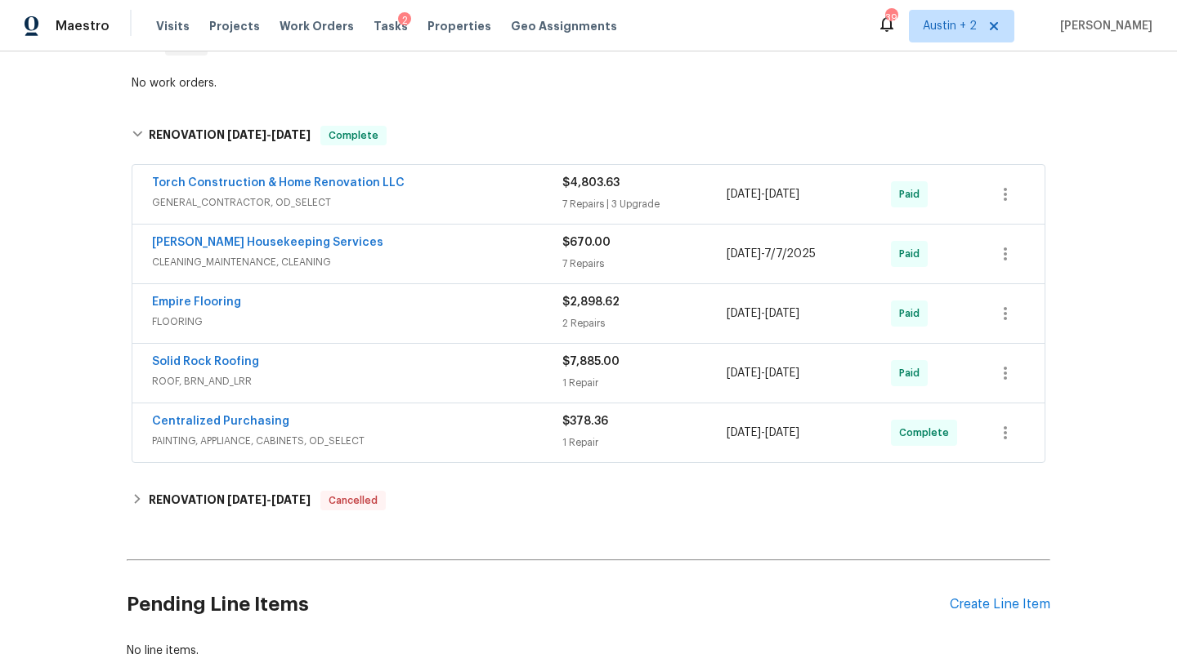
click at [431, 190] on div "Torch Construction & Home Renovation LLC" at bounding box center [357, 185] width 410 height 20
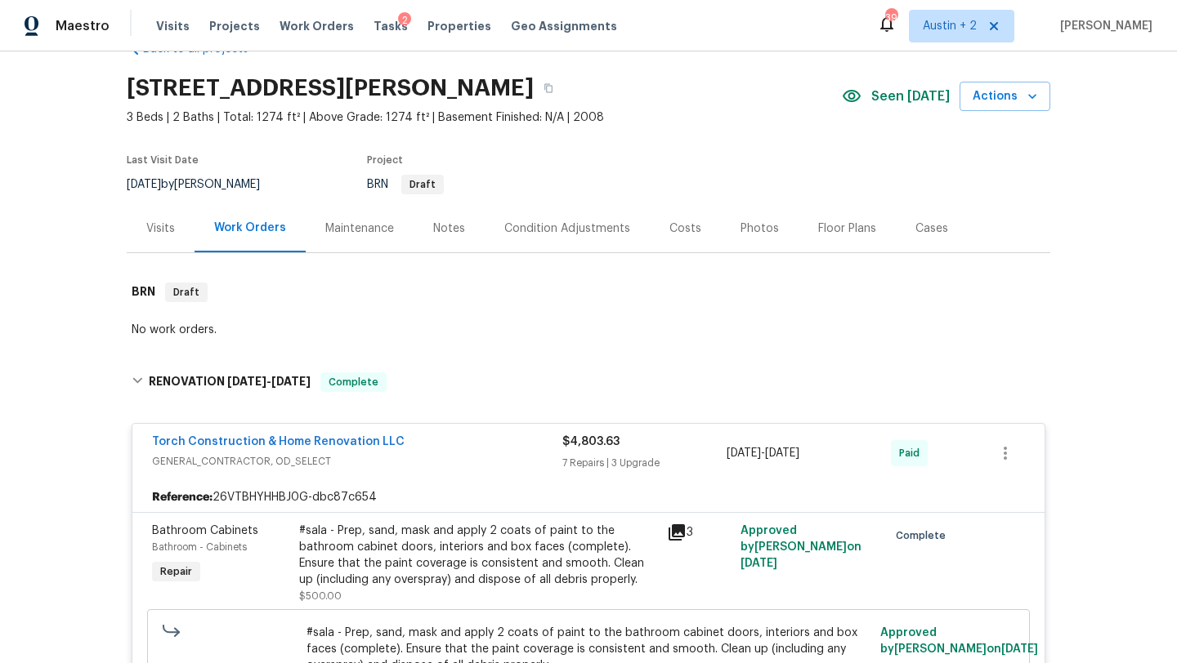
scroll to position [0, 0]
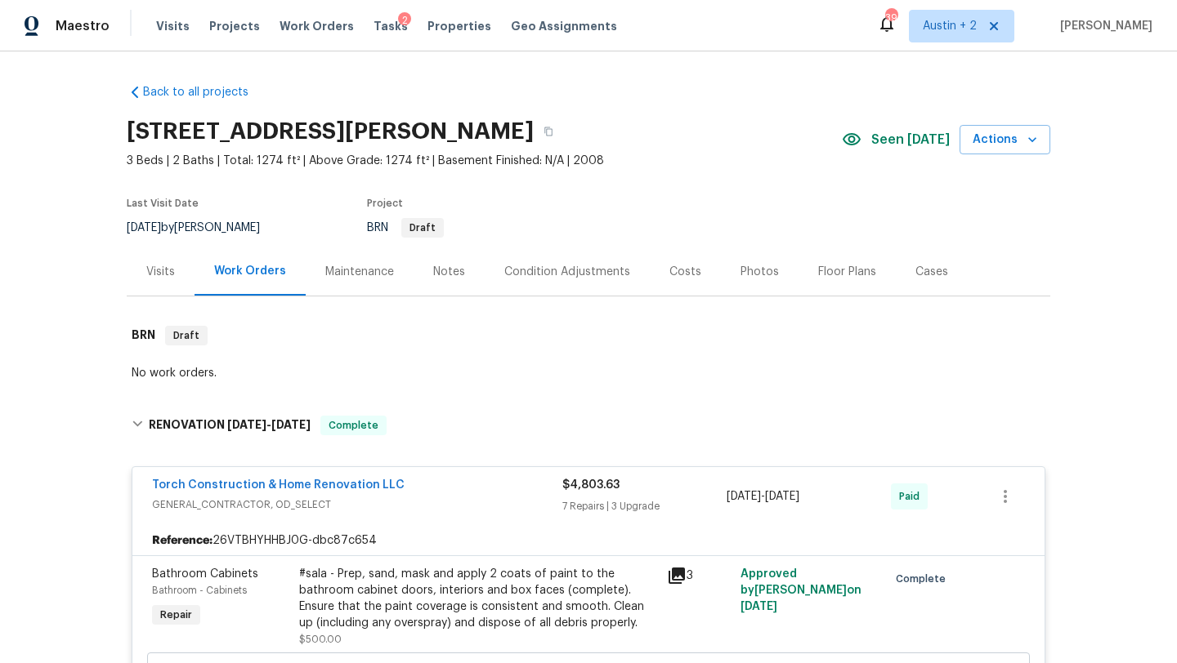
click at [680, 274] on div "Costs" at bounding box center [685, 272] width 32 height 16
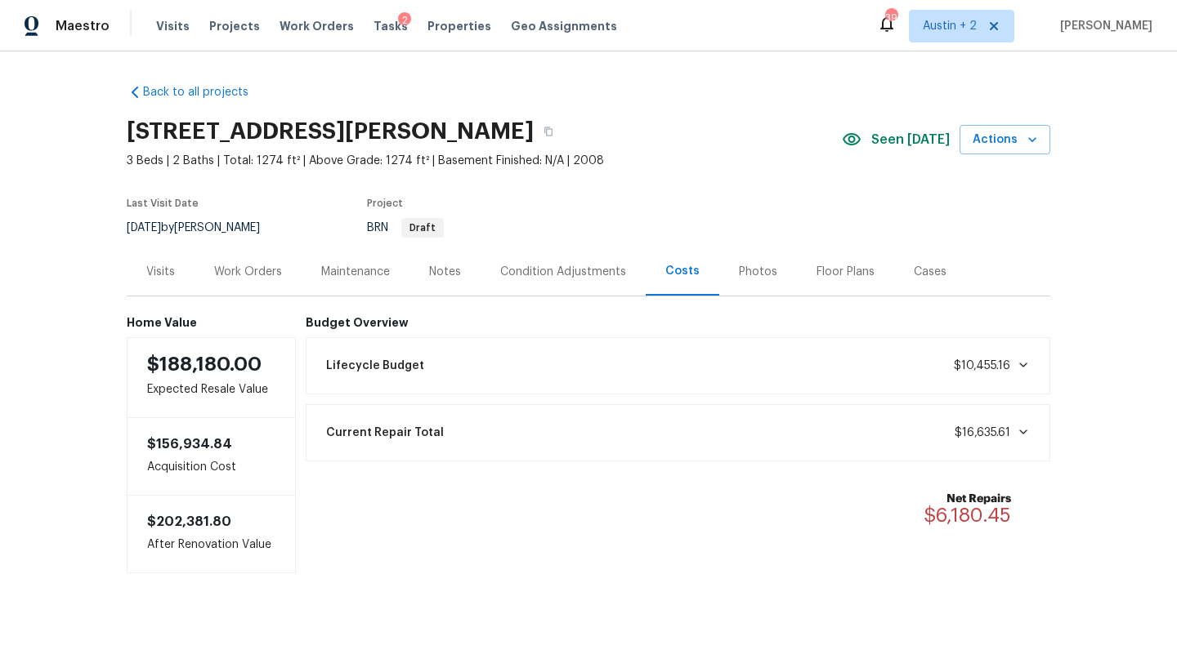
click at [448, 272] on div "Notes" at bounding box center [445, 272] width 32 height 16
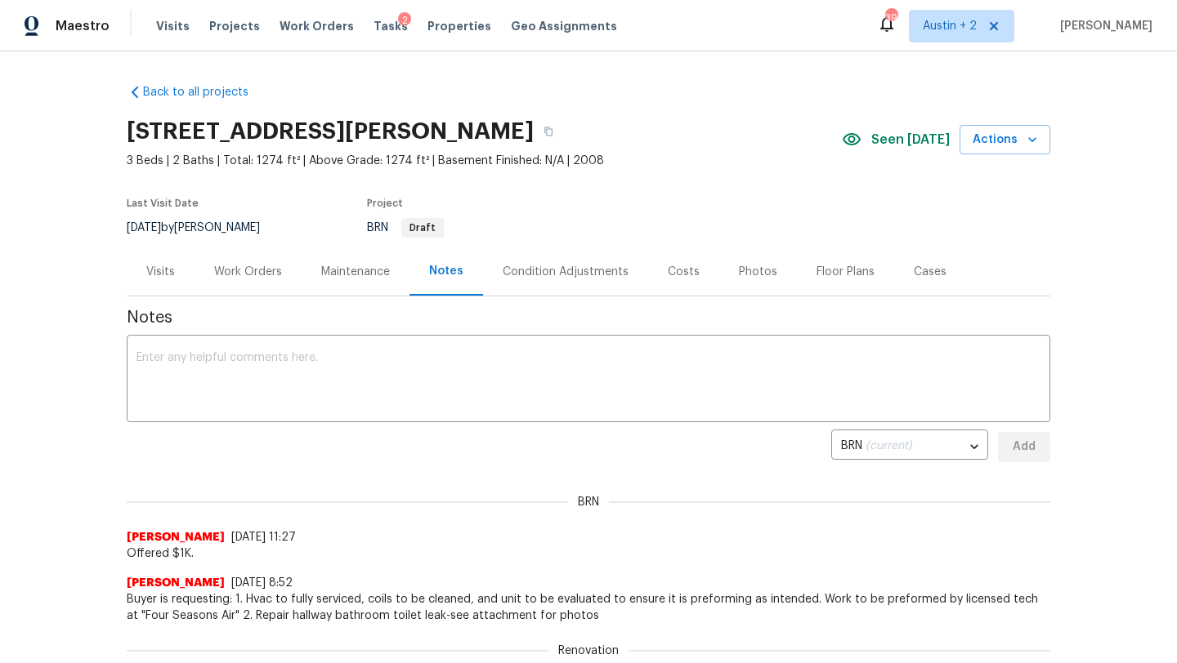
click at [163, 272] on div "Visits" at bounding box center [160, 272] width 29 height 16
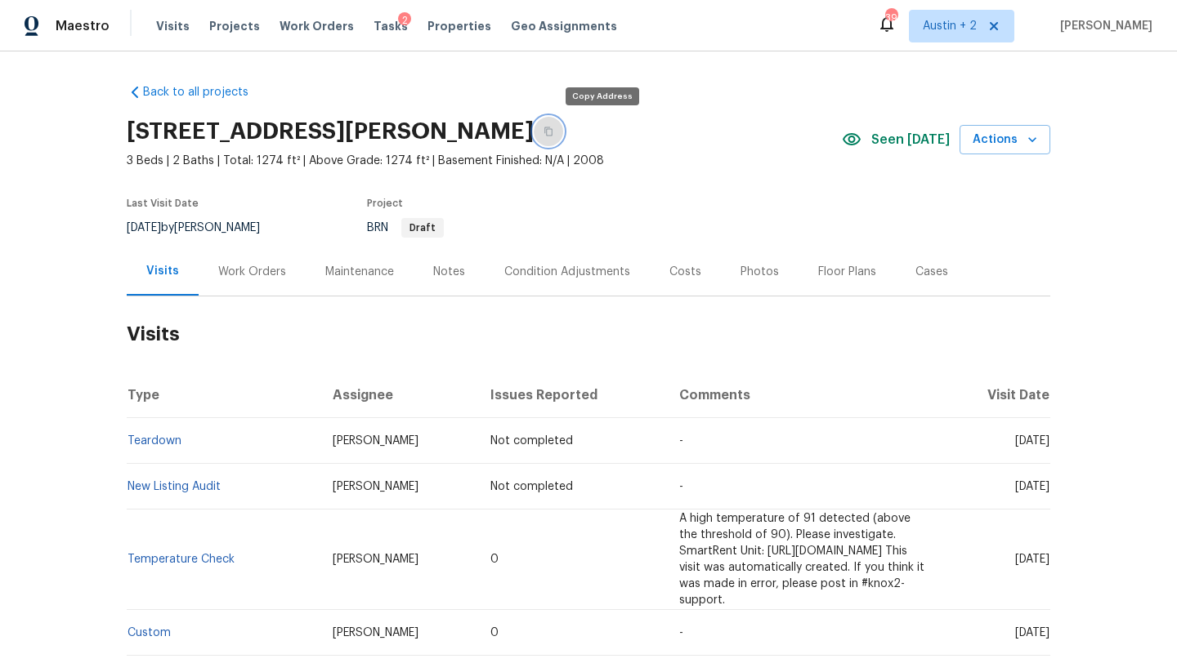
click at [552, 128] on icon "button" at bounding box center [548, 131] width 8 height 9
click at [685, 270] on div "Costs" at bounding box center [685, 272] width 32 height 16
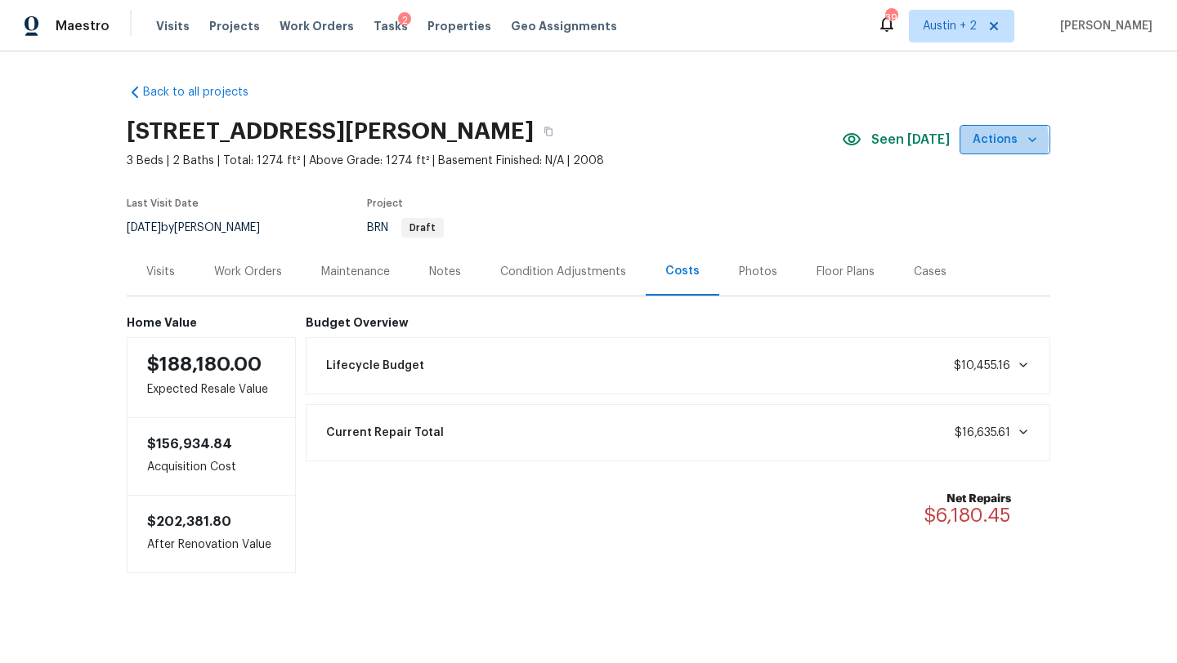
click at [980, 141] on span "Actions" at bounding box center [1004, 140] width 65 height 20
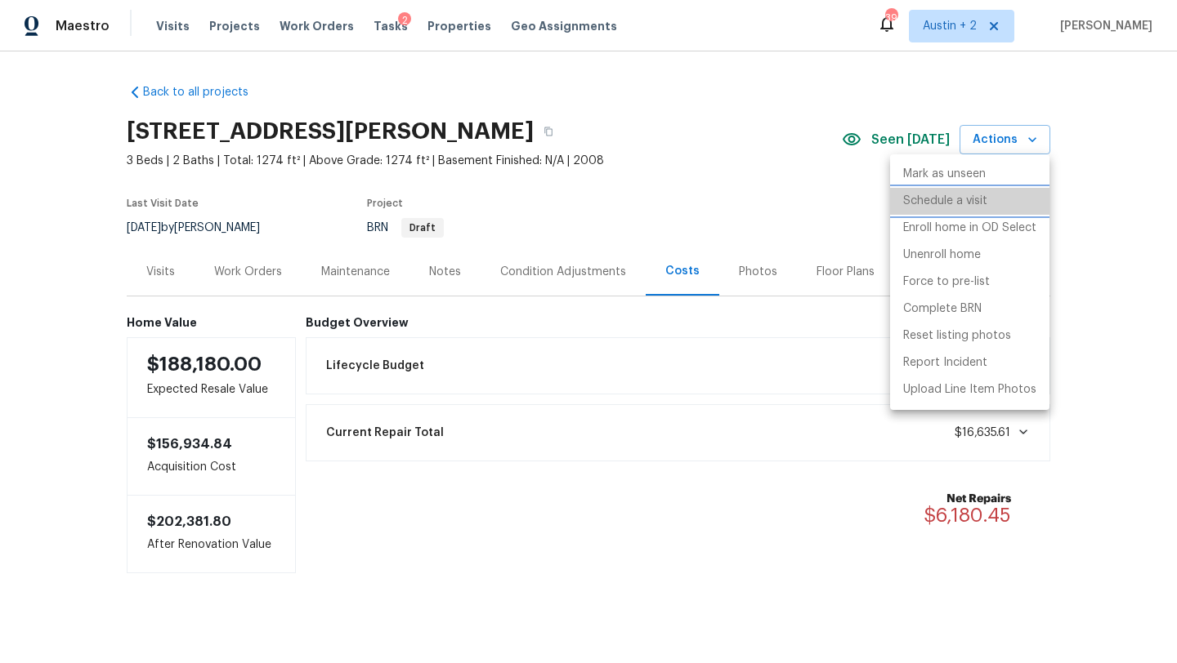
click at [931, 200] on p "Schedule a visit" at bounding box center [945, 201] width 84 height 17
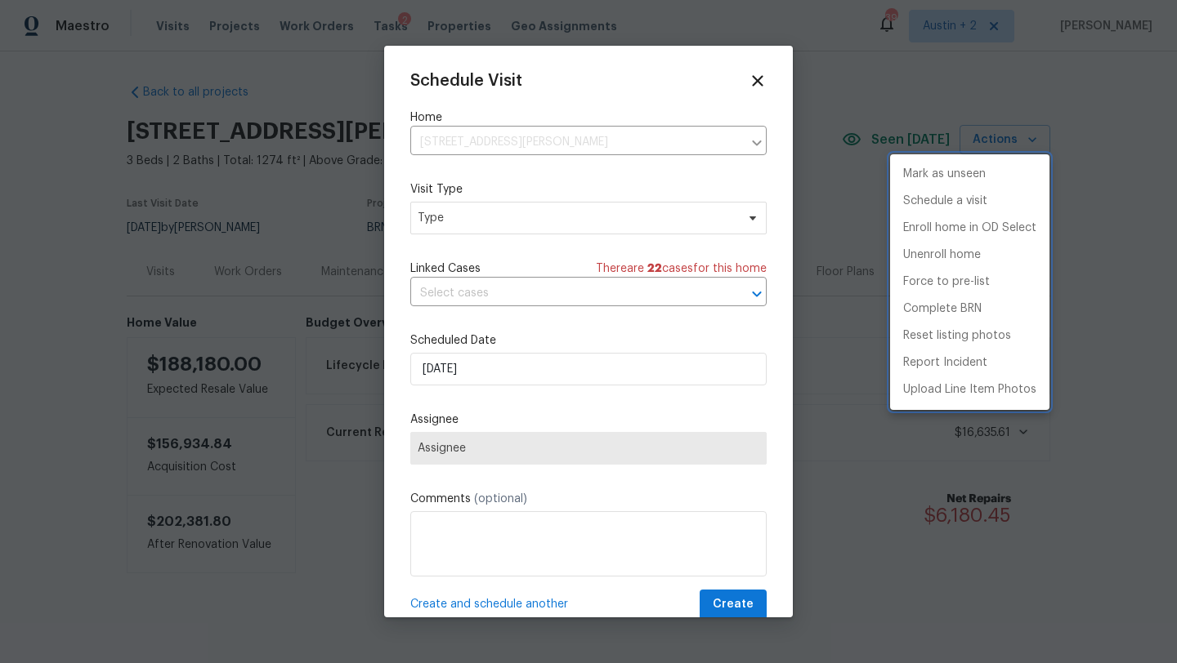
click at [506, 219] on div at bounding box center [588, 331] width 1177 height 663
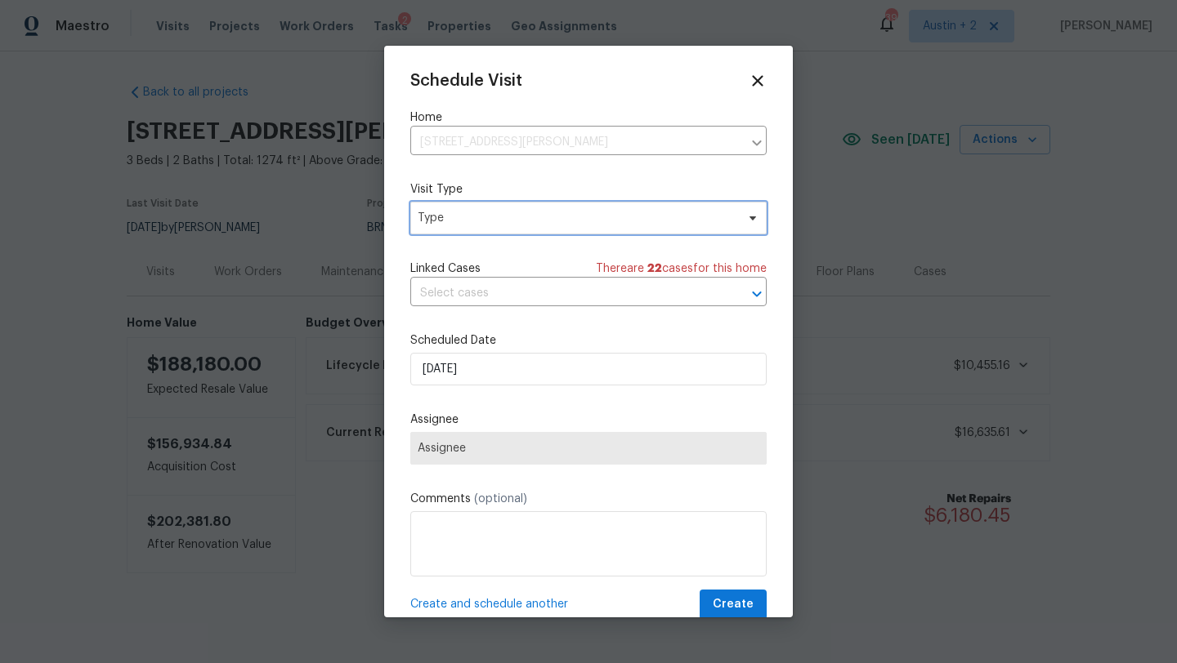
click at [506, 219] on span "Type" at bounding box center [577, 218] width 318 height 16
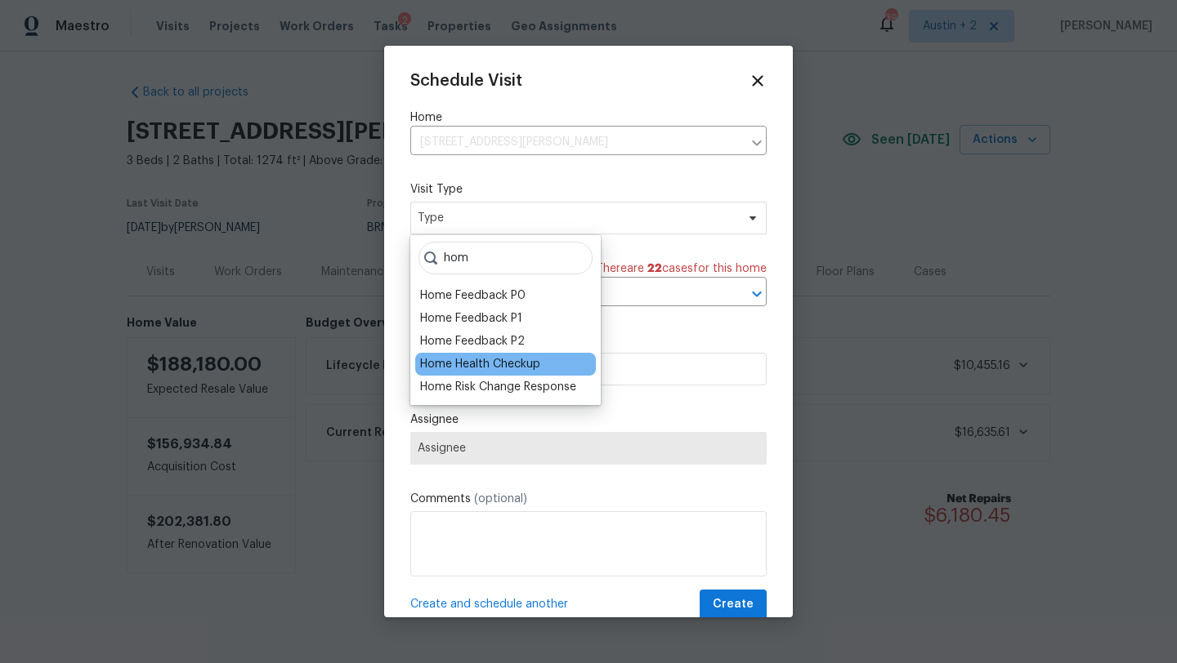
type input "hom"
click at [498, 365] on div "Home Health Checkup" at bounding box center [480, 364] width 120 height 16
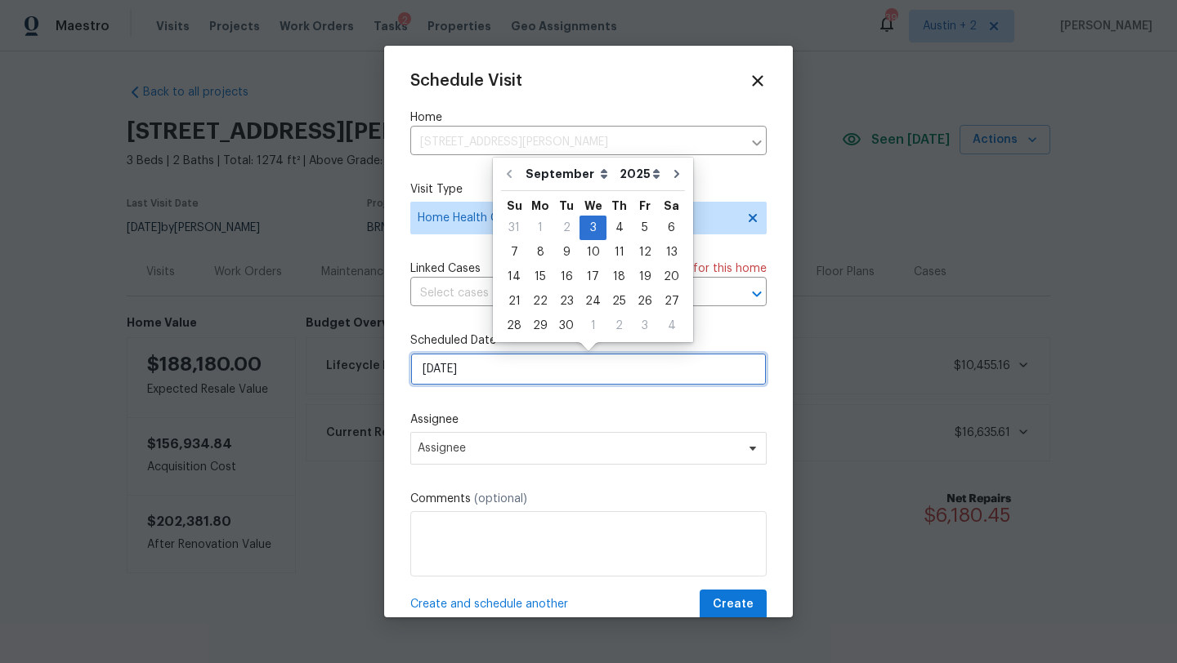
click at [497, 382] on input "9/3/2025" at bounding box center [588, 369] width 356 height 33
click at [632, 324] on div "3" at bounding box center [645, 326] width 26 height 23
type input "[DATE]"
select select "9"
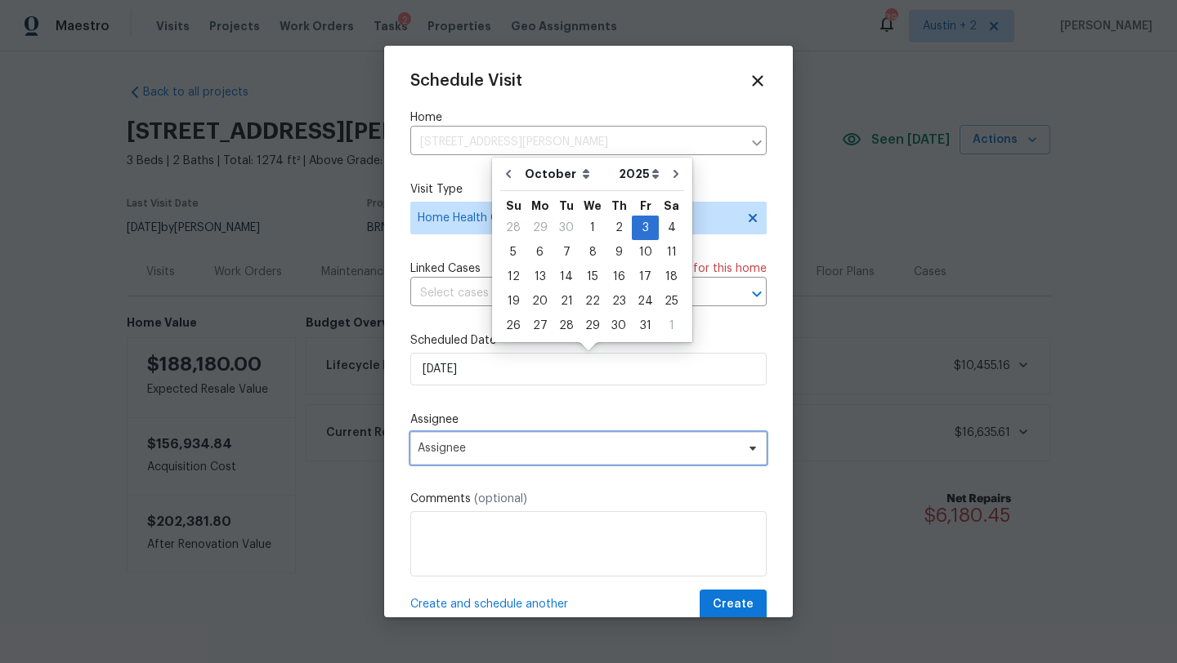
click at [516, 452] on span "Assignee" at bounding box center [578, 448] width 320 height 13
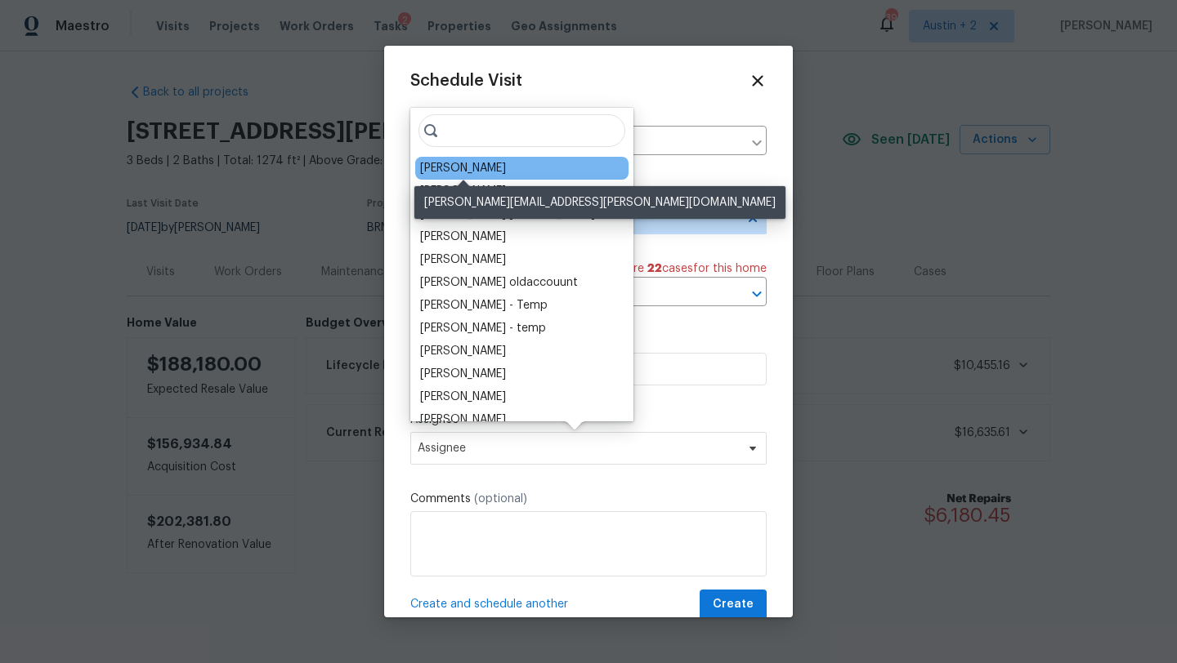
click at [485, 167] on div "[PERSON_NAME]" at bounding box center [463, 168] width 86 height 16
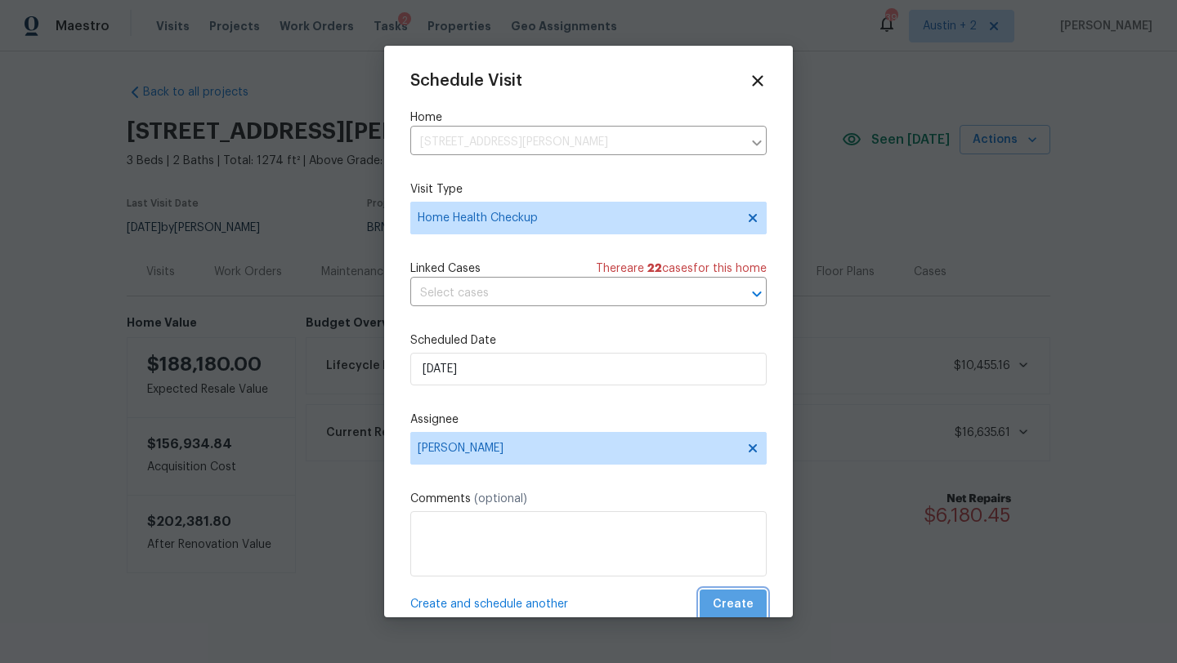
click at [739, 611] on span "Create" at bounding box center [732, 605] width 41 height 20
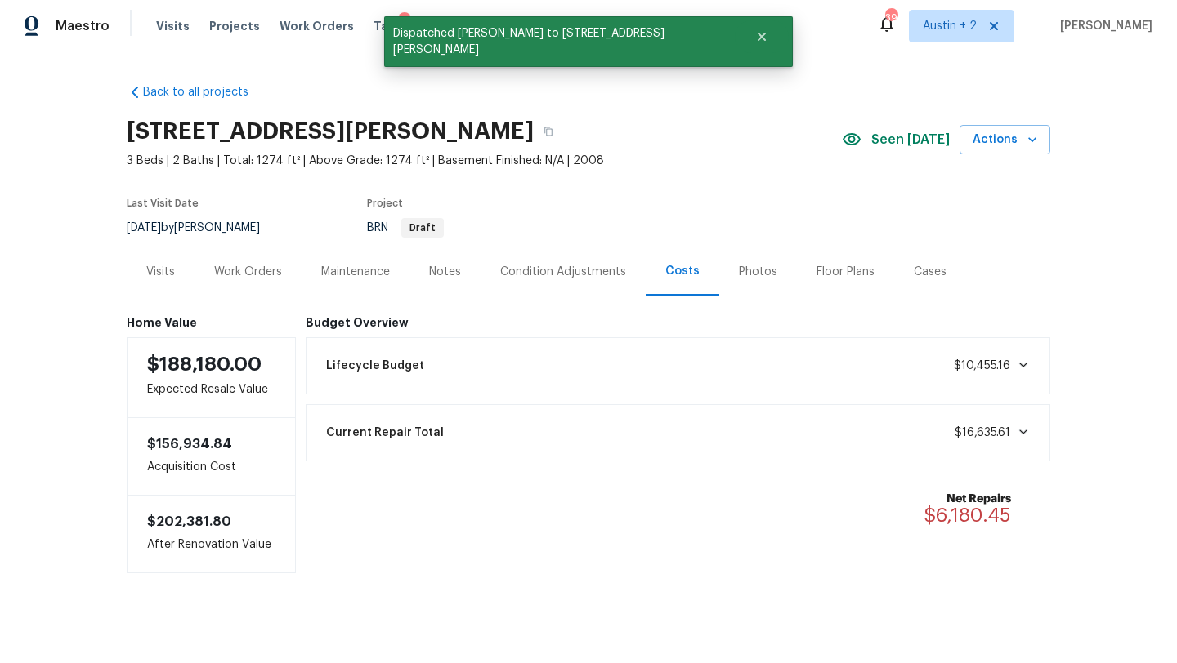
click at [446, 280] on div "Notes" at bounding box center [444, 272] width 71 height 48
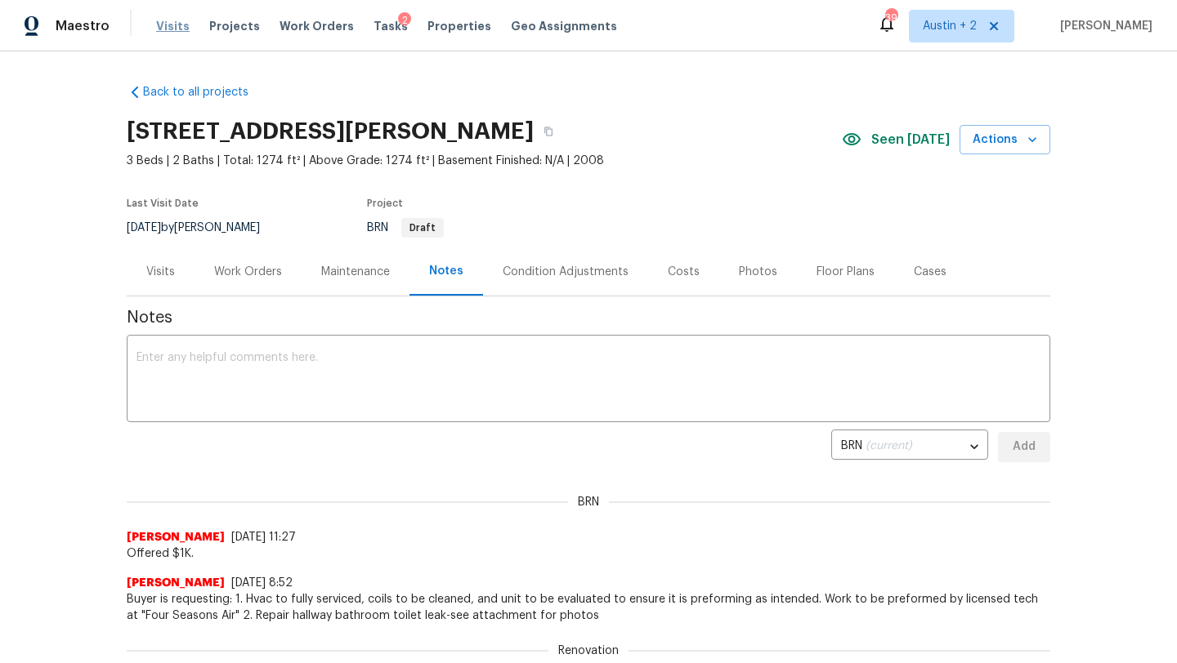
click at [176, 20] on span "Visits" at bounding box center [172, 26] width 33 height 16
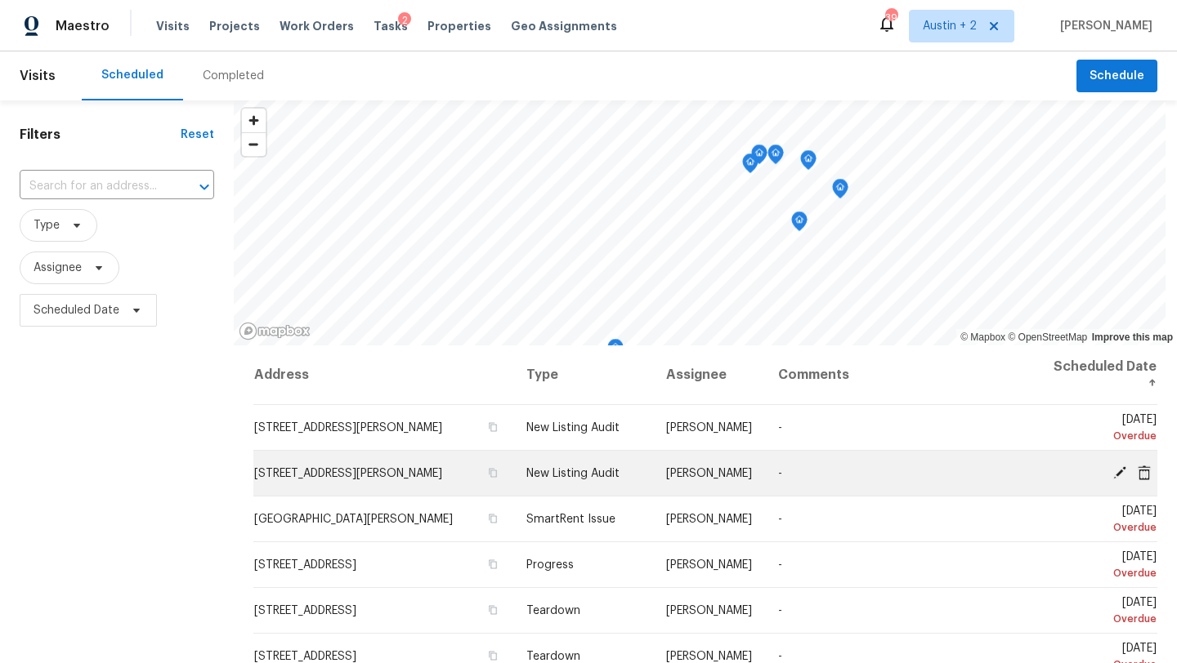
click at [412, 474] on span "[STREET_ADDRESS][PERSON_NAME]" at bounding box center [348, 473] width 188 height 11
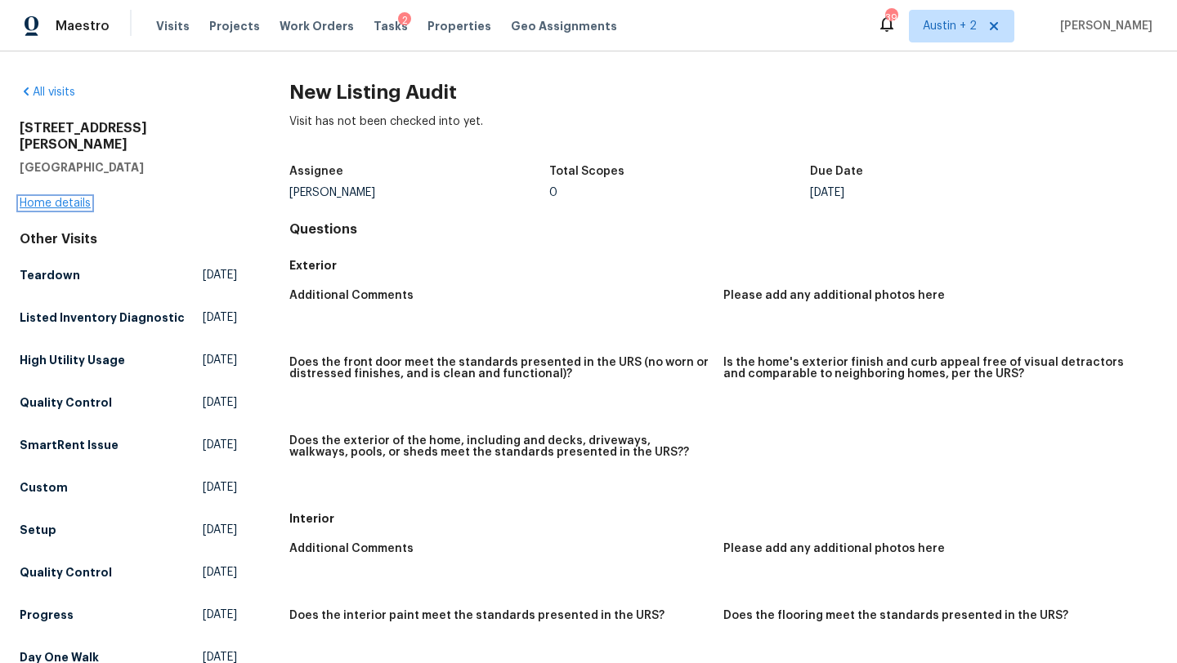
click at [56, 198] on link "Home details" at bounding box center [55, 203] width 71 height 11
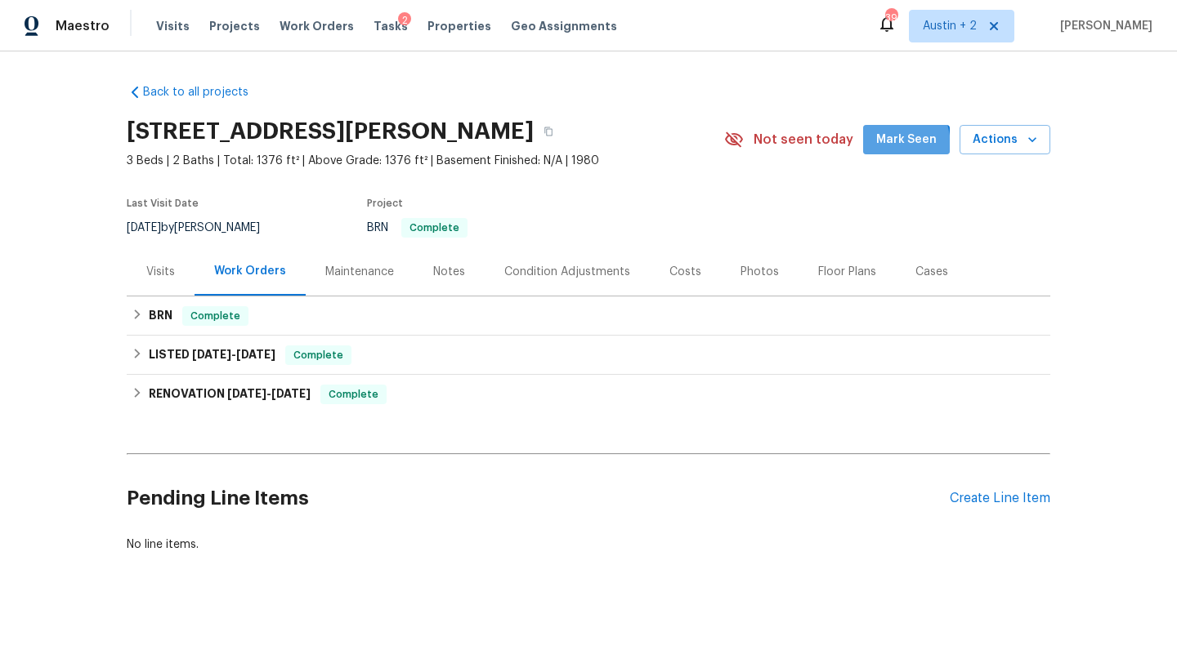
click at [877, 148] on button "Mark Seen" at bounding box center [906, 140] width 87 height 30
click at [451, 276] on div "Notes" at bounding box center [449, 272] width 32 height 16
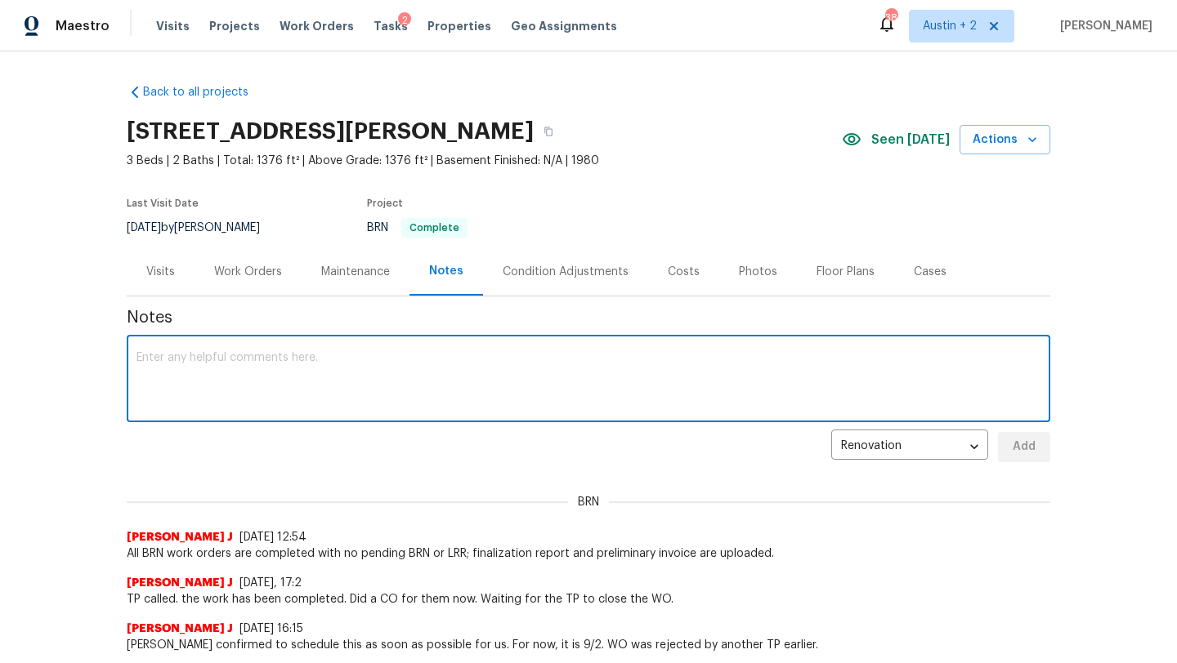
click at [333, 356] on textarea at bounding box center [588, 380] width 904 height 57
paste textarea "NLA Checklist (In Person NLA Completed): 1. COE/DCO 6/27 2. D1W performed on 6/…"
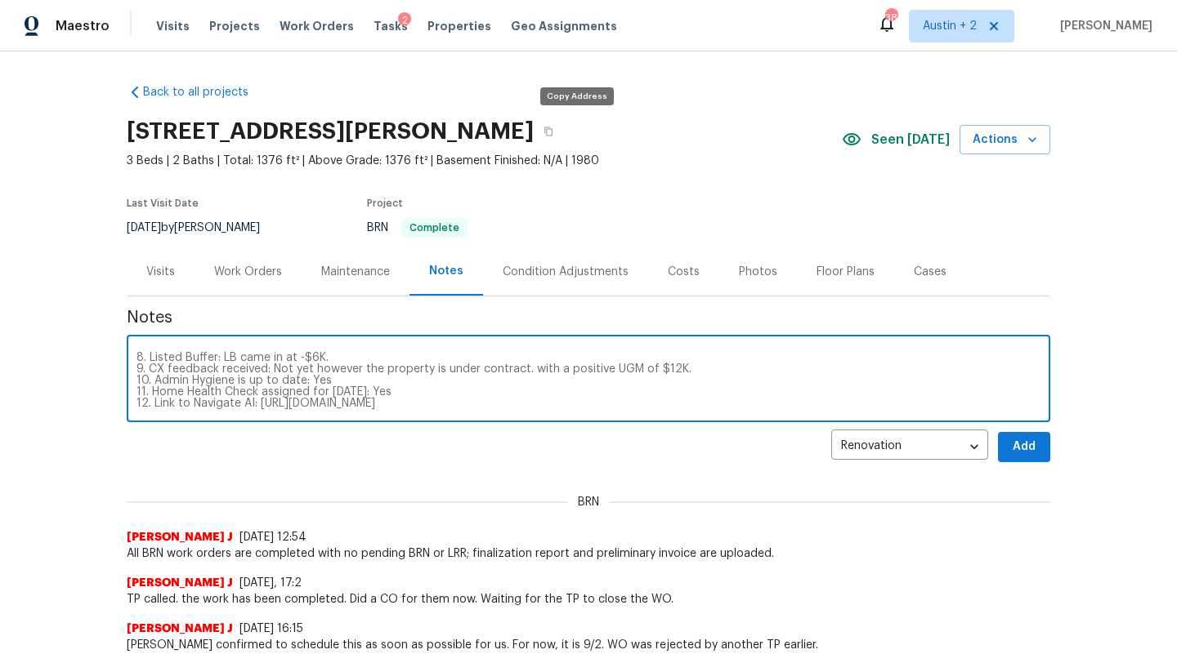
type textarea "NLA Checklist (In Person NLA Completed): 1. COE/DCO 6/27 2. D1W performed on 6/…"
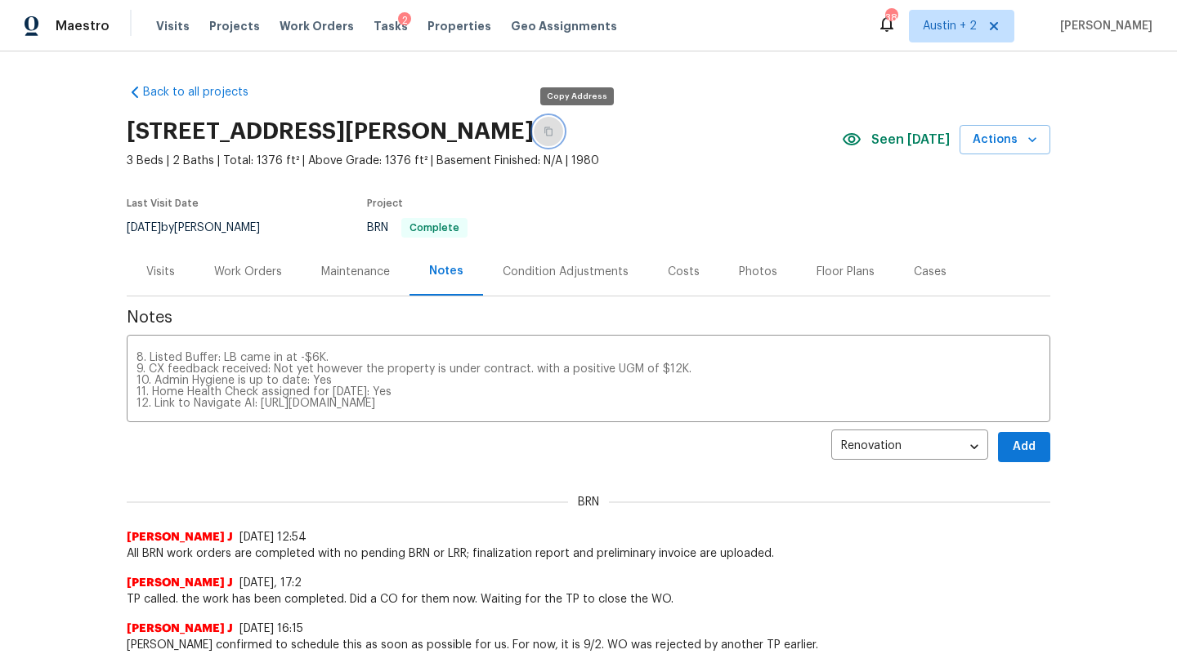
click at [553, 132] on icon "button" at bounding box center [548, 132] width 10 height 10
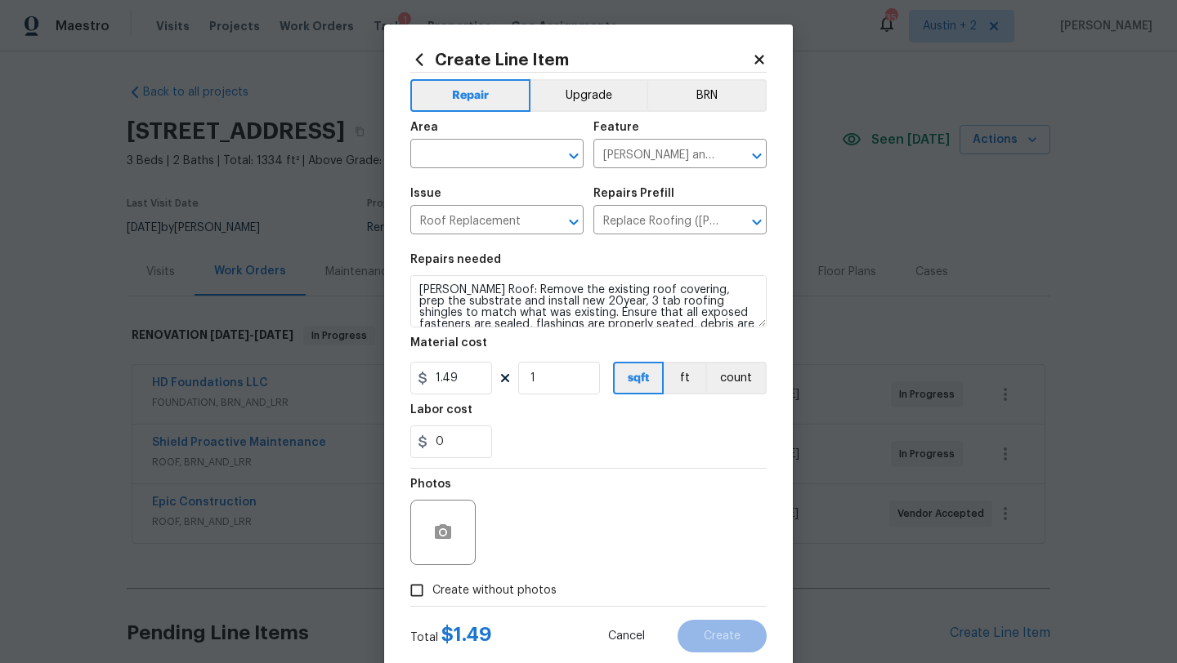
scroll to position [23, 0]
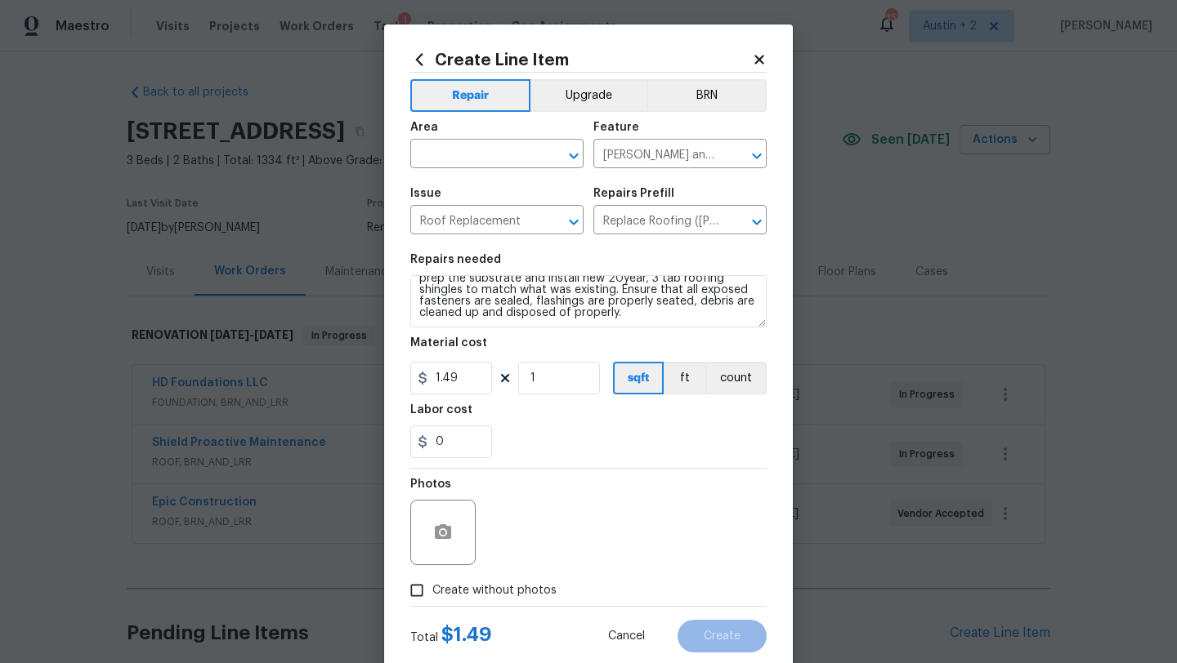
click at [761, 51] on div "Create Line Item" at bounding box center [588, 60] width 356 height 18
click at [760, 53] on icon at bounding box center [759, 59] width 15 height 15
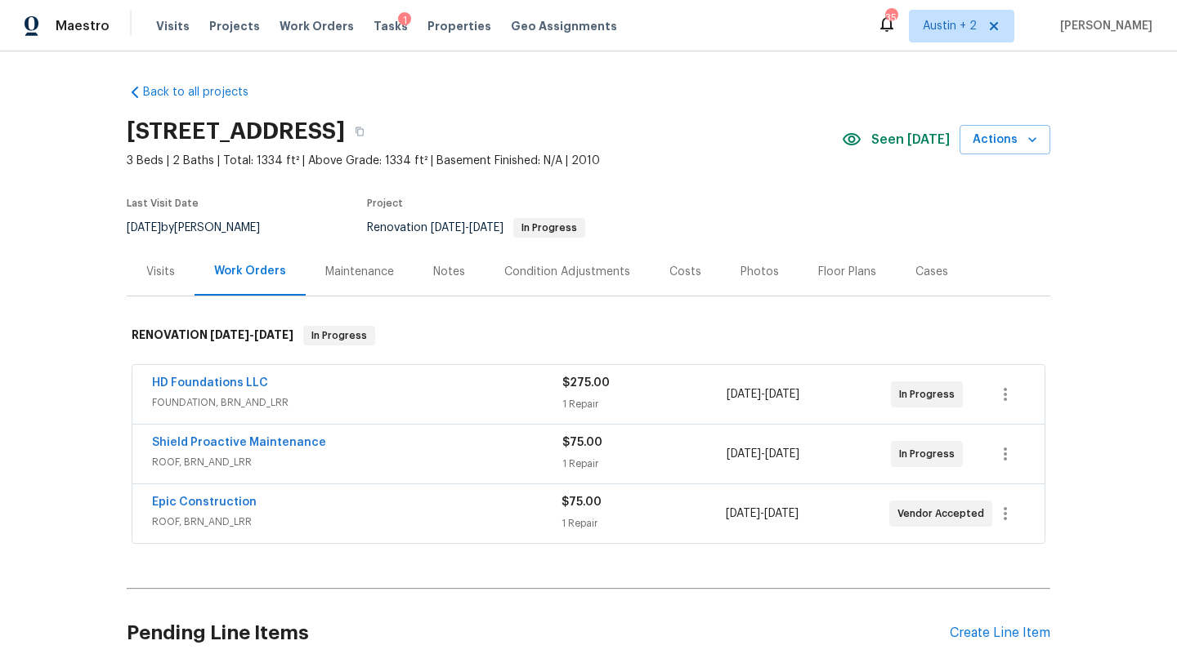
scroll to position [1, 0]
click at [232, 24] on span "Projects" at bounding box center [234, 26] width 51 height 16
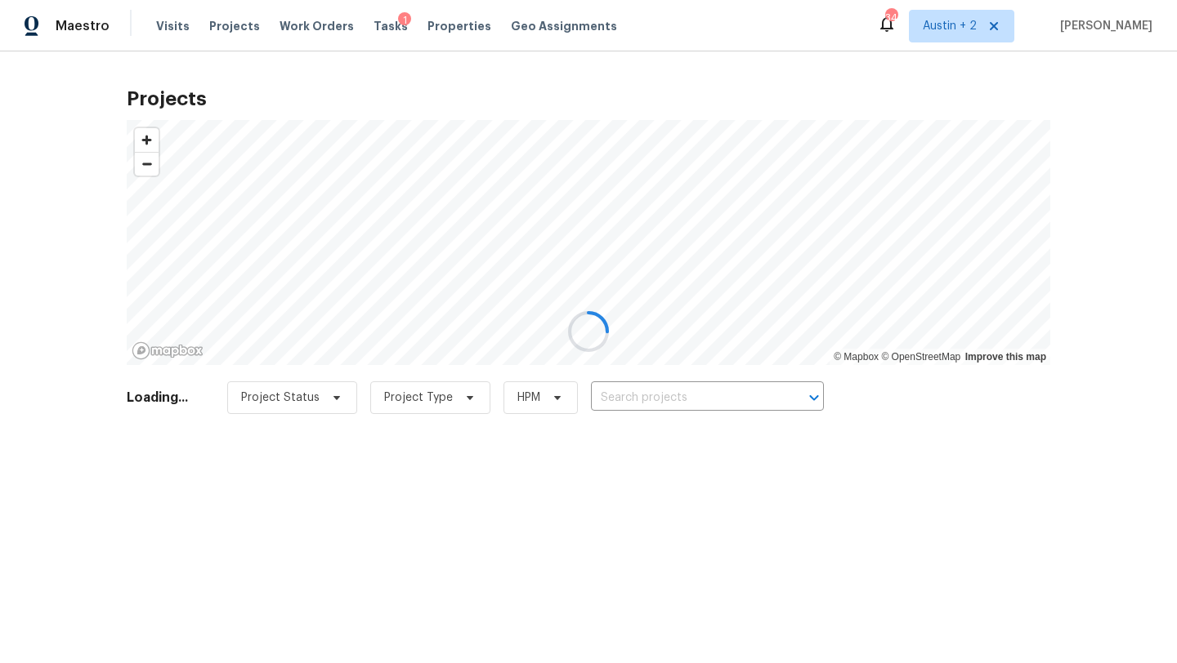
click at [620, 401] on div at bounding box center [588, 331] width 1177 height 663
click at [619, 394] on div at bounding box center [588, 331] width 1177 height 663
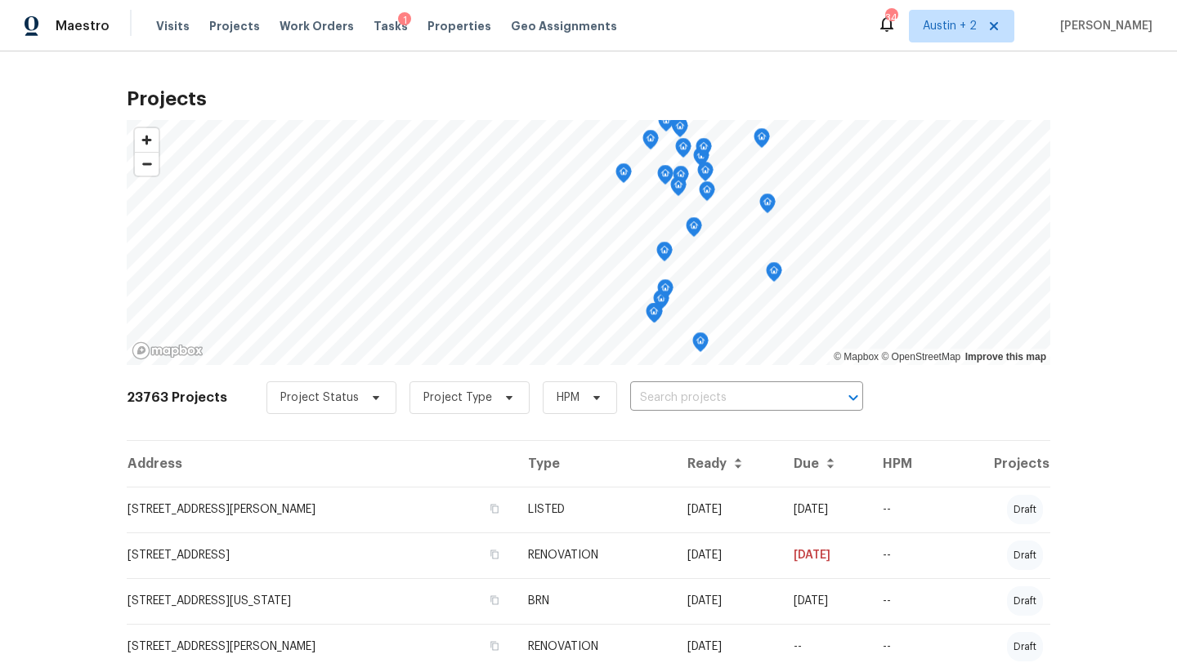
click at [607, 393] on div "Project Status Project Type HPM ​" at bounding box center [564, 398] width 596 height 33
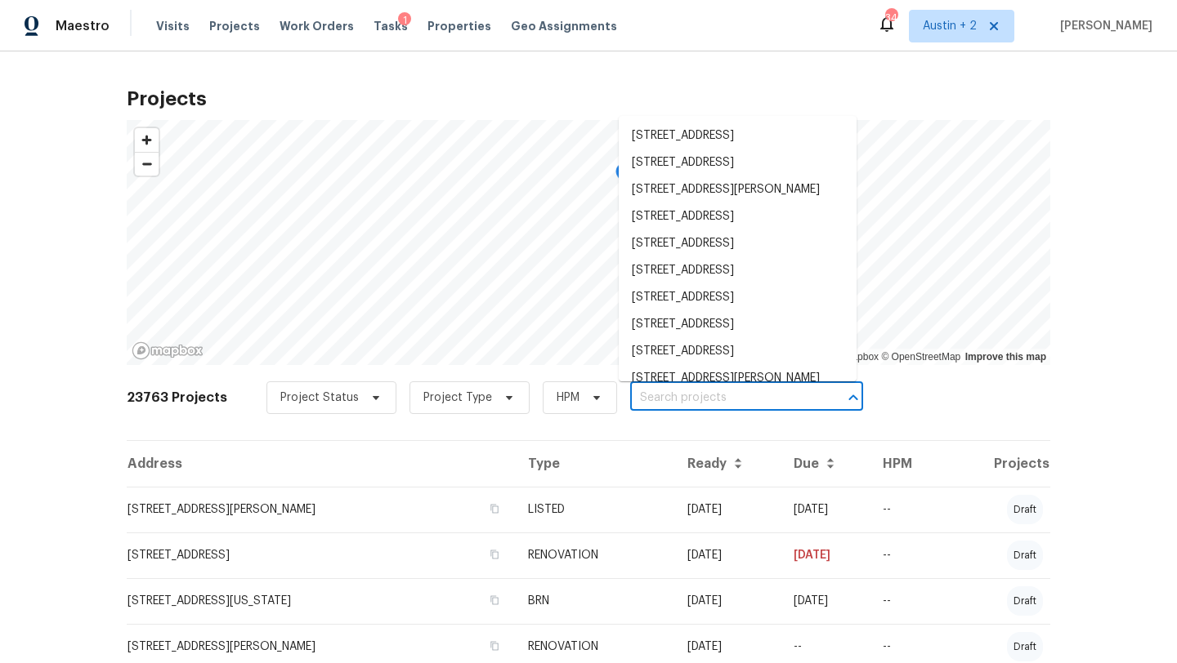
click at [630, 392] on input "text" at bounding box center [723, 398] width 187 height 25
paste input "[STREET_ADDRESS][PERSON_NAME]"
type input "[STREET_ADDRESS][PERSON_NAME]"
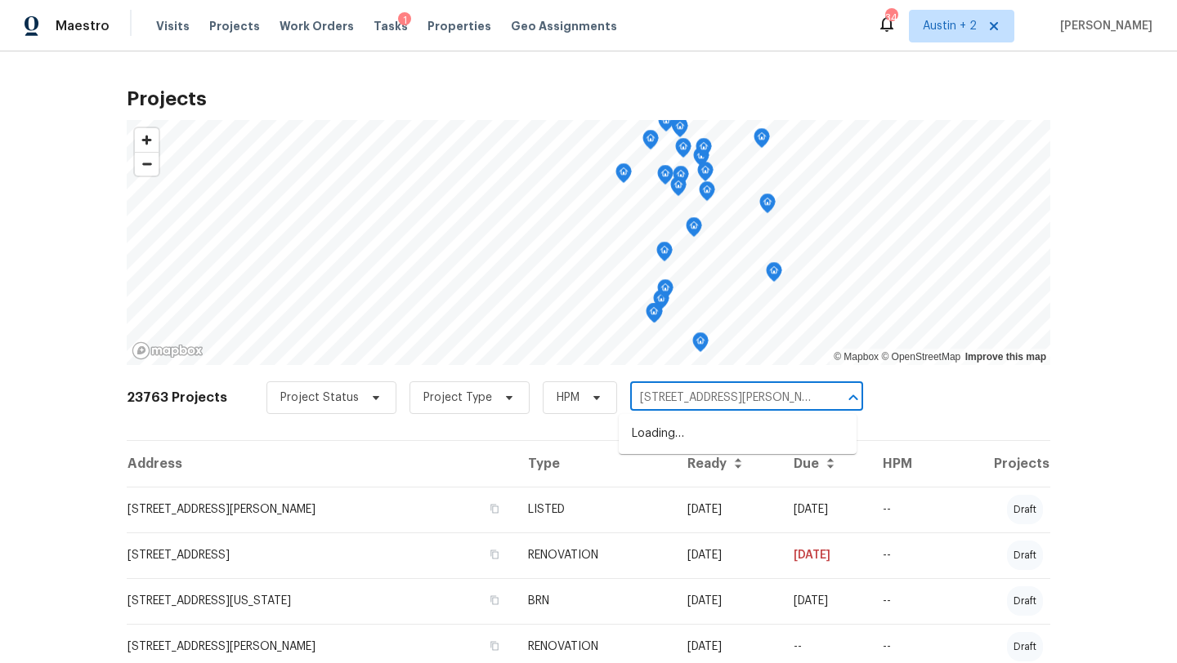
scroll to position [0, 28]
click at [675, 440] on li "[STREET_ADDRESS][PERSON_NAME]" at bounding box center [738, 434] width 238 height 27
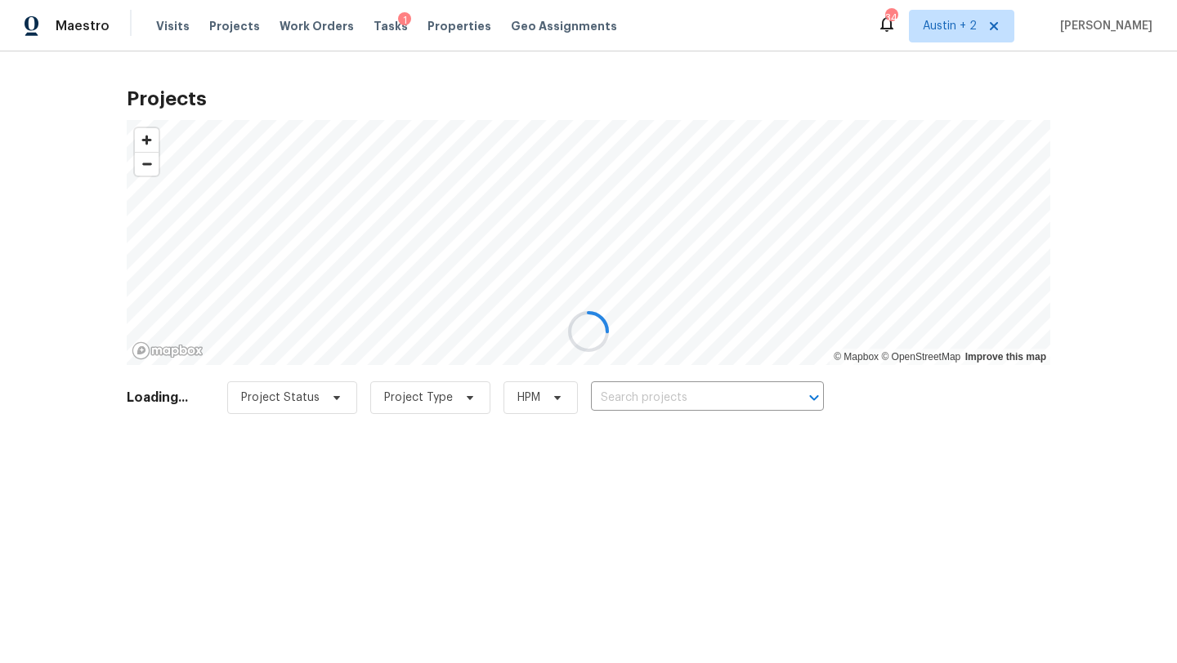
type input "[STREET_ADDRESS][PERSON_NAME]"
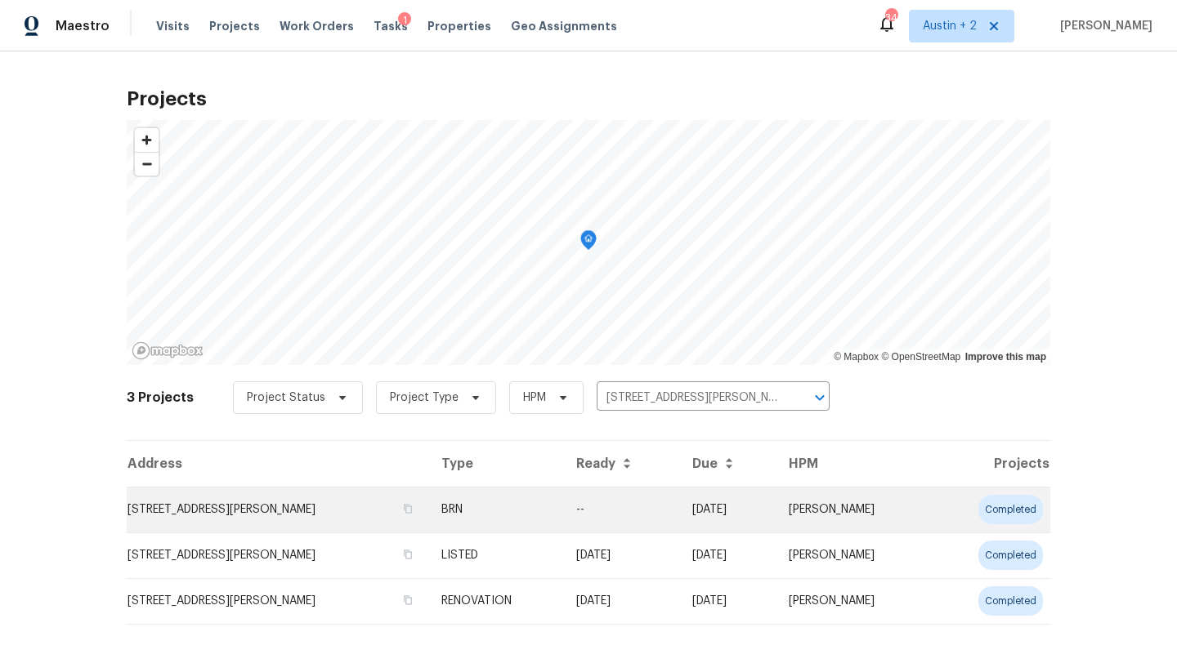
click at [238, 510] on td "[STREET_ADDRESS][PERSON_NAME]" at bounding box center [277, 510] width 301 height 46
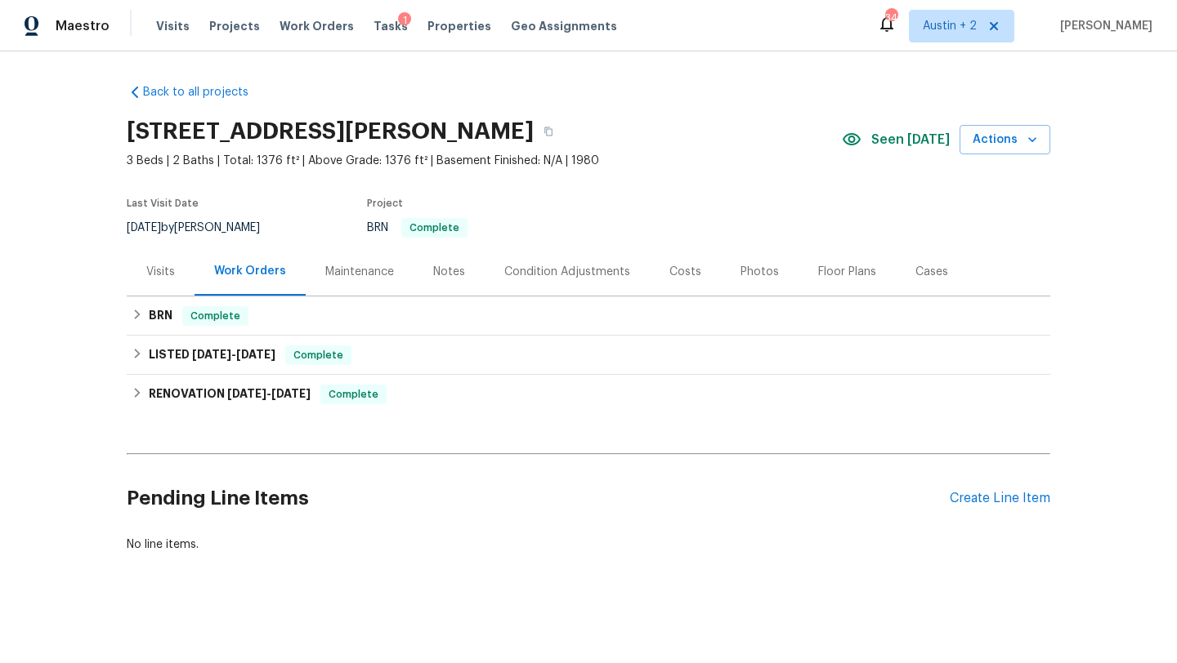
click at [681, 273] on div "Costs" at bounding box center [685, 272] width 32 height 16
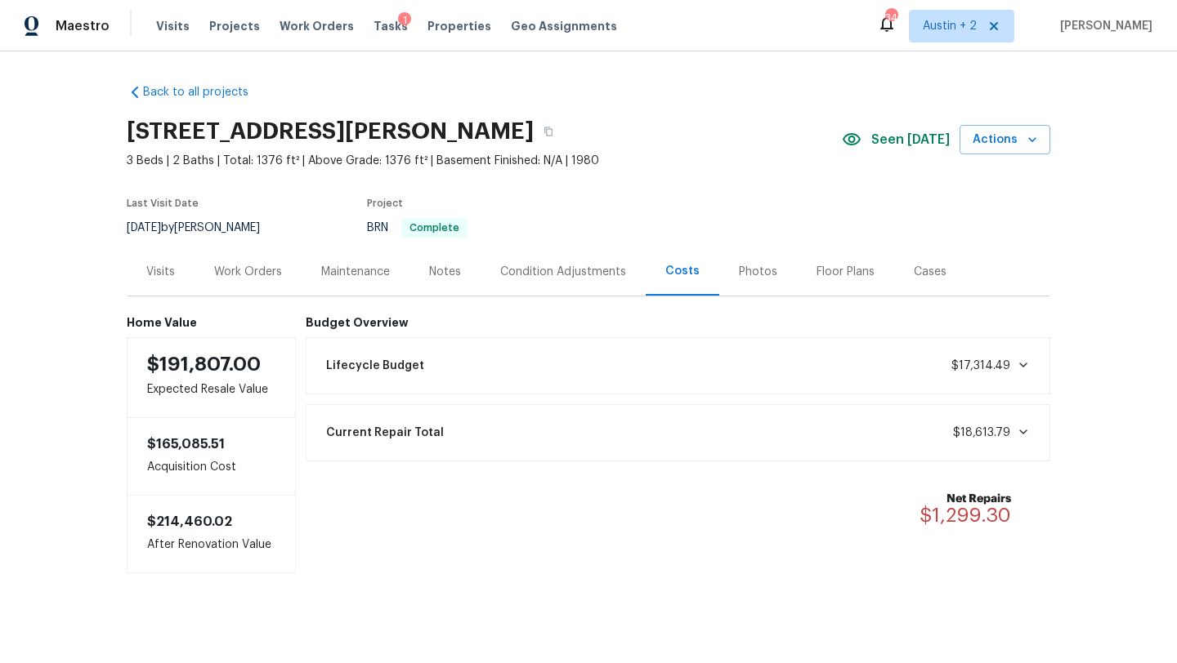
click at [453, 270] on div "Notes" at bounding box center [445, 272] width 32 height 16
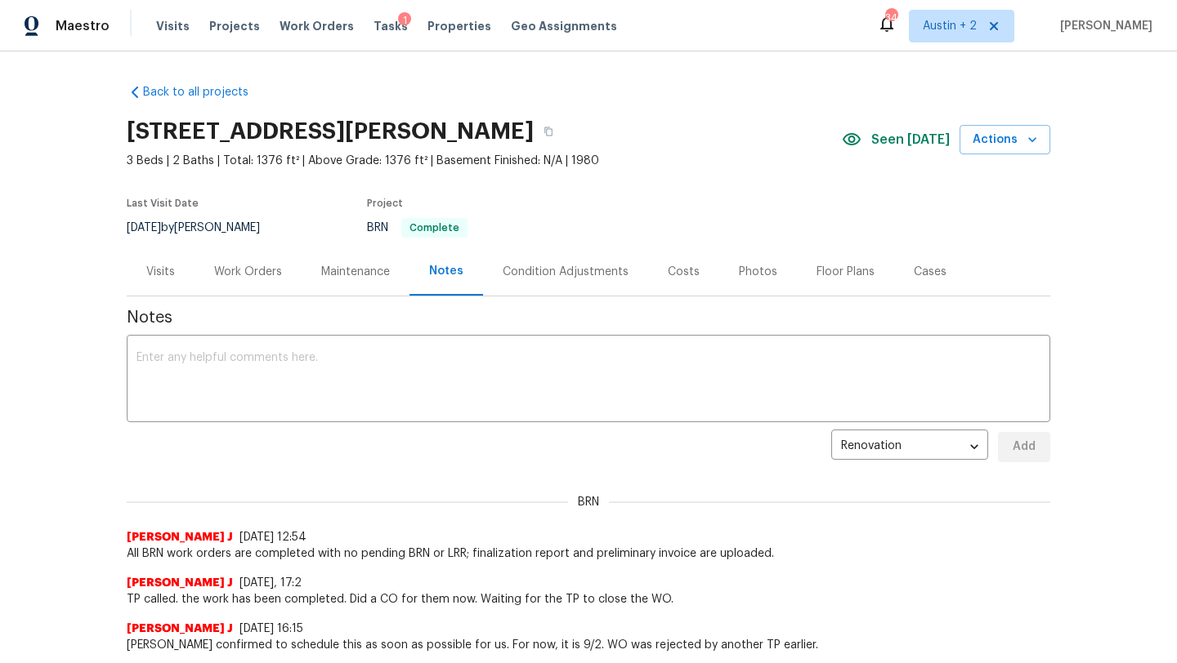
click at [686, 275] on div "Costs" at bounding box center [684, 272] width 32 height 16
